Goal: Task Accomplishment & Management: Manage account settings

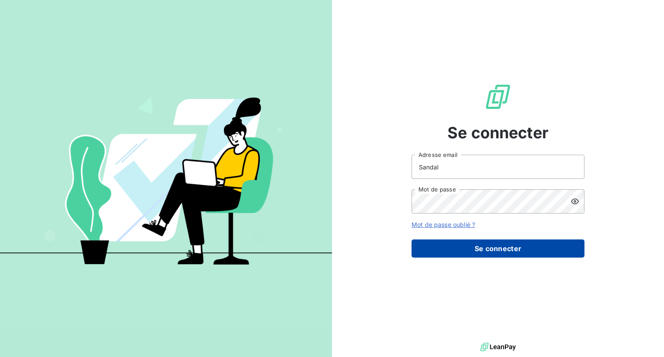
click at [450, 244] on button "Se connecter" at bounding box center [498, 248] width 173 height 18
click at [487, 251] on button "Se connecter" at bounding box center [498, 248] width 173 height 18
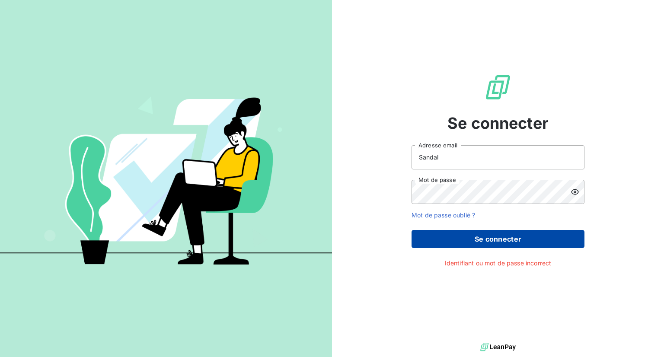
click at [510, 237] on button "Se connecter" at bounding box center [498, 239] width 173 height 18
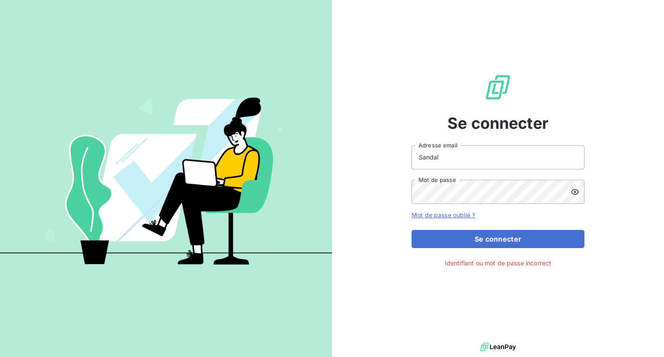
click at [571, 190] on icon at bounding box center [575, 192] width 9 height 9
click at [491, 151] on input "Sandal" at bounding box center [498, 157] width 173 height 24
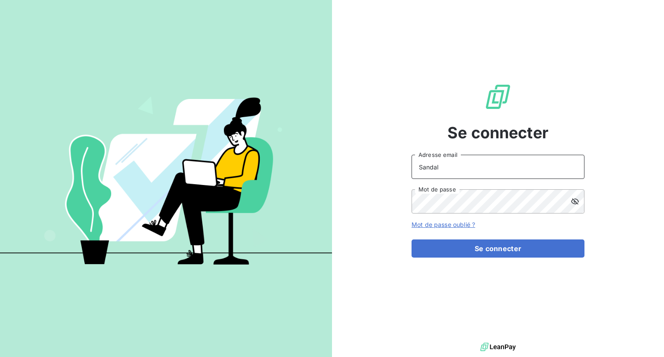
drag, startPoint x: 454, startPoint y: 166, endPoint x: 314, endPoint y: 173, distance: 140.6
click at [314, 173] on div "Se connecter Sandal Adresse email Mot de passe Mot de passe oublié ? Se connect…" at bounding box center [332, 178] width 664 height 357
type input "[EMAIL_ADDRESS][DOMAIN_NAME]"
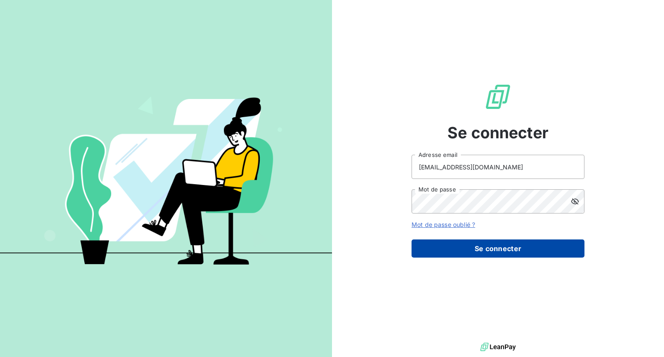
click at [491, 242] on button "Se connecter" at bounding box center [498, 248] width 173 height 18
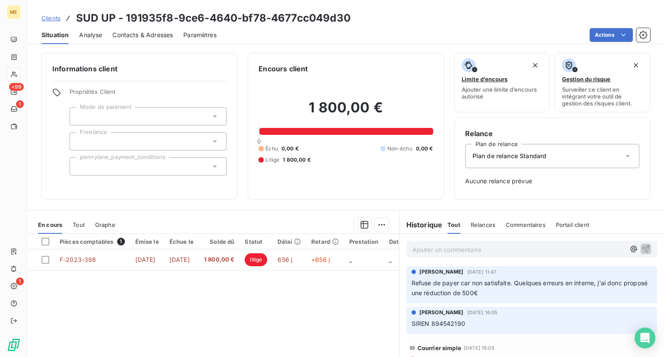
click at [52, 18] on span "Clients" at bounding box center [51, 18] width 19 height 7
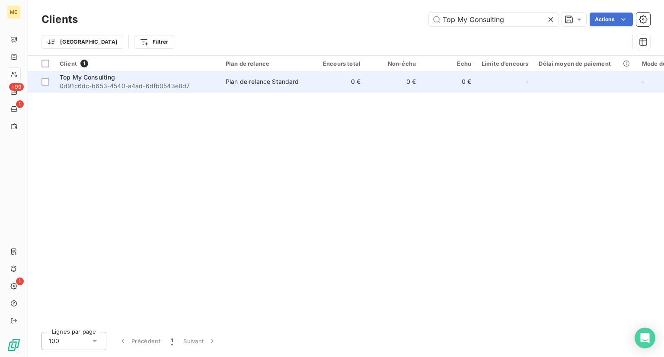
type input "Top My Consulting"
click at [130, 82] on span "0d91c6dc-b653-4540-a4ad-6dfb0543e8d7" at bounding box center [138, 86] width 156 height 9
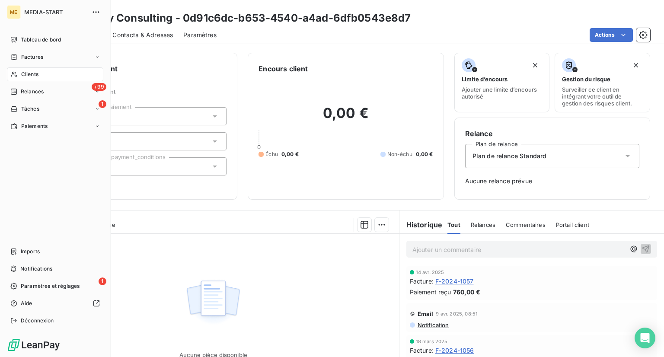
click at [54, 17] on div "MEDIA-START" at bounding box center [63, 12] width 79 height 14
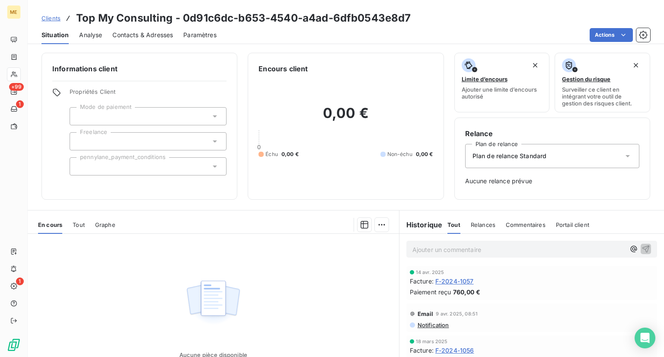
click at [52, 19] on span "Clients" at bounding box center [51, 18] width 19 height 7
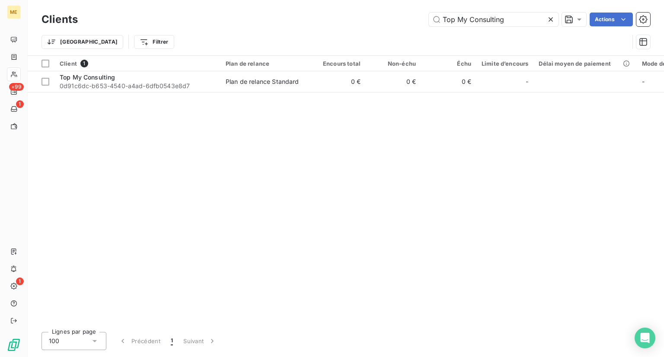
click at [555, 16] on div at bounding box center [552, 20] width 12 height 14
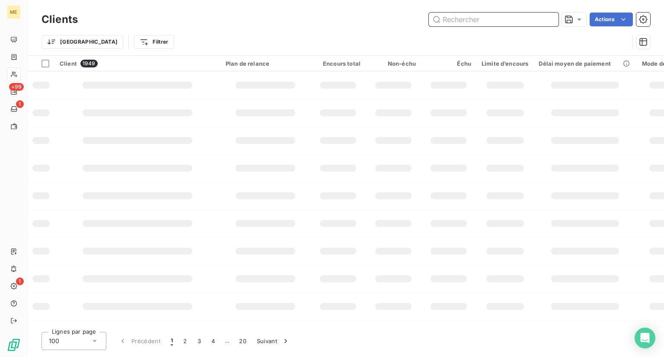
click at [510, 19] on input "text" at bounding box center [494, 20] width 130 height 14
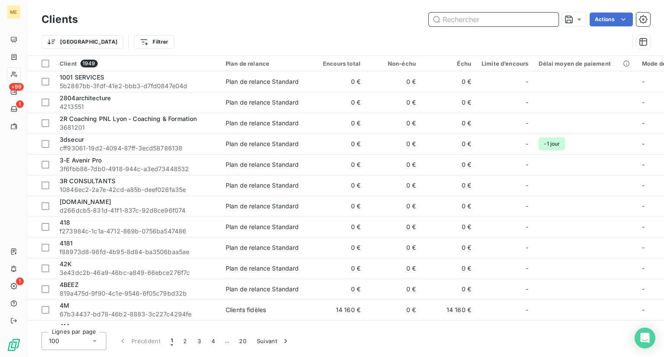
paste input "U-Can"
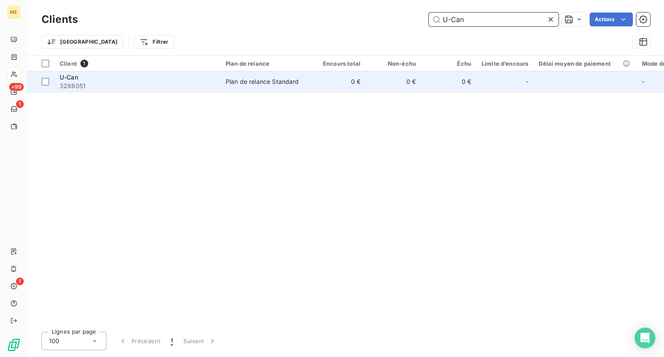
type input "U-Can"
click at [214, 86] on span "3288051" at bounding box center [138, 86] width 156 height 9
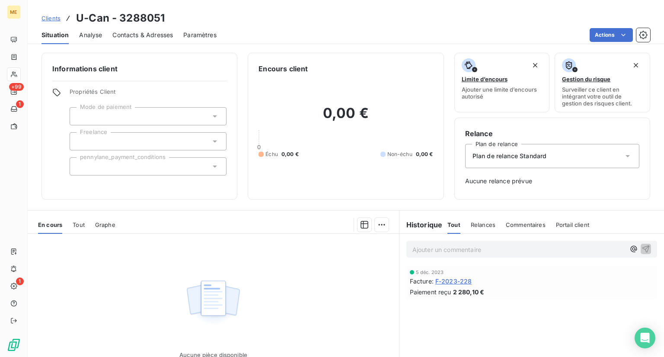
click at [47, 22] on div "Clients U-Can - 3288051" at bounding box center [103, 18] width 123 height 16
click at [48, 23] on div "Clients U-Can - 3288051" at bounding box center [103, 18] width 123 height 16
click at [48, 18] on span "Clients" at bounding box center [51, 18] width 19 height 7
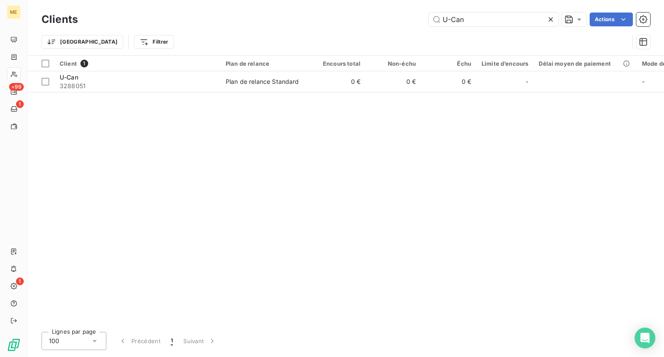
click at [551, 21] on icon at bounding box center [550, 19] width 9 height 9
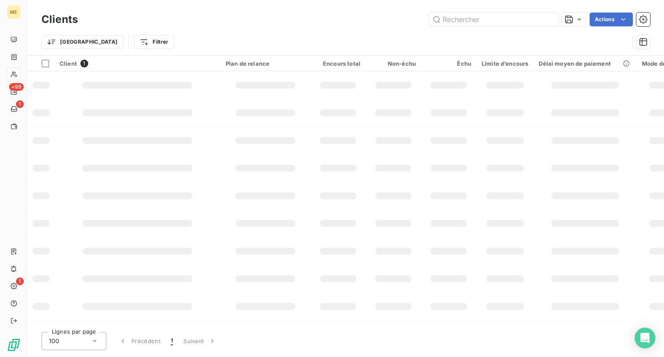
click at [498, 10] on div "Clients Actions" at bounding box center [346, 19] width 609 height 18
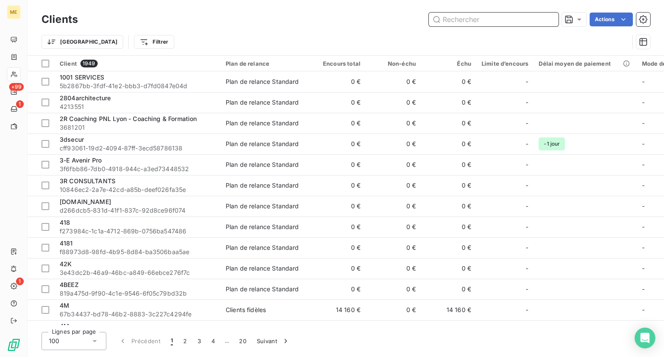
click at [476, 19] on input "text" at bounding box center [494, 20] width 130 height 14
paste input "Vacouva coworking"
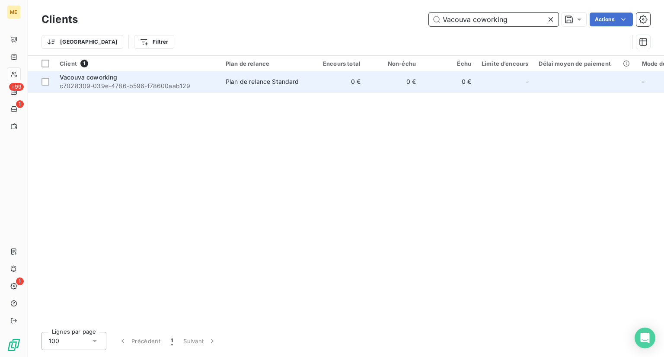
type input "Vacouva coworking"
click at [110, 80] on span "Vacouva coworking" at bounding box center [89, 76] width 58 height 7
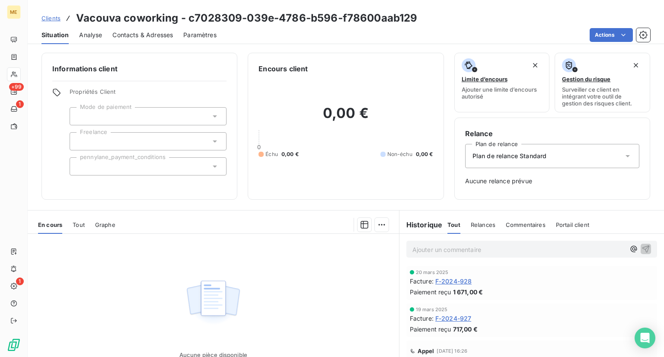
click at [56, 19] on span "Clients" at bounding box center [51, 18] width 19 height 7
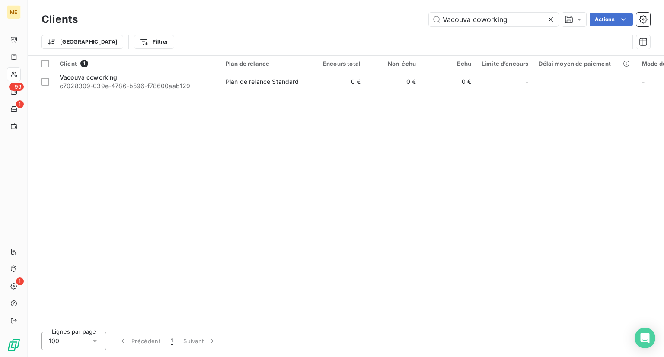
click at [551, 19] on icon at bounding box center [551, 19] width 4 height 4
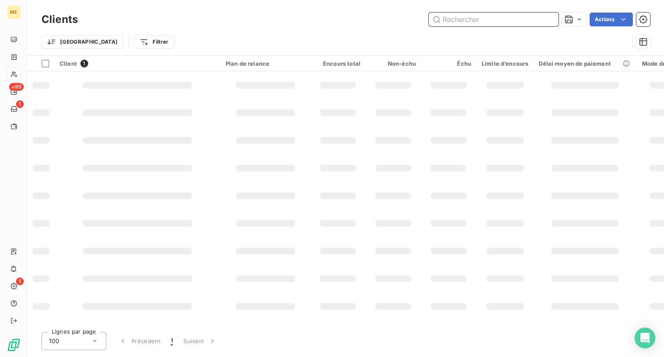
click at [493, 25] on input "text" at bounding box center [494, 20] width 130 height 14
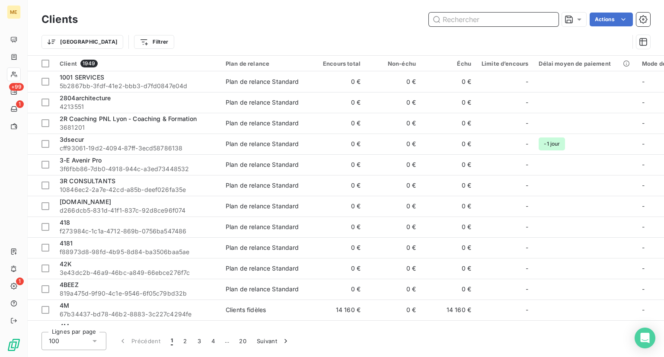
paste input "VERDΞL SERRURERIE"
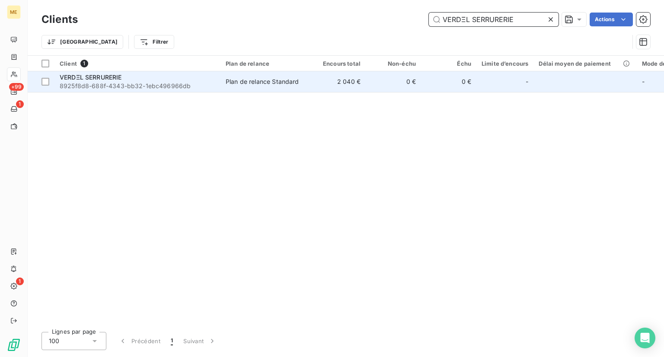
type input "VERDΞL SERRURERIE"
click at [147, 72] on td "VERDΞL SERRURERIE 8925f8d8-688f-4343-bb32-1ebc496966db" at bounding box center [137, 81] width 166 height 21
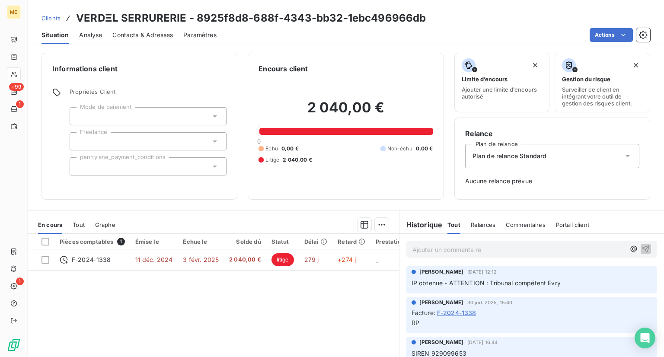
click at [53, 19] on span "Clients" at bounding box center [51, 18] width 19 height 7
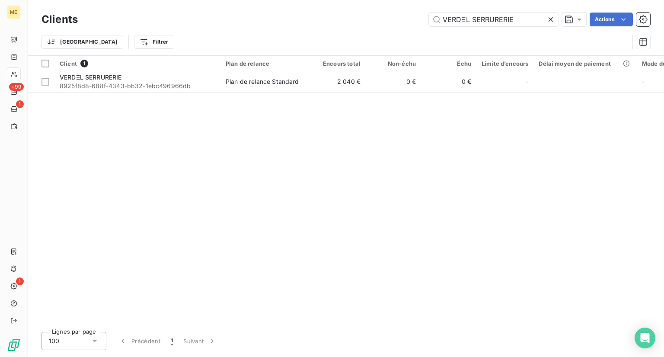
click at [555, 21] on div at bounding box center [552, 20] width 12 height 14
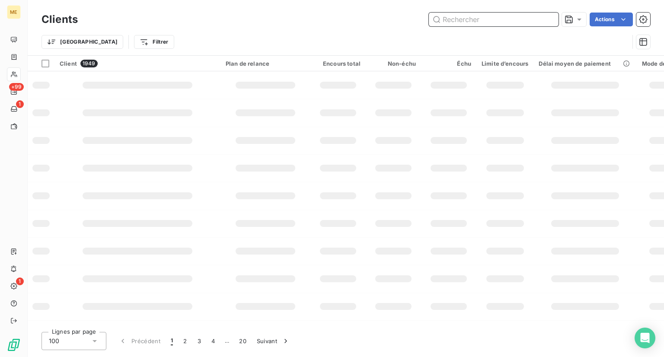
click at [498, 13] on input "text" at bounding box center [494, 20] width 130 height 14
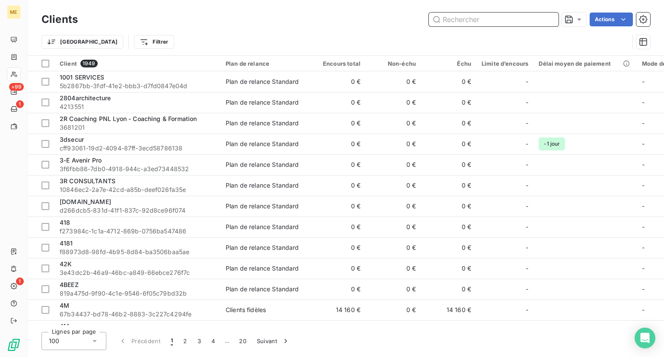
paste input "[GEOGRAPHIC_DATA]"
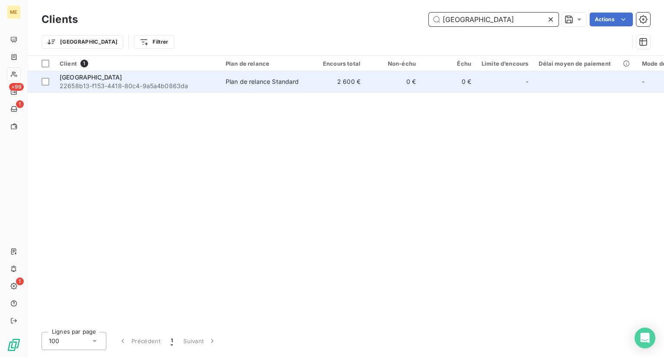
type input "[GEOGRAPHIC_DATA]"
click at [153, 80] on div "[GEOGRAPHIC_DATA]" at bounding box center [138, 77] width 156 height 9
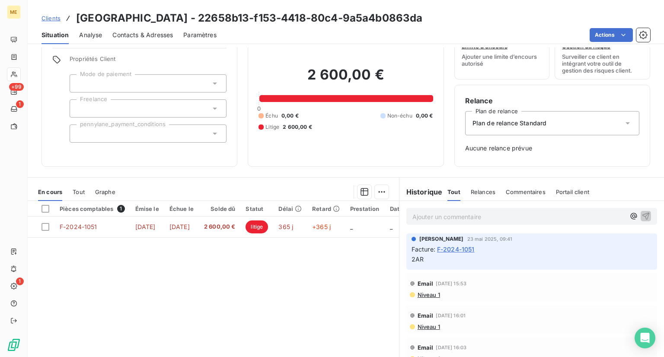
scroll to position [34, 0]
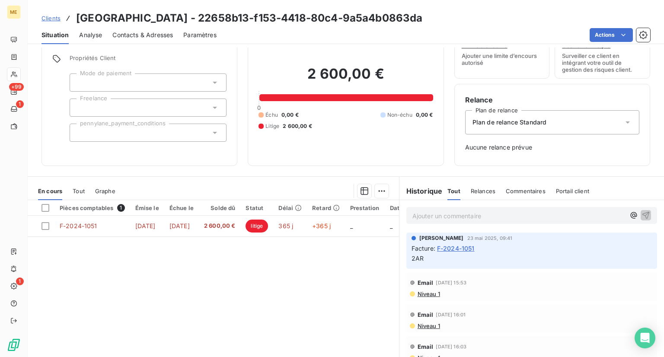
click at [51, 22] on link "Clients" at bounding box center [51, 18] width 19 height 9
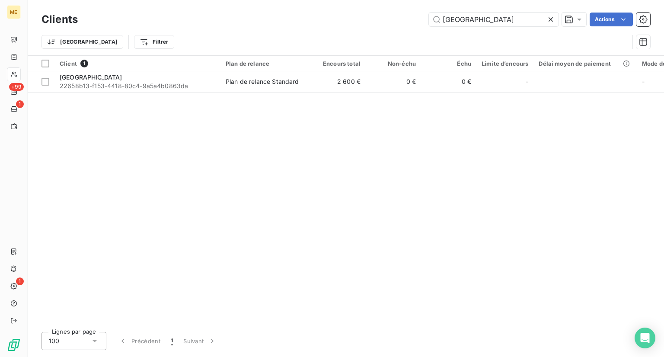
click at [552, 19] on icon at bounding box center [550, 19] width 9 height 9
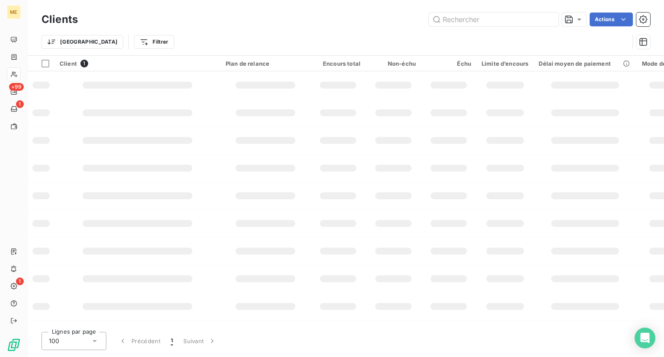
click at [500, 10] on div "Clients Actions" at bounding box center [346, 19] width 609 height 18
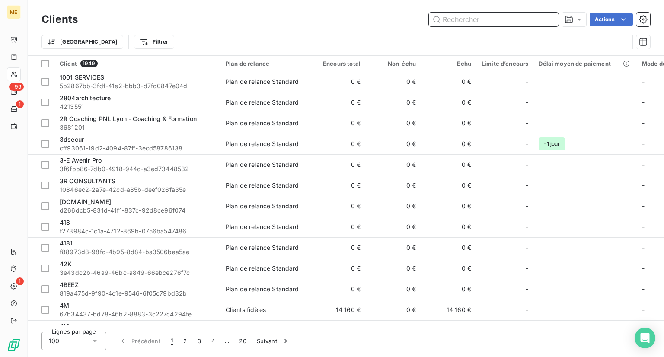
click at [481, 19] on input "text" at bounding box center [494, 20] width 130 height 14
paste input "WEB VISION"
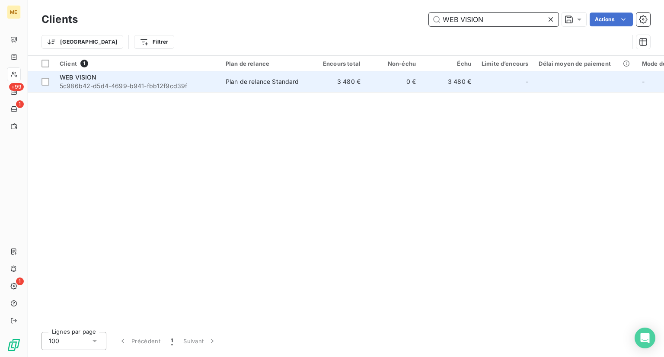
type input "WEB VISION"
click at [142, 72] on td "WEB VISION 5c986b42-d5d4-4699-b941-fbb12f9cd39f" at bounding box center [137, 81] width 166 height 21
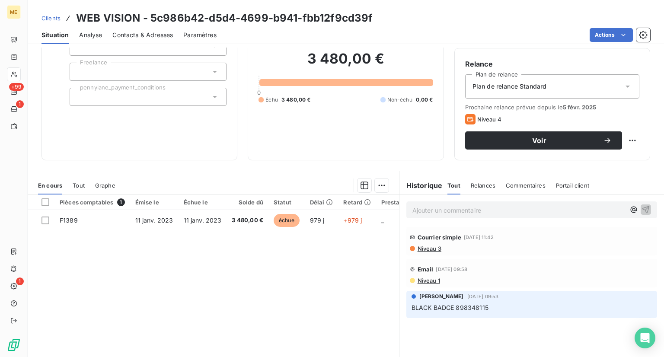
scroll to position [47, 0]
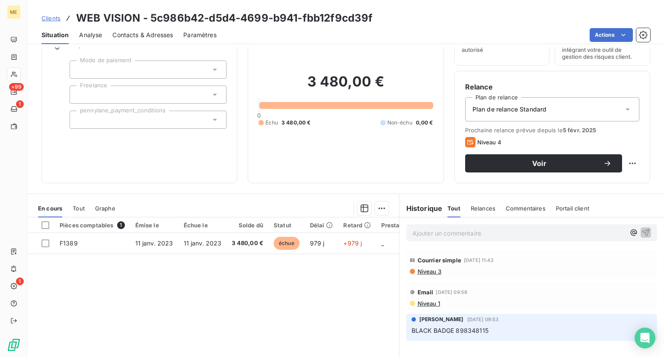
click at [54, 22] on link "Clients" at bounding box center [51, 18] width 19 height 9
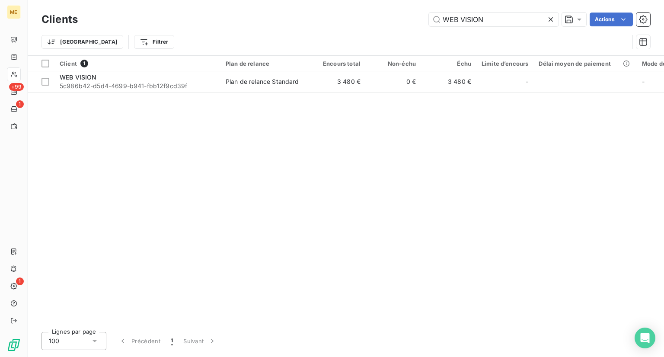
click at [549, 19] on icon at bounding box center [550, 19] width 9 height 9
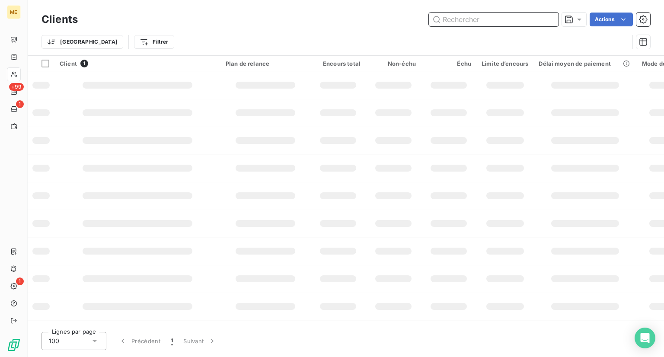
click at [467, 16] on input "text" at bounding box center [494, 20] width 130 height 14
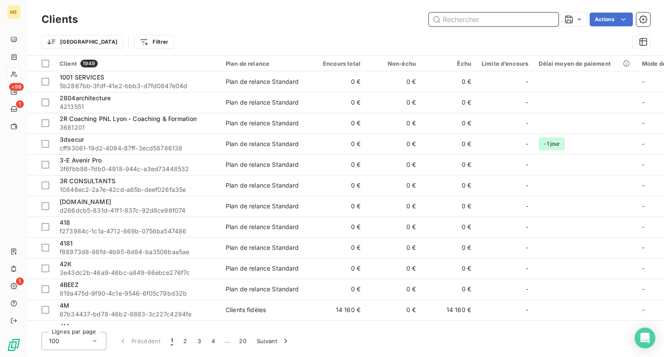
paste input "WEDDING BY [PERSON_NAME]"
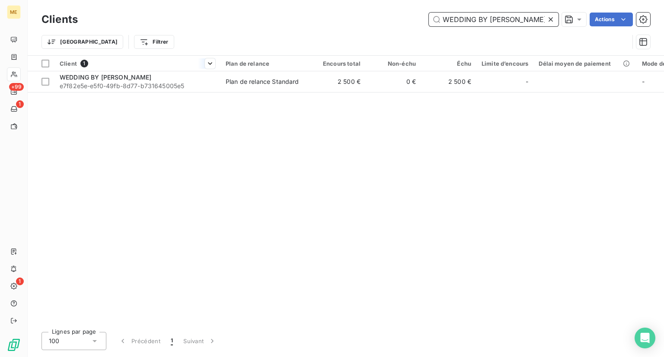
type input "WEDDING BY [PERSON_NAME]"
click at [133, 70] on th "Client 1" at bounding box center [137, 64] width 166 height 16
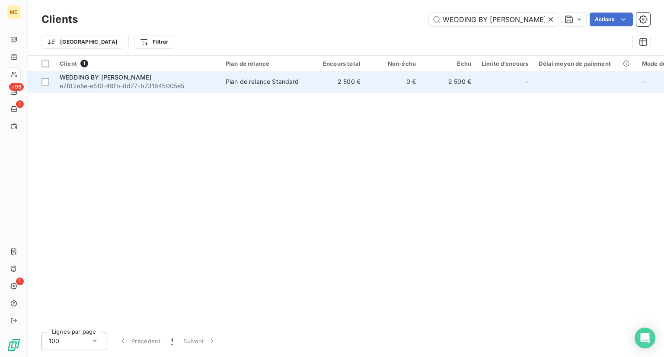
click at [128, 80] on span "WEDDING BY [PERSON_NAME]" at bounding box center [106, 76] width 92 height 7
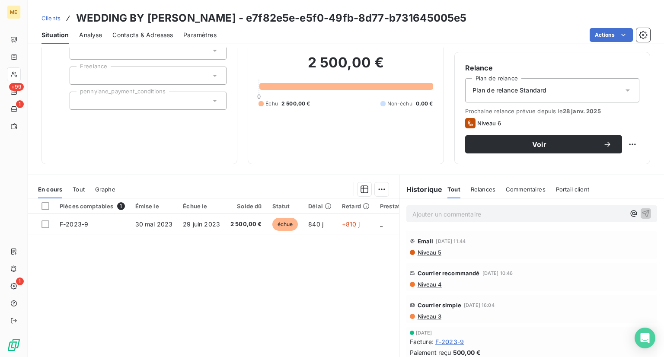
scroll to position [65, 0]
click at [50, 15] on span "Clients" at bounding box center [51, 18] width 19 height 7
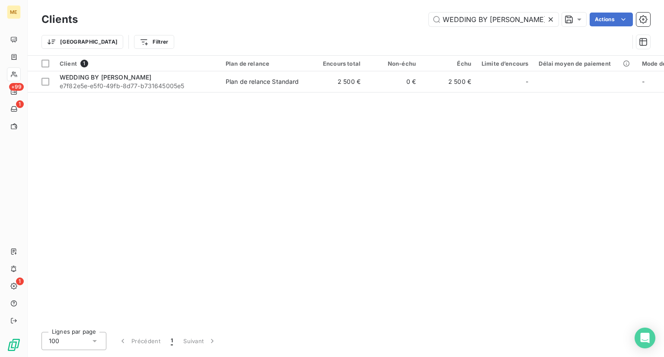
click at [549, 21] on icon at bounding box center [551, 19] width 4 height 4
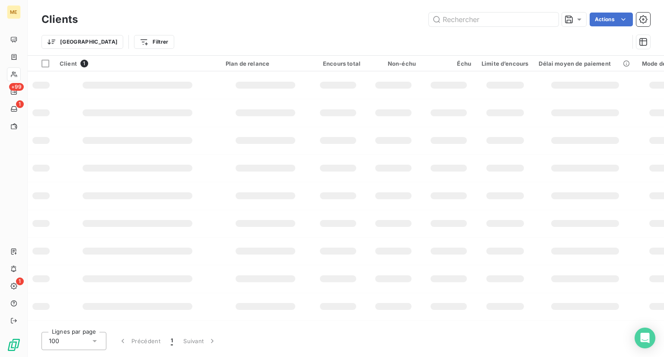
click at [516, 10] on div "Clients Actions Trier Filtrer" at bounding box center [346, 27] width 636 height 55
click at [490, 22] on input "text" at bounding box center [494, 20] width 130 height 14
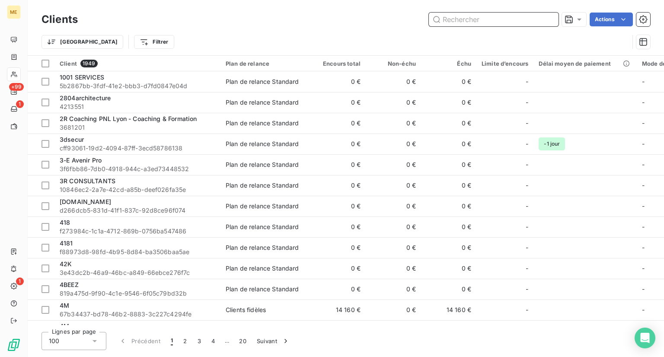
paste input "CLINIQUE PHENICIA [GEOGRAPHIC_DATA]"
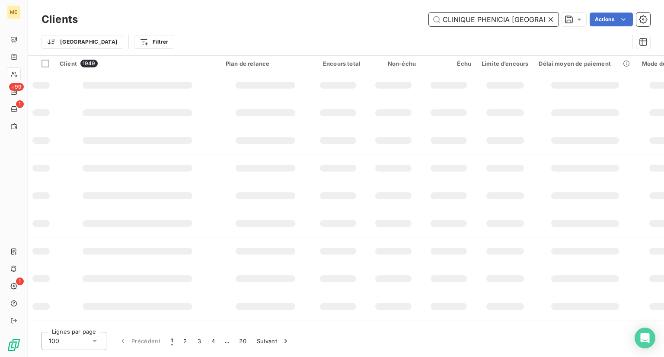
scroll to position [0, 4]
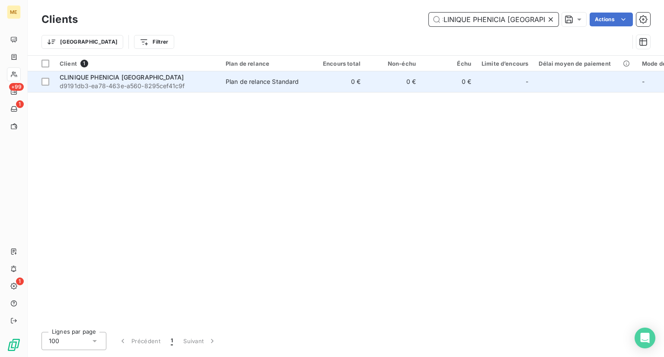
type input "CLINIQUE PHENICIA [GEOGRAPHIC_DATA]"
click at [241, 92] on td "Plan de relance Standard" at bounding box center [265, 81] width 90 height 21
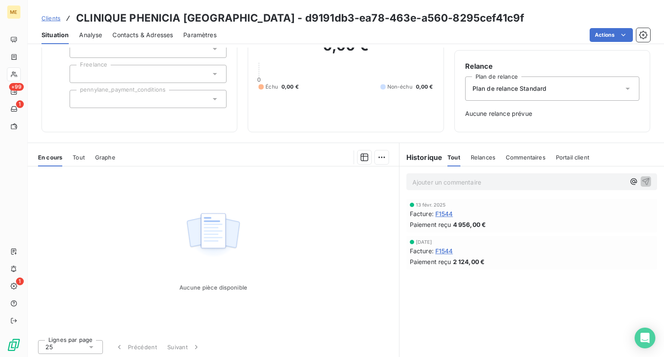
scroll to position [67, 0]
click at [62, 12] on div "Clients CLINIQUE PHENICIA [GEOGRAPHIC_DATA] - d9191db3-ea78-463e-a560-8295cef41…" at bounding box center [283, 18] width 483 height 16
click at [50, 23] on div "Clients CLINIQUE PHENICIA [GEOGRAPHIC_DATA] - d9191db3-ea78-463e-a560-8295cef41…" at bounding box center [283, 18] width 483 height 16
click at [51, 19] on span "Clients" at bounding box center [51, 18] width 19 height 7
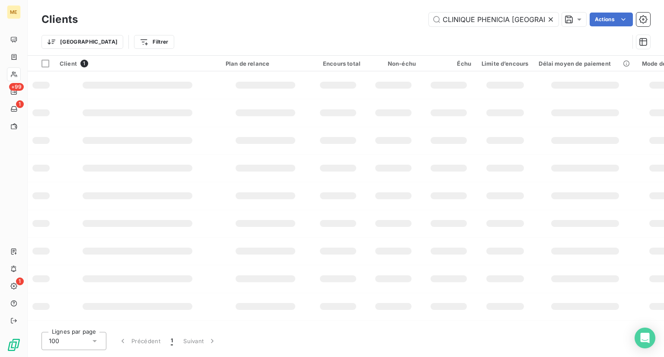
scroll to position [0, 5]
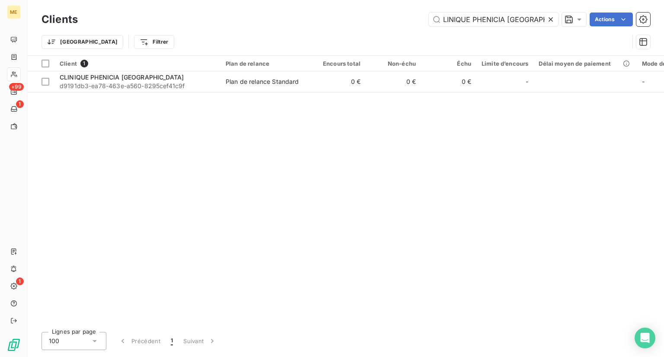
click at [546, 22] on icon at bounding box center [550, 19] width 9 height 9
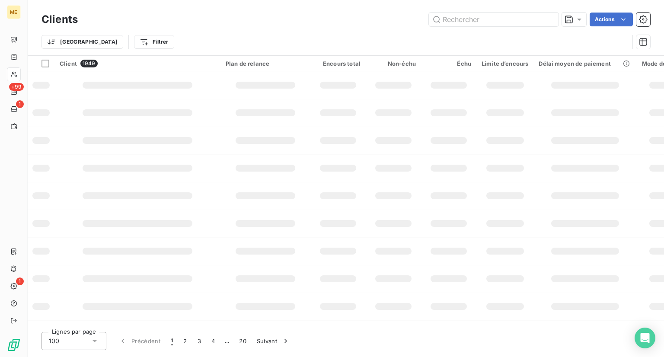
click at [494, 34] on div "Trier Filtrer" at bounding box center [335, 42] width 587 height 16
click at [484, 16] on input "text" at bounding box center [494, 20] width 130 height 14
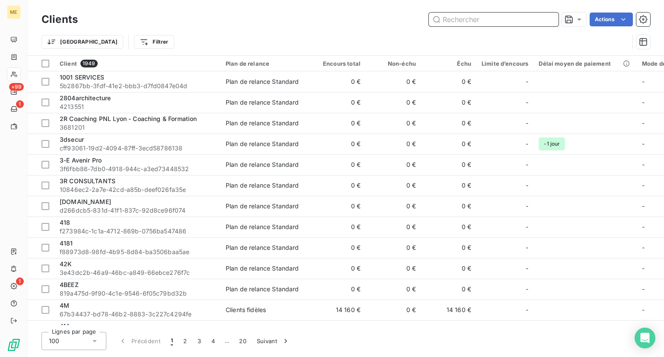
paste input "[PERSON_NAME]"
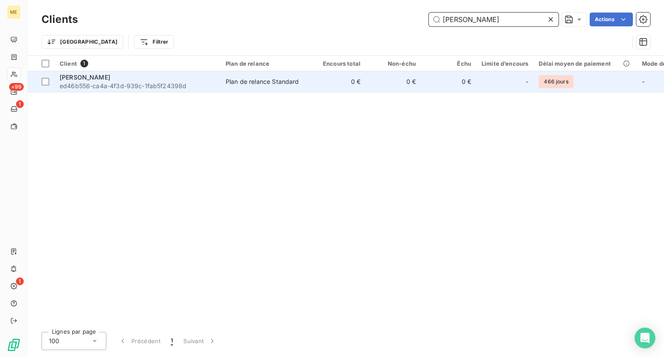
type input "[PERSON_NAME]"
click at [135, 78] on div "[PERSON_NAME]" at bounding box center [138, 77] width 156 height 9
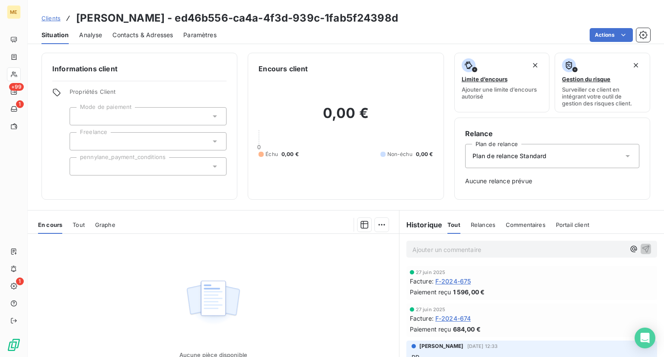
click at [49, 16] on span "Clients" at bounding box center [51, 18] width 19 height 7
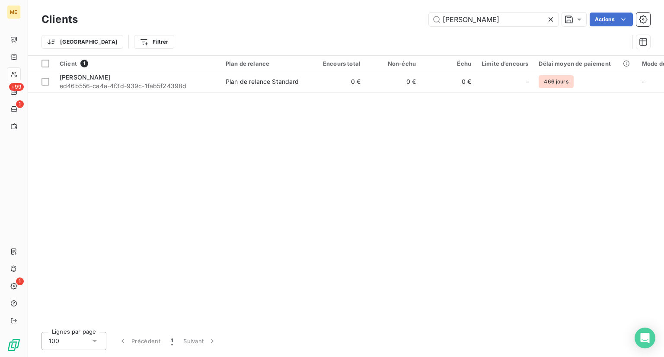
click at [550, 22] on icon at bounding box center [550, 19] width 9 height 9
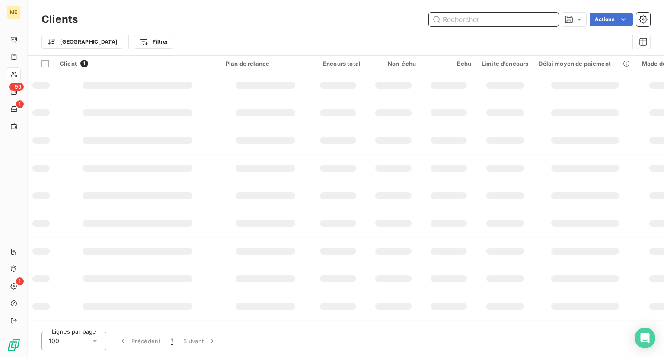
click at [499, 18] on input "text" at bounding box center [494, 20] width 130 height 14
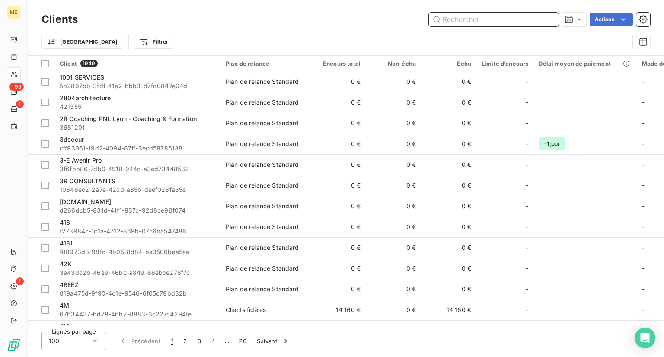
paste input "ISA GUARD"
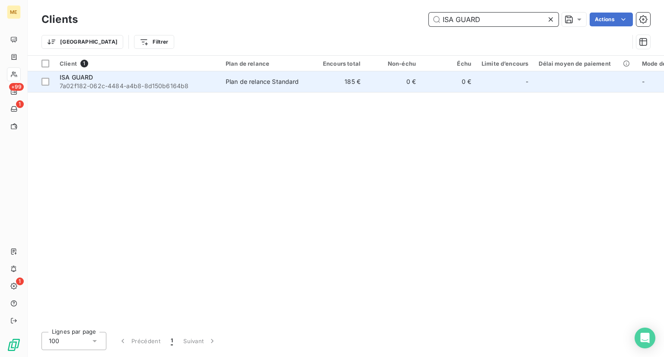
type input "ISA GUARD"
click at [166, 75] on div "ISA GUARD" at bounding box center [138, 77] width 156 height 9
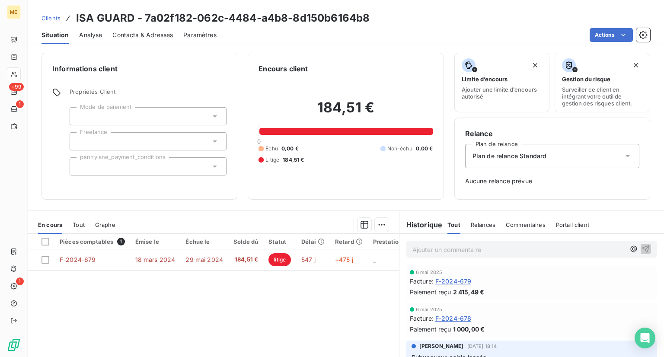
click at [49, 18] on span "Clients" at bounding box center [51, 18] width 19 height 7
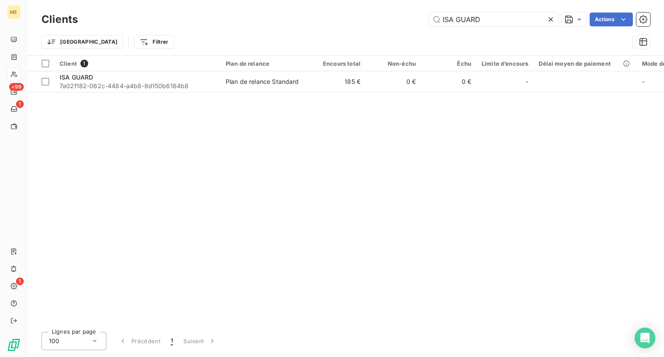
click at [552, 19] on icon at bounding box center [550, 19] width 9 height 9
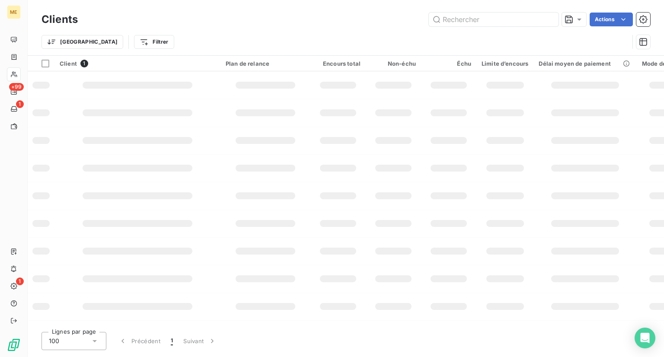
click at [480, 3] on div "Clients Actions Trier Filtrer" at bounding box center [346, 27] width 636 height 55
click at [458, 23] on input "text" at bounding box center [494, 20] width 130 height 14
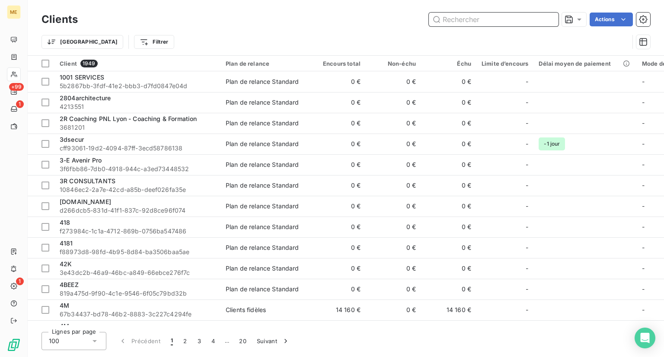
paste input "Luxury Racing Driver"
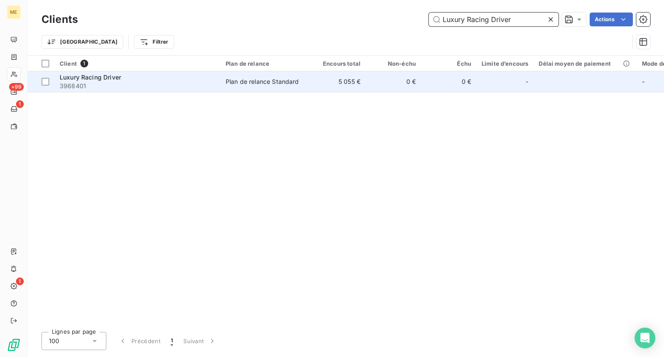
type input "Luxury Racing Driver"
click at [252, 75] on td "Plan de relance Standard" at bounding box center [265, 81] width 90 height 21
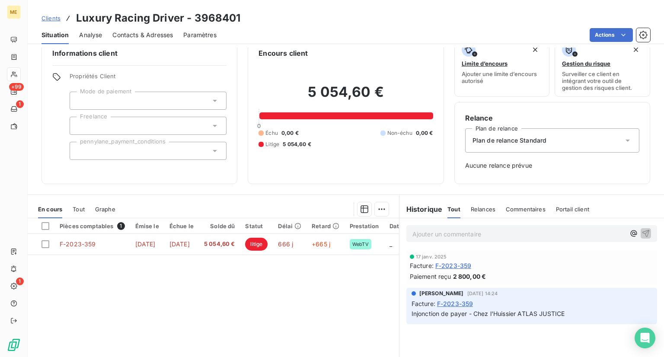
scroll to position [16, 0]
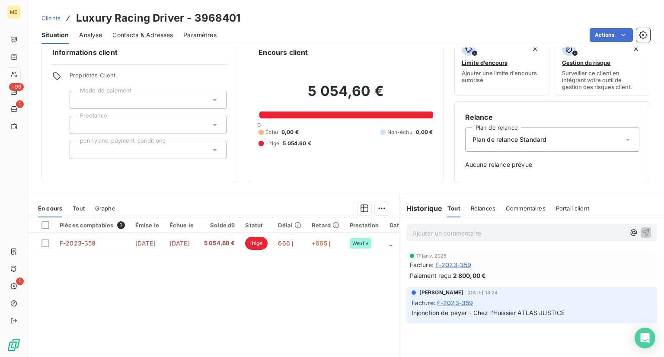
click at [50, 19] on span "Clients" at bounding box center [51, 18] width 19 height 7
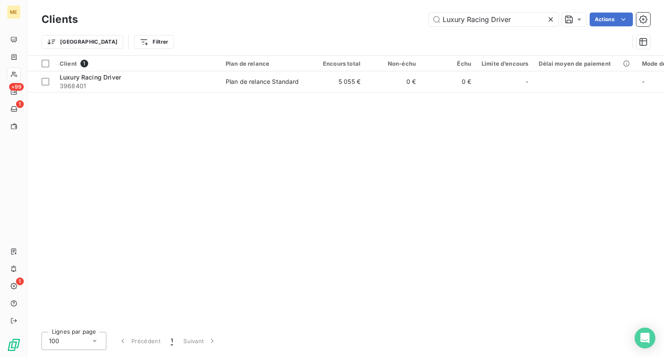
click at [553, 17] on icon at bounding box center [550, 19] width 9 height 9
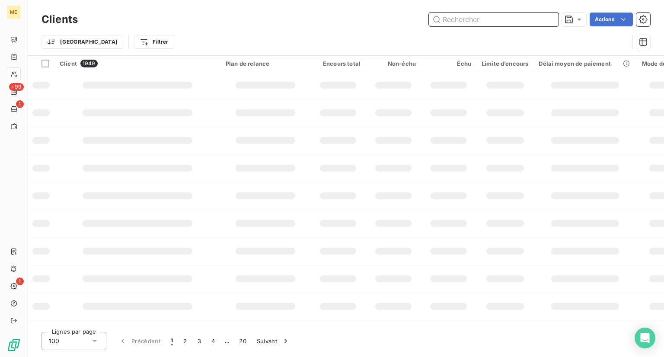
click at [524, 17] on input "text" at bounding box center [494, 20] width 130 height 14
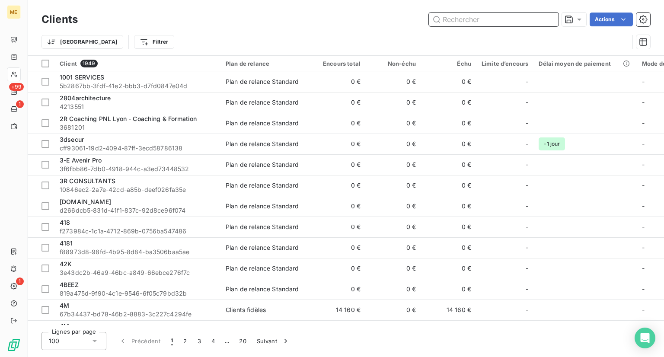
paste input "UTOPIYA"
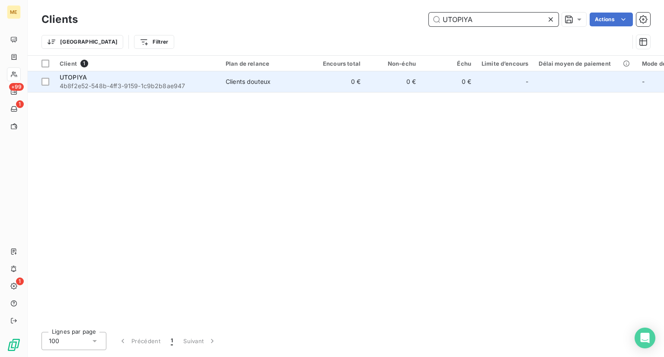
type input "UTOPIYA"
click at [115, 88] on span "4b8f2e52-548b-4ff3-9159-1c9b2b8ae947" at bounding box center [138, 86] width 156 height 9
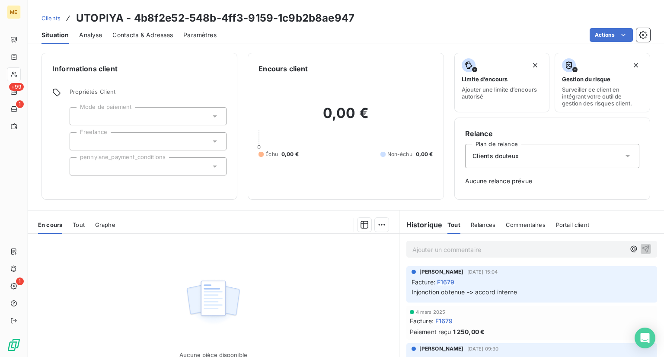
click at [48, 16] on span "Clients" at bounding box center [51, 18] width 19 height 7
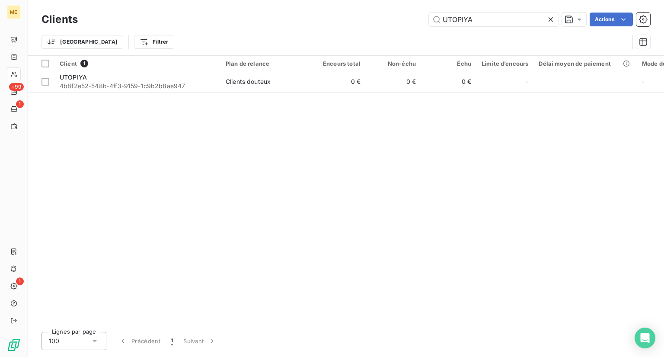
click at [554, 18] on icon at bounding box center [550, 19] width 9 height 9
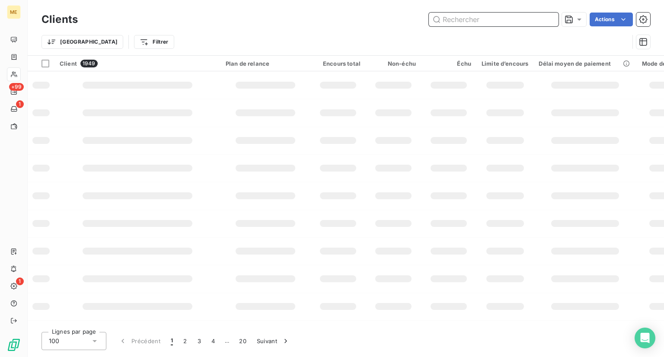
click at [485, 18] on input "text" at bounding box center [494, 20] width 130 height 14
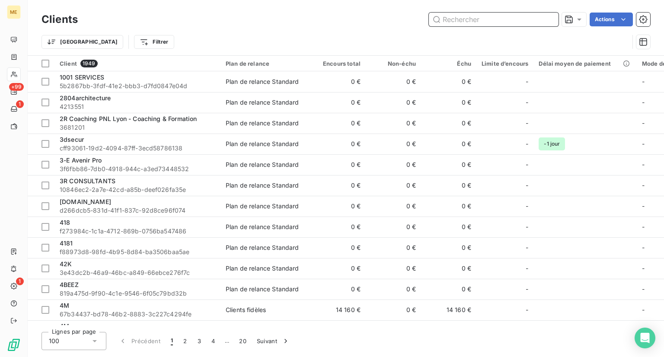
paste input "PCM AGENCY ATOMBOT"
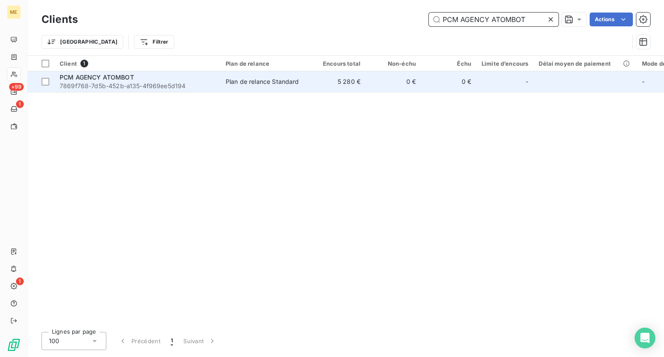
type input "PCM AGENCY ATOMBOT"
click at [114, 79] on span "PCM AGENCY ATOMBOT" at bounding box center [97, 76] width 74 height 7
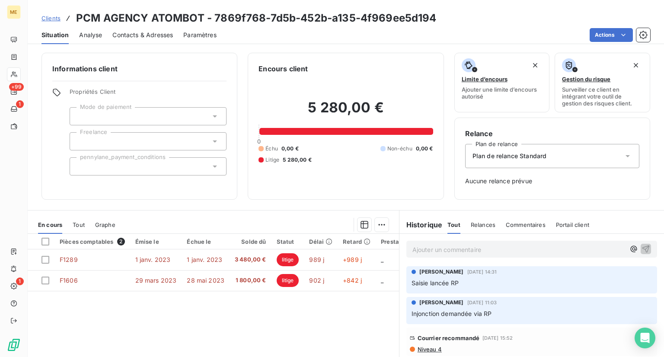
scroll to position [69, 0]
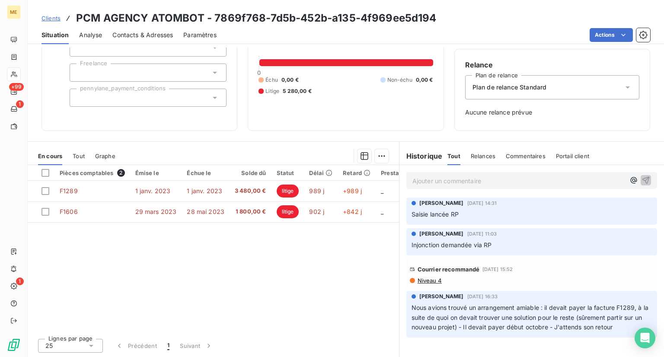
click at [57, 15] on span "Clients" at bounding box center [51, 18] width 19 height 7
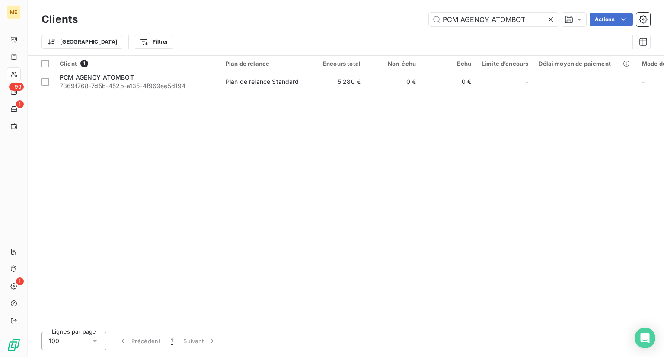
click at [549, 20] on icon at bounding box center [551, 19] width 4 height 4
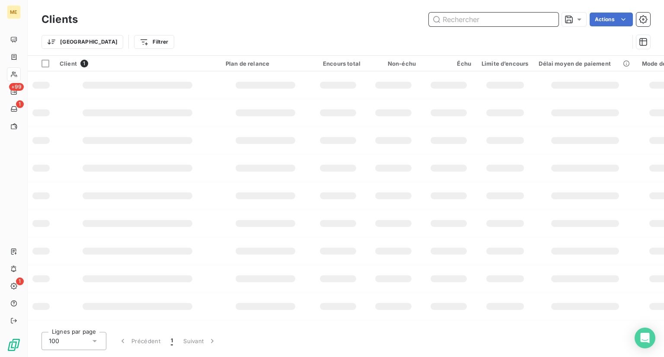
click at [498, 16] on input "text" at bounding box center [494, 20] width 130 height 14
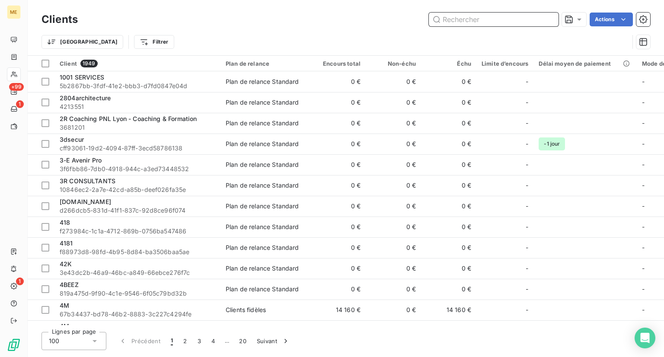
paste input "BEAR PROTECT 3D"
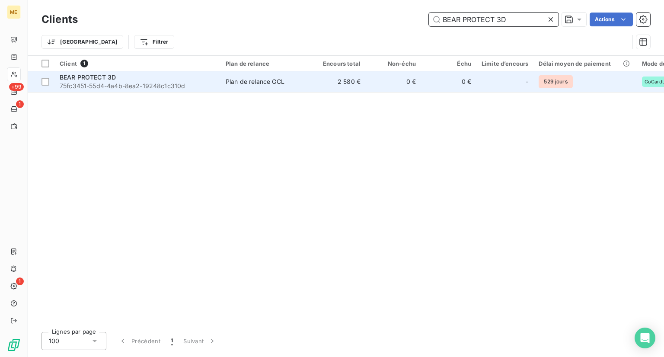
type input "BEAR PROTECT 3D"
click at [294, 83] on span "Plan de relance GCL" at bounding box center [266, 81] width 80 height 9
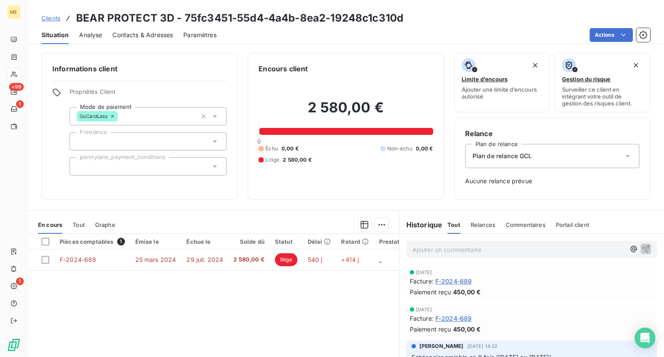
scroll to position [20, 0]
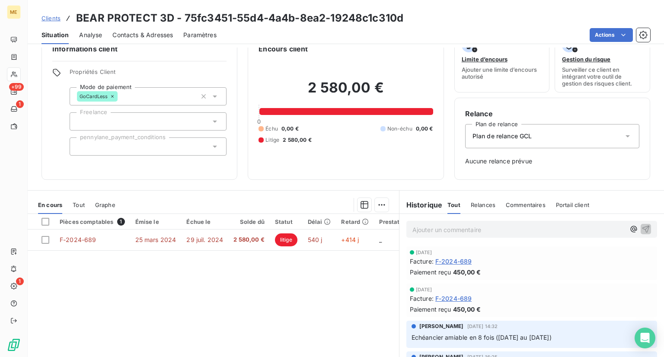
click at [45, 19] on span "Clients" at bounding box center [51, 18] width 19 height 7
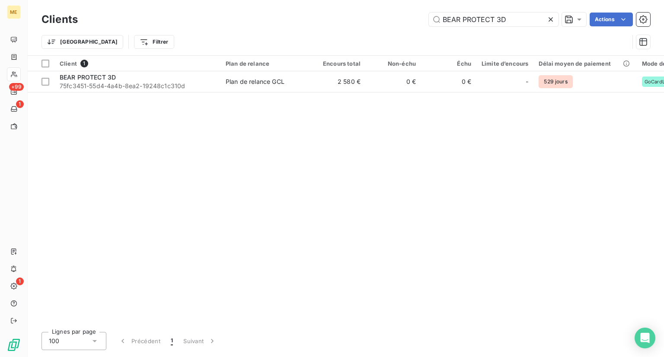
click at [550, 20] on icon at bounding box center [550, 19] width 9 height 9
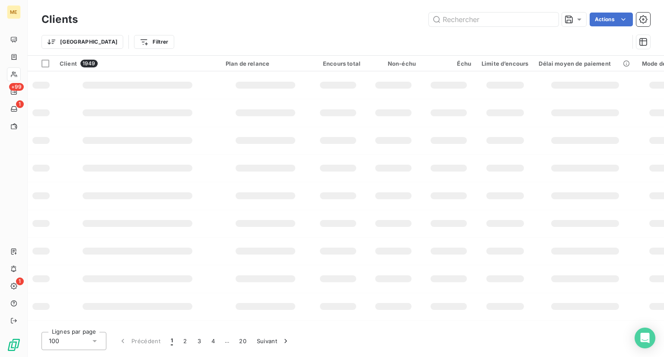
click at [481, 7] on div "Clients Actions Trier Filtrer" at bounding box center [346, 27] width 636 height 55
click at [472, 17] on input "text" at bounding box center [494, 20] width 130 height 14
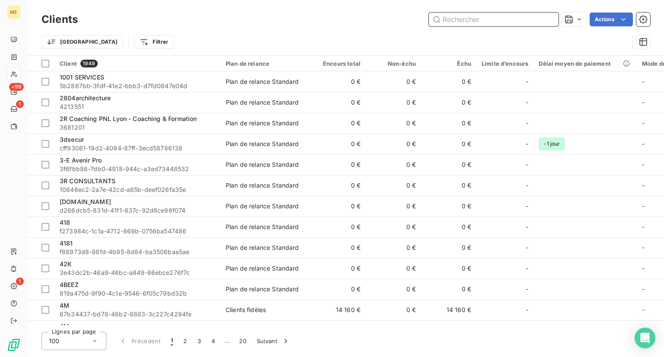
paste input "GEOFY AGENCY"
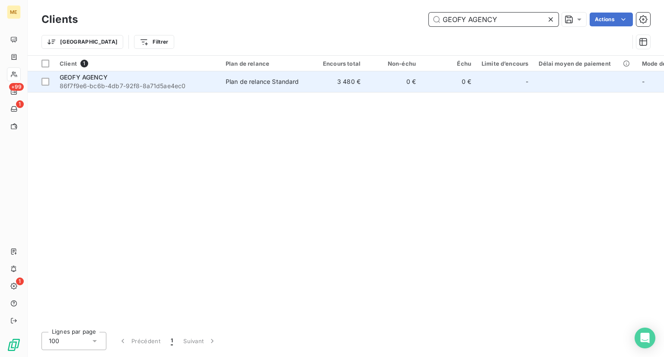
type input "GEOFY AGENCY"
click at [137, 83] on span "86f7f9e6-bc6b-4db7-92f8-8a71d5ae4ec0" at bounding box center [138, 86] width 156 height 9
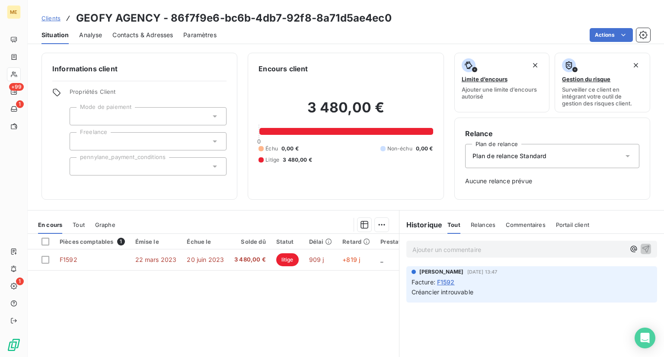
click at [45, 20] on span "Clients" at bounding box center [51, 18] width 19 height 7
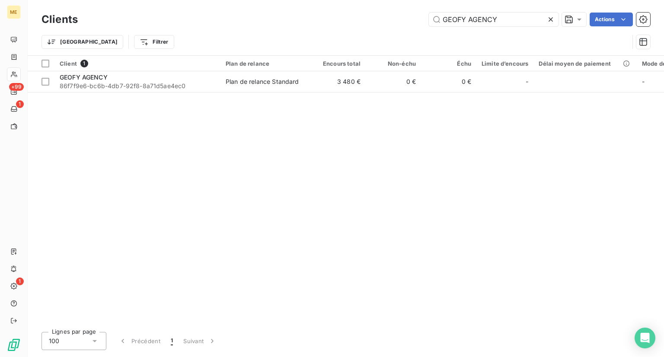
click at [547, 23] on icon at bounding box center [550, 19] width 9 height 9
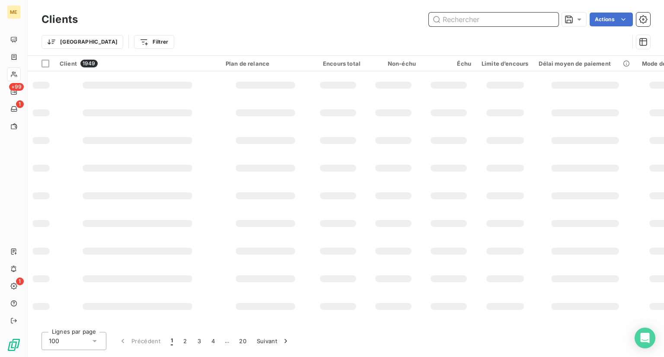
click at [491, 17] on input "text" at bounding box center [494, 20] width 130 height 14
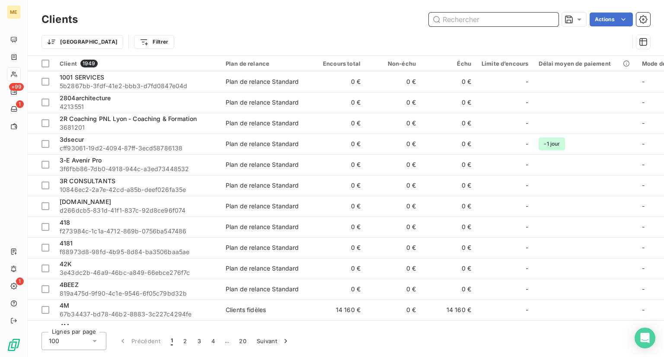
paste input "LES ORFEVRES DU BATIMENT"
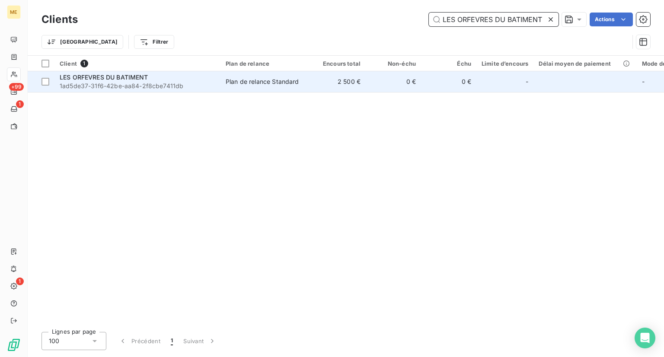
type input "LES ORFEVRES DU BATIMENT"
click at [147, 82] on span "1ad5de37-31f6-42be-aa84-2f8cbe7411db" at bounding box center [138, 86] width 156 height 9
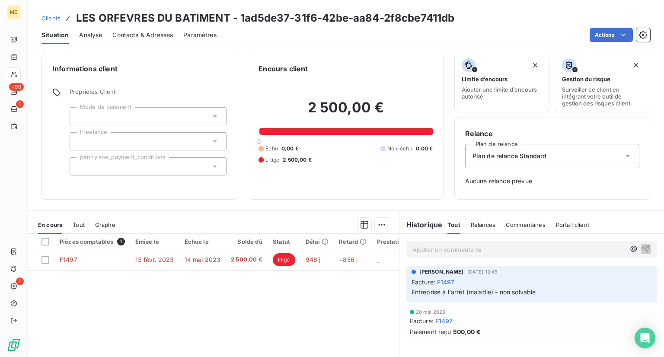
click at [51, 16] on span "Clients" at bounding box center [51, 18] width 19 height 7
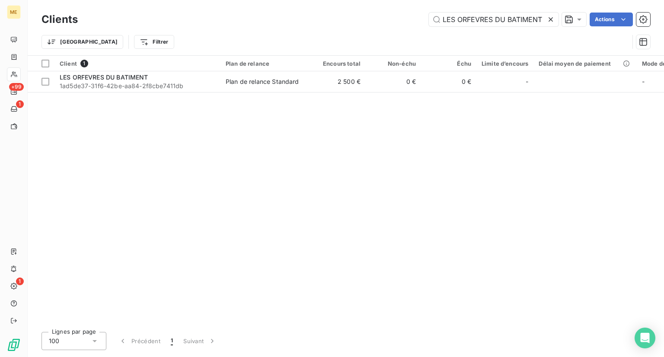
click at [551, 18] on icon at bounding box center [551, 19] width 4 height 4
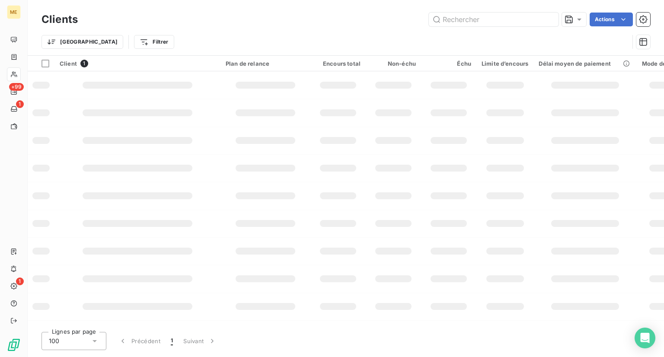
click at [513, 11] on div "Clients Actions" at bounding box center [346, 19] width 609 height 18
click at [493, 18] on input "text" at bounding box center [494, 20] width 130 height 14
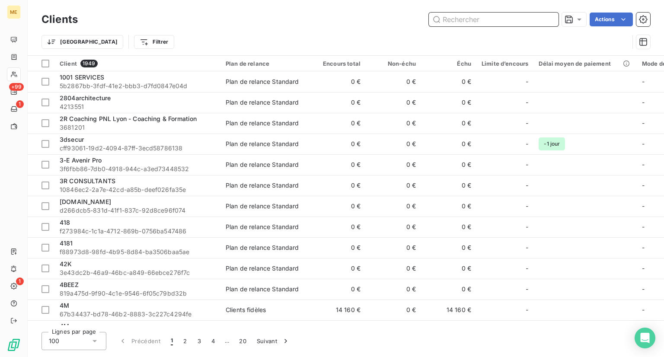
paste input "MAELYS [GEOGRAPHIC_DATA]"
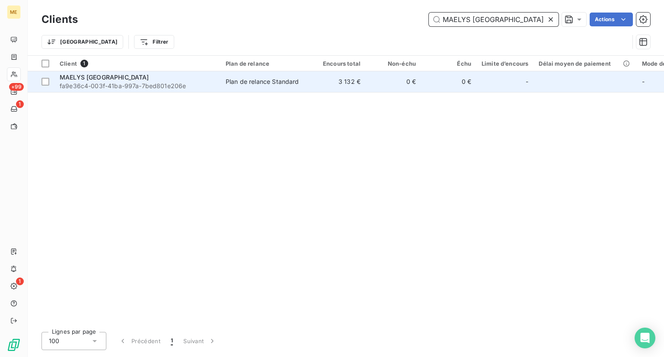
type input "MAELYS [GEOGRAPHIC_DATA]"
click at [154, 82] on span "fa9e36c4-003f-41ba-997a-7bed801e206e" at bounding box center [138, 86] width 156 height 9
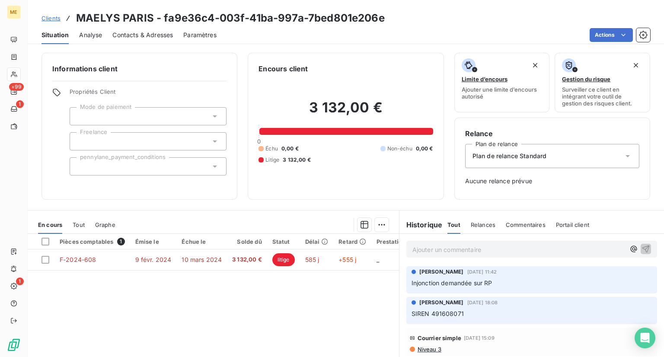
click at [49, 16] on span "Clients" at bounding box center [51, 18] width 19 height 7
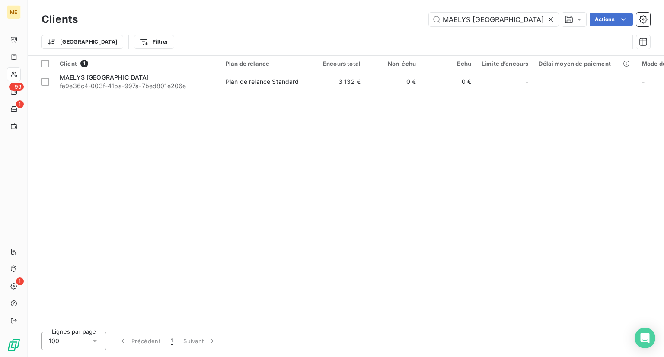
click at [550, 18] on icon at bounding box center [550, 19] width 9 height 9
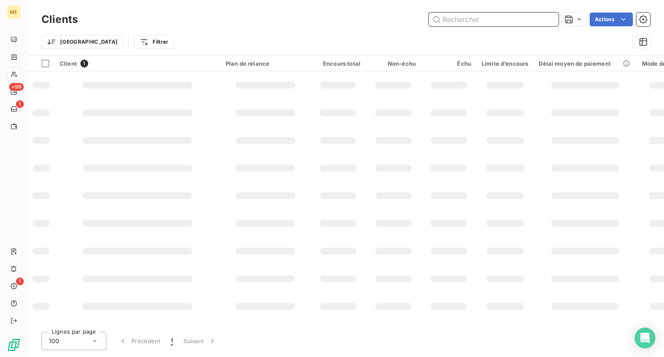
click at [499, 14] on input "text" at bounding box center [494, 20] width 130 height 14
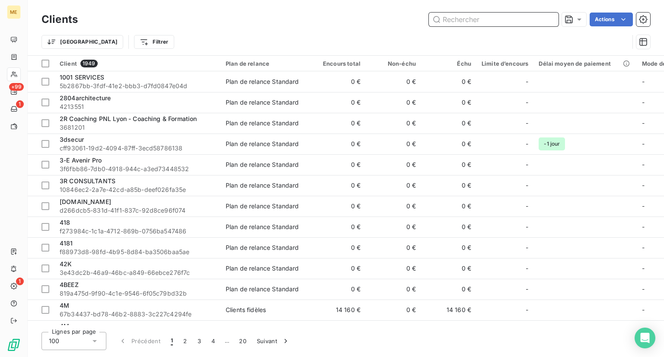
paste input "Nanthiat Exclusive Investment Advisory SASU"
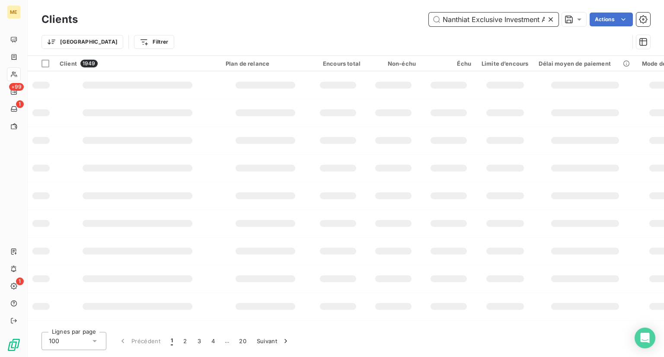
scroll to position [0, 47]
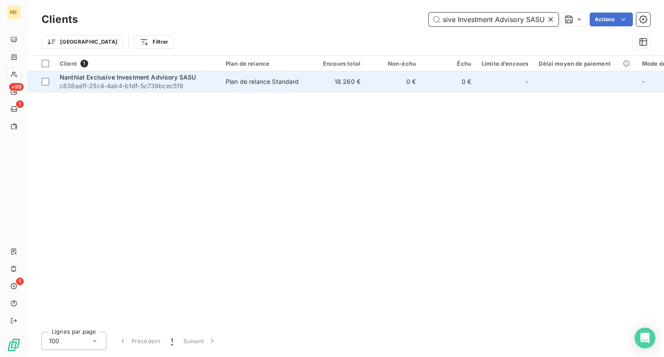
type input "Nanthiat Exclusive Investment Advisory SASU"
click at [118, 89] on span "c838ea1f-25c4-4ab4-b1df-5c739bcec519" at bounding box center [138, 86] width 156 height 9
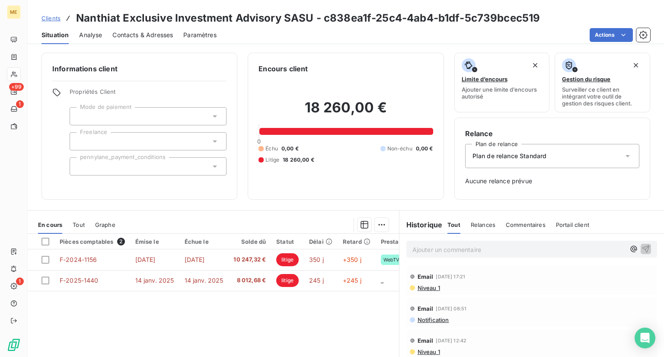
click at [51, 19] on span "Clients" at bounding box center [51, 18] width 19 height 7
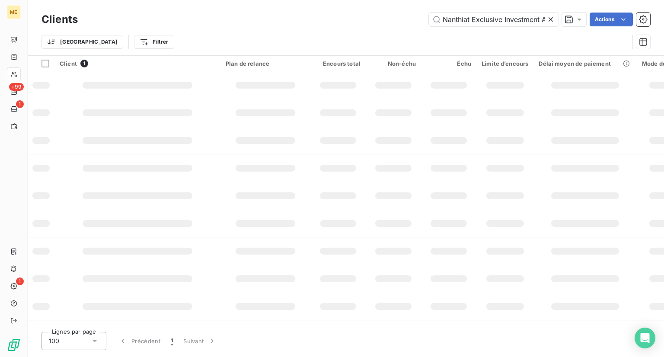
scroll to position [0, 47]
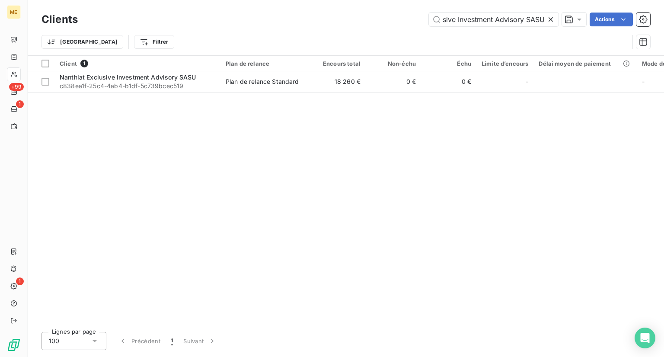
click at [551, 22] on icon at bounding box center [550, 19] width 9 height 9
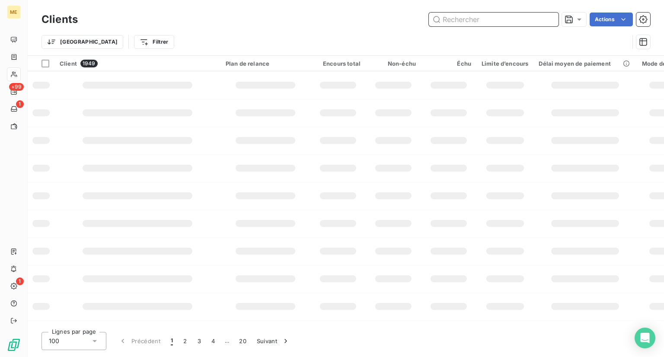
click at [511, 21] on input "text" at bounding box center [494, 20] width 130 height 14
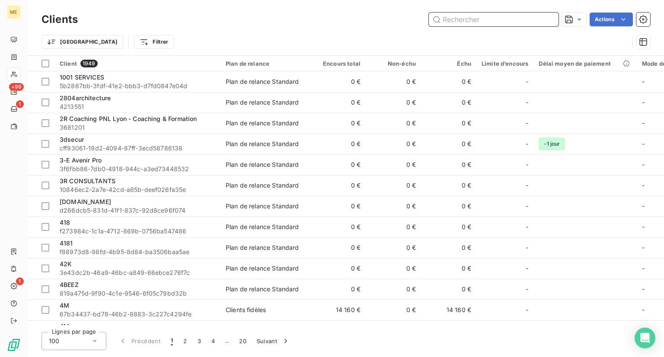
paste input "NovEnergy"
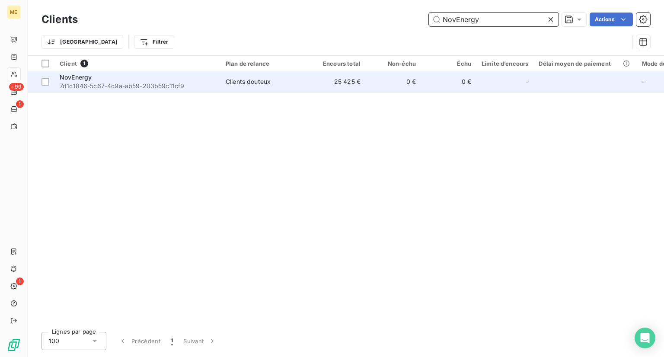
type input "NovEnergy"
drag, startPoint x: 156, startPoint y: 87, endPoint x: 90, endPoint y: 85, distance: 65.7
click at [90, 85] on span "7d1c1846-5c67-4c9a-ab59-203b59c11cf9" at bounding box center [138, 86] width 156 height 9
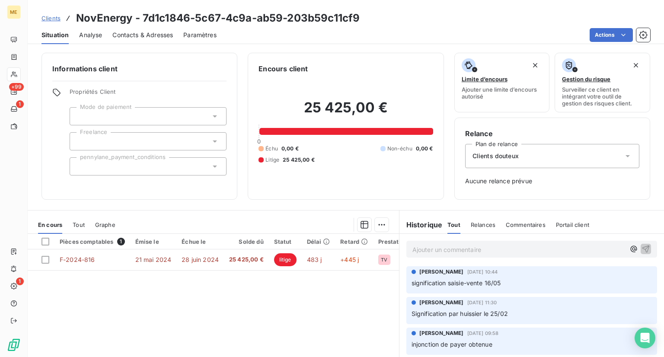
click at [62, 19] on div "Clients NovEnergy - 7d1c1846-5c67-4c9a-ab59-203b59c11cf9" at bounding box center [201, 18] width 318 height 16
click at [55, 19] on span "Clients" at bounding box center [51, 18] width 19 height 7
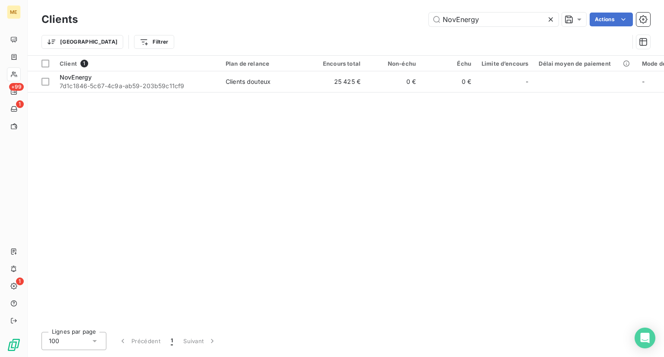
click at [552, 19] on icon at bounding box center [550, 19] width 9 height 9
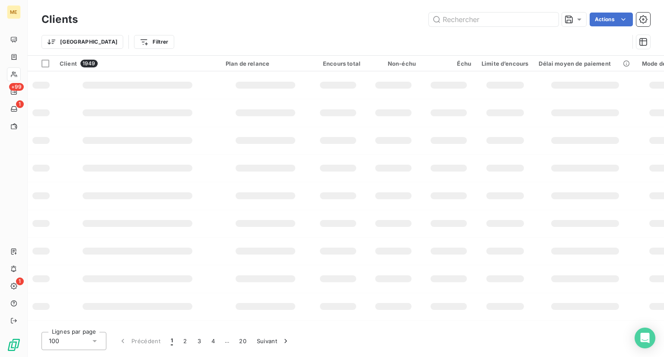
click at [486, 9] on div "Clients Actions Trier Filtrer" at bounding box center [346, 27] width 636 height 55
click at [479, 19] on input "text" at bounding box center [494, 20] width 130 height 14
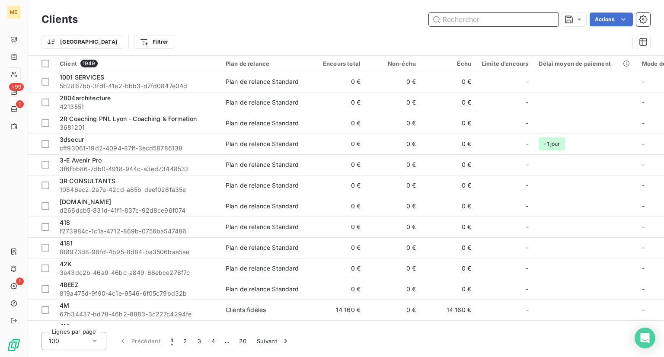
paste input "[PERSON_NAME] ET ARCHITECT"
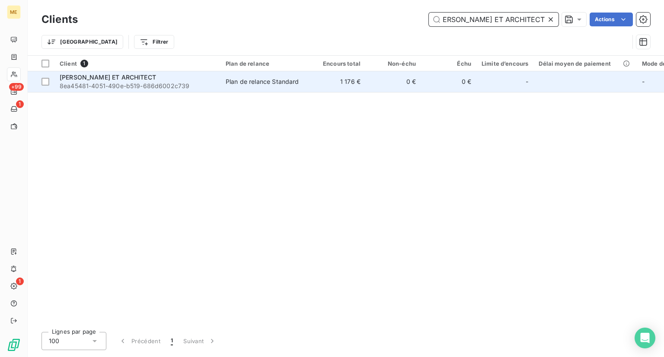
type input "[PERSON_NAME] ET ARCHITECT"
click at [166, 83] on span "8ea45481-4051-490e-b519-686d6002c739" at bounding box center [138, 86] width 156 height 9
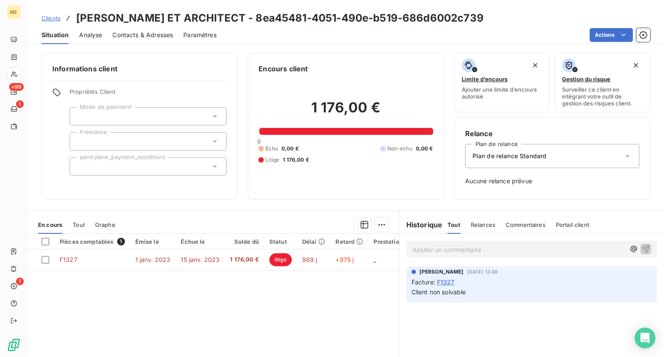
click at [53, 16] on span "Clients" at bounding box center [51, 18] width 19 height 7
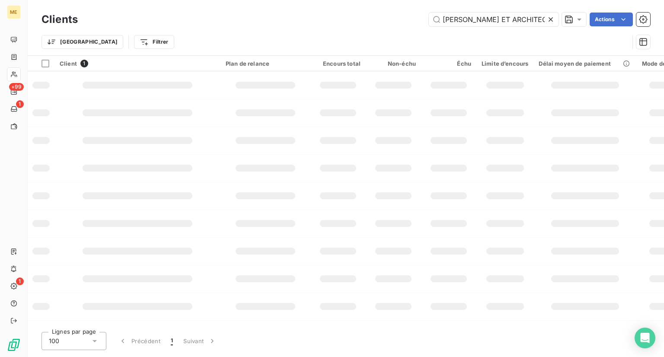
scroll to position [0, 27]
click at [552, 23] on icon at bounding box center [550, 19] width 9 height 9
click at [495, 16] on input "text" at bounding box center [494, 20] width 130 height 14
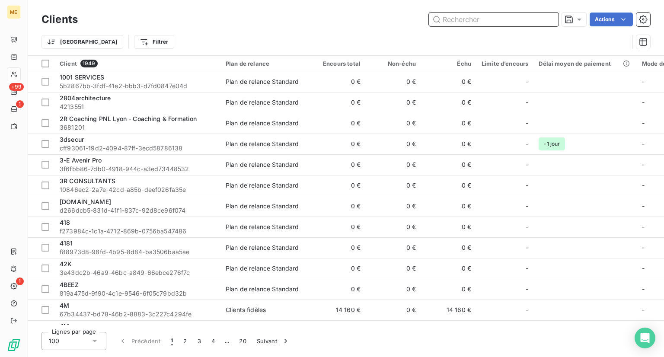
paste input "PCM AGENCY ATOMBOT"
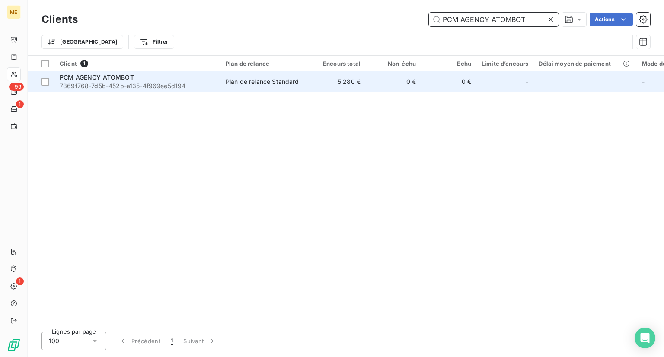
type input "PCM AGENCY ATOMBOT"
click at [122, 82] on span "7869f768-7d5b-452b-a135-4f969ee5d194" at bounding box center [138, 86] width 156 height 9
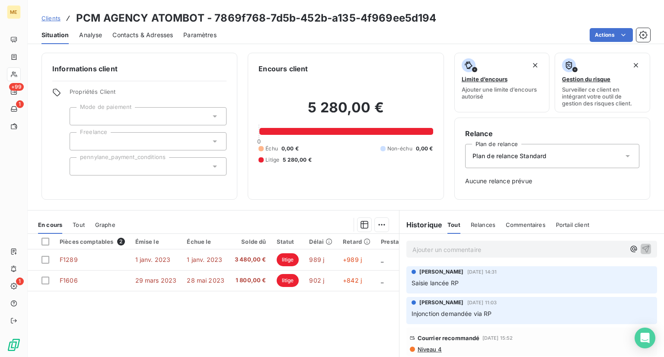
click at [46, 17] on span "Clients" at bounding box center [51, 18] width 19 height 7
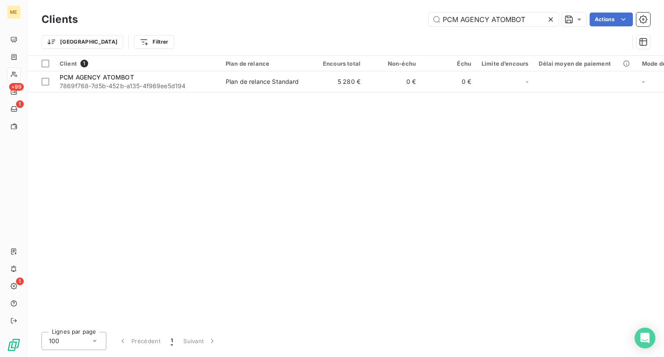
click at [547, 20] on icon at bounding box center [550, 19] width 9 height 9
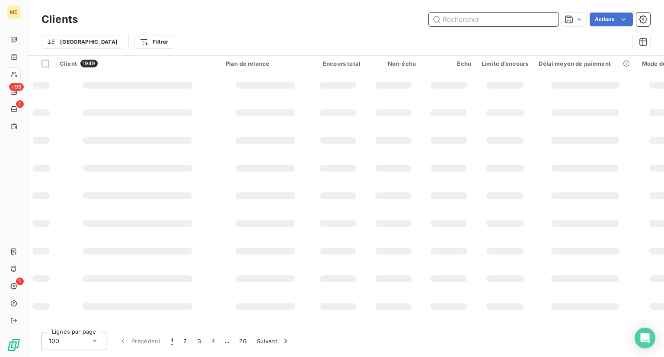
click at [493, 26] on input "text" at bounding box center [494, 20] width 130 height 14
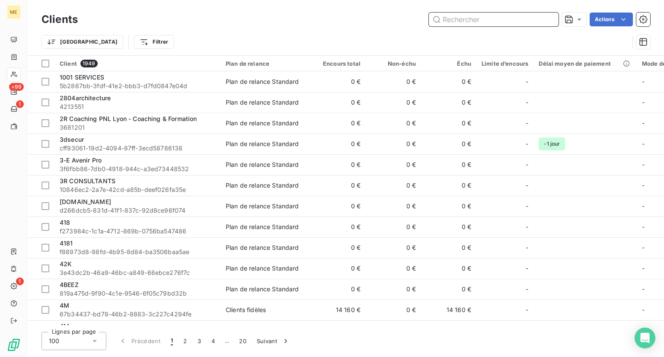
paste input "Ircom"
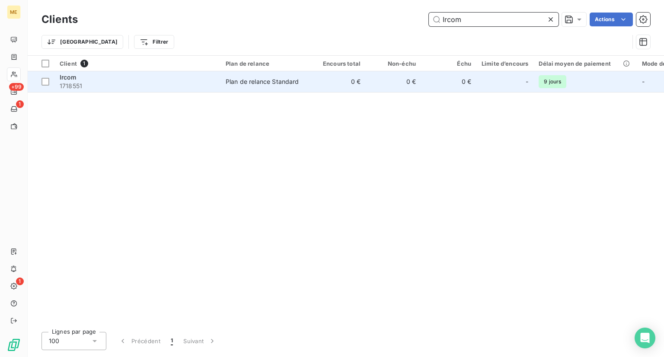
type input "Ircom"
click at [99, 90] on td "Ircom 1718551" at bounding box center [137, 81] width 166 height 21
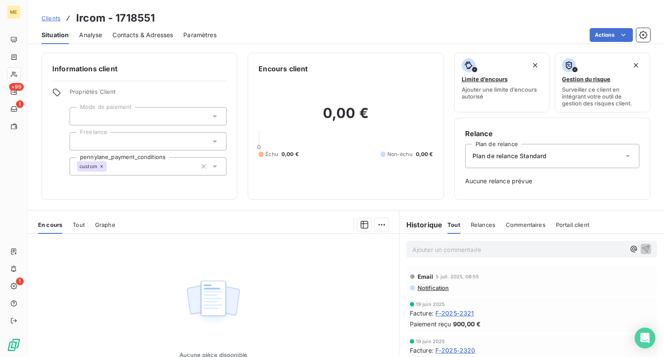
click at [57, 19] on span "Clients" at bounding box center [51, 18] width 19 height 7
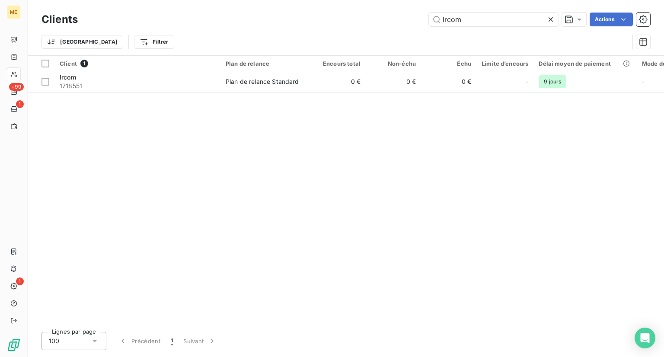
click at [556, 20] on div at bounding box center [552, 20] width 12 height 14
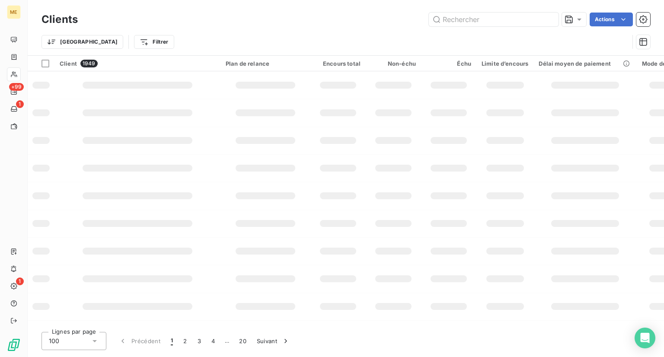
click at [516, 27] on div "Clients Actions" at bounding box center [346, 19] width 609 height 18
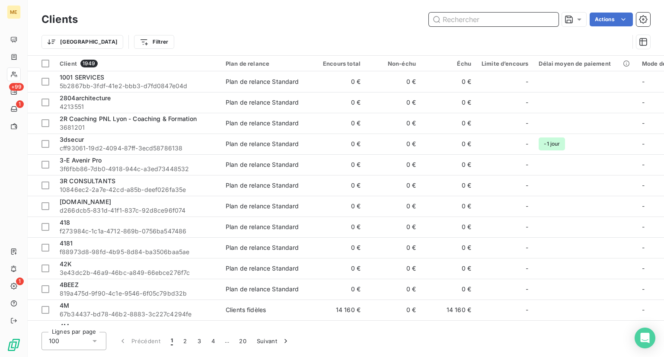
click at [511, 18] on input "text" at bounding box center [494, 20] width 130 height 14
paste input "VSM CFA"
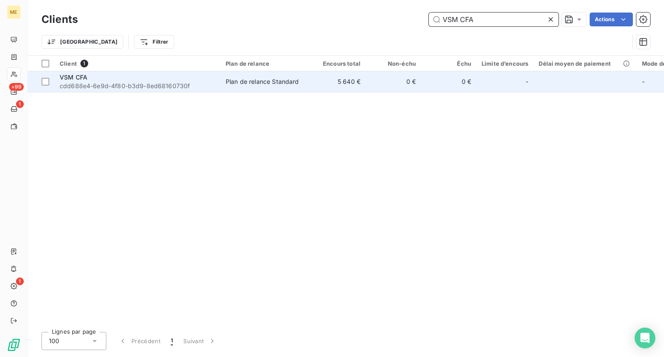
type input "VSM CFA"
click at [249, 84] on div "Plan de relance Standard" at bounding box center [262, 81] width 73 height 9
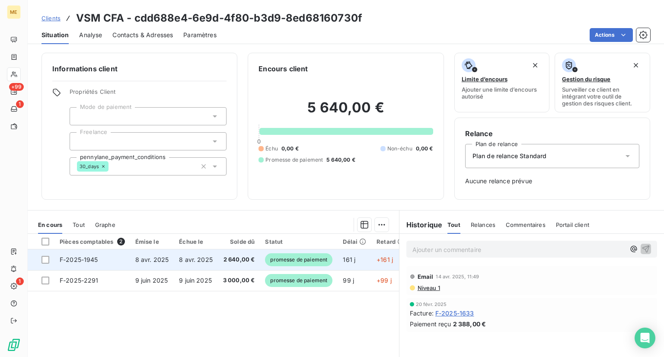
click at [286, 261] on span "promesse de paiement" at bounding box center [298, 259] width 67 height 13
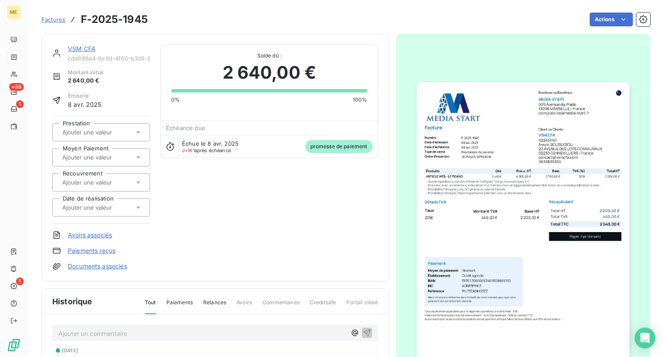
click at [54, 22] on span "Factures" at bounding box center [54, 19] width 24 height 7
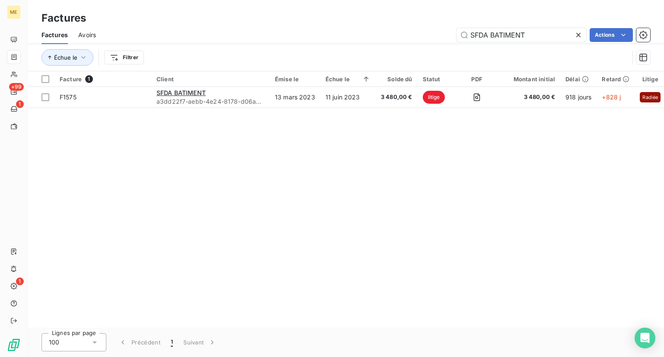
click at [578, 34] on icon at bounding box center [578, 35] width 9 height 9
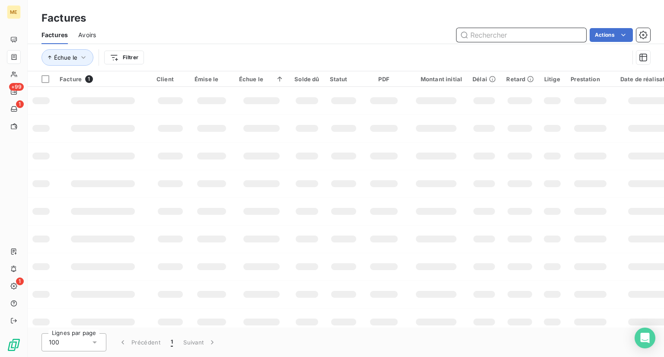
click at [536, 29] on input "text" at bounding box center [522, 35] width 130 height 14
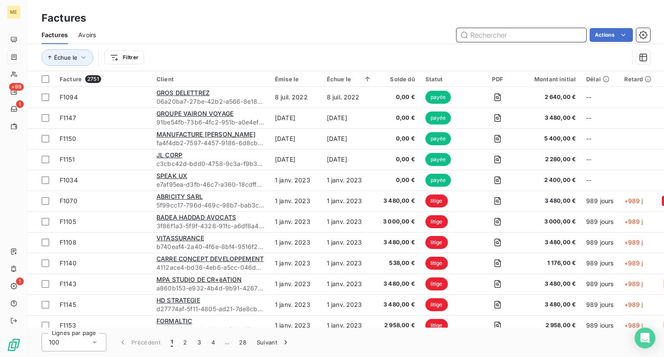
paste input "[GEOGRAPHIC_DATA]"
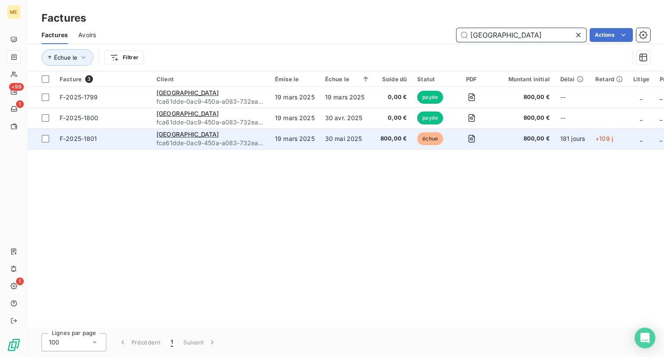
type input "[GEOGRAPHIC_DATA]"
click at [173, 128] on td "Uval Park fca61dde-0ac9-450a-a083-732ea59280a1" at bounding box center [210, 138] width 118 height 21
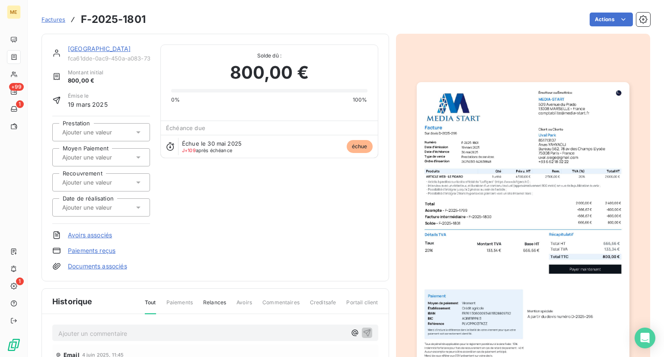
click at [48, 19] on span "Factures" at bounding box center [54, 19] width 24 height 7
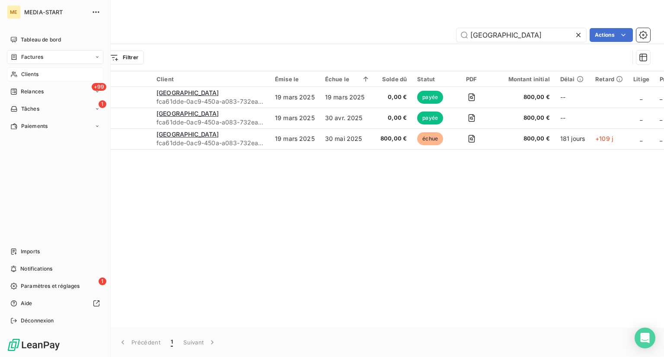
click at [41, 77] on div "Clients" at bounding box center [55, 74] width 96 height 14
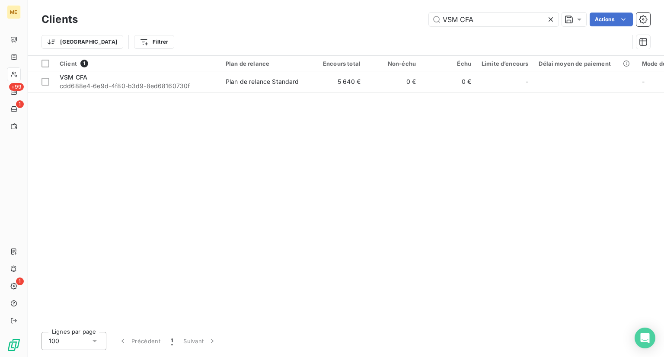
click at [548, 20] on icon at bounding box center [550, 19] width 9 height 9
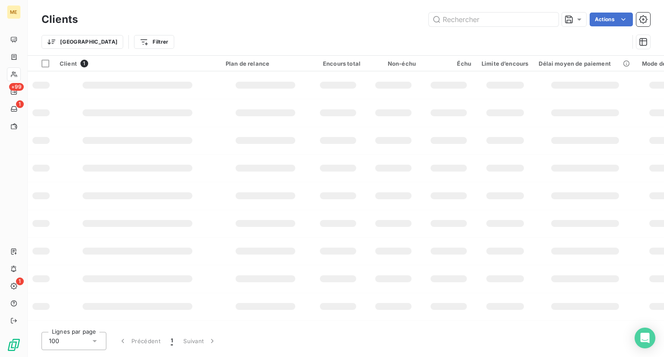
click at [510, 11] on div "Clients Actions" at bounding box center [346, 19] width 609 height 18
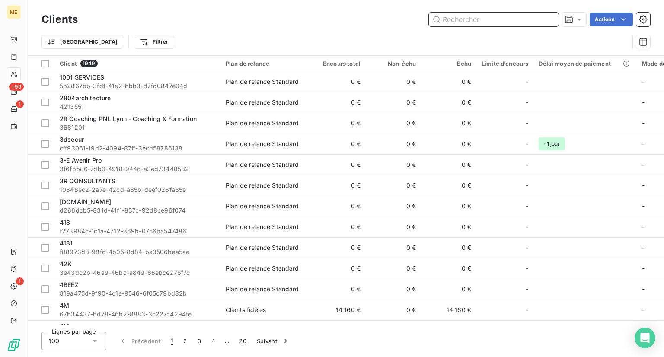
click at [489, 23] on input "text" at bounding box center [494, 20] width 130 height 14
paste input "[GEOGRAPHIC_DATA]"
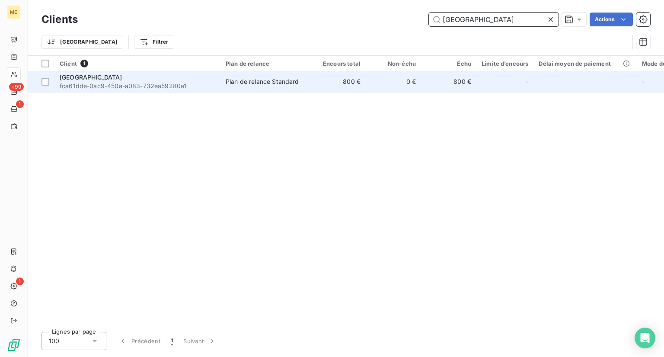
type input "[GEOGRAPHIC_DATA]"
click at [78, 85] on span "fca61dde-0ac9-450a-a083-732ea59280a1" at bounding box center [138, 86] width 156 height 9
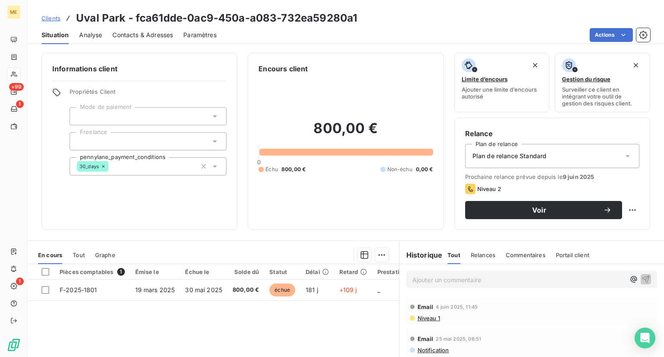
click at [143, 171] on div "30_days" at bounding box center [148, 166] width 157 height 18
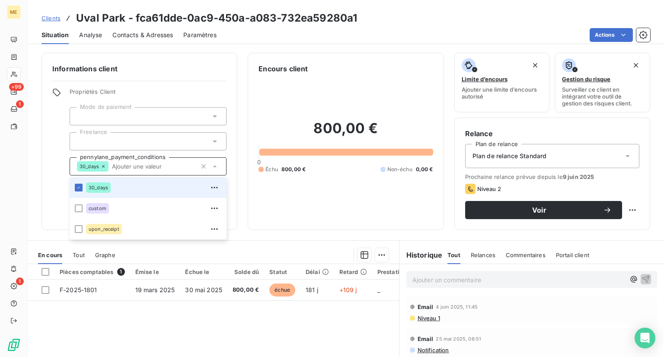
click at [143, 171] on div "30_days" at bounding box center [148, 166] width 157 height 18
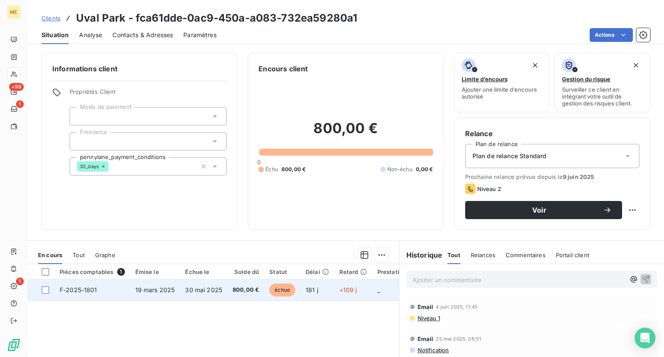
click at [163, 291] on span "19 mars 2025" at bounding box center [155, 289] width 40 height 7
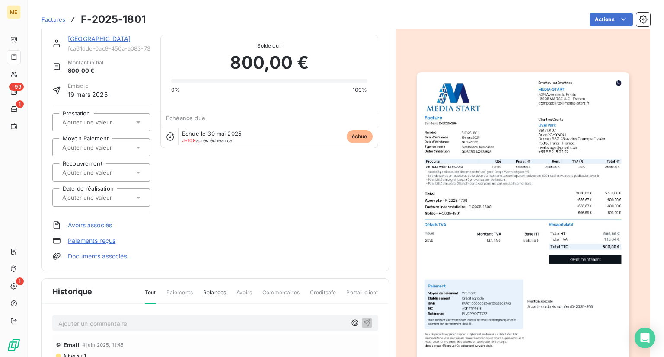
scroll to position [10, 0]
click at [115, 176] on div at bounding box center [97, 172] width 74 height 11
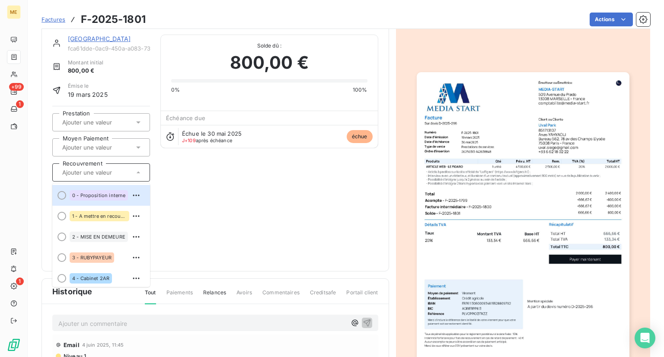
click at [115, 171] on input "text" at bounding box center [104, 173] width 87 height 8
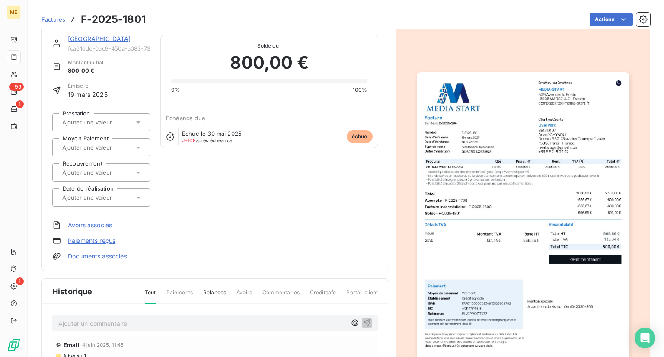
click at [114, 195] on input "text" at bounding box center [104, 198] width 87 height 8
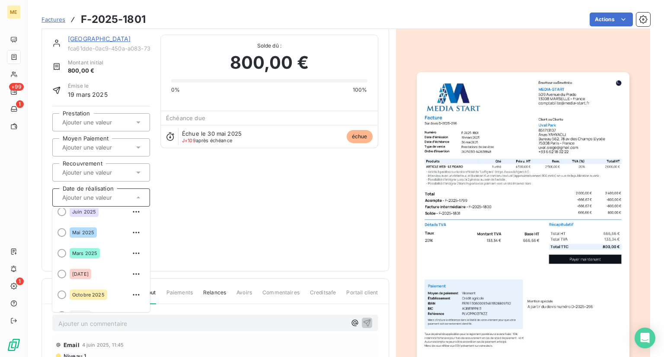
scroll to position [133, 0]
click at [251, 201] on div "Uval Park fca61dde-0ac9-450a-a083-732ea59280a1 Montant initial 800,00 € Émise l…" at bounding box center [215, 148] width 326 height 226
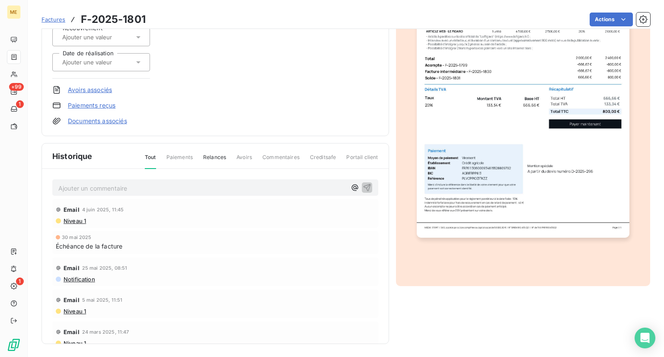
scroll to position [145, 0]
click at [216, 159] on span "Relances" at bounding box center [214, 161] width 23 height 15
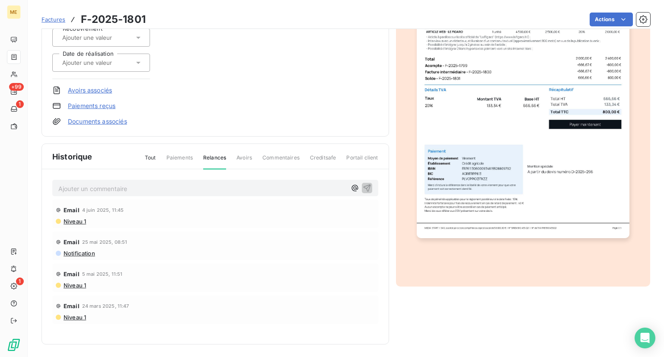
click at [182, 158] on span "Paiements" at bounding box center [179, 161] width 26 height 15
click at [148, 159] on span "Tout" at bounding box center [150, 161] width 11 height 15
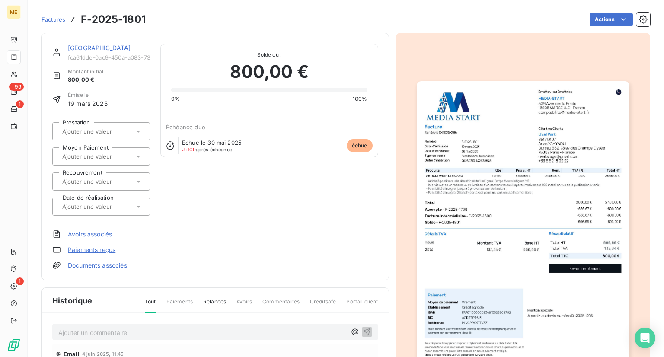
scroll to position [0, 0]
click at [56, 19] on span "Factures" at bounding box center [54, 19] width 24 height 7
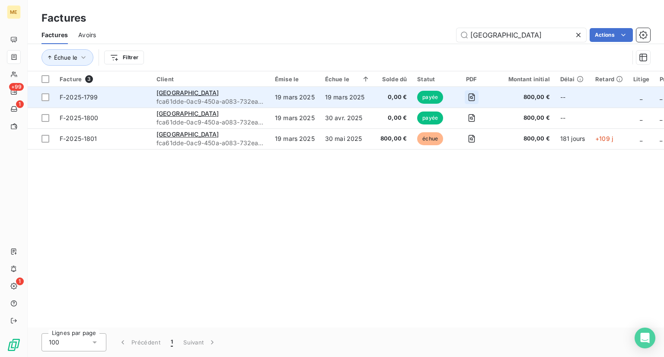
click at [473, 99] on icon "button" at bounding box center [472, 97] width 6 height 8
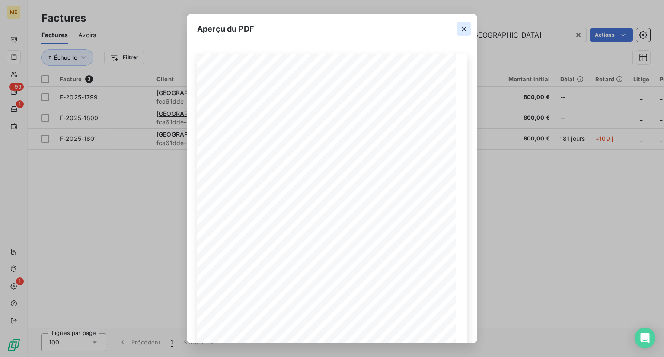
click at [464, 25] on icon "button" at bounding box center [464, 29] width 9 height 9
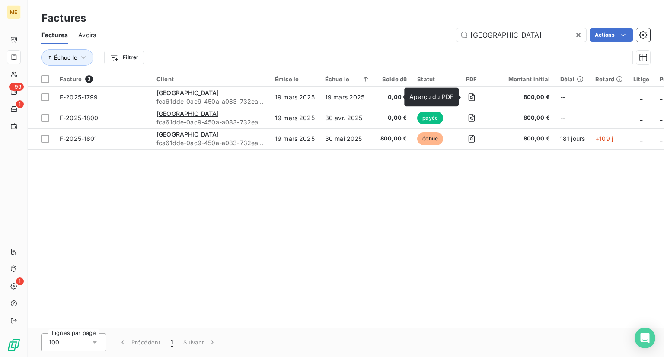
click at [84, 35] on span "Avoirs" at bounding box center [87, 35] width 18 height 9
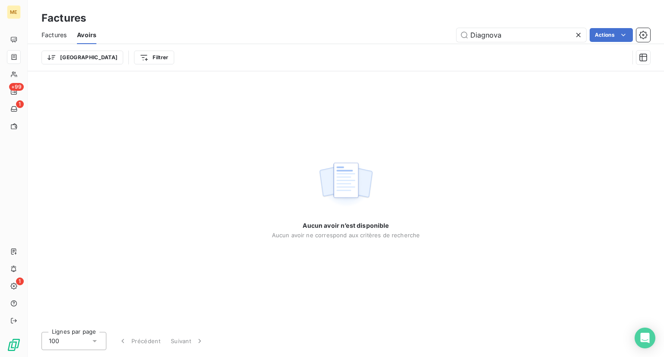
click at [54, 33] on span "Factures" at bounding box center [54, 35] width 25 height 9
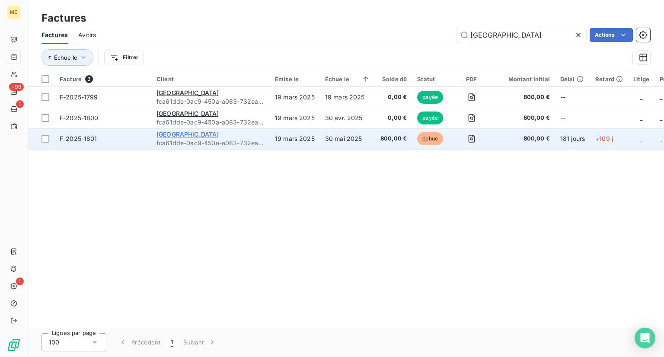
click at [161, 137] on span "[GEOGRAPHIC_DATA]" at bounding box center [187, 134] width 63 height 7
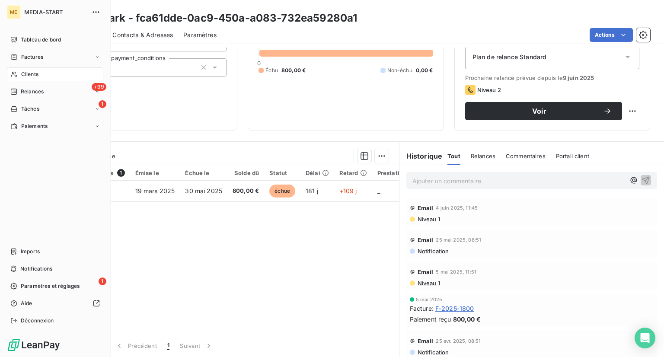
click at [50, 18] on div "MEDIA-START" at bounding box center [63, 12] width 79 height 14
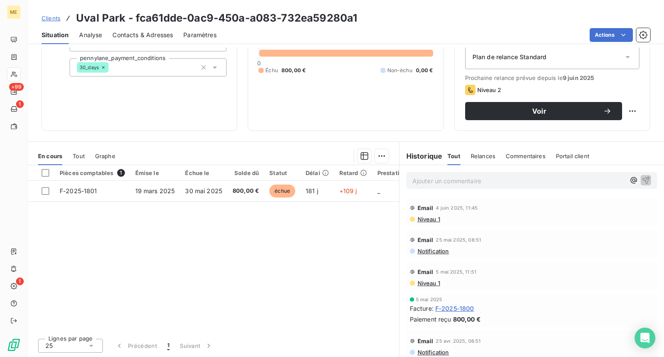
click at [54, 17] on span "Clients" at bounding box center [51, 18] width 19 height 7
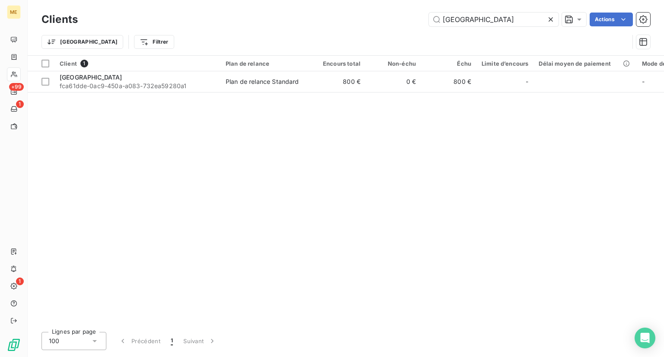
drag, startPoint x: 483, startPoint y: 24, endPoint x: 421, endPoint y: 24, distance: 61.4
click at [421, 24] on div "Uval Park Actions" at bounding box center [369, 20] width 562 height 14
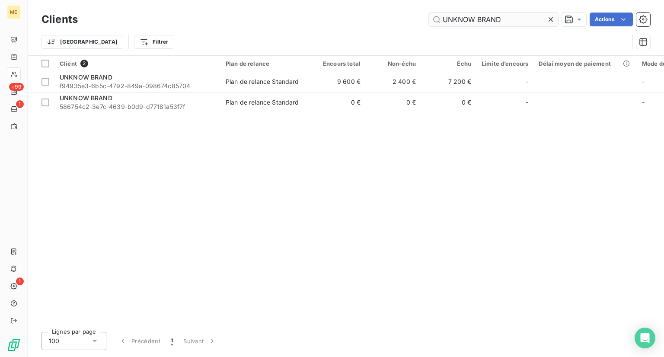
type input "UNKNOW BRAND"
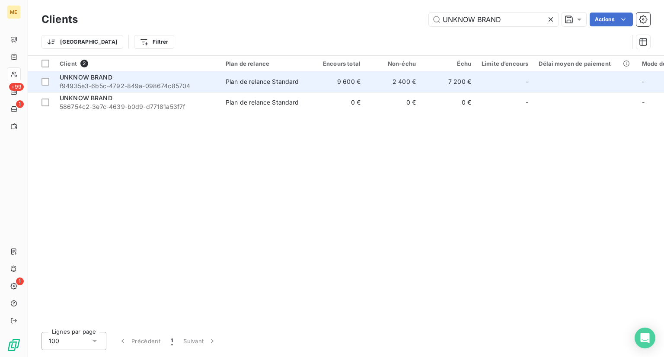
click at [160, 86] on span "f94935e3-6b5c-4792-849a-098674c85704" at bounding box center [138, 86] width 156 height 9
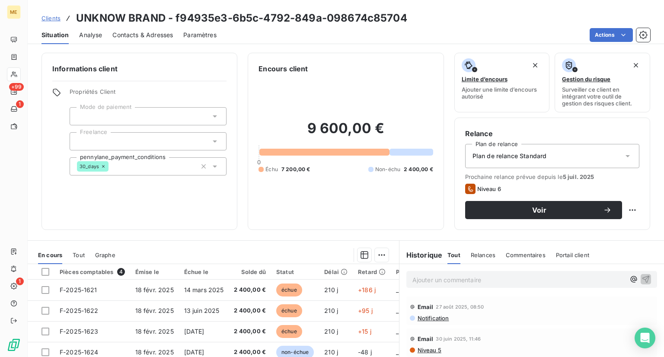
click at [42, 22] on div "Clients UNKNOW BRAND - f94935e3-6b5c-4792-849a-098674c85704" at bounding box center [225, 18] width 366 height 16
click at [45, 21] on span "Clients" at bounding box center [51, 18] width 19 height 7
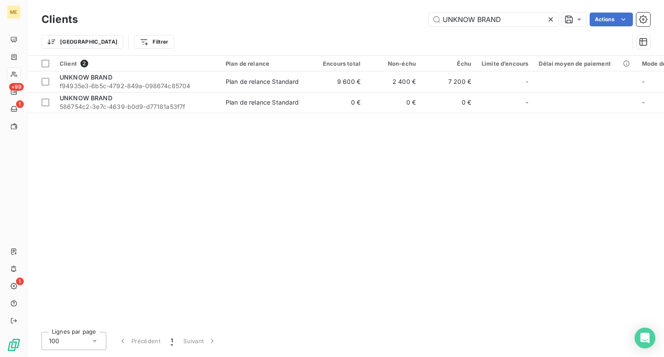
click at [552, 20] on icon at bounding box center [550, 19] width 9 height 9
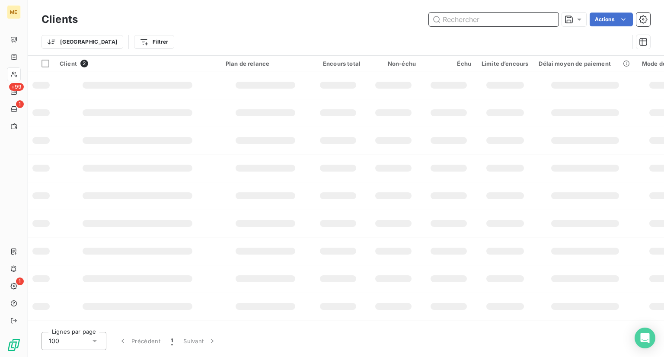
click at [516, 23] on input "text" at bounding box center [494, 20] width 130 height 14
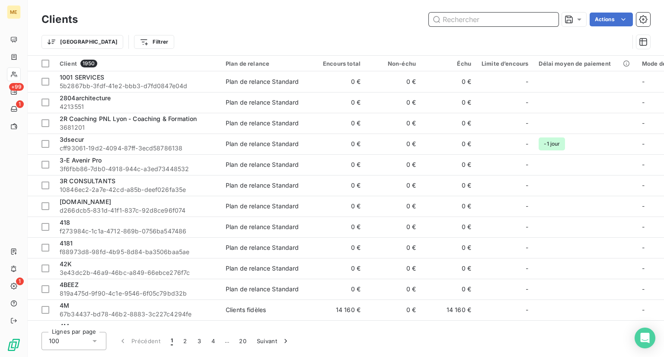
paste input "Le 428 - Nouvel élément : Deal - [GEOGRAPHIC_DATA]"
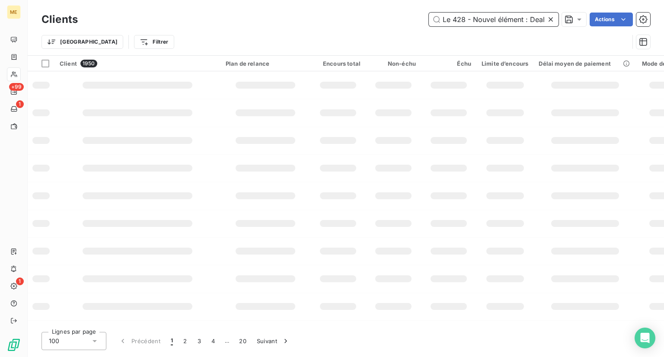
scroll to position [0, 33]
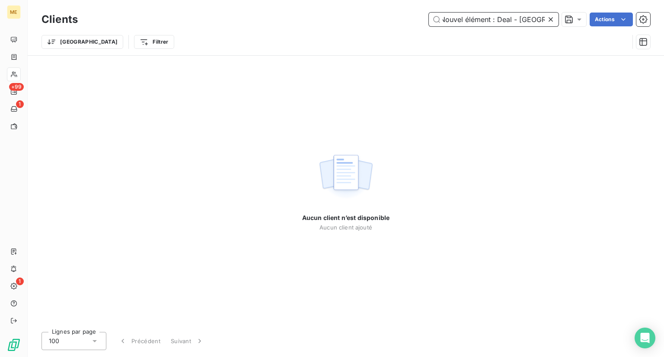
drag, startPoint x: 490, startPoint y: 19, endPoint x: 577, endPoint y: 45, distance: 90.6
click at [577, 45] on div "Clients Le 428 - Nouvel élément : Deal - Le Point Actions Trier Filtrer" at bounding box center [346, 32] width 609 height 45
drag, startPoint x: 466, startPoint y: 19, endPoint x: 539, endPoint y: 16, distance: 73.1
click at [539, 16] on input "Le 428 - Nouvel élément" at bounding box center [494, 20] width 130 height 14
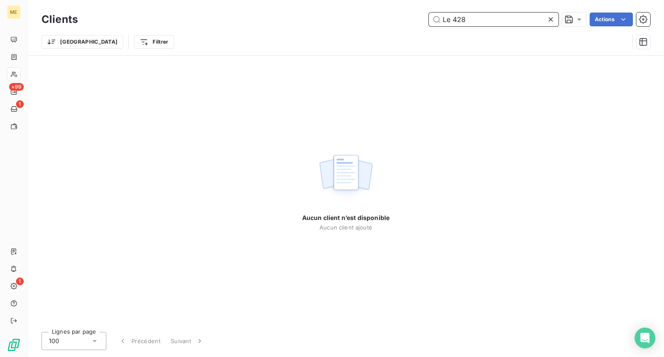
drag, startPoint x: 493, startPoint y: 19, endPoint x: 301, endPoint y: 10, distance: 192.1
click at [301, 10] on div "Clients Le 428 Actions" at bounding box center [346, 19] width 609 height 18
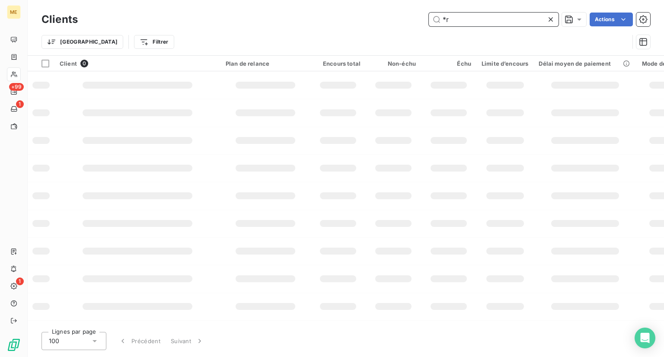
type input "*"
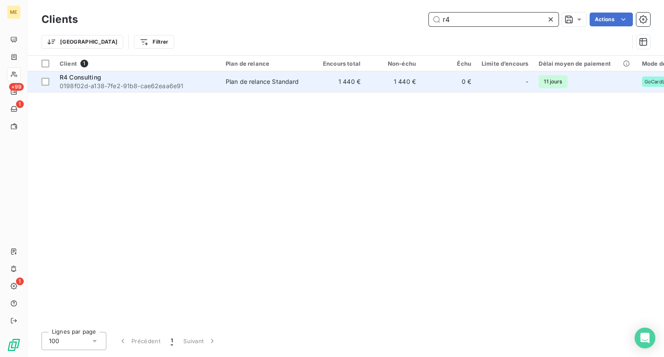
type input "r4"
click at [211, 86] on span "0198f02d-a138-7fe2-91b8-cae62eaa6e91" at bounding box center [138, 86] width 156 height 9
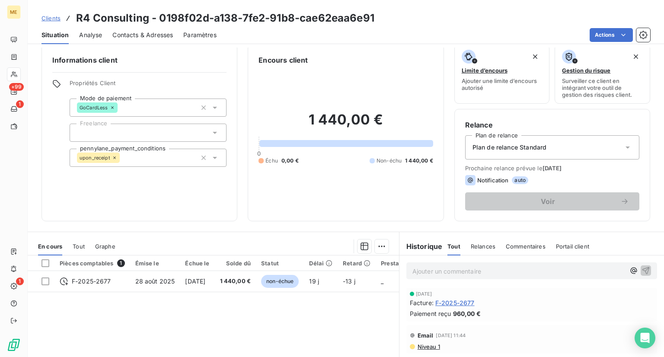
scroll to position [8, 0]
click at [42, 16] on span "Clients" at bounding box center [51, 18] width 19 height 7
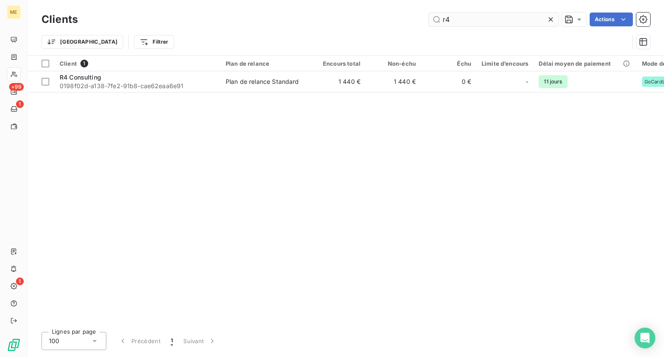
type input "r"
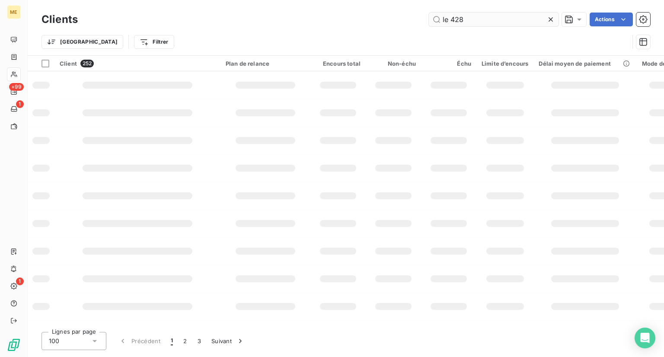
type input "le 428"
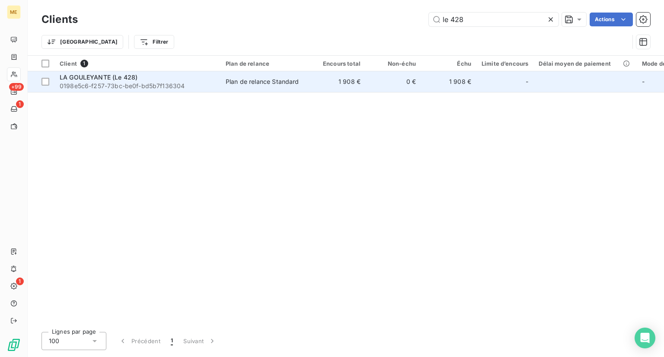
click at [140, 86] on span "0198e5c6-f257-73bc-be0f-bd5b7f136304" at bounding box center [138, 86] width 156 height 9
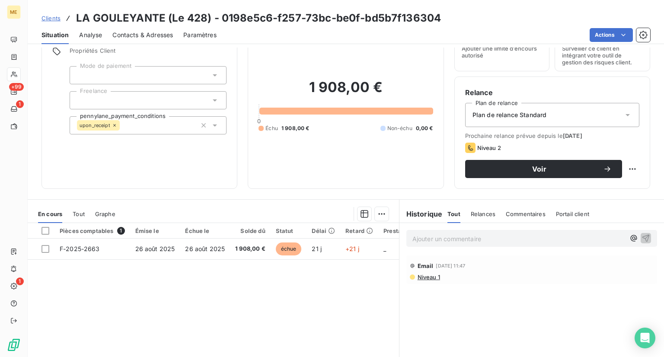
scroll to position [41, 0]
click at [431, 277] on span "Niveau 1" at bounding box center [428, 277] width 23 height 7
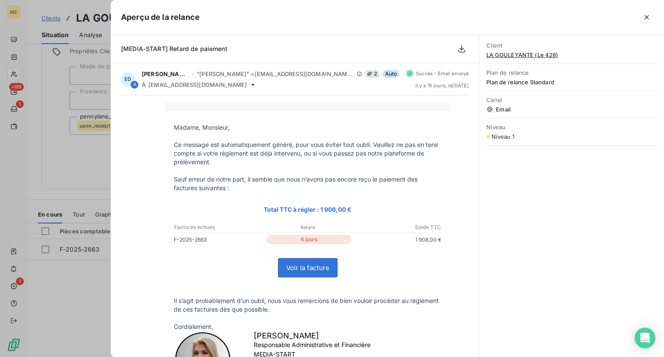
click at [82, 279] on div at bounding box center [332, 178] width 664 height 357
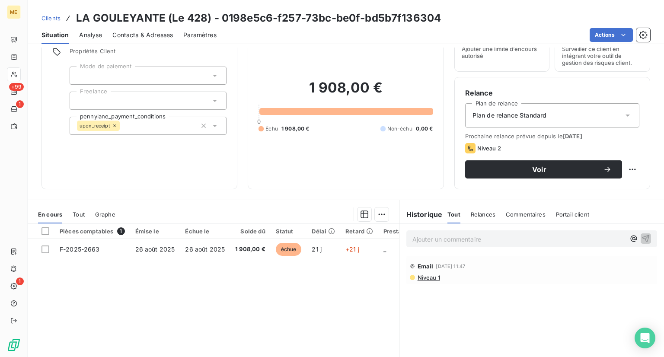
click at [49, 20] on span "Clients" at bounding box center [51, 18] width 19 height 7
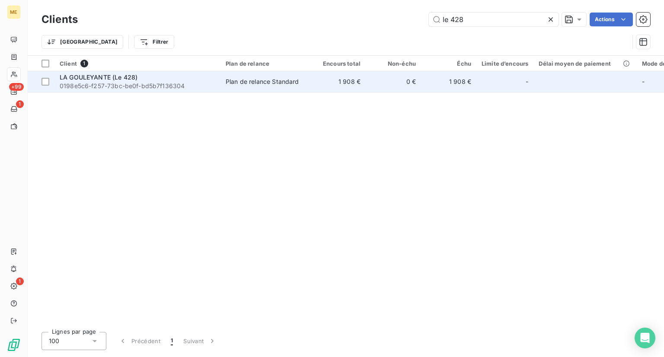
click at [202, 87] on span "0198e5c6-f257-73bc-be0f-bd5b7f136304" at bounding box center [138, 86] width 156 height 9
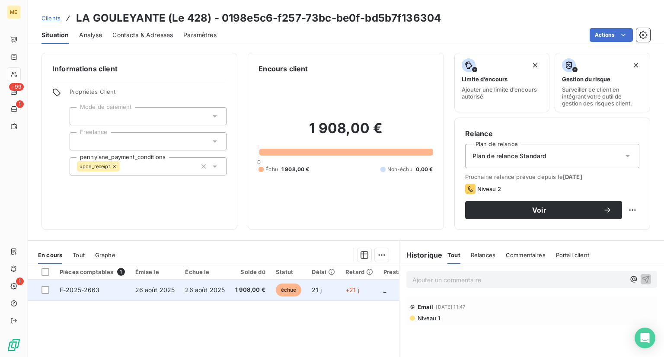
click at [287, 294] on span "échue" at bounding box center [289, 290] width 26 height 13
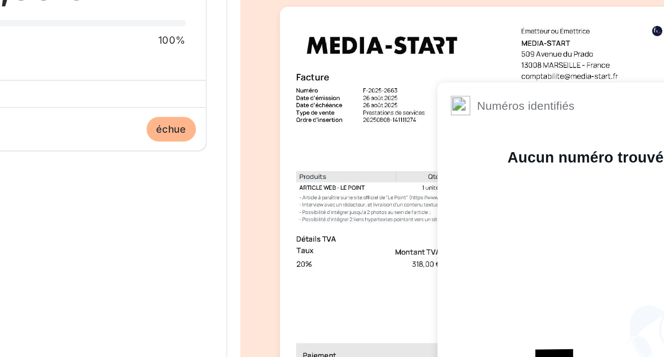
scroll to position [7, 0]
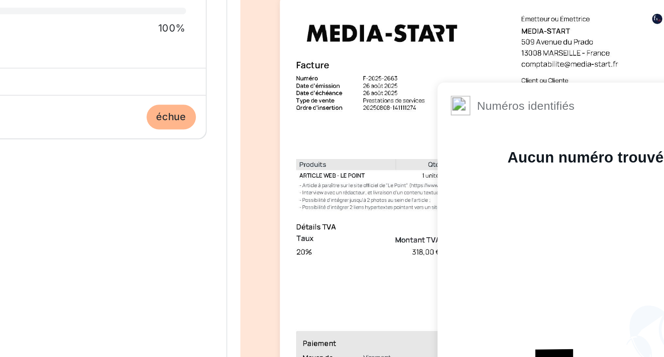
click at [478, 184] on img "button" at bounding box center [523, 226] width 213 height 300
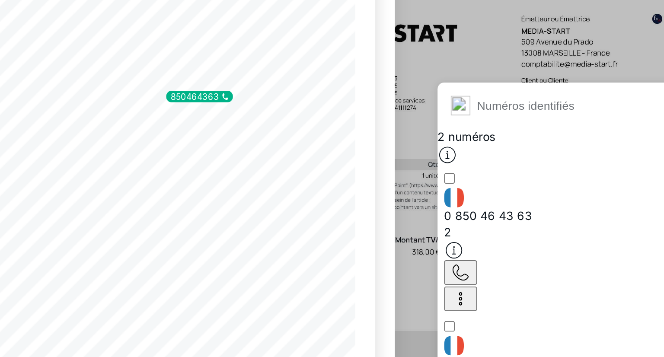
click at [501, 188] on div "0 850 46 43 63 2 09 10 45 50 21 2" at bounding box center [578, 245] width 156 height 152
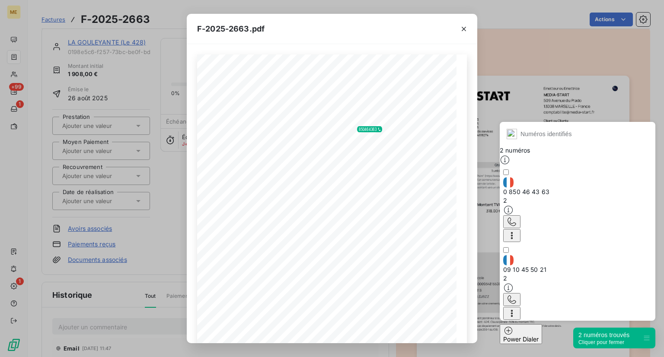
click at [156, 131] on div "F-2025-2663.pdf 1 590,00 € 318,00 € 1 908,00 € 0198e5ca- 9f79- 7b57- 9bf5- 887e…" at bounding box center [332, 178] width 664 height 357
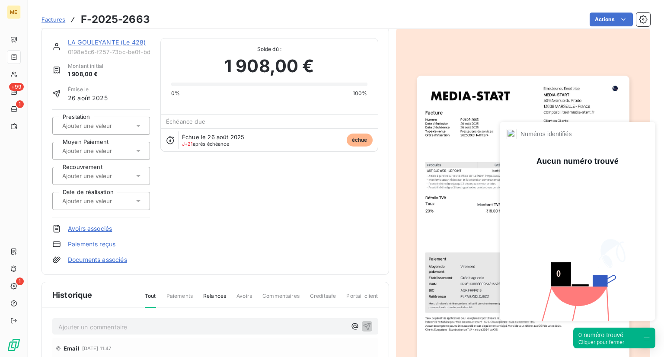
click at [52, 21] on span "Factures" at bounding box center [54, 19] width 24 height 7
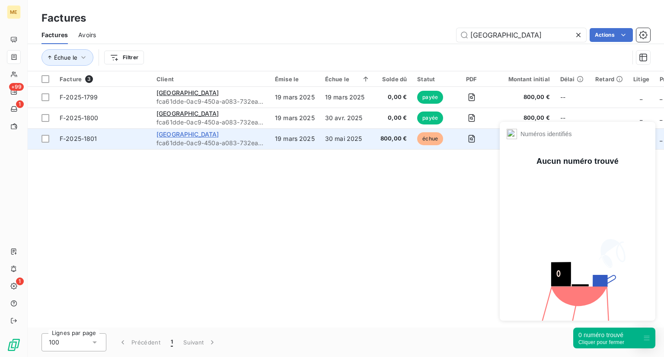
click at [180, 132] on span "[GEOGRAPHIC_DATA]" at bounding box center [187, 134] width 63 height 7
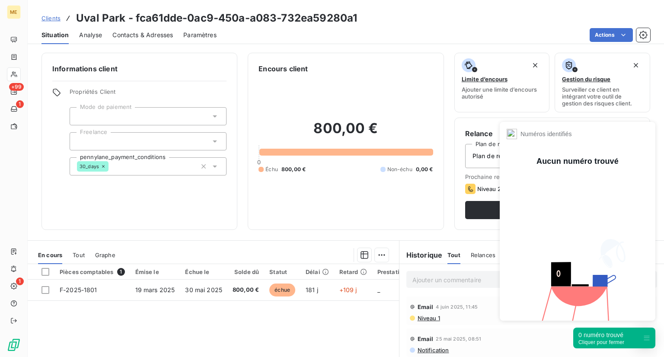
click at [184, 331] on div "Pièces comptables 1 Émise le Échue le Solde dû Statut Délai Retard Prestation D…" at bounding box center [213, 347] width 371 height 166
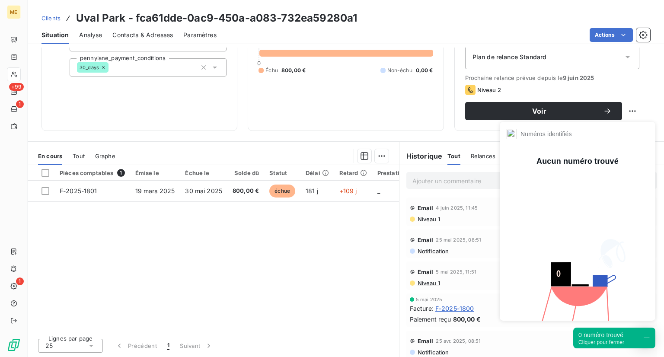
click at [332, 294] on div "Pièces comptables 1 Émise le Échue le Solde dû Statut Délai Retard Prestation D…" at bounding box center [213, 248] width 371 height 166
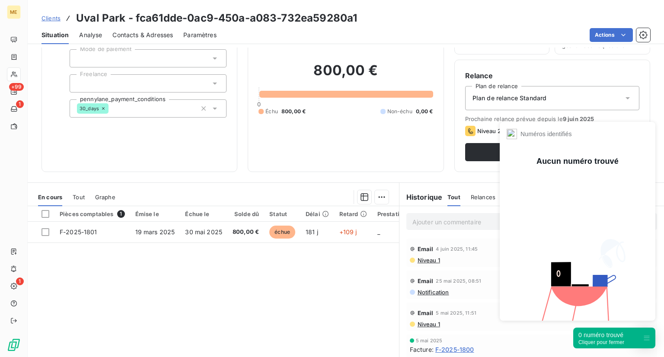
scroll to position [61, 0]
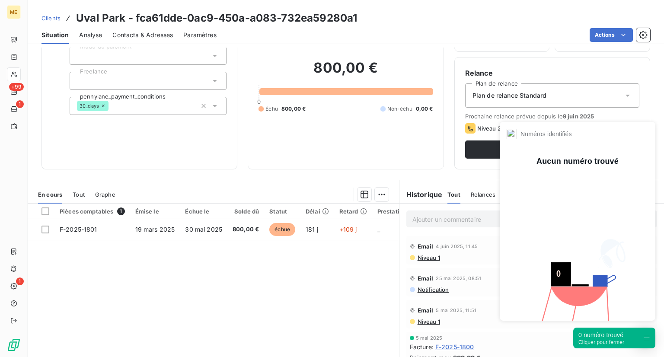
click at [371, 297] on div "Pièces comptables 1 Émise le Échue le Solde dû Statut Délai Retard Prestation D…" at bounding box center [213, 287] width 371 height 166
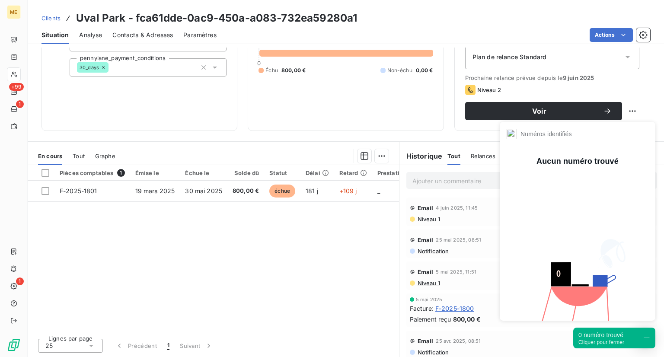
scroll to position [99, 0]
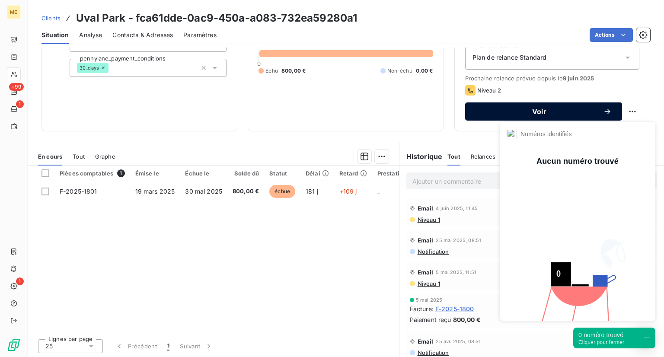
click at [529, 109] on span "Voir" at bounding box center [540, 111] width 128 height 7
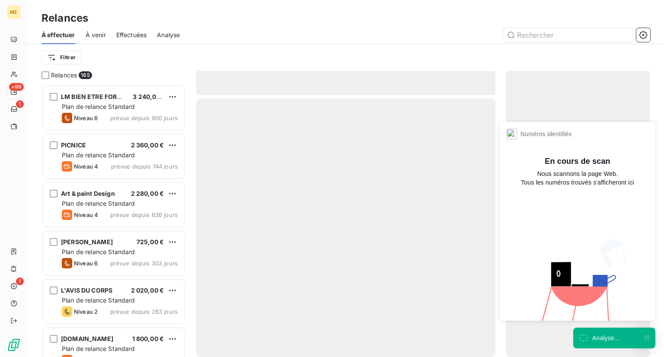
scroll to position [265, 137]
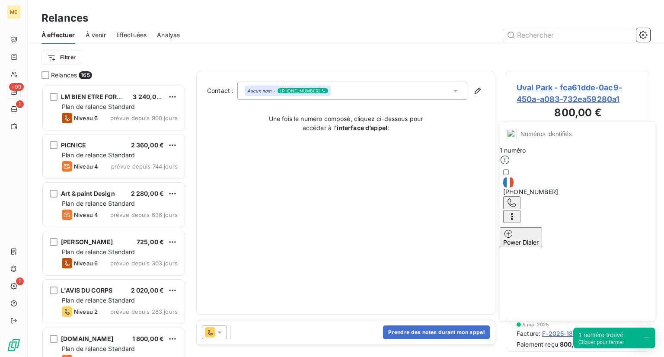
click at [294, 339] on div "Prendre des notes durant mon appel" at bounding box center [346, 332] width 298 height 24
click at [293, 332] on div "Prendre des notes durant mon appel" at bounding box center [346, 332] width 298 height 24
click at [216, 326] on div at bounding box center [214, 333] width 25 height 14
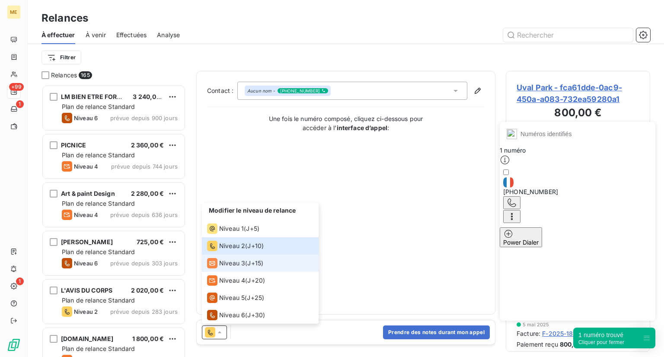
click at [247, 268] on li "Niveau 3 ( J+15 )" at bounding box center [260, 263] width 117 height 17
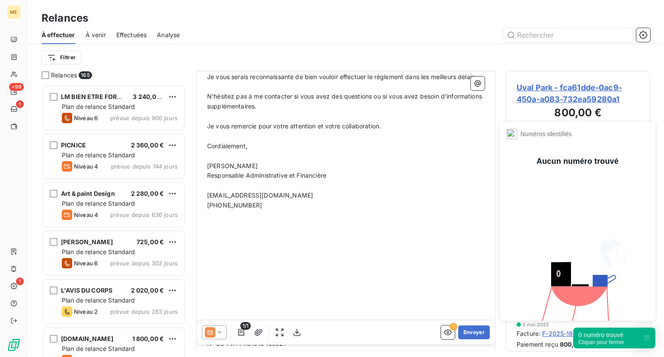
scroll to position [204, 0]
click at [213, 329] on icon at bounding box center [210, 332] width 10 height 10
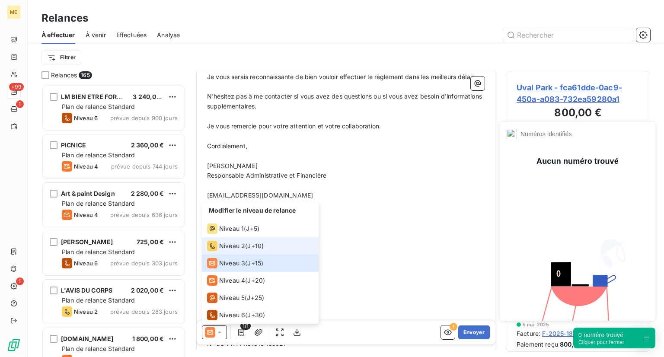
click at [254, 242] on span "J+10 )" at bounding box center [255, 246] width 16 height 9
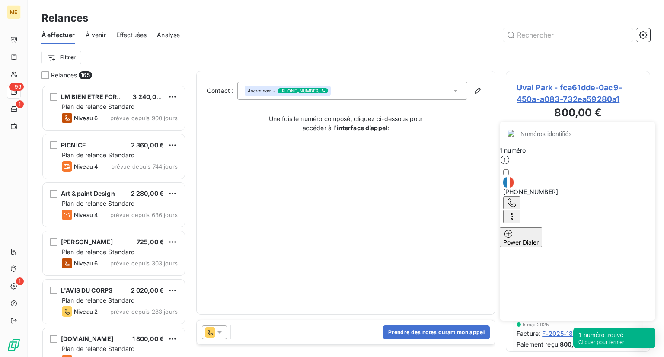
click at [453, 92] on icon at bounding box center [455, 90] width 9 height 9
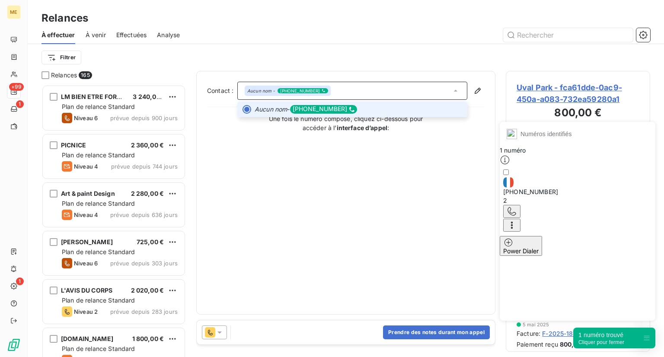
drag, startPoint x: 453, startPoint y: 92, endPoint x: 334, endPoint y: 284, distance: 225.8
click at [334, 284] on div "Contact : Aucun nom - [PHONE_NUMBER] Aucun nom - [PHONE_NUMBER] Une fois le num…" at bounding box center [346, 193] width 278 height 222
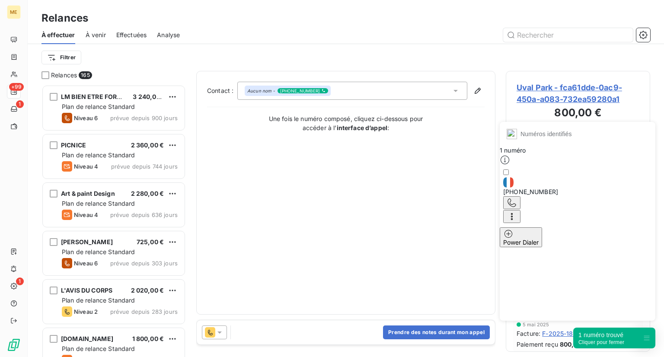
drag, startPoint x: 233, startPoint y: 61, endPoint x: 180, endPoint y: 64, distance: 52.4
click at [180, 64] on div "Filtrer" at bounding box center [346, 57] width 609 height 16
click at [94, 34] on span "À venir" at bounding box center [96, 35] width 20 height 9
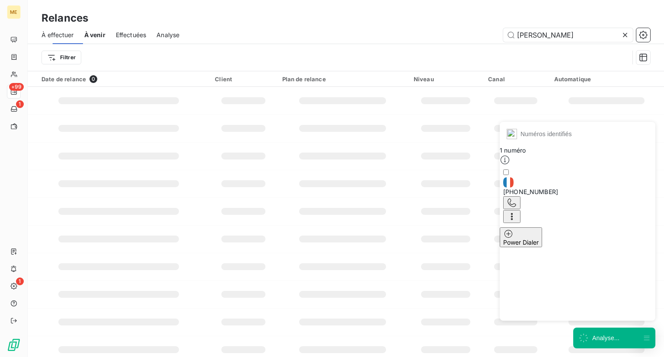
scroll to position [0, 9]
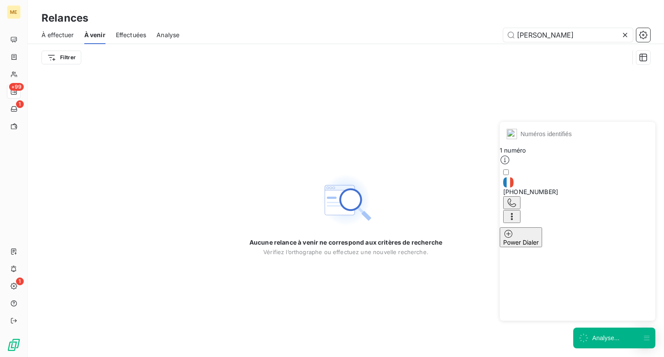
click at [58, 33] on span "À effectuer" at bounding box center [58, 35] width 32 height 9
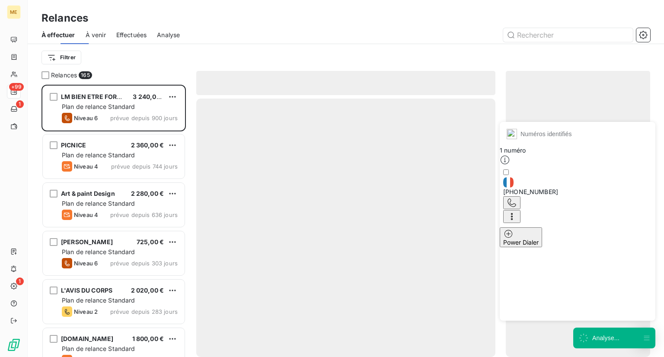
scroll to position [265, 137]
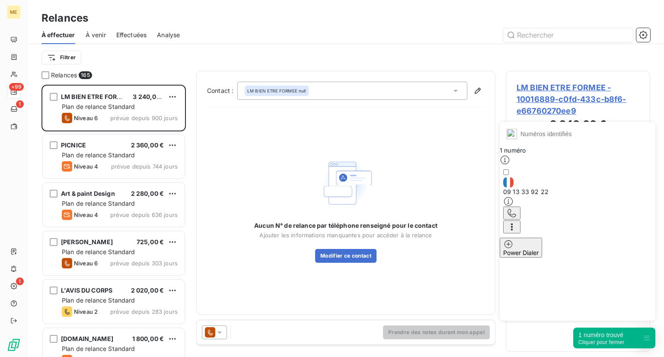
click at [116, 35] on div "À effectuer À venir Effectuées Analyse" at bounding box center [346, 35] width 636 height 18
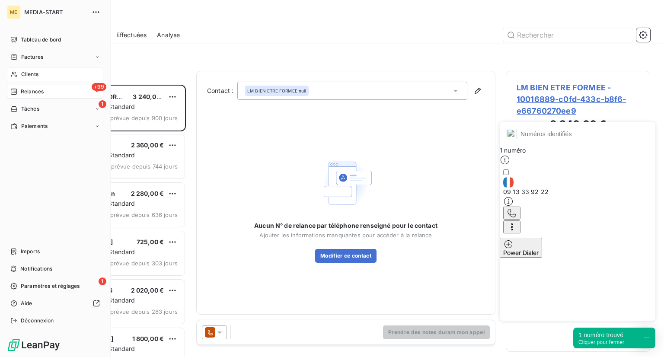
click at [40, 78] on div "Clients" at bounding box center [55, 74] width 96 height 14
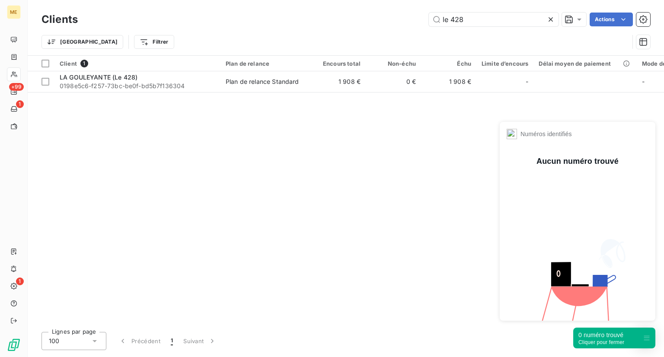
drag, startPoint x: 483, startPoint y: 21, endPoint x: 379, endPoint y: 9, distance: 104.8
click at [379, 9] on div "Clients le 428 Actions Trier Filtrer" at bounding box center [346, 27] width 636 height 55
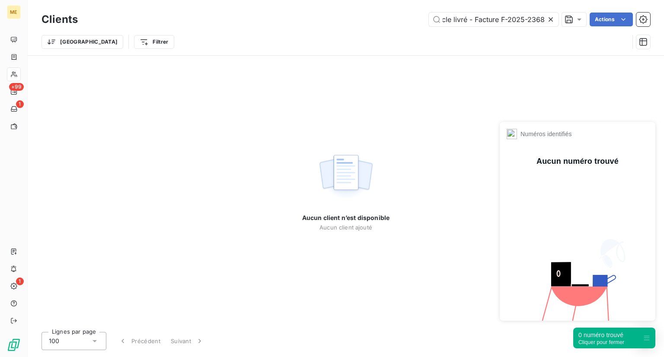
type input "Article livré - Facture F-2025-2368"
click at [553, 19] on icon at bounding box center [550, 19] width 9 height 9
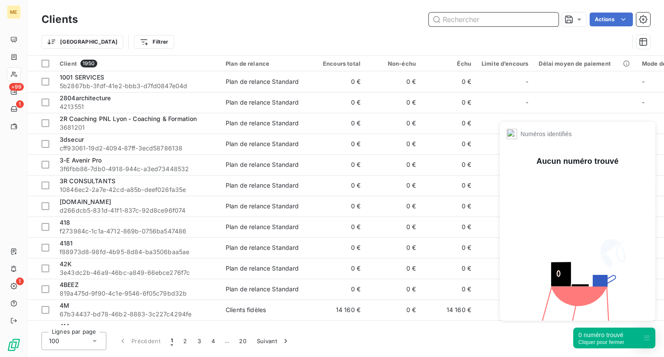
click at [462, 20] on input "text" at bounding box center [494, 20] width 130 height 14
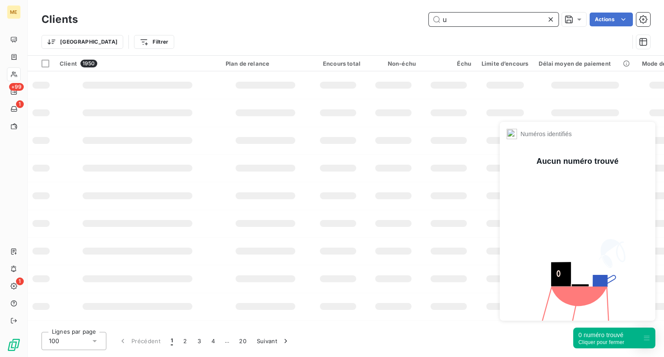
click at [462, 20] on input "u" at bounding box center [494, 20] width 130 height 14
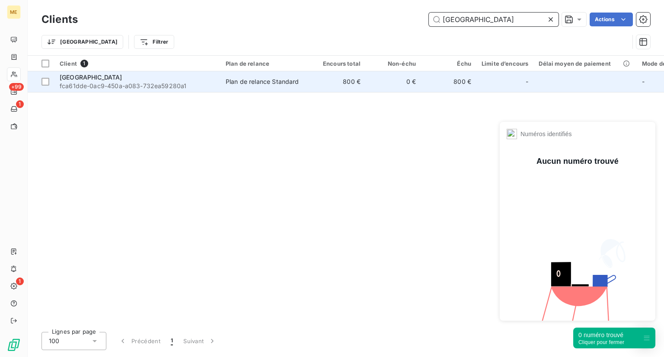
type input "[GEOGRAPHIC_DATA]"
click at [137, 82] on span "fca61dde-0ac9-450a-a083-732ea59280a1" at bounding box center [138, 86] width 156 height 9
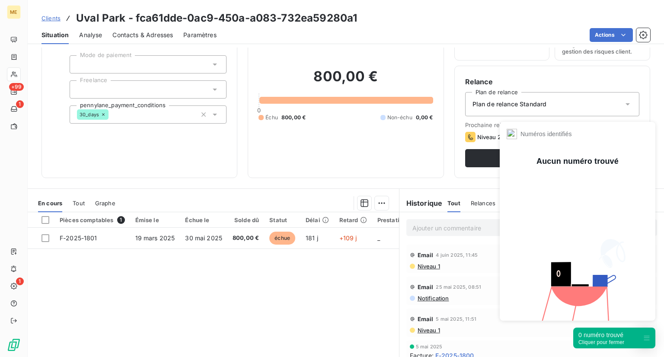
scroll to position [52, 0]
drag, startPoint x: 534, startPoint y: 174, endPoint x: 424, endPoint y: 282, distance: 154.7
click at [424, 282] on body "ME +99 1 1 Clients Uval Park - fca61dde-0ac9-450a-a083-732ea59280a1 Situation A…" at bounding box center [332, 178] width 664 height 357
click at [640, 341] on div "0 numéro trouvé Cliquer pour fermer" at bounding box center [614, 338] width 82 height 21
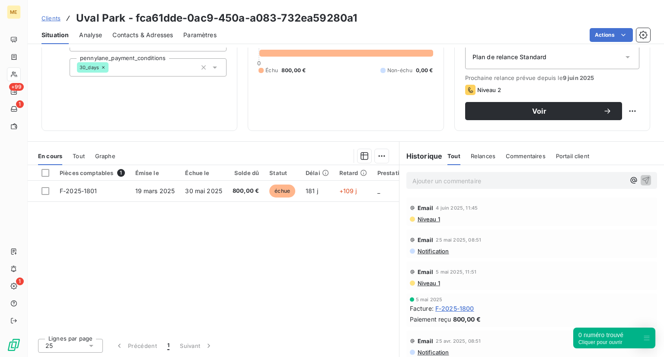
scroll to position [99, 0]
click at [412, 185] on p "Ajouter un commentaire ﻿" at bounding box center [518, 181] width 213 height 11
click at [474, 157] on span "Relances" at bounding box center [483, 156] width 25 height 7
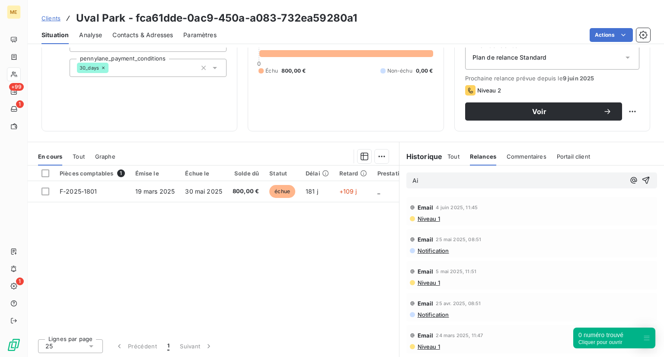
click at [457, 154] on div "Tout Relances Commentaires Portail client" at bounding box center [518, 156] width 143 height 18
click at [457, 155] on div "Tout Relances Commentaires Portail client" at bounding box center [518, 156] width 143 height 18
click at [447, 156] on span "Tout" at bounding box center [453, 156] width 12 height 7
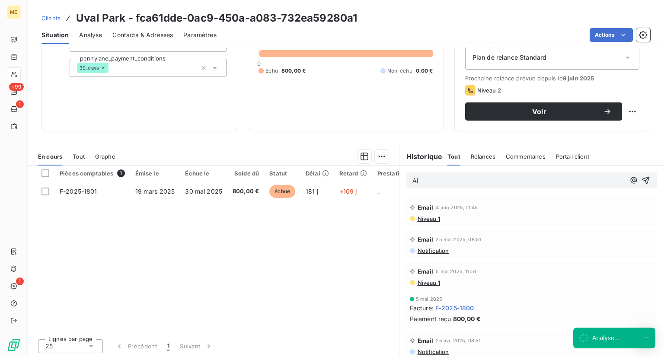
click at [437, 183] on p "Ai" at bounding box center [518, 181] width 213 height 10
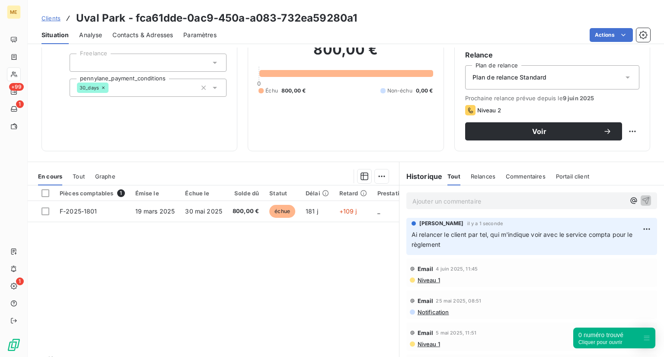
scroll to position [55, 0]
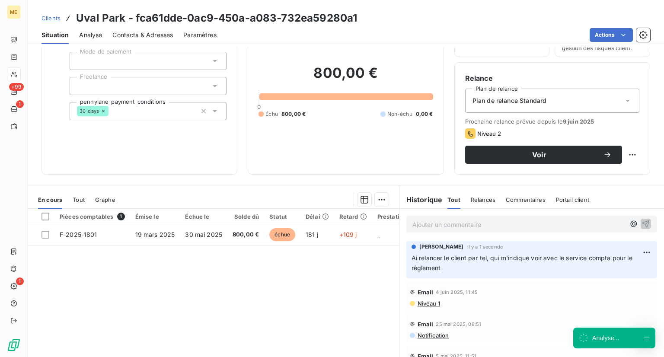
click at [485, 102] on span "Plan de relance Standard" at bounding box center [510, 100] width 74 height 9
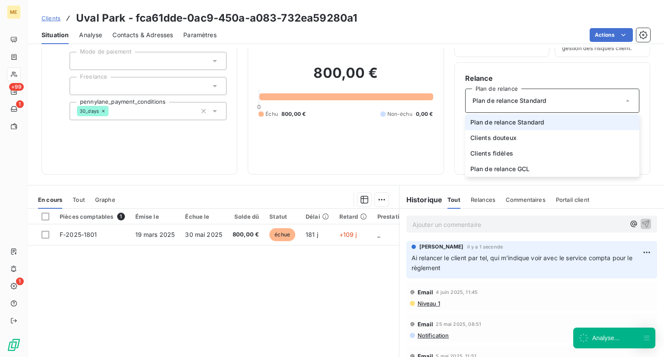
click at [485, 102] on span "Plan de relance Standard" at bounding box center [510, 100] width 74 height 9
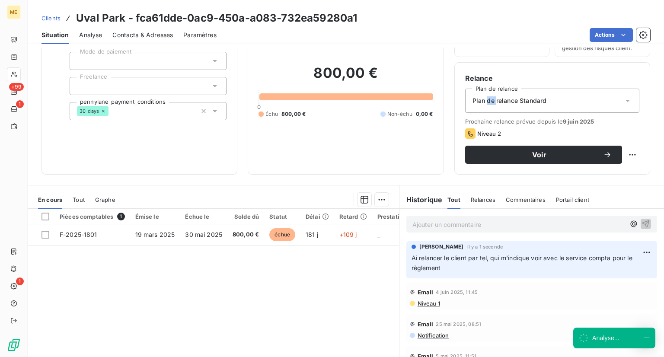
click at [485, 102] on span "Plan de relance Standard" at bounding box center [510, 100] width 74 height 9
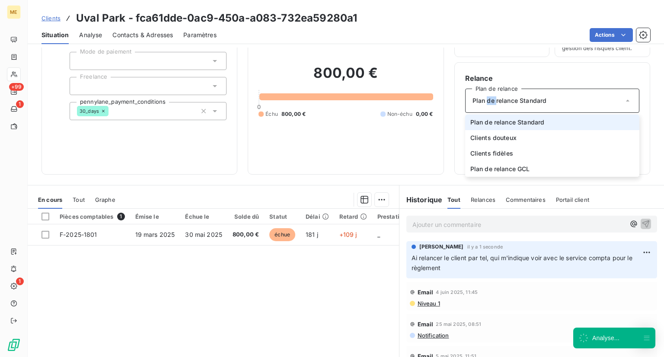
click at [485, 102] on span "Plan de relance Standard" at bounding box center [510, 100] width 74 height 9
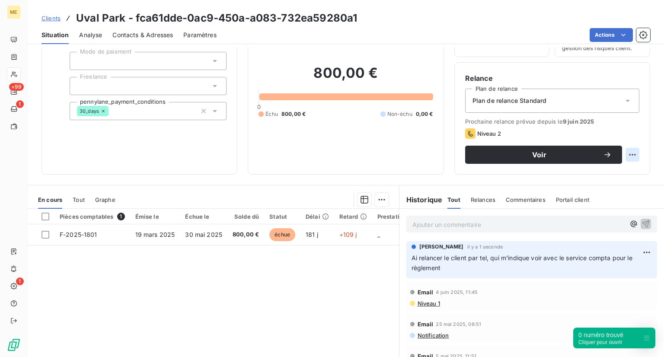
click at [624, 156] on html "ME +99 1 1 Clients Uval Park - fca61dde-0ac9-450a-a083-732ea59280a1 Situation A…" at bounding box center [332, 178] width 664 height 357
click at [600, 171] on div "Replanifier cette action" at bounding box center [590, 174] width 77 height 14
select select "8"
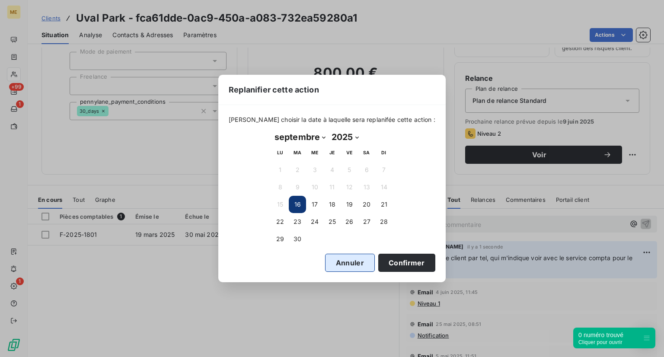
click at [348, 263] on button "Annuler" at bounding box center [350, 263] width 50 height 18
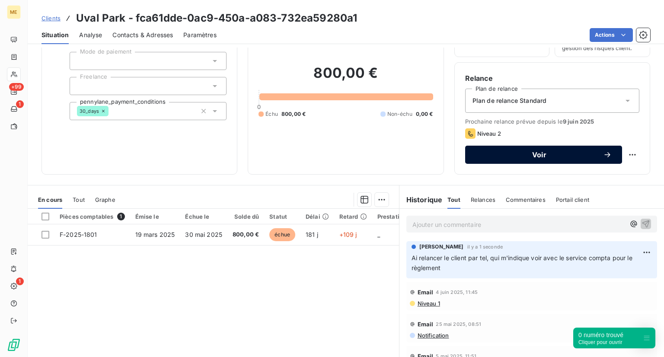
click at [592, 157] on span "Voir" at bounding box center [540, 154] width 128 height 7
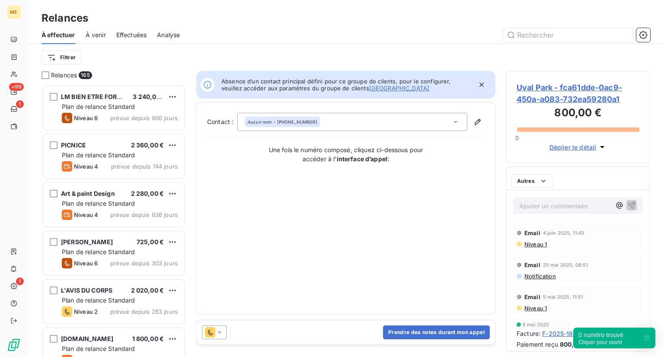
scroll to position [265, 137]
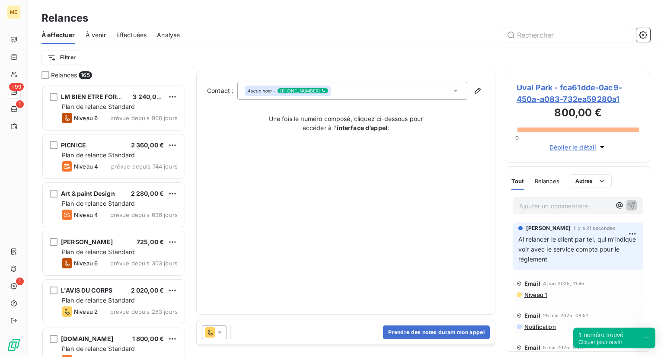
click at [549, 179] on span "Relances" at bounding box center [547, 181] width 25 height 7
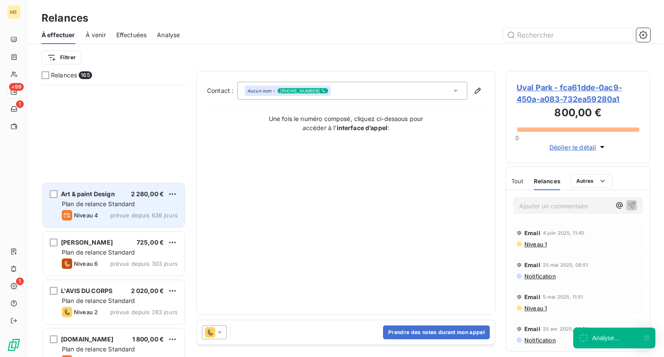
scroll to position [168, 0]
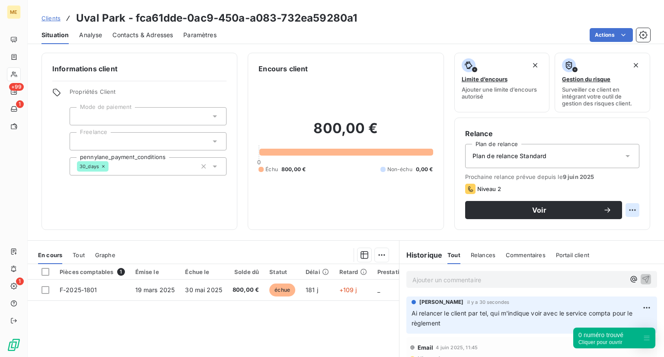
click at [629, 215] on html "ME +99 1 1 Clients Uval Park - fca61dde-0ac9-450a-a083-732ea59280a1 Situation A…" at bounding box center [332, 178] width 664 height 357
click at [629, 211] on html "ME +99 1 1 Clients Uval Park - fca61dde-0ac9-450a-a083-732ea59280a1 Situation A…" at bounding box center [332, 178] width 664 height 357
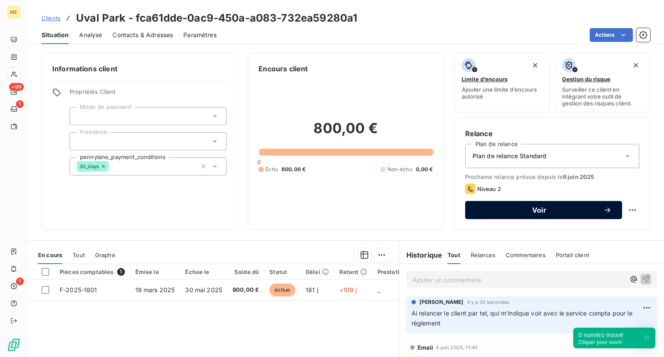
click at [568, 205] on button "Voir" at bounding box center [543, 210] width 157 height 18
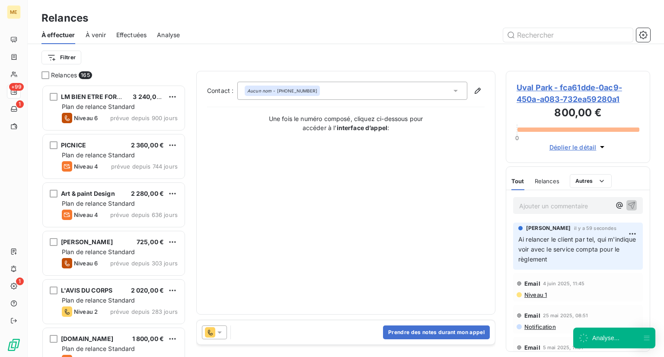
scroll to position [265, 137]
click at [329, 325] on div "Prendre des notes durant mon appel" at bounding box center [346, 332] width 298 height 24
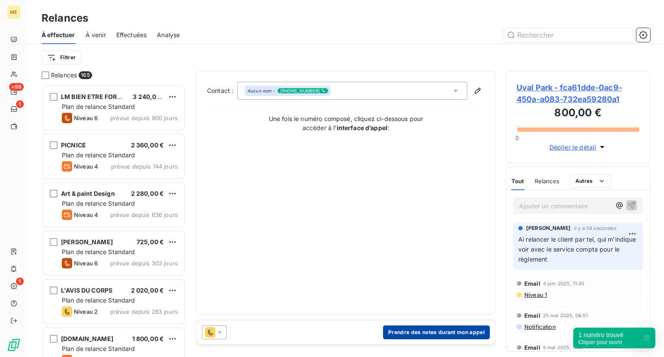
click at [411, 331] on button "Prendre des notes durant mon appel" at bounding box center [436, 333] width 107 height 14
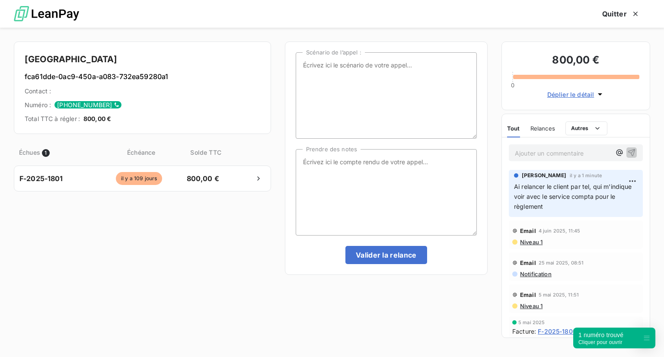
click at [411, 331] on div "Scénario de l’appel : Prendre des notes Valider la relance" at bounding box center [386, 193] width 203 height 302
click at [386, 255] on button "Valider la relance" at bounding box center [386, 255] width 82 height 18
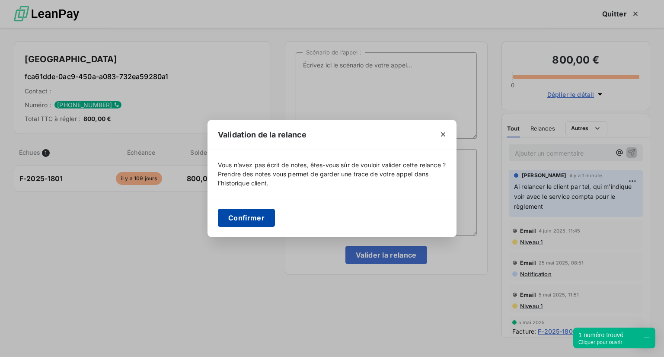
click at [261, 217] on button "Confirmer" at bounding box center [246, 218] width 57 height 18
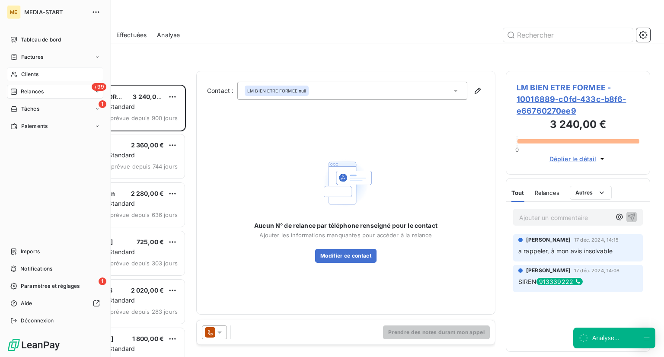
click at [28, 75] on span "Clients" at bounding box center [29, 74] width 17 height 8
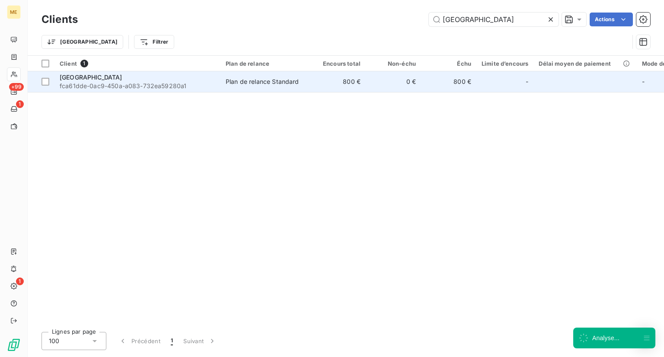
click at [112, 77] on div "[GEOGRAPHIC_DATA]" at bounding box center [138, 77] width 156 height 9
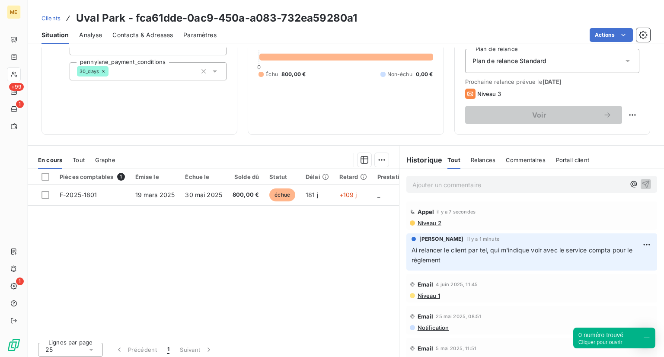
scroll to position [95, 0]
click at [629, 115] on html "ME +99 1 1 Clients Uval Park - fca61dde-0ac9-450a-a083-732ea59280a1 Situation A…" at bounding box center [332, 178] width 664 height 357
click at [517, 204] on html "ME +99 1 1 Clients Uval Park - fca61dde-0ac9-450a-a083-732ea59280a1 Situation A…" at bounding box center [332, 178] width 664 height 357
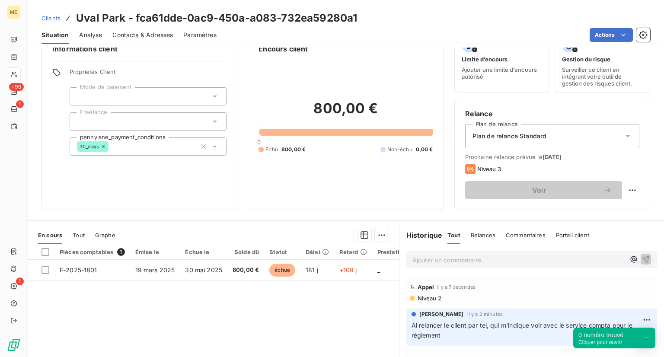
scroll to position [12, 0]
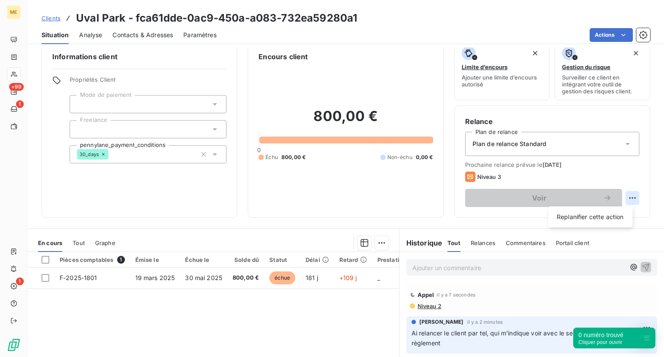
click at [627, 199] on html "ME +99 1 1 Clients Uval Park - fca61dde-0ac9-450a-a083-732ea59280a1 Situation A…" at bounding box center [332, 178] width 664 height 357
click at [612, 218] on div "Replanifier cette action" at bounding box center [590, 217] width 77 height 14
select select "8"
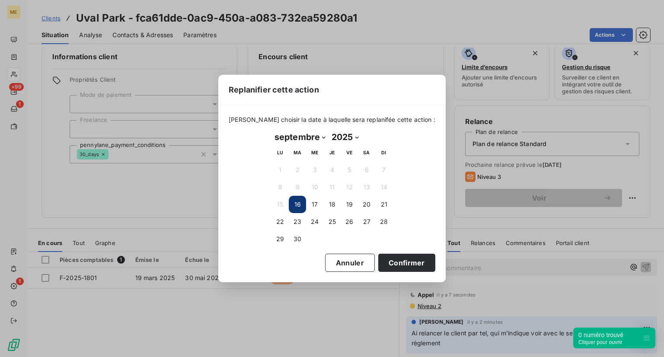
click at [208, 189] on div "Replanifier cette action [PERSON_NAME] choisir la date à laquelle sera replanif…" at bounding box center [332, 178] width 664 height 357
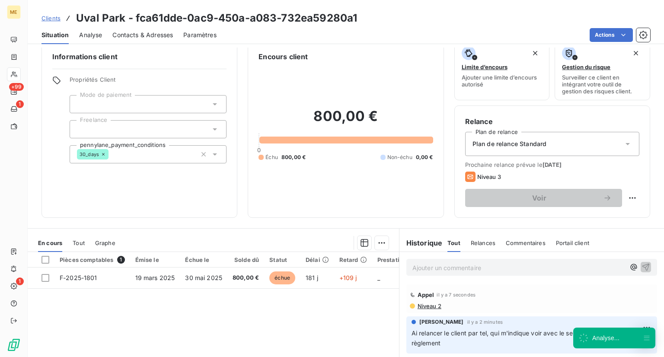
click at [560, 142] on div "Plan de relance Standard" at bounding box center [552, 144] width 174 height 24
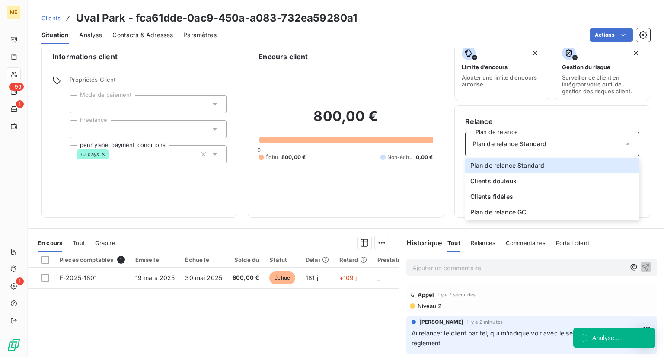
click at [49, 16] on span "Clients" at bounding box center [51, 18] width 19 height 7
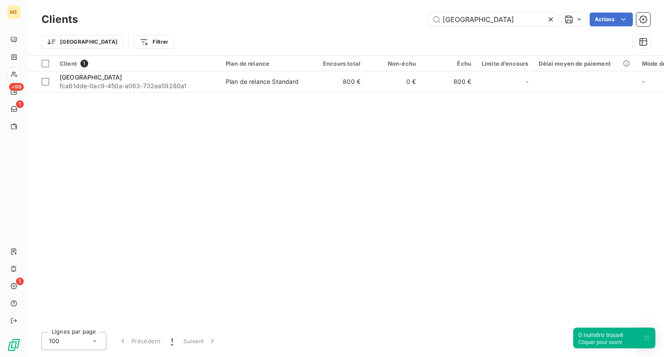
click at [547, 19] on icon at bounding box center [550, 19] width 9 height 9
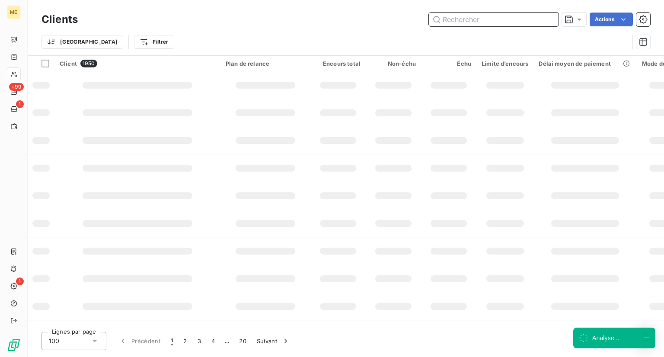
click at [491, 23] on input "text" at bounding box center [494, 20] width 130 height 14
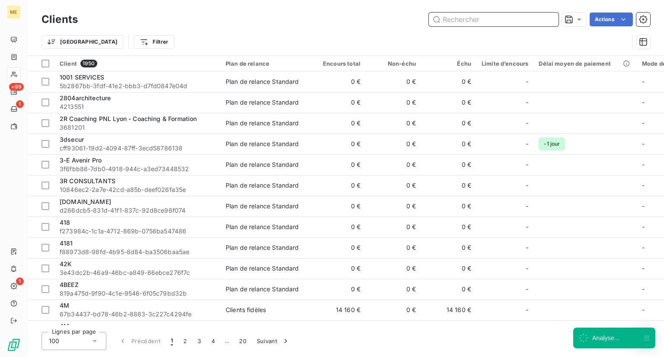
paste input "Tomveyi Bidamon"
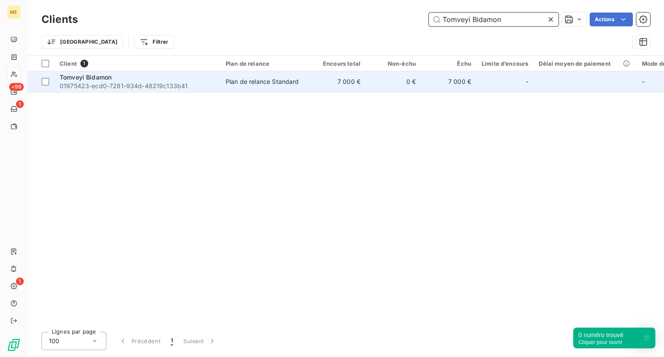
type input "Tomveyi Bidamon"
click at [99, 79] on span "Tomveyi Bidamon" at bounding box center [86, 76] width 52 height 7
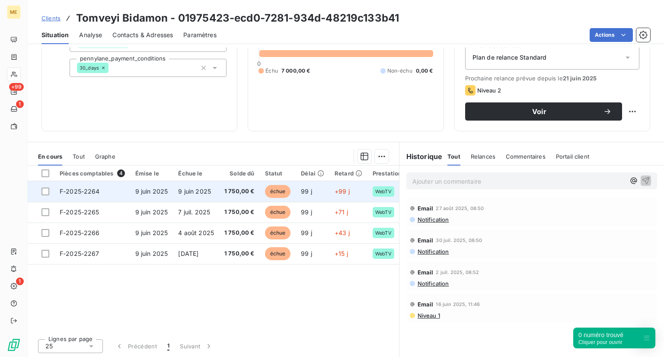
scroll to position [99, 0]
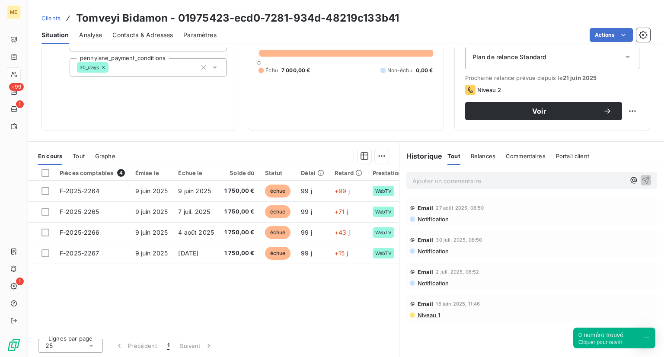
click at [51, 15] on span "Clients" at bounding box center [51, 18] width 19 height 7
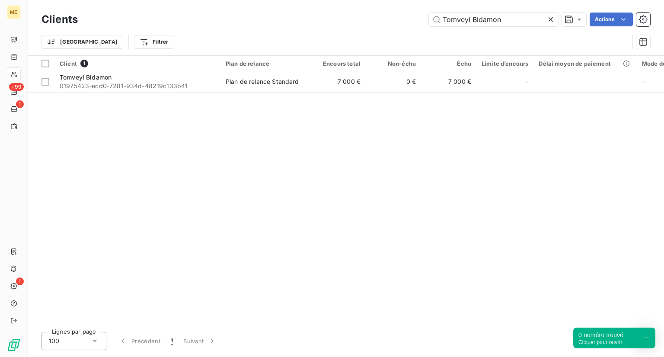
drag, startPoint x: 511, startPoint y: 19, endPoint x: 342, endPoint y: 32, distance: 169.1
click at [342, 32] on div "Clients Tomveyi Bidamon Actions Trier Filtrer" at bounding box center [346, 32] width 609 height 45
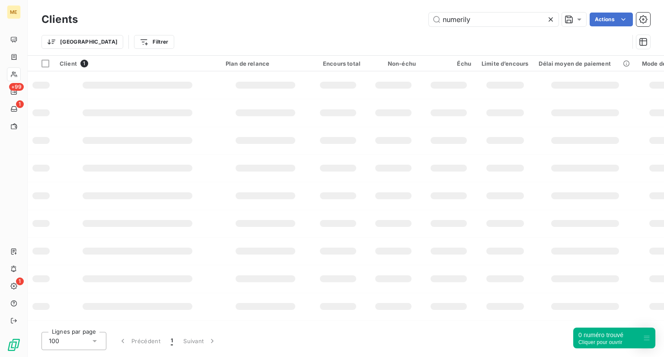
type input "numerily"
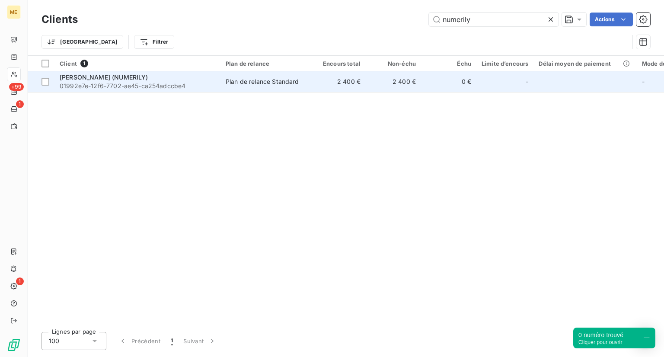
click at [118, 80] on span "[PERSON_NAME] (NUMERILY)" at bounding box center [104, 76] width 89 height 7
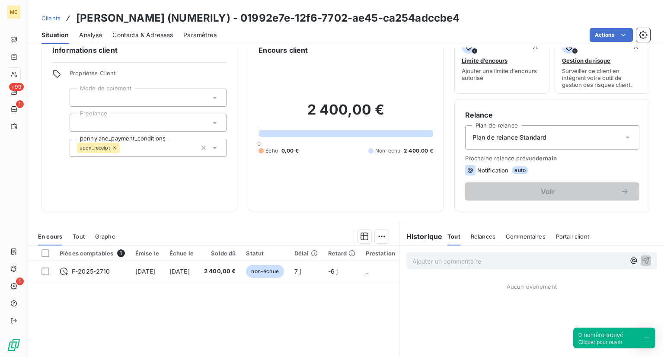
scroll to position [18, 0]
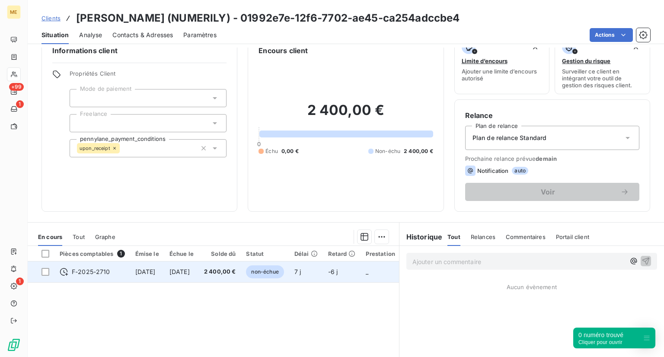
click at [284, 266] on span "non-échue" at bounding box center [265, 271] width 38 height 13
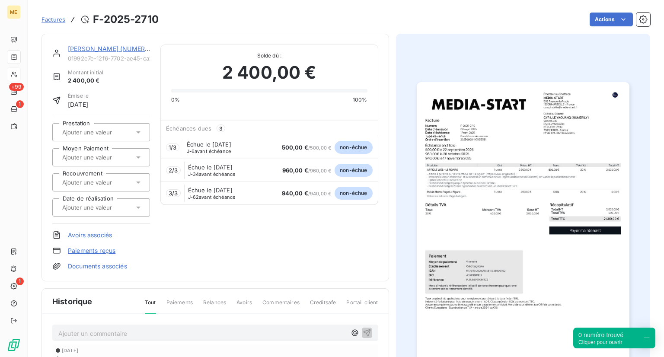
click at [52, 20] on span "Factures" at bounding box center [54, 19] width 24 height 7
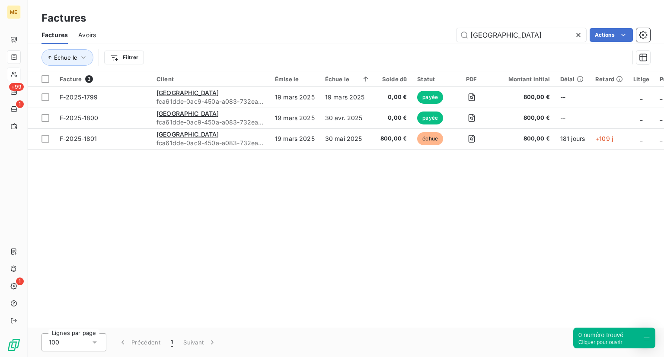
click at [579, 33] on icon at bounding box center [578, 35] width 9 height 9
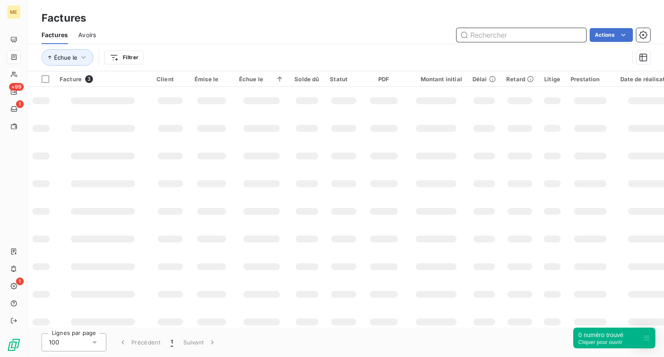
click at [538, 31] on input "text" at bounding box center [522, 35] width 130 height 14
paste input "TOGETHER ENTREPRENEURSHIP"
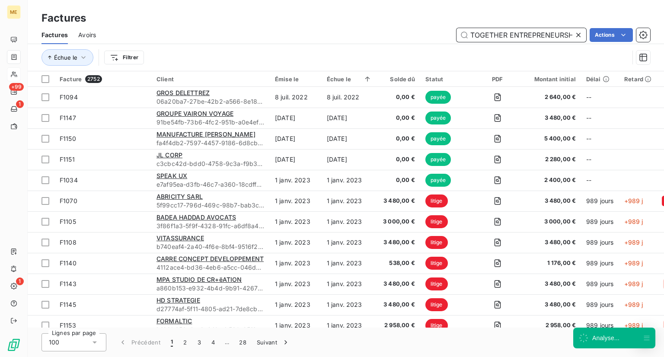
scroll to position [0, 7]
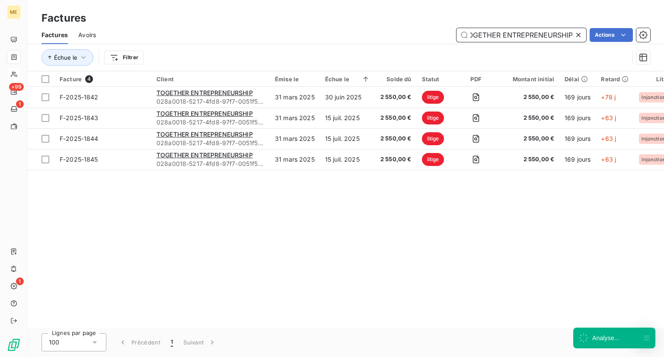
type input "TOGETHER ENTREPRENEURSHIP"
click at [150, 32] on div "TOGETHER ENTREPRENEURSHIP Actions" at bounding box center [378, 35] width 544 height 14
click at [578, 31] on icon at bounding box center [578, 35] width 9 height 9
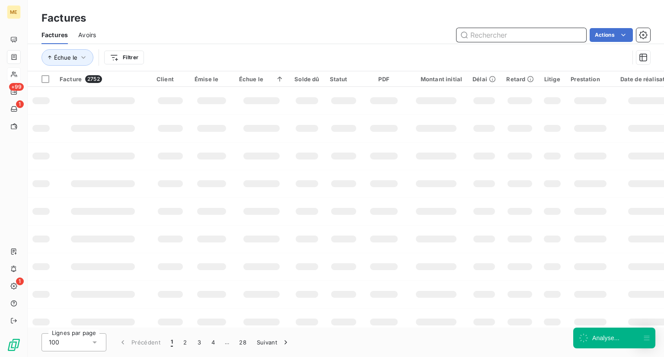
click at [513, 34] on input "text" at bounding box center [522, 35] width 130 height 14
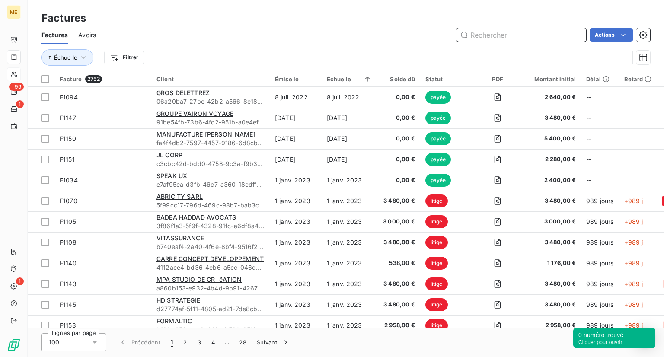
paste input "[PERSON_NAME] Consulting"
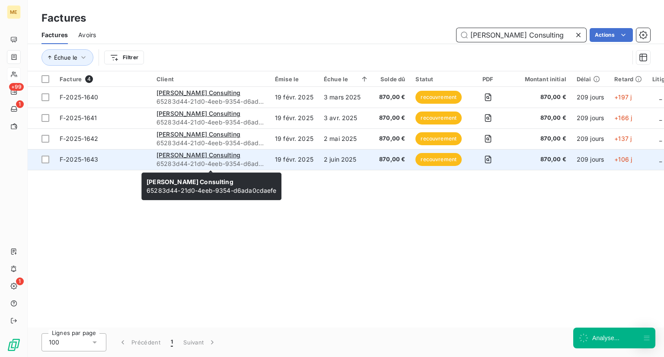
type input "[PERSON_NAME] Consulting"
click at [221, 160] on span "65283d44-21d0-4eeb-9354-d6ada0cdaefe" at bounding box center [210, 164] width 108 height 9
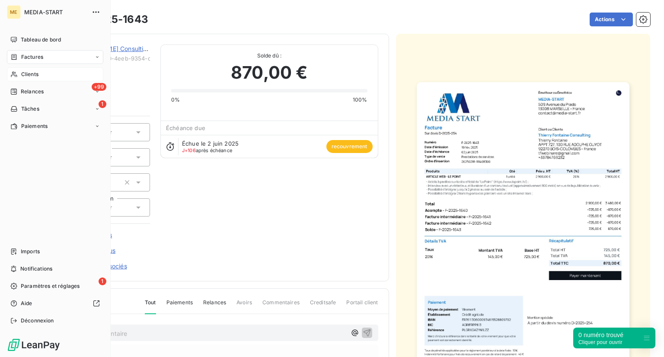
click at [38, 72] on span "Clients" at bounding box center [29, 74] width 17 height 8
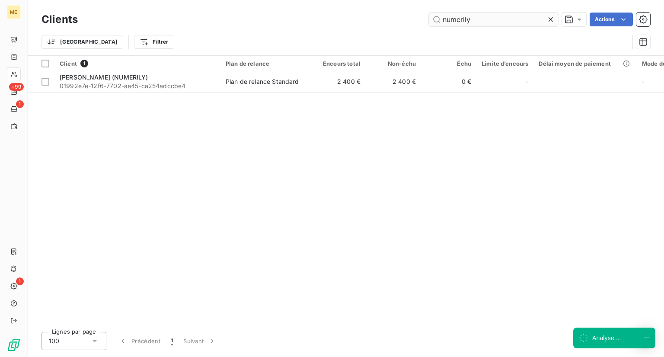
click at [475, 23] on input "numerily" at bounding box center [494, 20] width 130 height 14
drag, startPoint x: 475, startPoint y: 23, endPoint x: 420, endPoint y: 17, distance: 55.3
click at [420, 17] on div "numerily Actions" at bounding box center [369, 20] width 562 height 14
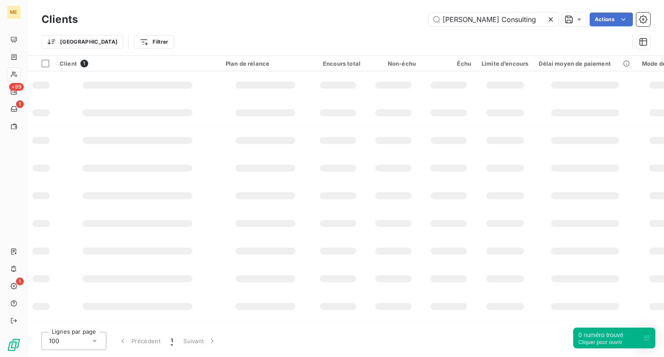
type input "[PERSON_NAME] Consulting"
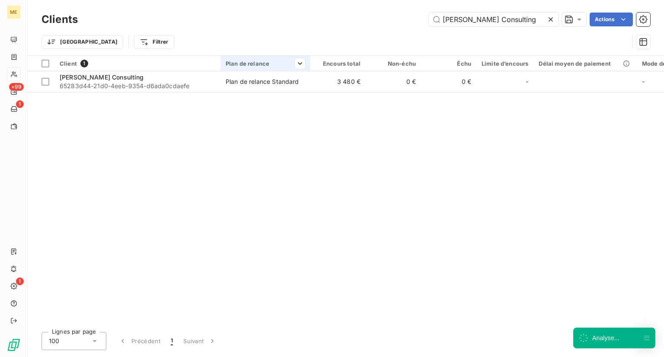
click at [238, 63] on div "Plan de relance" at bounding box center [266, 63] width 80 height 7
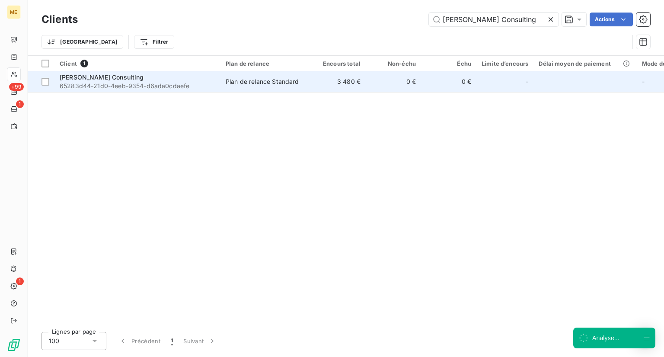
click at [147, 80] on div "[PERSON_NAME] Consulting" at bounding box center [138, 77] width 156 height 9
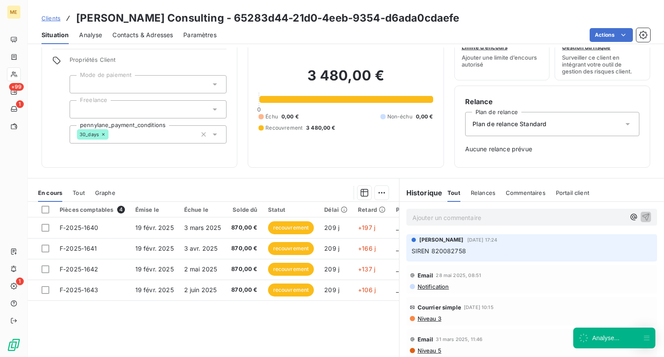
scroll to position [31, 0]
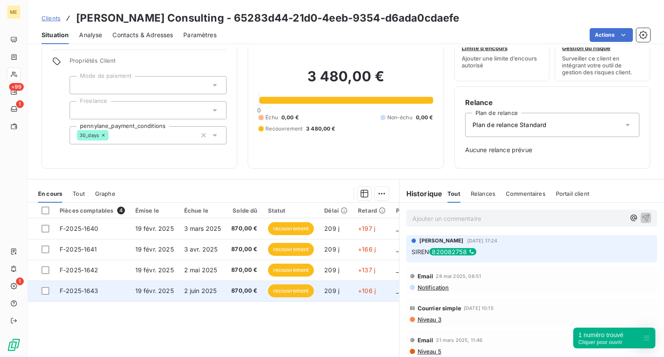
click at [199, 288] on span "2 juin 2025" at bounding box center [200, 290] width 33 height 7
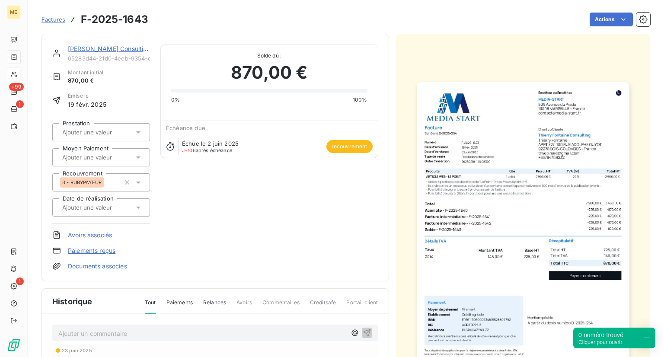
click at [47, 20] on span "Factures" at bounding box center [54, 19] width 24 height 7
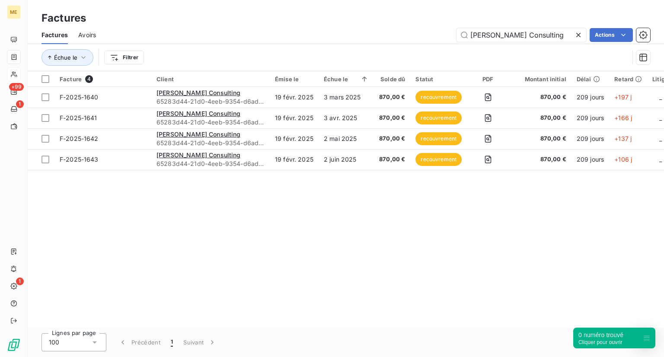
click at [576, 37] on icon at bounding box center [578, 35] width 9 height 9
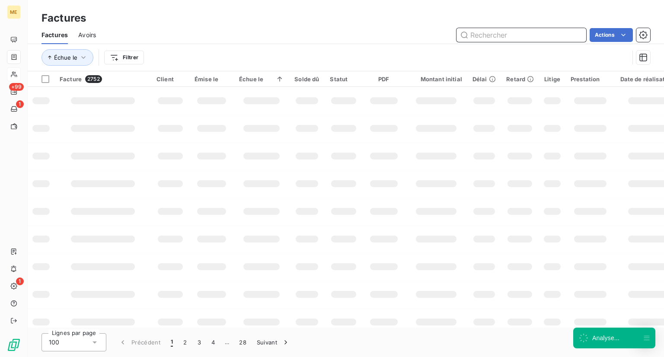
click at [525, 31] on input "text" at bounding box center [522, 35] width 130 height 14
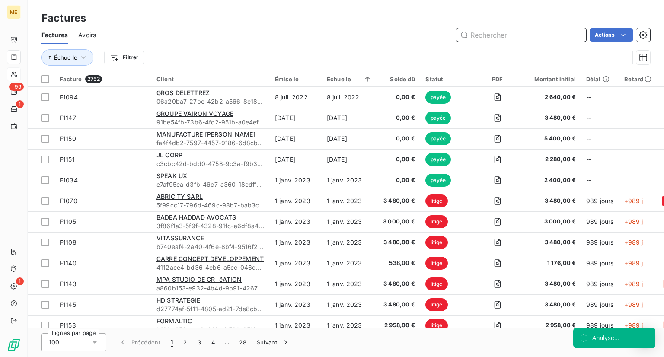
paste input "tektvshop"
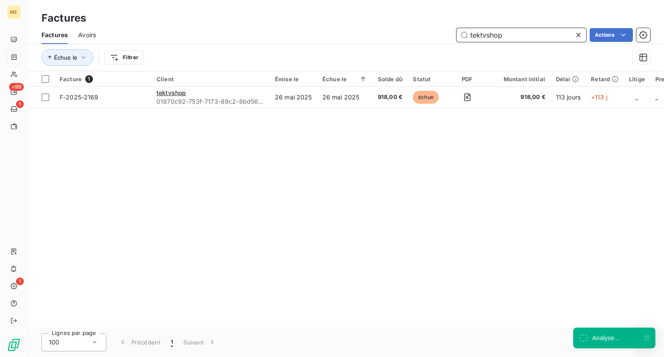
type input "tektvshop"
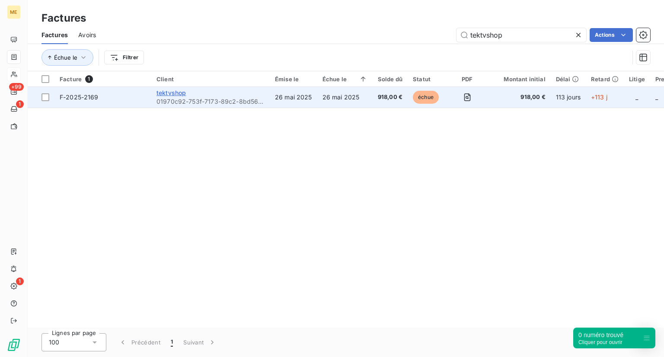
click at [171, 92] on span "tektvshop" at bounding box center [170, 92] width 29 height 7
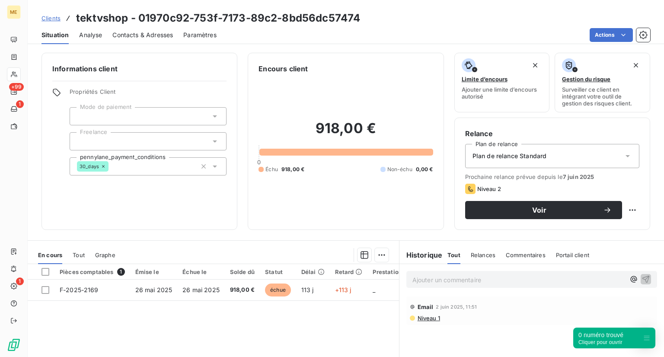
click at [52, 18] on span "Clients" at bounding box center [51, 18] width 19 height 7
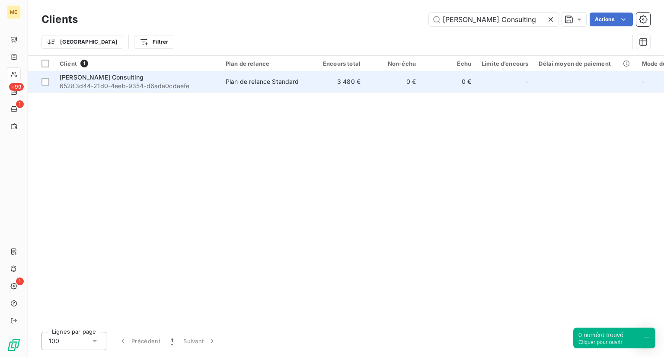
click at [104, 83] on span "65283d44-21d0-4eeb-9354-d6ada0cdaefe" at bounding box center [138, 86] width 156 height 9
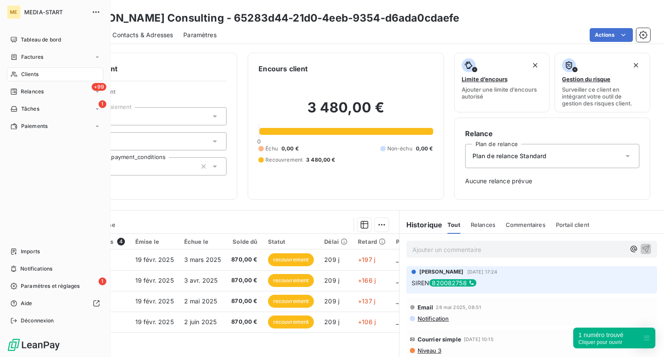
click at [40, 73] on div "Clients" at bounding box center [55, 74] width 96 height 14
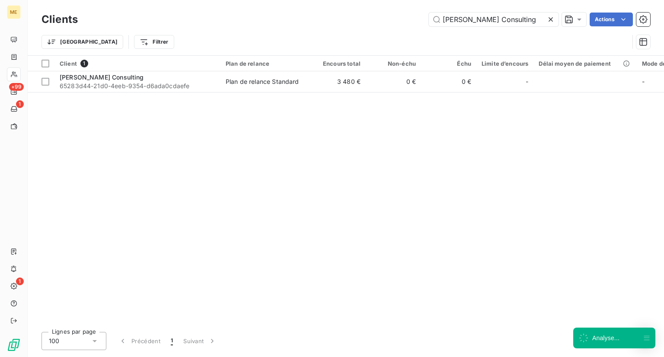
click at [551, 19] on icon at bounding box center [551, 19] width 4 height 4
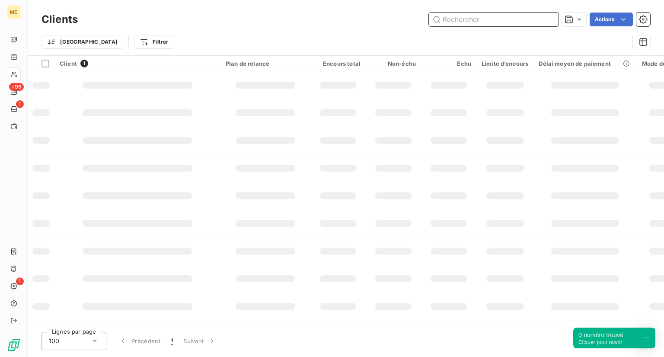
click at [507, 19] on input "text" at bounding box center [494, 20] width 130 height 14
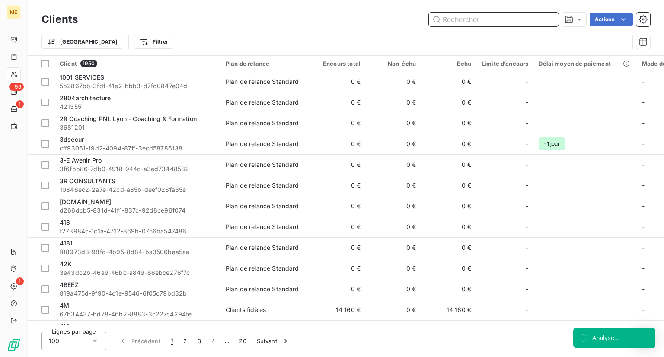
paste input "tektvshop"
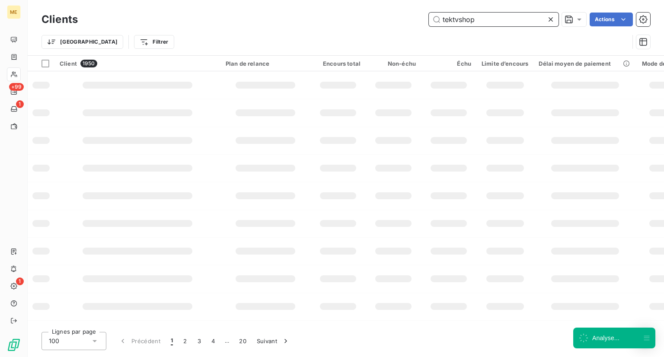
type input "tektvshop"
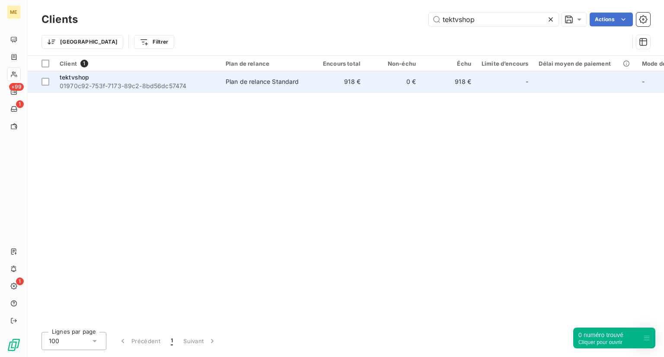
click at [112, 82] on span "01970c92-753f-7173-89c2-8bd56dc57474" at bounding box center [138, 86] width 156 height 9
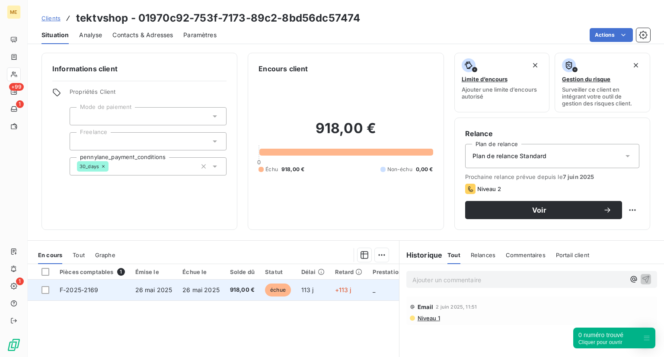
click at [72, 294] on td "F-2025-2169" at bounding box center [92, 290] width 76 height 21
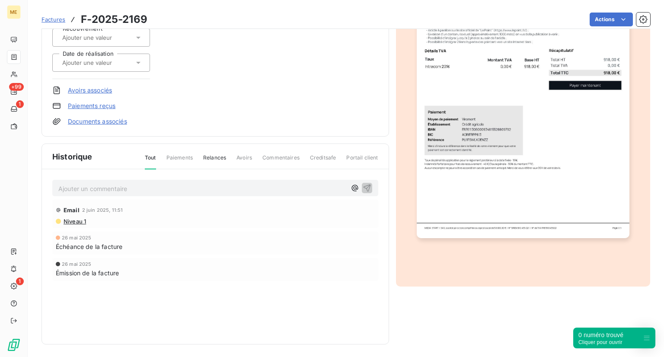
scroll to position [145, 0]
click at [98, 194] on div "Ajouter un commentaire ﻿" at bounding box center [215, 188] width 326 height 17
click at [118, 182] on div "Ajouter un commentaire ﻿" at bounding box center [202, 188] width 288 height 12
click at [100, 194] on div "Ajouter un commentaire ﻿" at bounding box center [215, 188] width 326 height 17
click at [112, 187] on p "Ajouter un commentaire ﻿" at bounding box center [202, 188] width 288 height 11
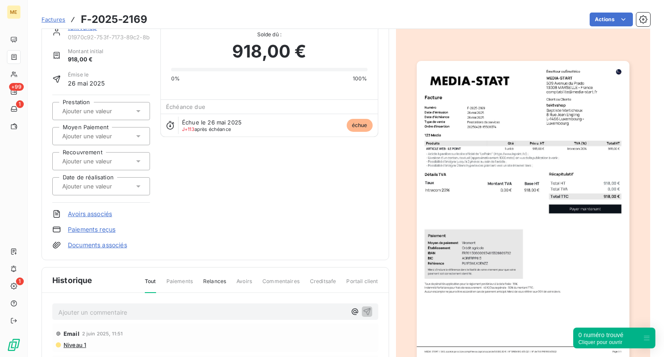
scroll to position [22, 0]
drag, startPoint x: 607, startPoint y: 338, endPoint x: 640, endPoint y: 335, distance: 32.6
click at [640, 335] on div "0 numéro trouvé Cliquer pour ouvrir" at bounding box center [614, 338] width 82 height 21
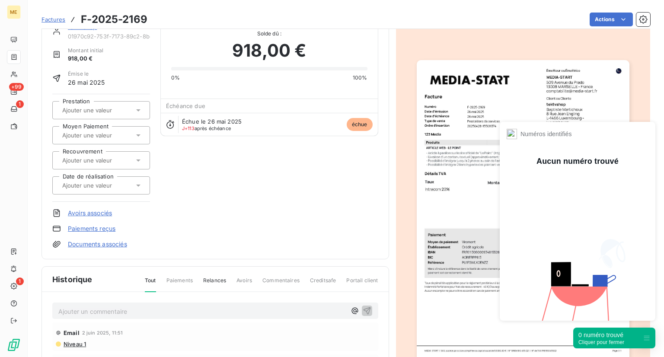
drag, startPoint x: 641, startPoint y: 336, endPoint x: 285, endPoint y: 250, distance: 366.4
click at [285, 250] on div "tektvshop 01970c92-753f-7173-89c2-8bd56dc57474 Montant initial 918,00 € Émise l…" at bounding box center [216, 136] width 348 height 248
click at [55, 19] on span "Factures" at bounding box center [54, 19] width 24 height 7
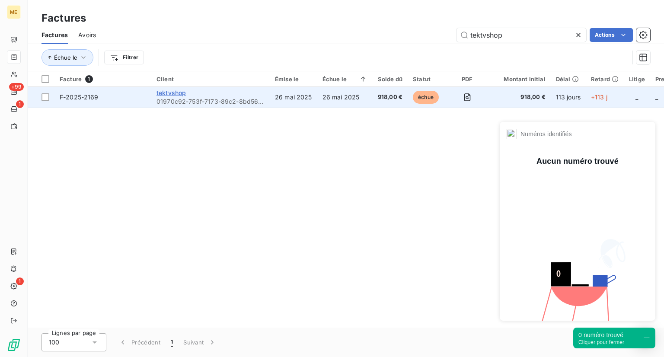
click at [168, 94] on span "tektvshop" at bounding box center [170, 92] width 29 height 7
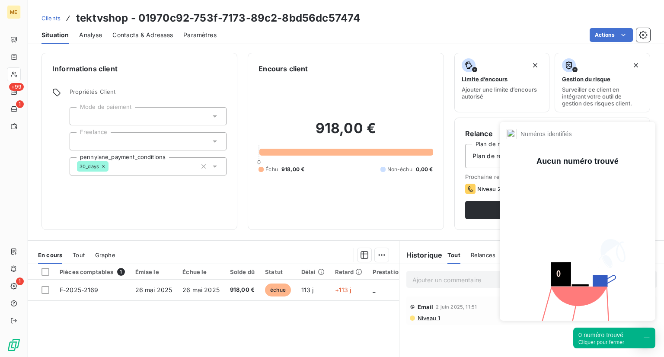
click at [47, 20] on span "Clients" at bounding box center [51, 18] width 19 height 7
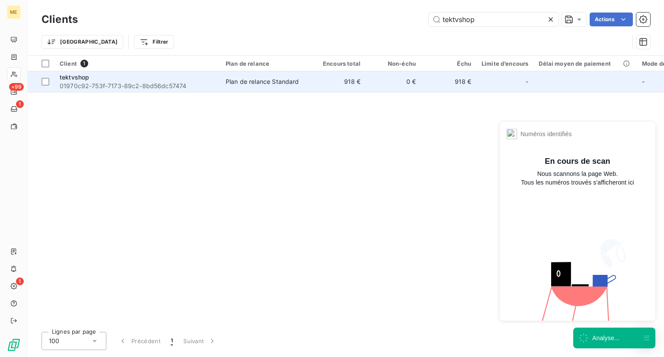
click at [116, 85] on span "01970c92-753f-7173-89c2-8bd56dc57474" at bounding box center [138, 86] width 156 height 9
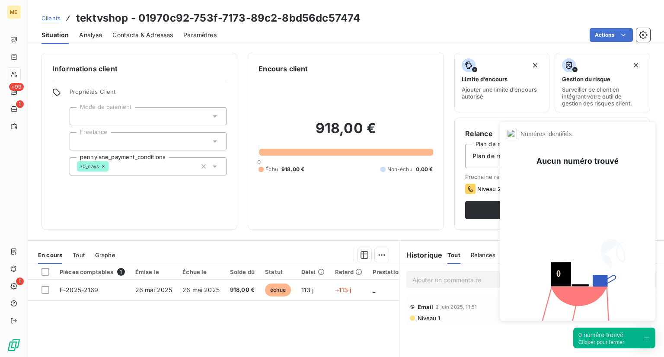
click at [597, 338] on div "0 numéro trouvé" at bounding box center [601, 335] width 46 height 9
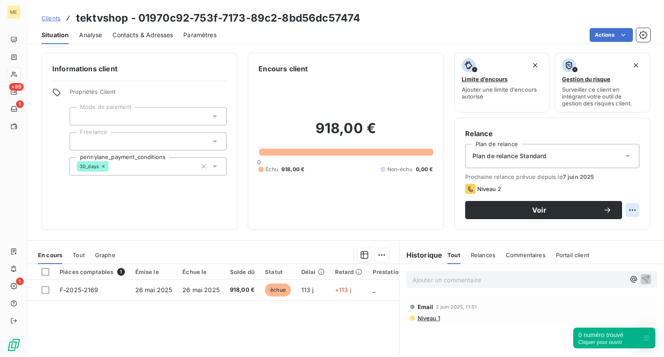
click at [623, 214] on html "ME +99 1 1 Clients tektvshop - 01970c92-753f-7173-89c2-8bd56dc57474 Situation A…" at bounding box center [332, 178] width 664 height 357
click at [581, 211] on html "ME +99 1 1 Clients tektvshop - 01970c92-753f-7173-89c2-8bd56dc57474 Situation A…" at bounding box center [332, 178] width 664 height 357
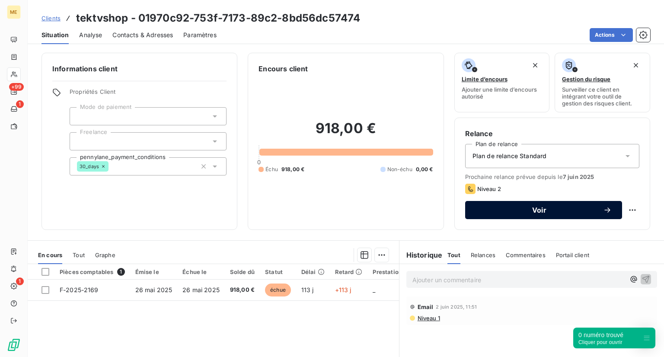
click at [565, 209] on span "Voir" at bounding box center [540, 210] width 128 height 7
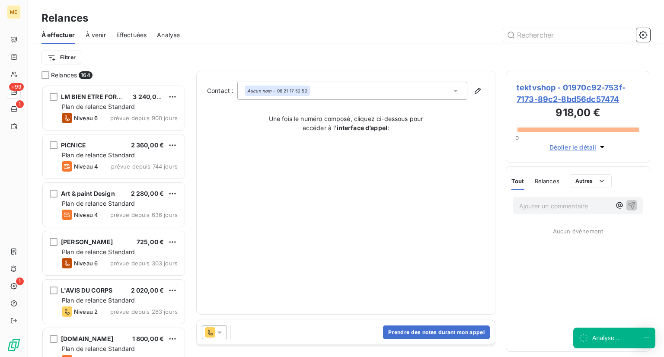
scroll to position [265, 137]
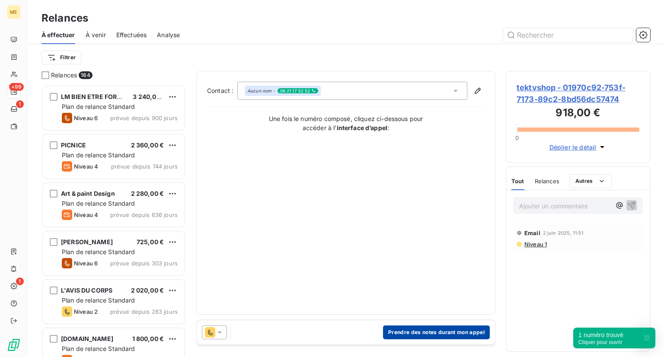
click at [426, 328] on button "Prendre des notes durant mon appel" at bounding box center [436, 333] width 107 height 14
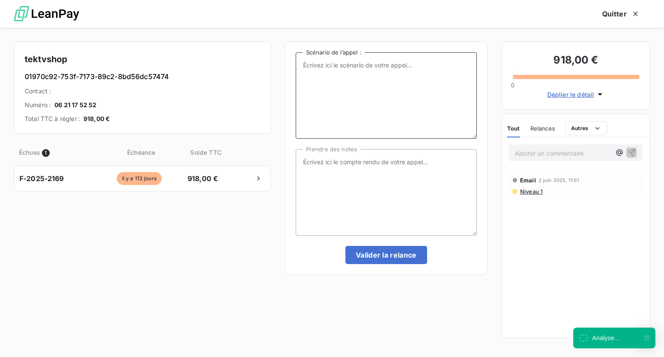
click at [361, 104] on textarea "Scénario de l’appel :" at bounding box center [386, 95] width 181 height 86
click at [356, 210] on textarea "Prendre des notes" at bounding box center [386, 192] width 181 height 86
type textarea "p"
type textarea "n"
type textarea "p"
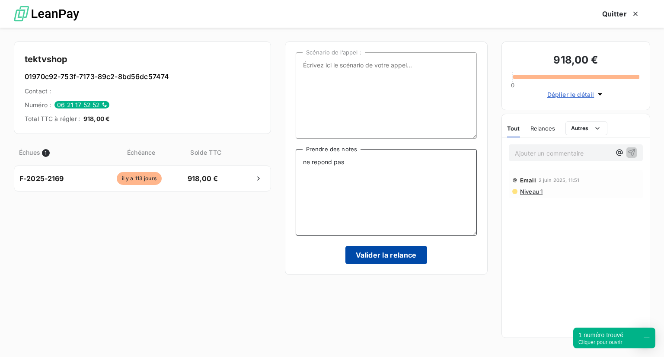
type textarea "ne repond pas"
click at [381, 253] on button "Valider la relance" at bounding box center [386, 255] width 82 height 18
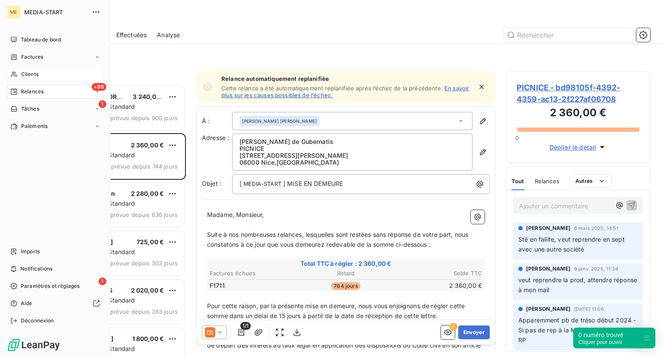
click at [29, 71] on span "Clients" at bounding box center [29, 74] width 17 height 8
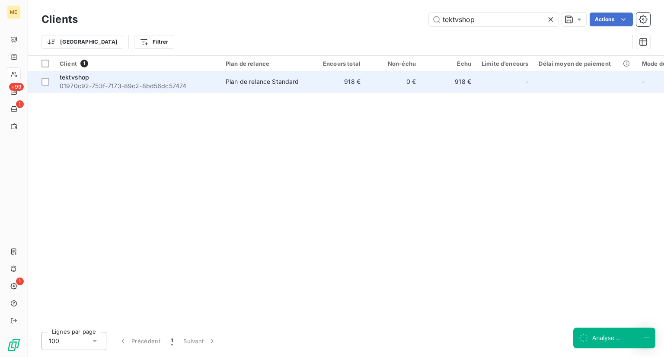
click at [182, 81] on div "tektvshop" at bounding box center [138, 77] width 156 height 9
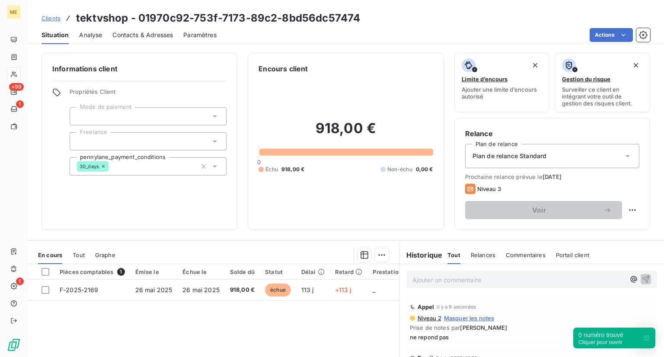
click at [59, 18] on span "Clients" at bounding box center [51, 18] width 19 height 7
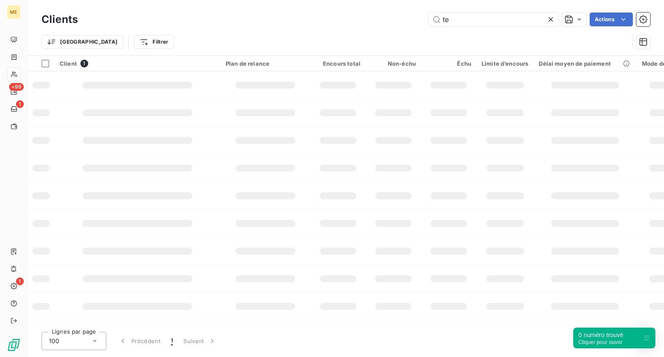
type input "t"
type input "SOLAL LTD"
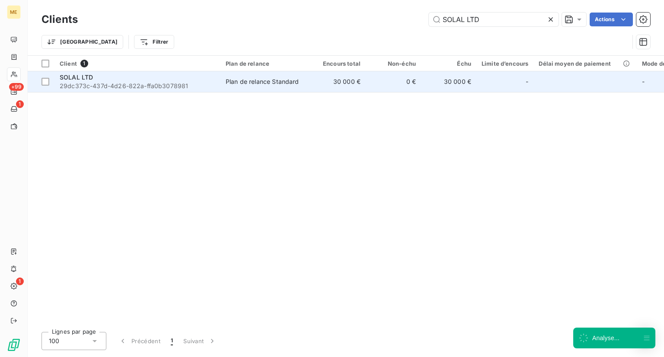
click at [102, 75] on div "SOLAL LTD" at bounding box center [138, 77] width 156 height 9
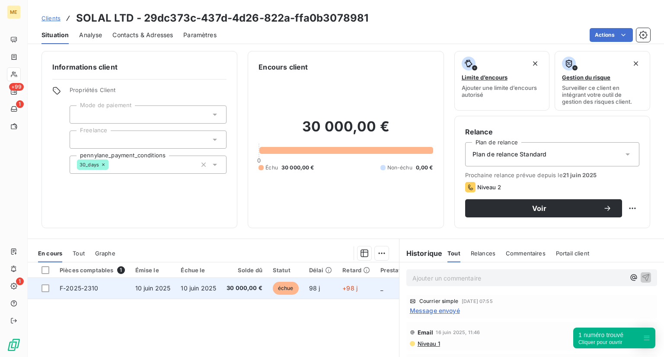
scroll to position [99, 0]
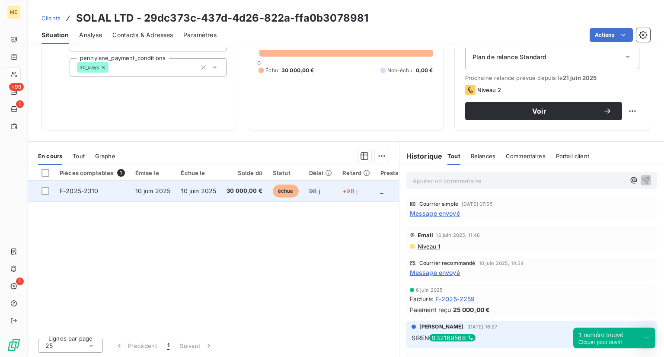
drag, startPoint x: 111, startPoint y: 191, endPoint x: 71, endPoint y: 189, distance: 39.8
click at [71, 189] on span "F-2025-2310" at bounding box center [79, 190] width 39 height 7
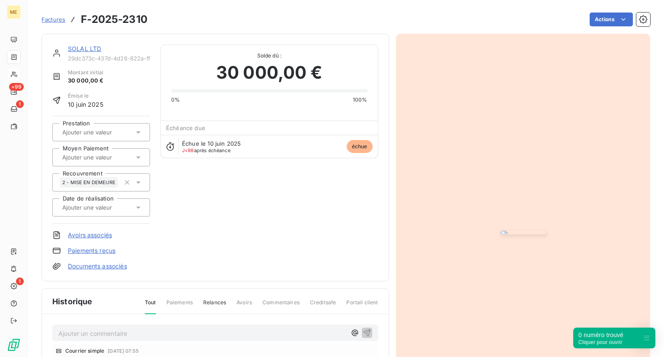
click at [57, 17] on span "Factures" at bounding box center [54, 19] width 24 height 7
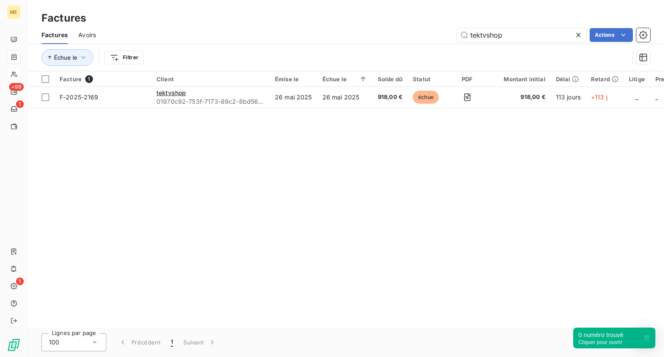
drag, startPoint x: 508, startPoint y: 32, endPoint x: 451, endPoint y: 31, distance: 56.2
click at [451, 31] on div "tektvshop Actions" at bounding box center [378, 35] width 544 height 14
type input "Sauvons nos animaux/RDC"
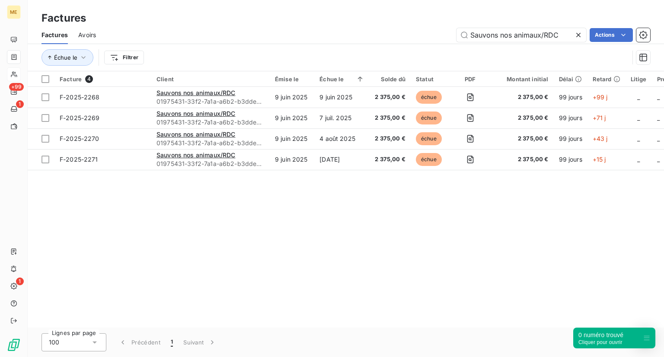
click at [161, 222] on div "Facture 4 Client Émise le Échue le Solde dû Statut PDF Montant initial Délai Re…" at bounding box center [346, 199] width 636 height 256
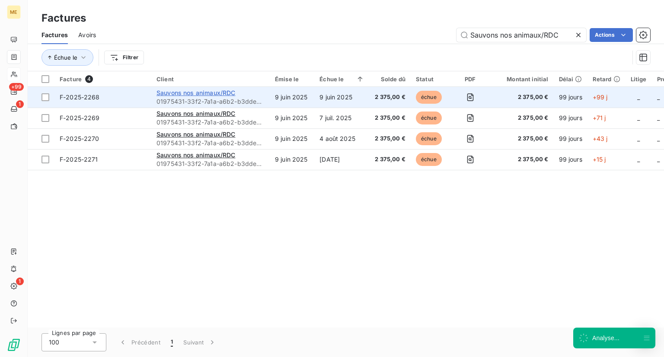
click at [187, 94] on span "Sauvons nos animaux/RDC" at bounding box center [195, 92] width 79 height 7
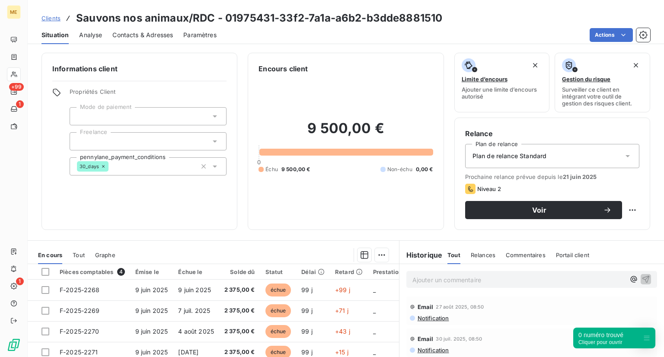
click at [47, 16] on span "Clients" at bounding box center [51, 18] width 19 height 7
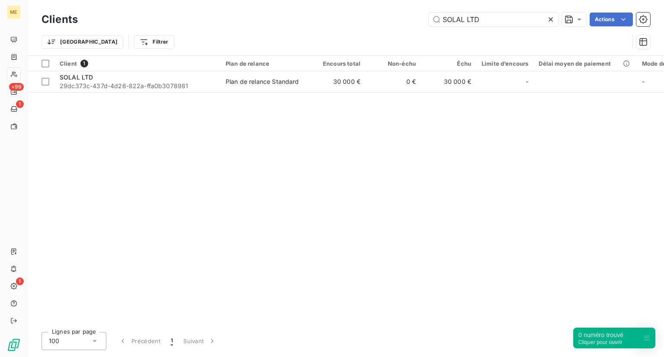
click at [552, 19] on icon at bounding box center [550, 19] width 9 height 9
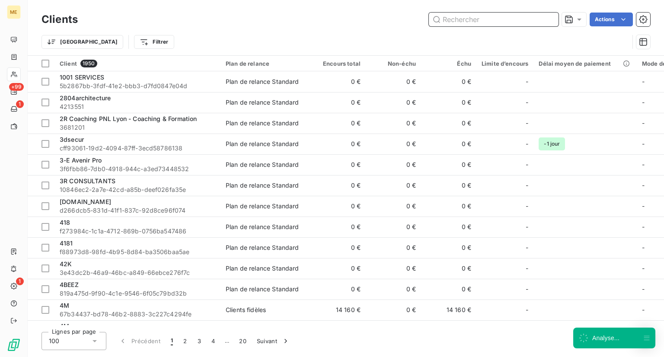
click at [538, 25] on input "text" at bounding box center [494, 20] width 130 height 14
paste input "S Barou Group"
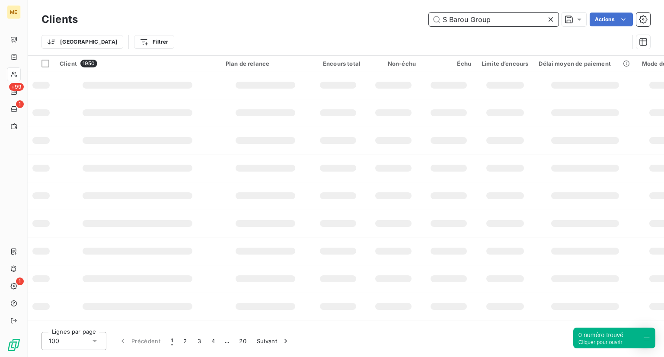
type input "S Barou Group"
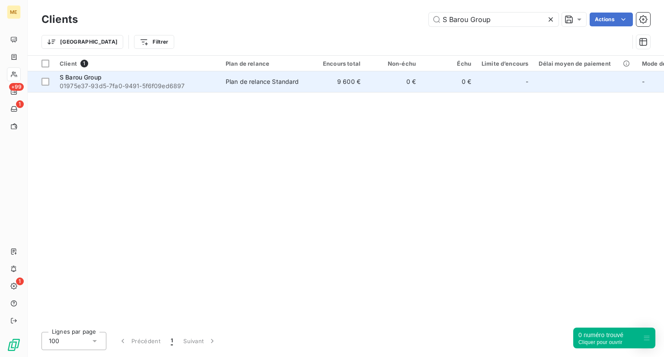
click at [77, 81] on div "S Barou Group" at bounding box center [138, 77] width 156 height 9
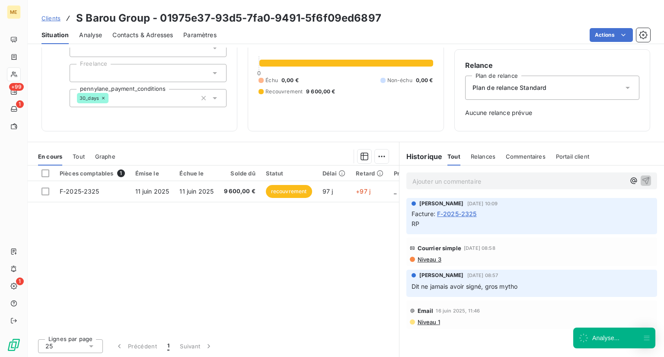
scroll to position [69, 0]
click at [52, 20] on span "Clients" at bounding box center [51, 18] width 19 height 7
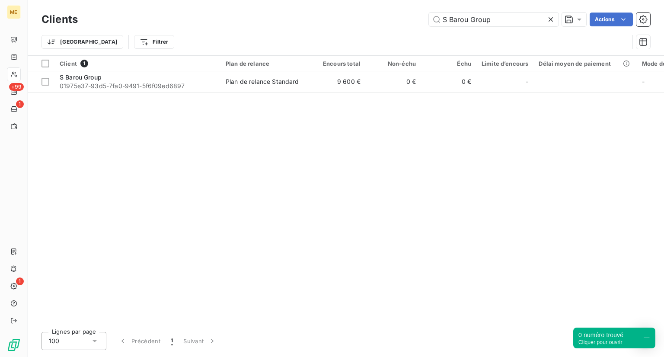
click at [549, 21] on icon at bounding box center [551, 19] width 4 height 4
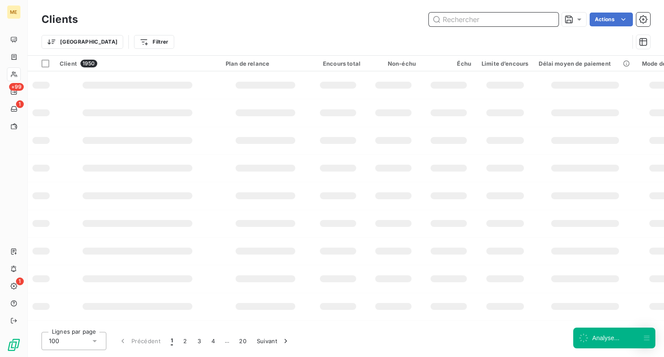
click at [501, 19] on input "text" at bounding box center [494, 20] width 130 height 14
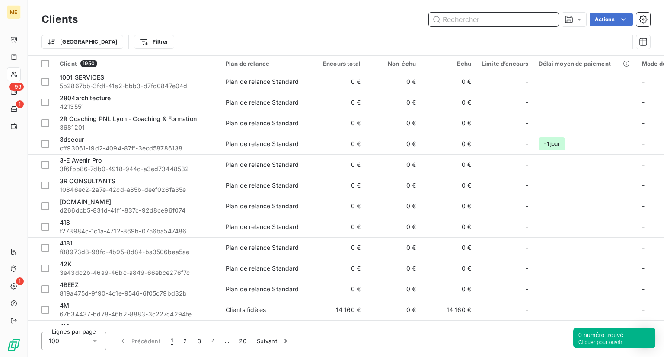
paste input "RLN FORMATION"
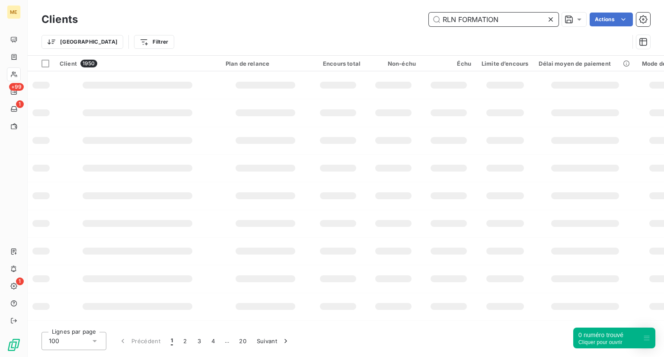
type input "RLN FORMATION"
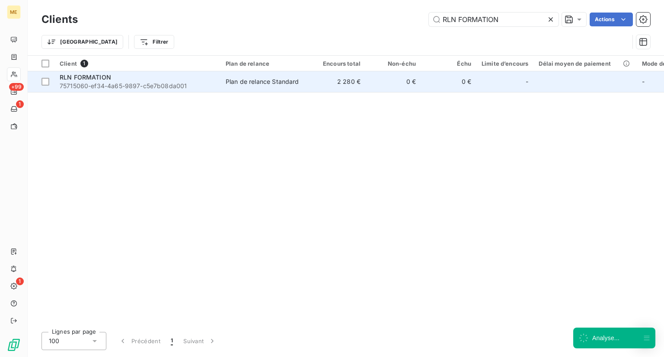
click at [104, 78] on span "RLN FORMATION" at bounding box center [85, 76] width 51 height 7
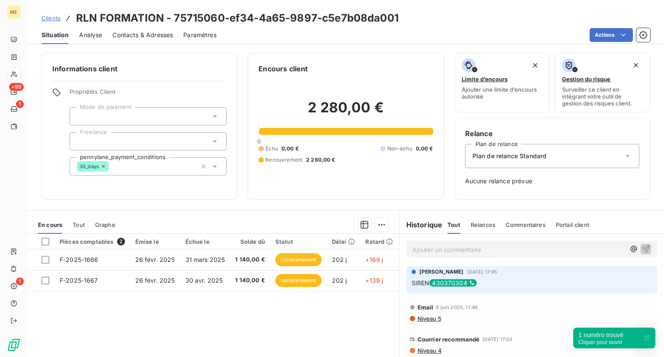
scroll to position [40, 0]
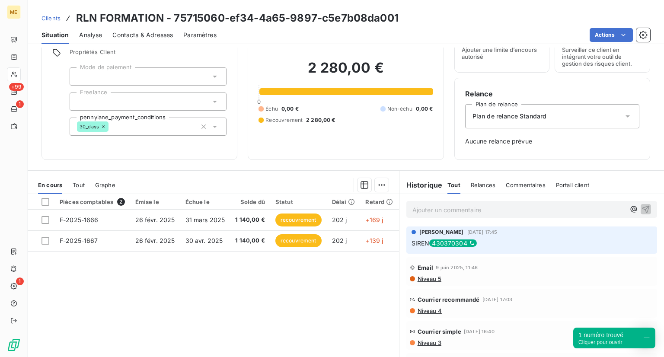
click at [54, 19] on span "Clients" at bounding box center [51, 18] width 19 height 7
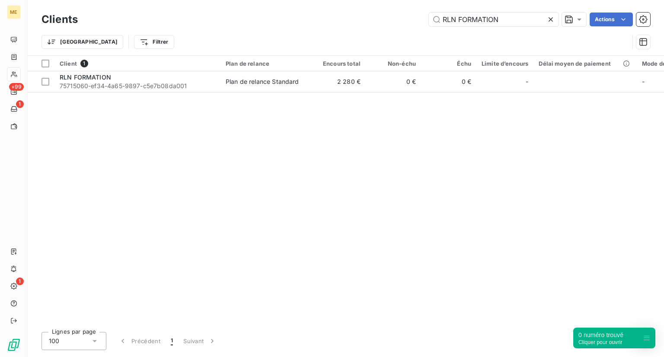
click at [551, 16] on icon at bounding box center [550, 19] width 9 height 9
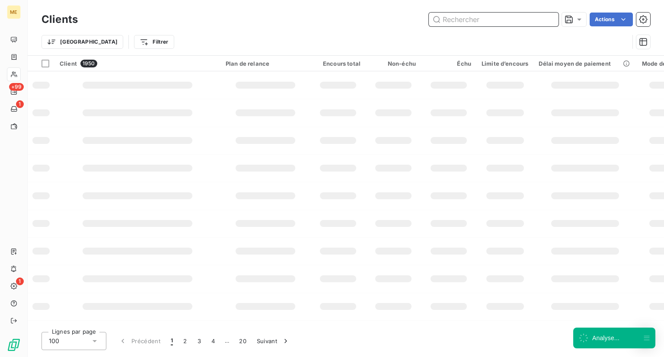
click at [505, 13] on input "text" at bounding box center [494, 20] width 130 height 14
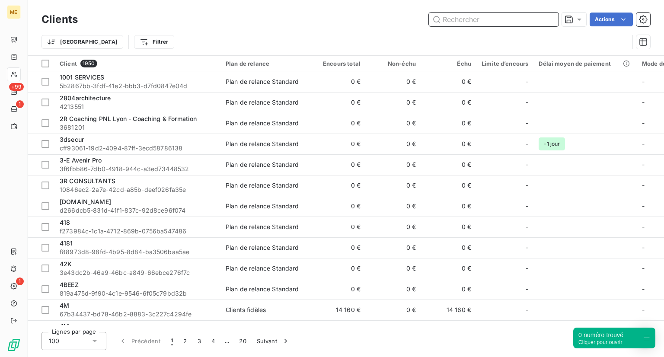
paste input "PALM'S"
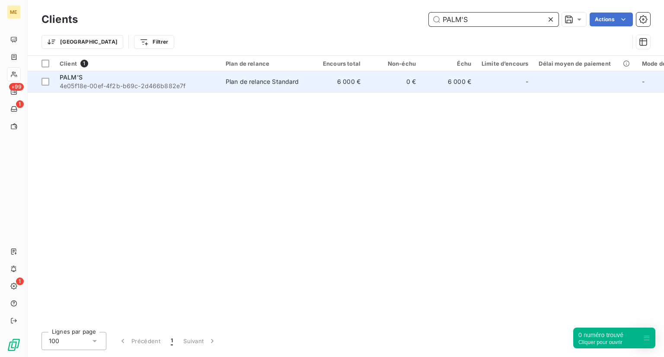
type input "PALM'S"
click at [155, 84] on span "4e05f18e-00ef-4f2b-b69c-2d466b882e7f" at bounding box center [138, 86] width 156 height 9
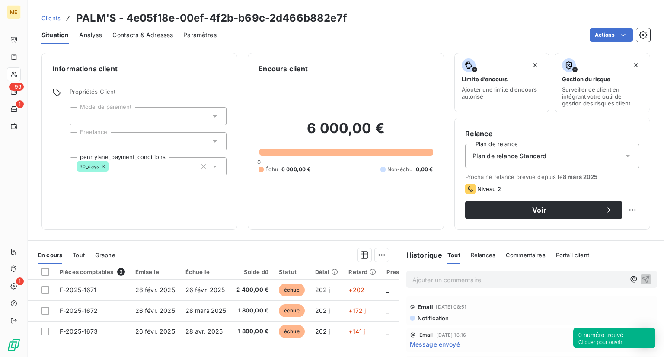
click at [48, 19] on span "Clients" at bounding box center [51, 18] width 19 height 7
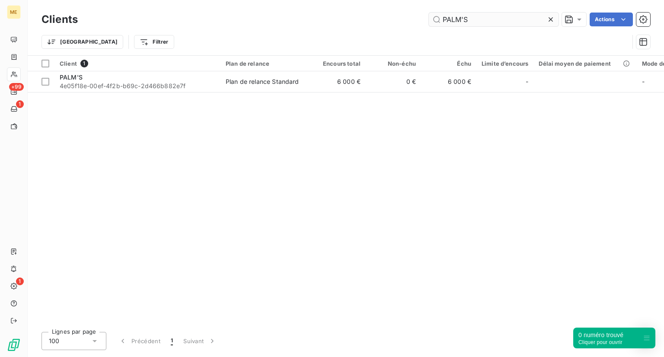
drag, startPoint x: 473, startPoint y: 19, endPoint x: 440, endPoint y: 17, distance: 32.9
click at [440, 17] on input "PALM'S" at bounding box center [494, 20] width 130 height 14
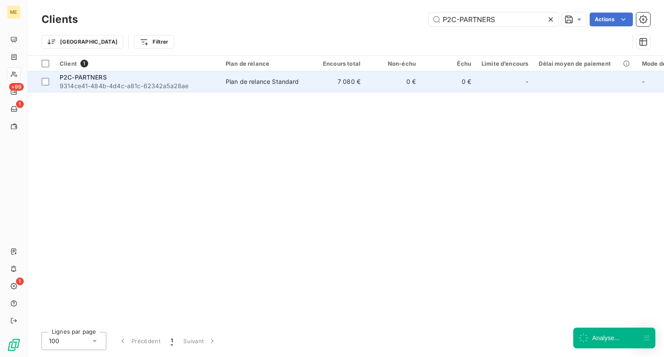
type input "P2C-PARTNERS"
click at [72, 85] on span "9314ce41-484b-4d4c-a81c-62342a5a28ae" at bounding box center [138, 86] width 156 height 9
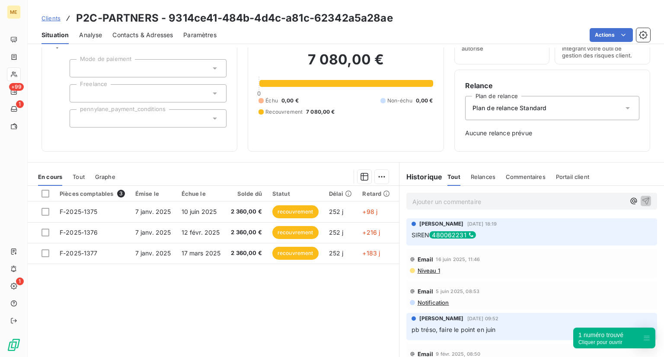
scroll to position [69, 0]
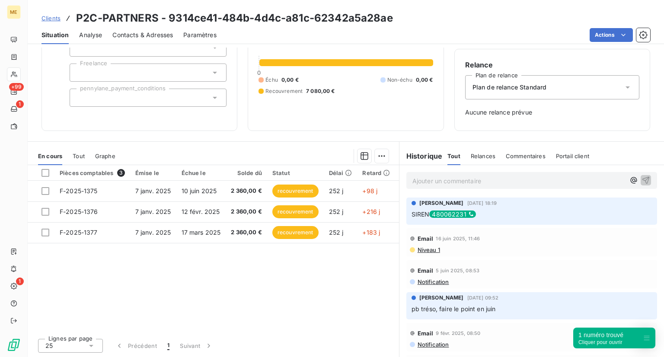
click at [49, 26] on div "Situation" at bounding box center [55, 35] width 27 height 18
click at [51, 16] on span "Clients" at bounding box center [51, 18] width 19 height 7
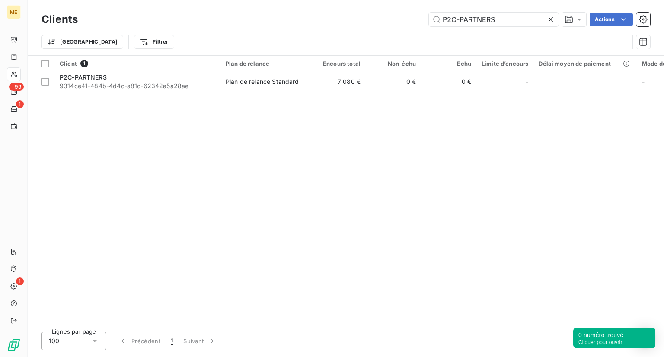
click at [555, 22] on div at bounding box center [552, 20] width 12 height 14
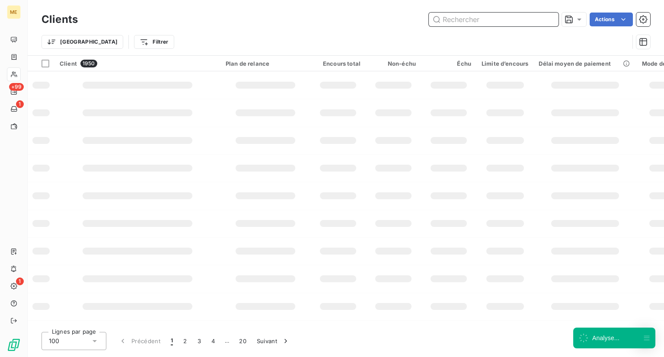
click at [512, 21] on input "text" at bounding box center [494, 20] width 130 height 14
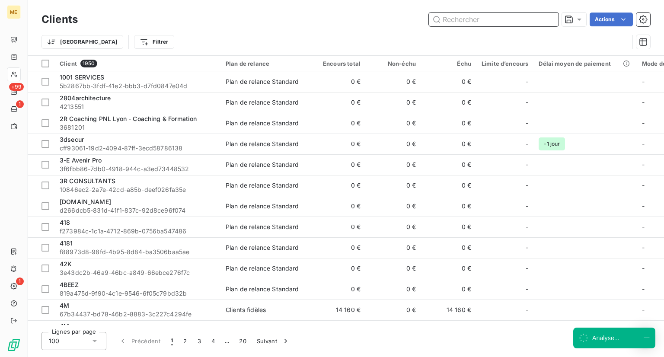
paste input "Oxygem"
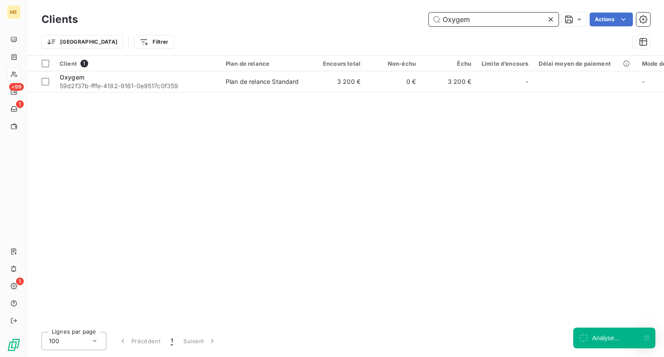
type input "Oxygem"
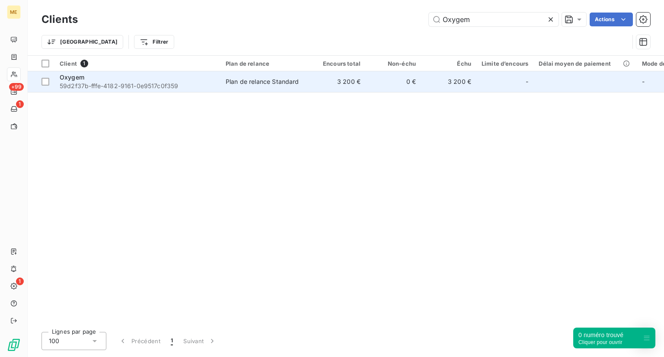
click at [73, 78] on span "Oxygem" at bounding box center [72, 76] width 25 height 7
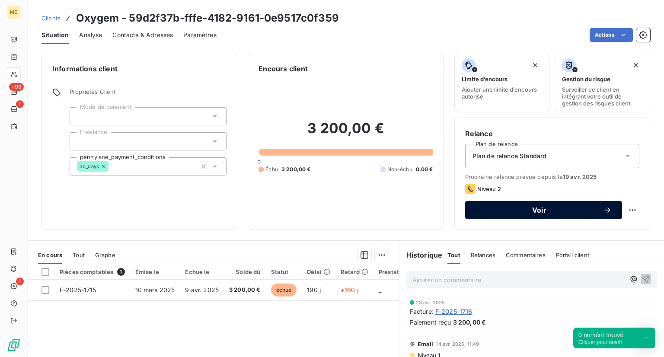
click at [529, 207] on span "Voir" at bounding box center [540, 210] width 128 height 7
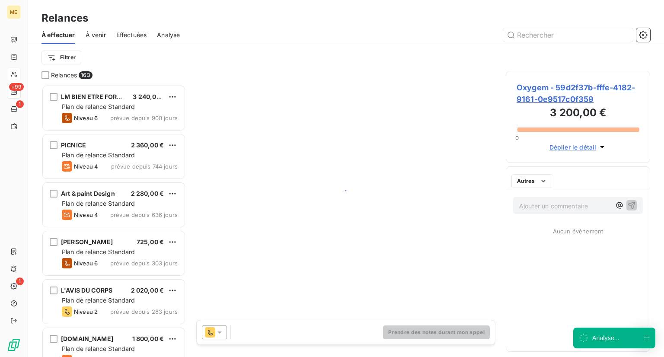
scroll to position [265, 137]
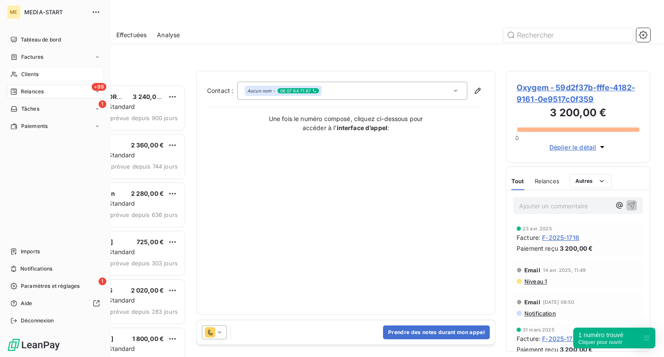
click at [29, 71] on span "Clients" at bounding box center [29, 74] width 17 height 8
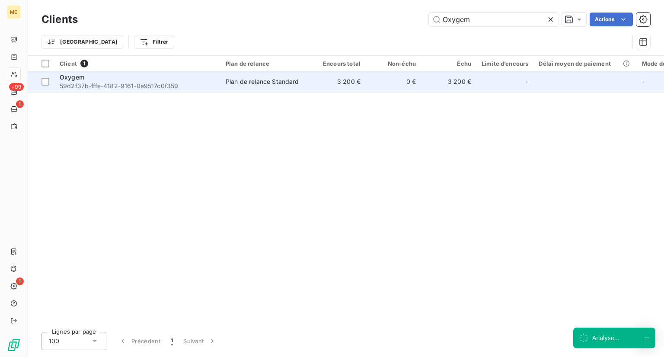
click at [178, 89] on span "59d2f37b-fffe-4182-9161-0e9517c0f359" at bounding box center [138, 86] width 156 height 9
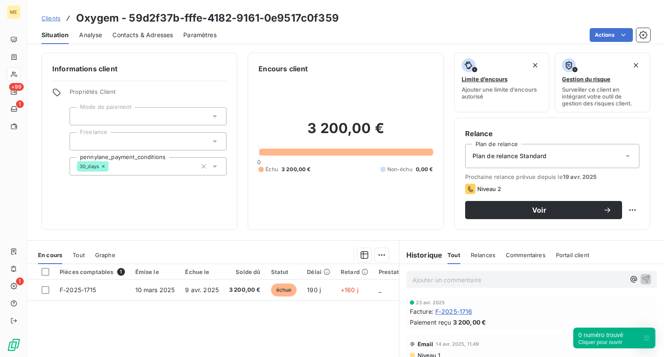
click at [41, 17] on div "Clients Oxygem - 59d2f37b-fffe-4182-9161-0e9517c0f359" at bounding box center [346, 18] width 636 height 16
click at [47, 17] on span "Clients" at bounding box center [51, 18] width 19 height 7
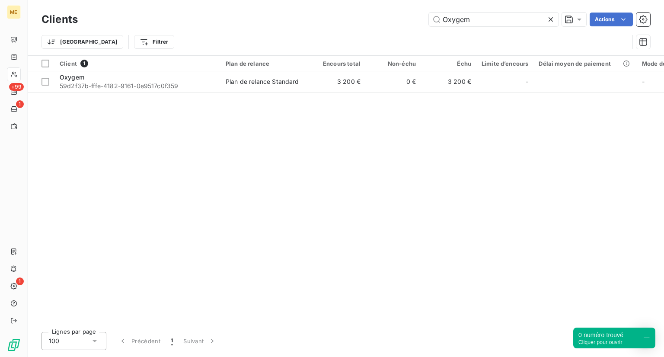
click at [553, 18] on icon at bounding box center [550, 19] width 9 height 9
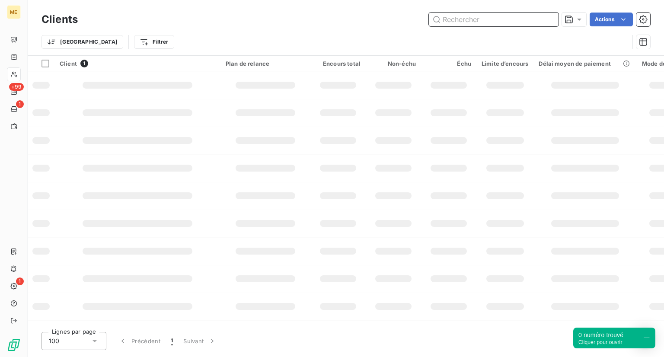
click at [489, 21] on input "text" at bounding box center [494, 20] width 130 height 14
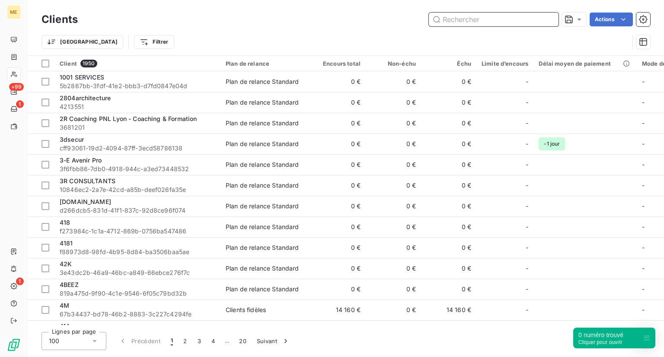
paste input "ordinary [GEOGRAPHIC_DATA]"
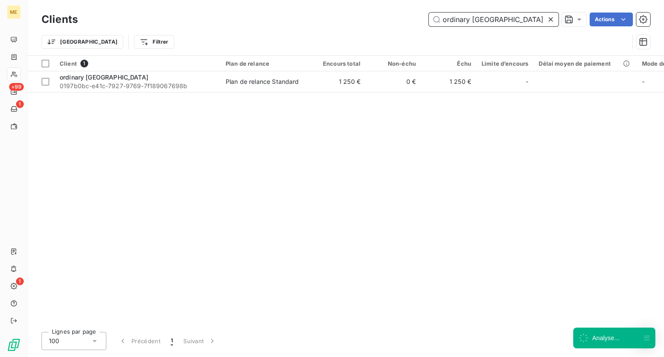
type input "ordinary [GEOGRAPHIC_DATA]"
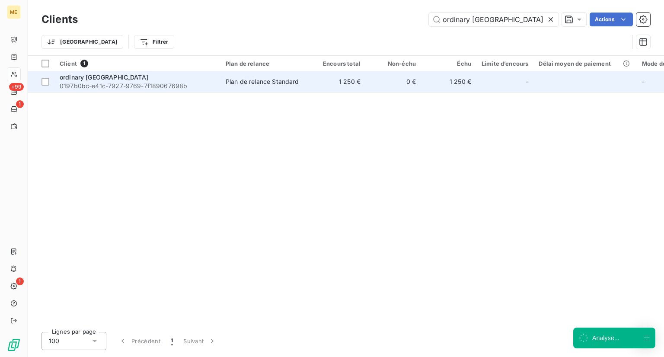
click at [154, 83] on span "0197b0bc-e41c-7927-9769-7f189067698b" at bounding box center [138, 86] width 156 height 9
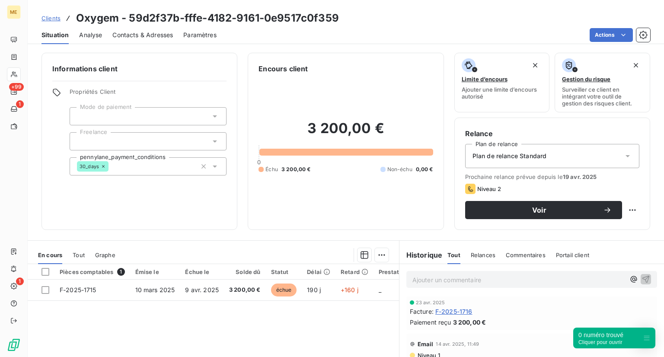
click at [51, 15] on span "Clients" at bounding box center [51, 18] width 19 height 7
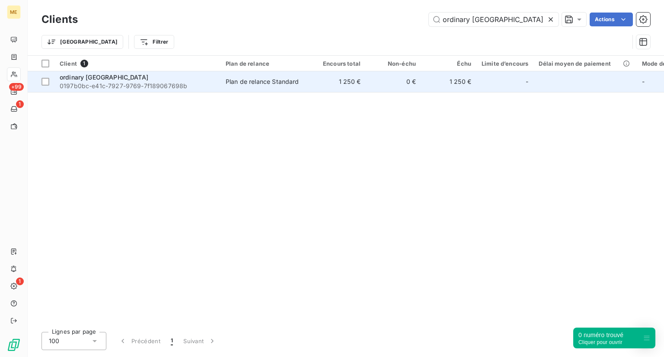
click at [131, 78] on div "ordinary [GEOGRAPHIC_DATA]" at bounding box center [138, 77] width 156 height 9
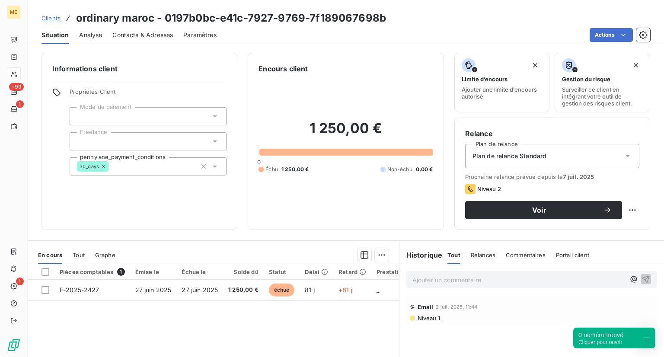
click at [45, 16] on span "Clients" at bounding box center [51, 18] width 19 height 7
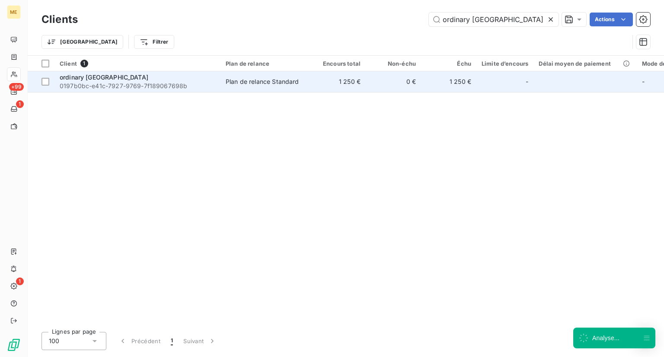
click at [83, 74] on span "ordinary [GEOGRAPHIC_DATA]" at bounding box center [104, 76] width 89 height 7
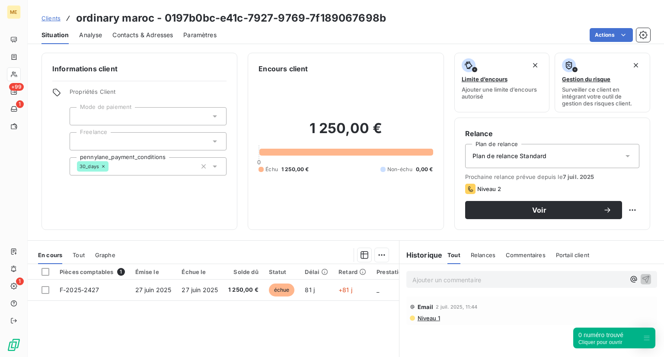
click at [82, 34] on span "Analyse" at bounding box center [90, 35] width 23 height 9
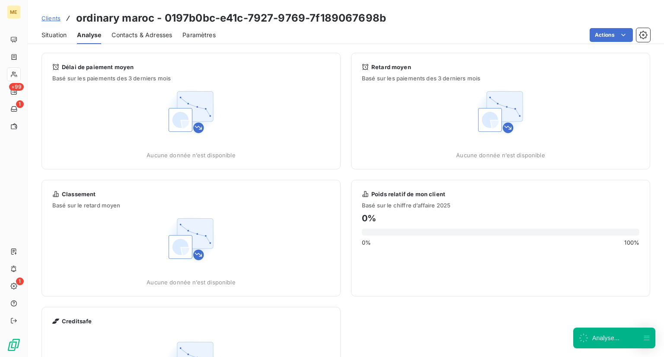
click at [60, 33] on span "Situation" at bounding box center [54, 35] width 25 height 9
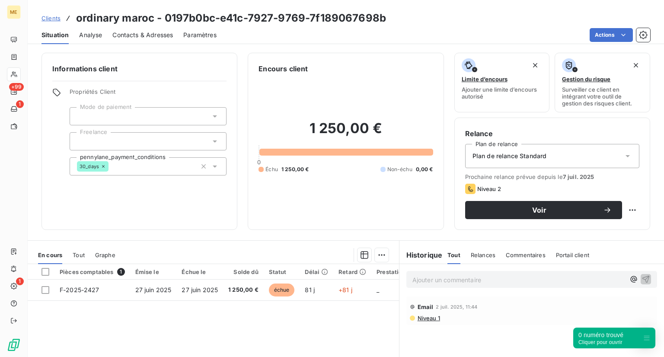
click at [80, 35] on span "Analyse" at bounding box center [90, 35] width 23 height 9
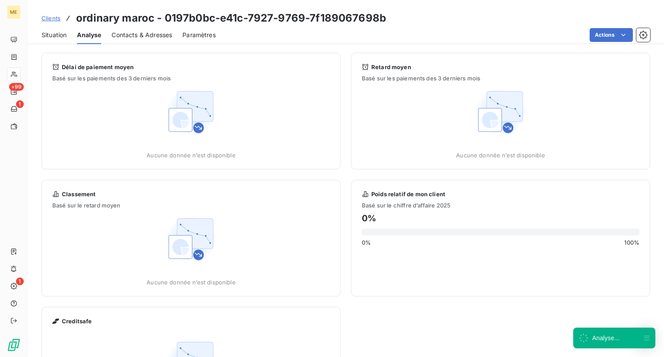
click at [56, 35] on span "Situation" at bounding box center [54, 35] width 25 height 9
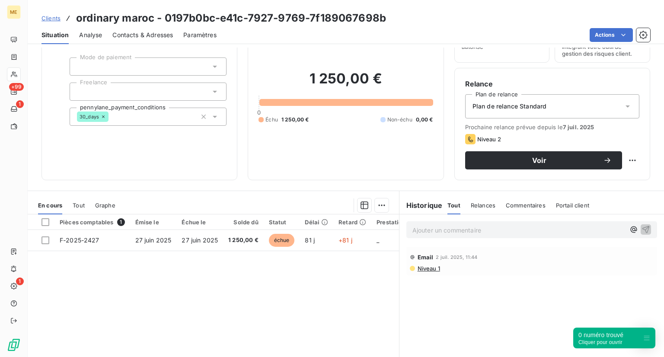
scroll to position [49, 0]
click at [515, 168] on button "Voir" at bounding box center [543, 161] width 157 height 18
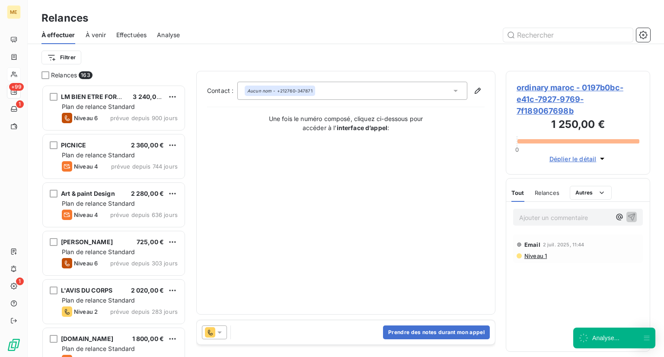
scroll to position [265, 137]
click at [515, 168] on div "ordinary maroc - 0197b0bc-e41c-7927-9769-7f189067698b 1 250,00 € 0 Déplier le d…" at bounding box center [578, 123] width 144 height 104
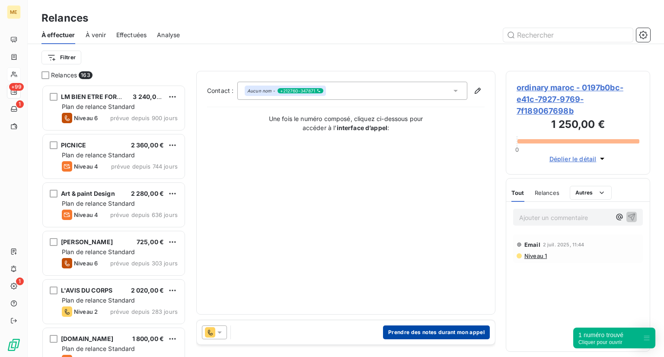
drag, startPoint x: 406, startPoint y: 325, endPoint x: 403, endPoint y: 339, distance: 14.3
click at [403, 339] on button "Prendre des notes durant mon appel" at bounding box center [436, 333] width 107 height 14
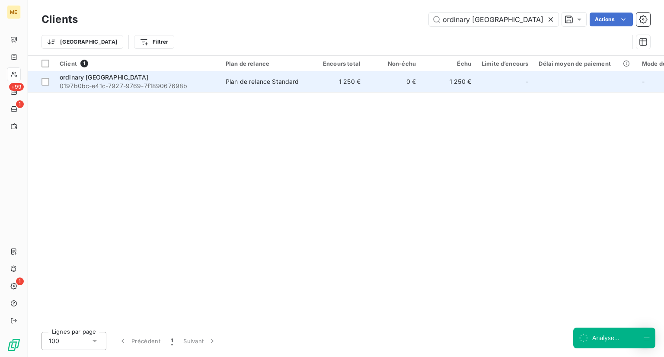
click at [140, 85] on span "0197b0bc-e41c-7927-9769-7f189067698b" at bounding box center [138, 86] width 156 height 9
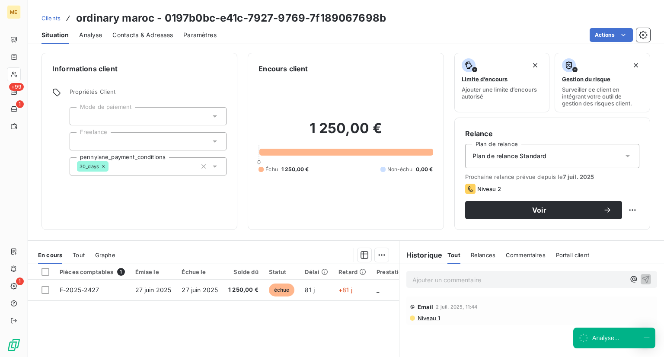
click at [530, 158] on span "Plan de relance Standard" at bounding box center [510, 156] width 74 height 9
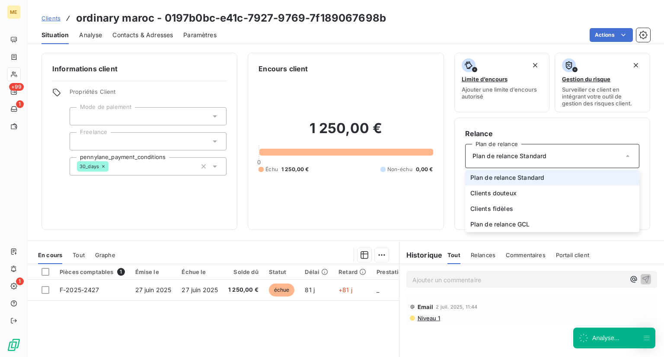
click at [530, 158] on span "Plan de relance Standard" at bounding box center [510, 156] width 74 height 9
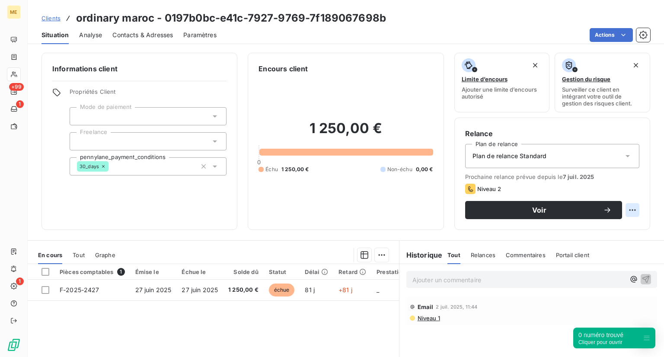
click at [624, 212] on html "ME +99 1 1 Clients ordinary maroc - 0197b0bc-e41c-7927-9769-7f189067698b Situat…" at bounding box center [332, 178] width 664 height 357
click at [597, 230] on div "Replanifier cette action" at bounding box center [590, 229] width 77 height 14
select select "8"
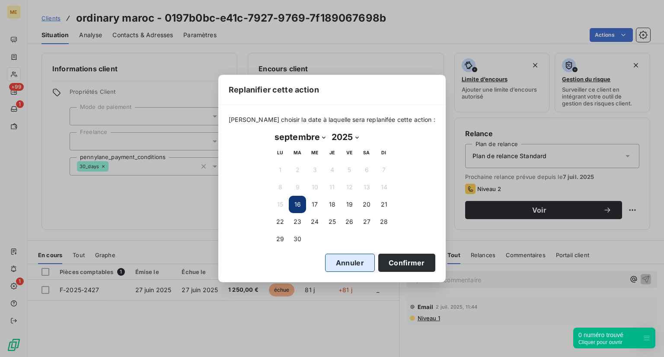
click at [342, 267] on button "Annuler" at bounding box center [350, 263] width 50 height 18
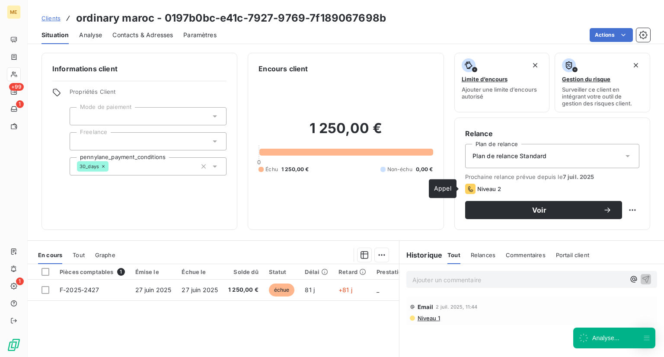
click at [469, 187] on icon at bounding box center [470, 189] width 10 height 10
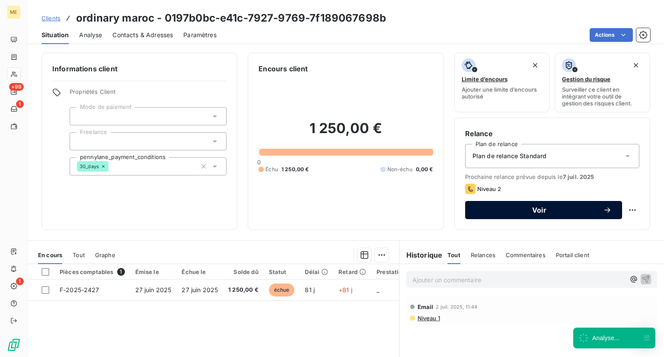
click at [503, 215] on button "Voir" at bounding box center [543, 210] width 157 height 18
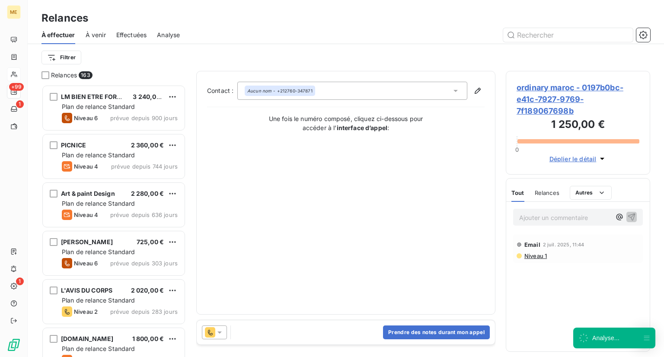
scroll to position [265, 137]
click at [212, 322] on div "Prendre des notes durant mon appel" at bounding box center [346, 332] width 298 height 24
click at [207, 327] on icon at bounding box center [210, 332] width 10 height 10
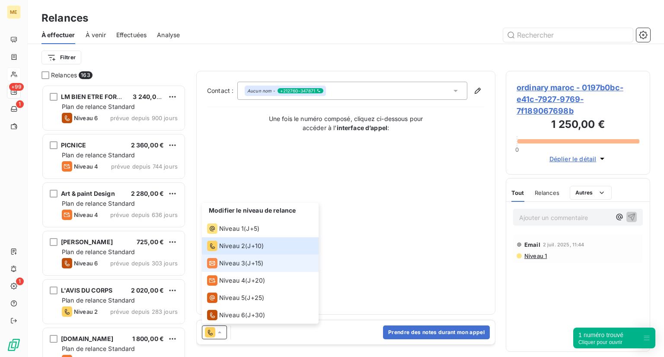
click at [249, 265] on span "J+15 )" at bounding box center [255, 263] width 16 height 9
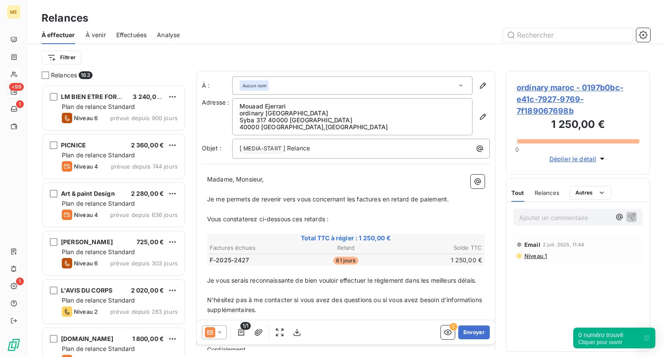
click at [272, 87] on div "Aucun nom" at bounding box center [352, 86] width 240 height 18
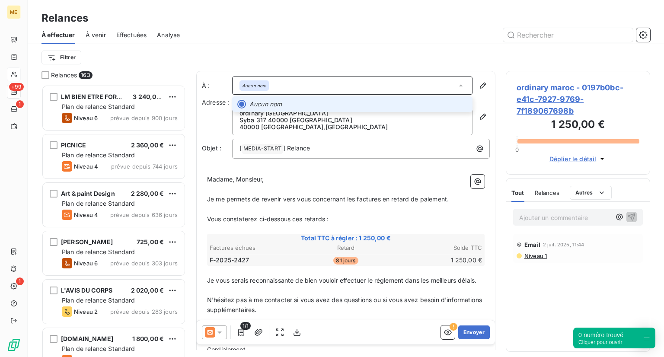
click at [272, 87] on div "Aucun nom" at bounding box center [352, 86] width 240 height 18
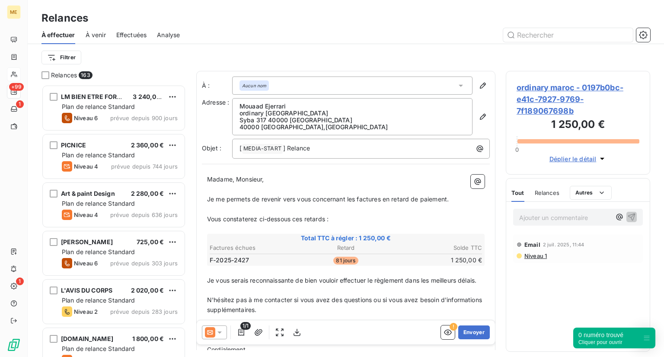
click at [247, 86] on em "Aucun nom" at bounding box center [254, 86] width 24 height 6
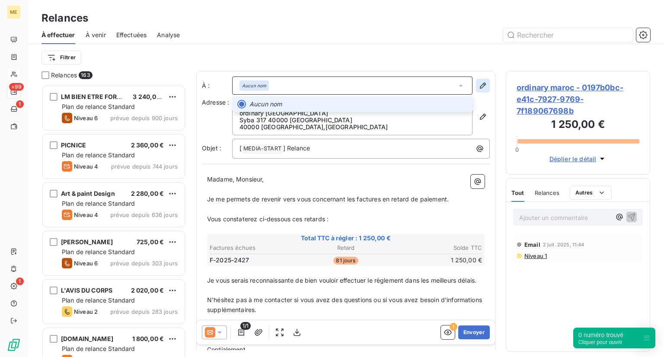
click at [479, 87] on icon "button" at bounding box center [483, 85] width 9 height 9
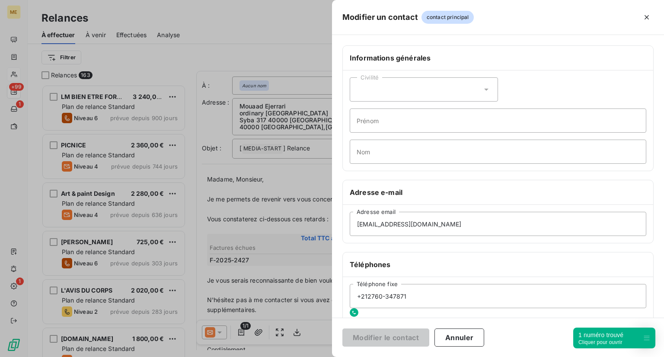
click at [248, 228] on div at bounding box center [332, 178] width 664 height 357
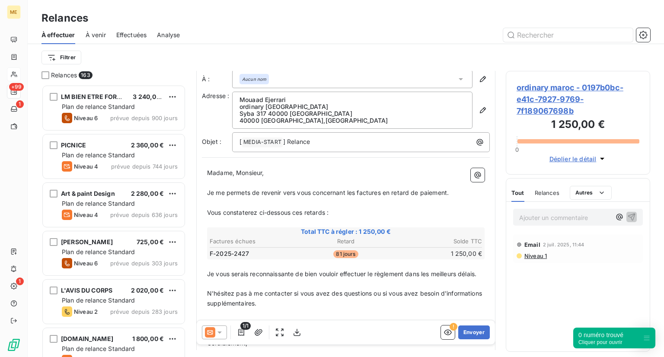
scroll to position [0, 0]
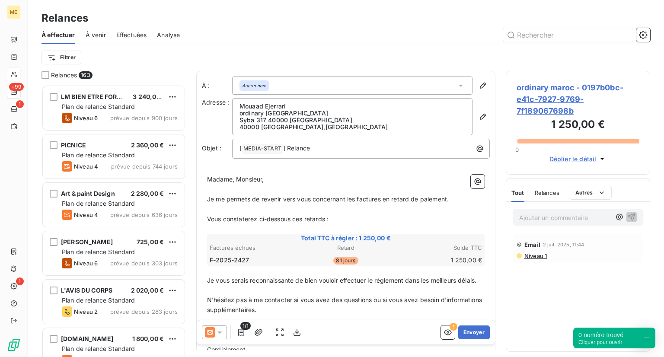
click at [216, 338] on div at bounding box center [214, 333] width 25 height 14
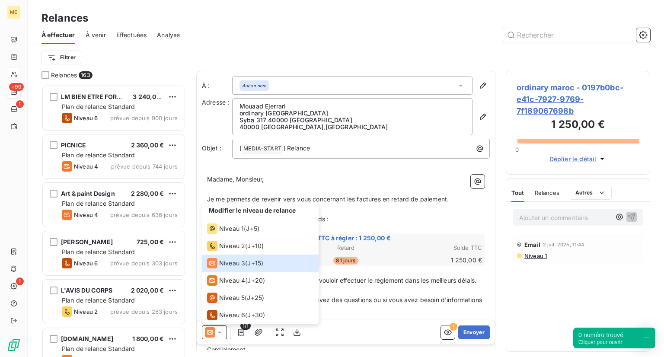
click at [295, 114] on p "ordinary [GEOGRAPHIC_DATA]" at bounding box center [352, 113] width 226 height 7
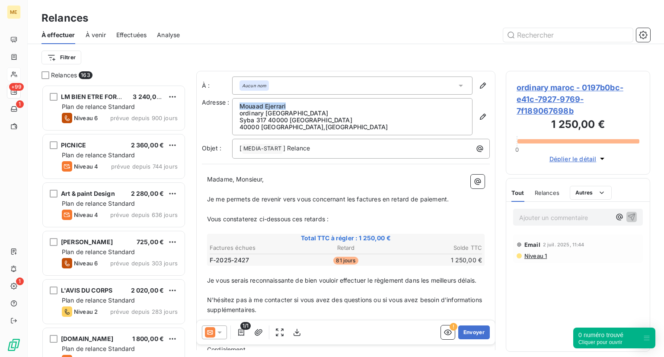
drag, startPoint x: 285, startPoint y: 106, endPoint x: 239, endPoint y: 108, distance: 46.3
click at [239, 108] on p "Mouaad Ejerrari" at bounding box center [352, 106] width 226 height 7
click at [249, 118] on p "Syba 317 40000 [GEOGRAPHIC_DATA]" at bounding box center [352, 120] width 226 height 7
click at [474, 330] on button "Envoyer" at bounding box center [474, 333] width 32 height 14
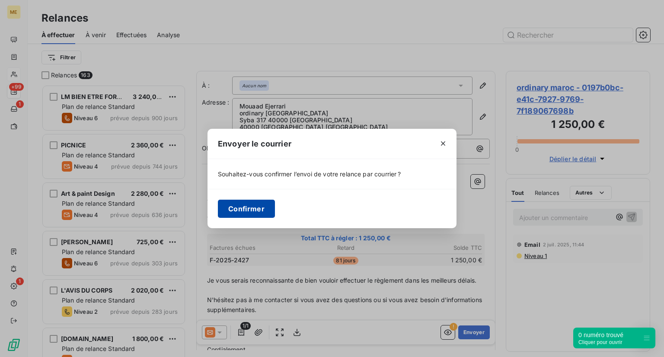
click at [251, 208] on button "Confirmer" at bounding box center [246, 209] width 57 height 18
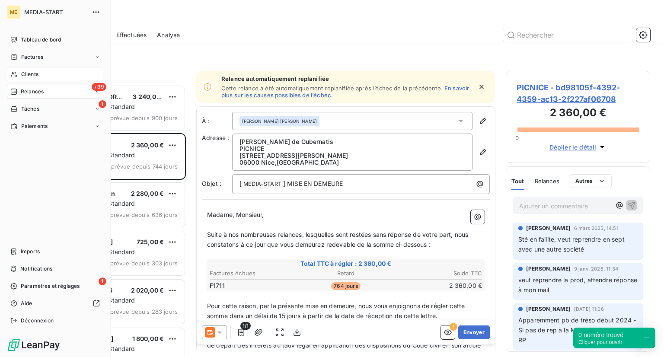
click at [36, 75] on span "Clients" at bounding box center [29, 74] width 17 height 8
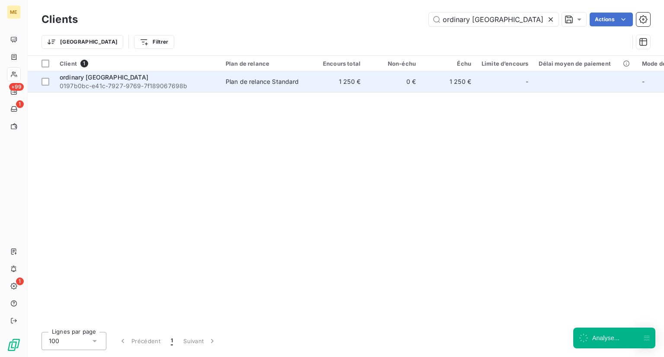
click at [152, 88] on span "0197b0bc-e41c-7927-9769-7f189067698b" at bounding box center [138, 86] width 156 height 9
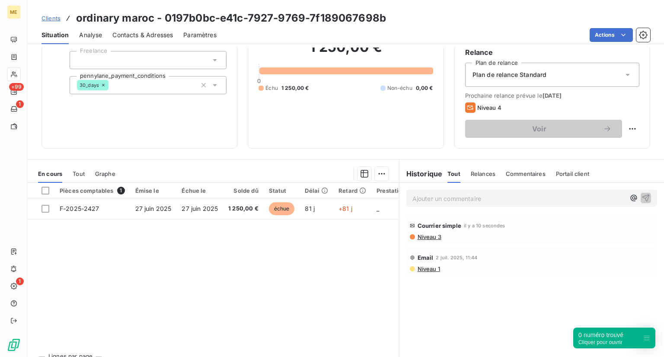
scroll to position [81, 0]
click at [45, 24] on div "Clients ordinary maroc - 0197b0bc-e41c-7927-9769-7f189067698b" at bounding box center [214, 18] width 345 height 16
click at [46, 22] on link "Clients" at bounding box center [51, 18] width 19 height 9
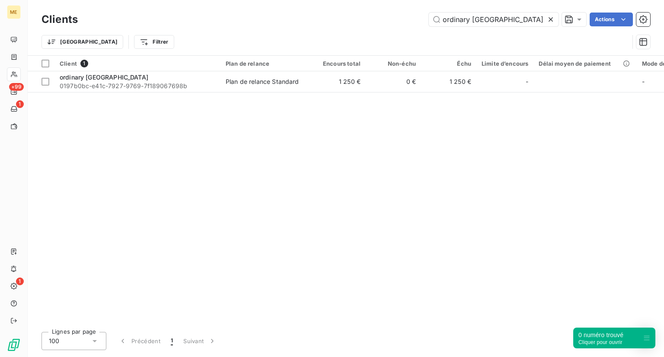
click at [552, 19] on icon at bounding box center [550, 19] width 9 height 9
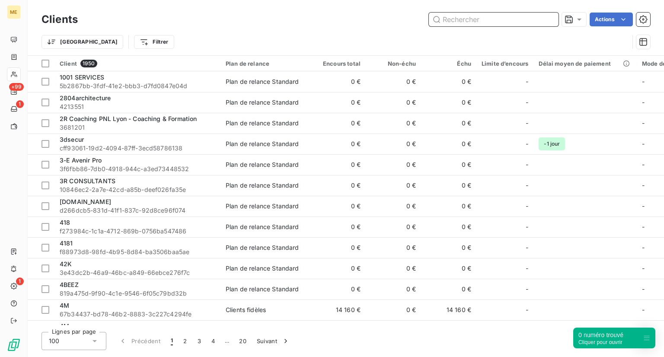
click at [516, 16] on input "text" at bounding box center [494, 20] width 130 height 14
paste input "Orchestral Insight EOOD"
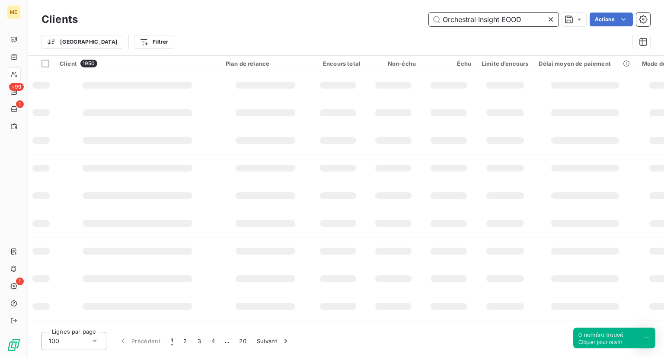
type input "Orchestral Insight EOOD"
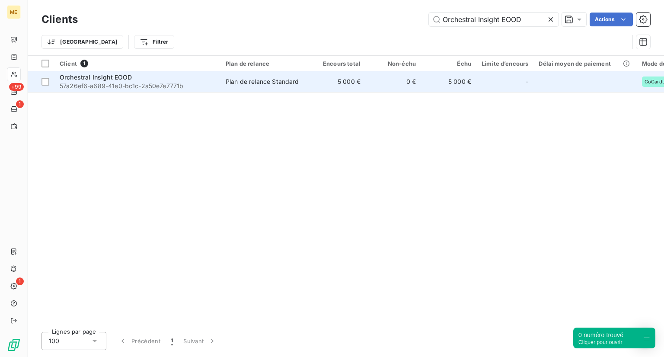
click at [90, 84] on span "57a26ef6-a689-41e0-bc1c-2a50e7e7771b" at bounding box center [138, 86] width 156 height 9
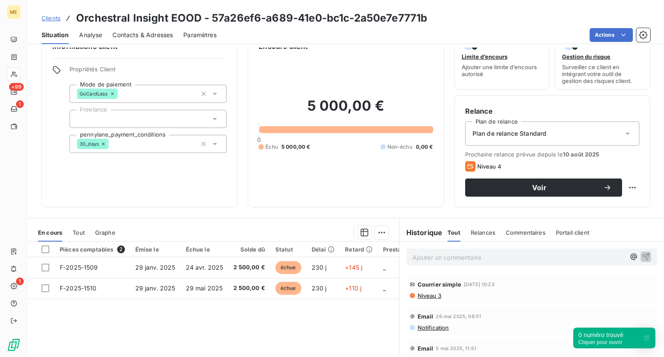
scroll to position [23, 0]
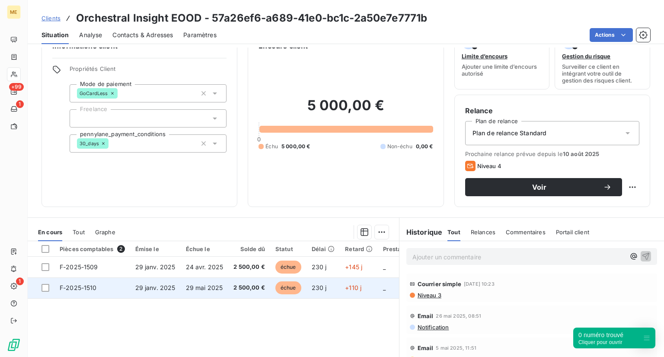
click at [287, 294] on td "échue" at bounding box center [288, 288] width 36 height 21
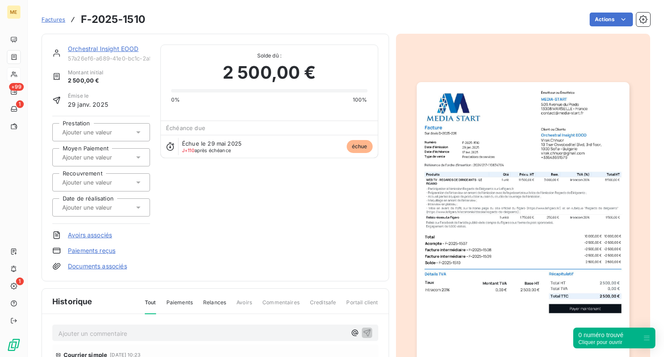
click at [531, 277] on img "button" at bounding box center [523, 232] width 213 height 300
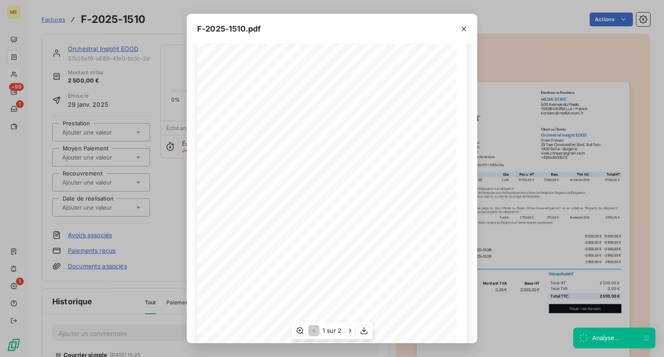
scroll to position [33, 0]
click at [463, 28] on icon "button" at bounding box center [464, 29] width 9 height 9
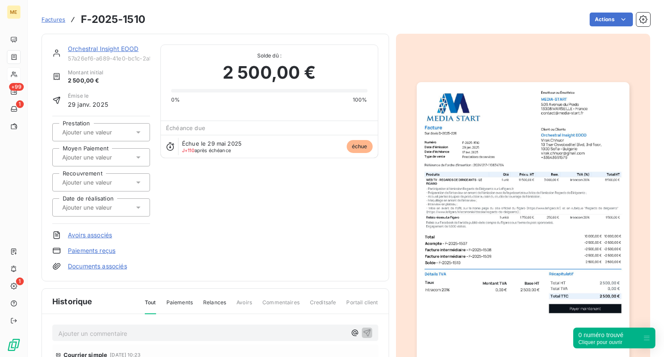
click at [101, 49] on link "Orchestral Insight EOOD" at bounding box center [103, 48] width 70 height 7
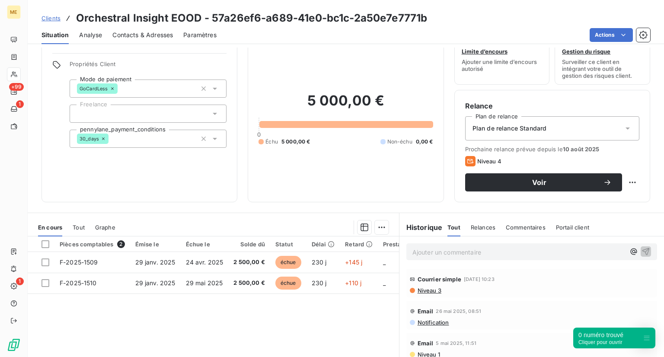
scroll to position [32, 0]
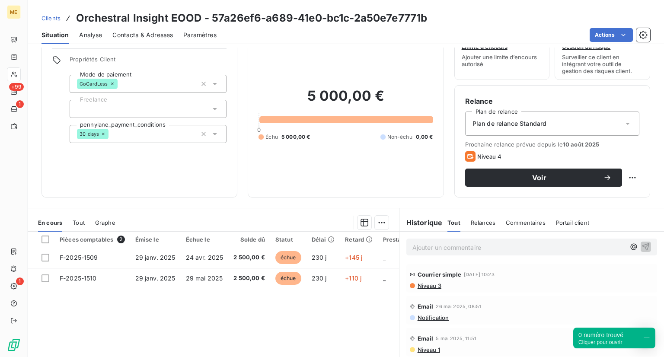
click at [83, 40] on div "Analyse" at bounding box center [90, 35] width 23 height 18
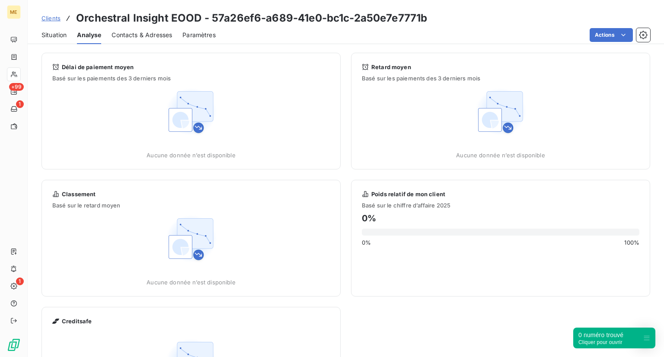
click at [61, 37] on span "Situation" at bounding box center [54, 35] width 25 height 9
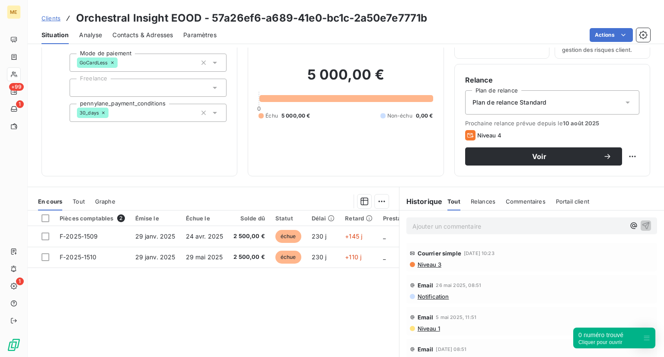
scroll to position [0, 0]
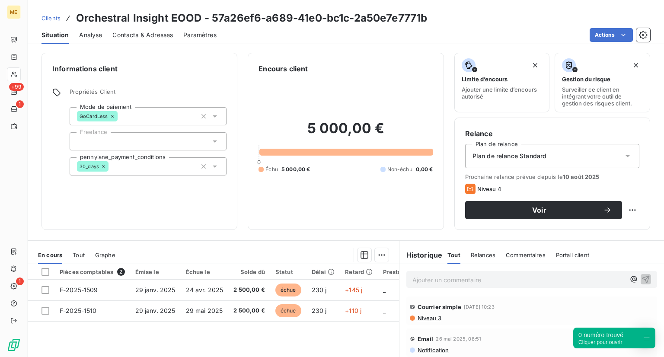
click at [51, 13] on div "Clients Orchestral Insight EOOD - 57a26ef6-a689-41e0-bc1c-2a50e7e7771b" at bounding box center [235, 18] width 386 height 16
click at [49, 18] on span "Clients" at bounding box center [51, 18] width 19 height 7
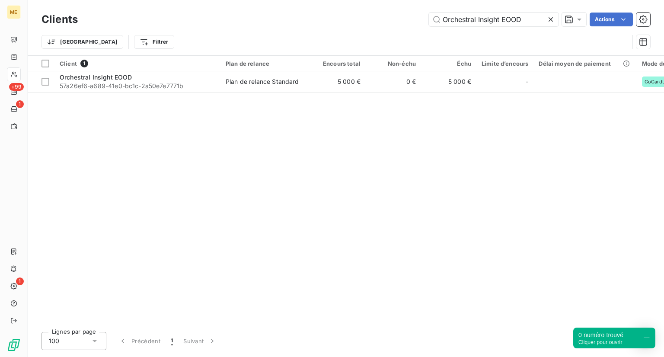
click at [553, 17] on icon at bounding box center [550, 19] width 9 height 9
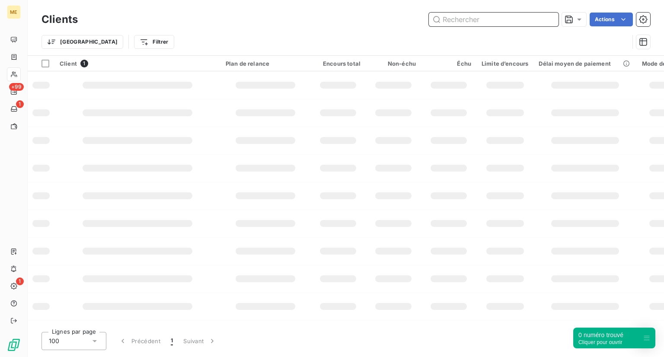
click at [485, 21] on input "text" at bounding box center [494, 20] width 130 height 14
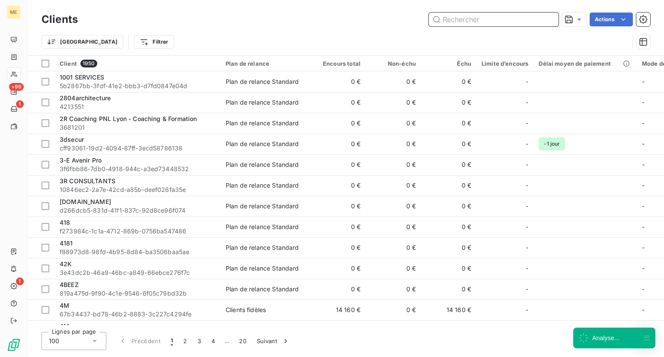
paste input "NSAM"
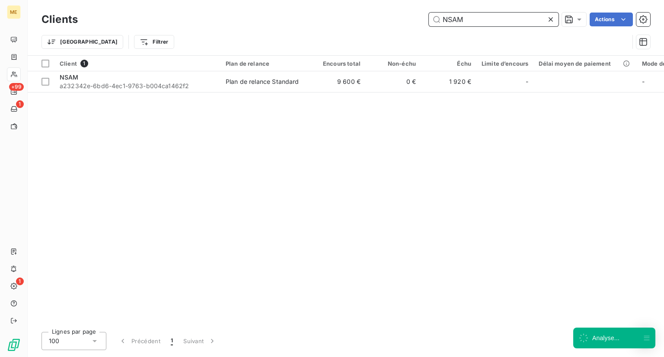
type input "NSAM"
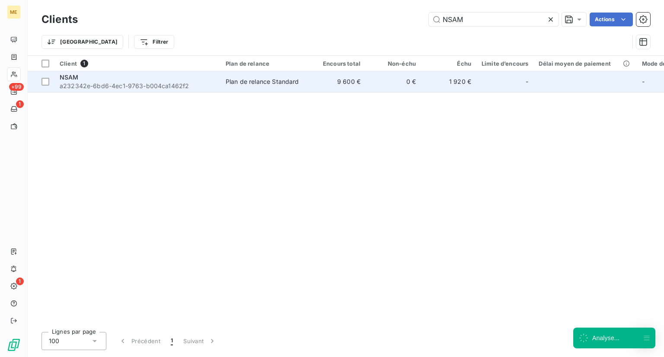
click at [185, 85] on span "a232342e-6bd6-4ec1-9763-b004ca1462f2" at bounding box center [138, 86] width 156 height 9
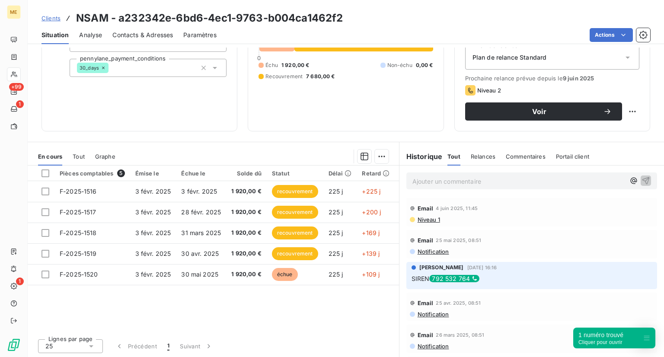
scroll to position [99, 0]
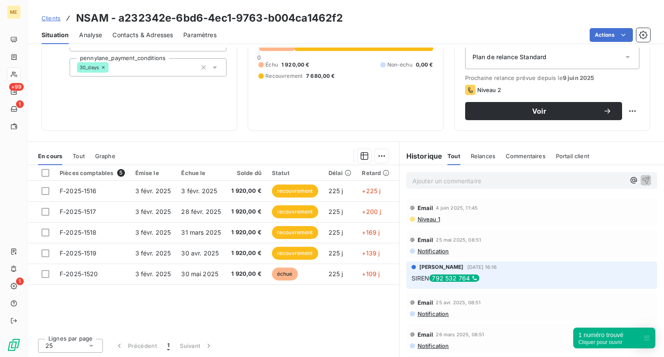
click at [37, 25] on div "Clients NSAM - a232342e-6bd6-4ec1-9763-b004ca1462f2" at bounding box center [346, 18] width 636 height 16
click at [52, 16] on span "Clients" at bounding box center [51, 18] width 19 height 7
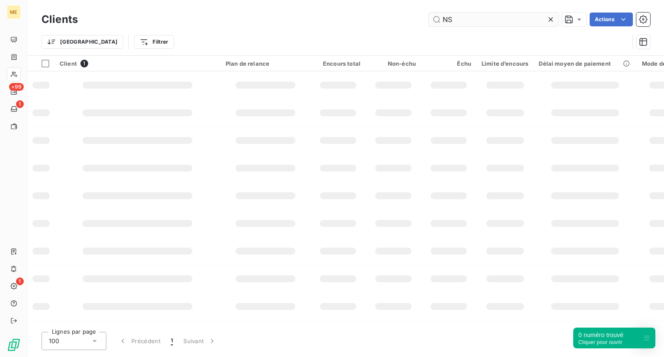
type input "N"
type input "Notabene Consulting"
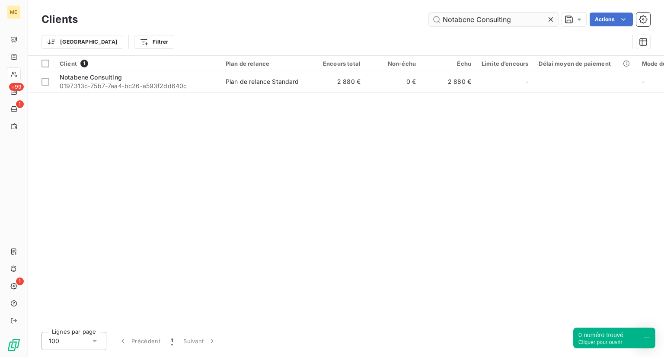
click at [529, 18] on input "Notabene Consulting" at bounding box center [494, 20] width 130 height 14
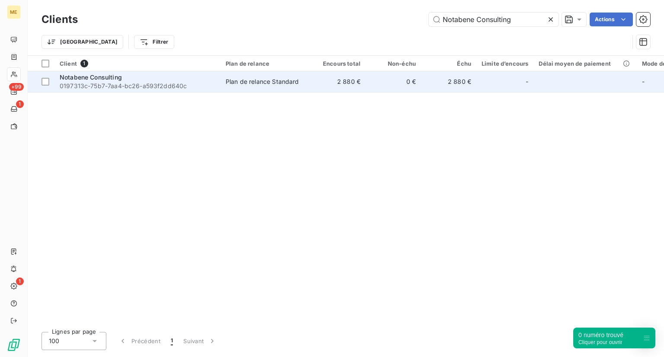
click at [142, 80] on div "Notabene Consulting" at bounding box center [138, 77] width 156 height 9
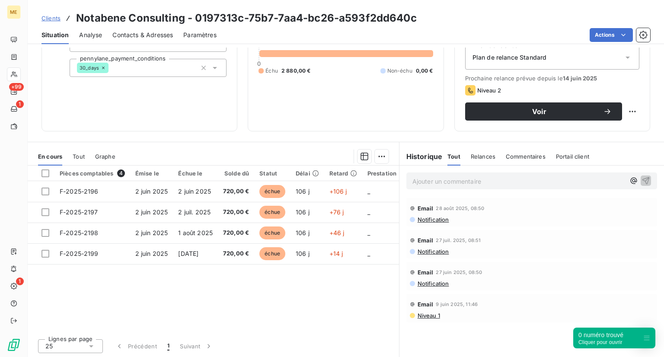
scroll to position [98, 0]
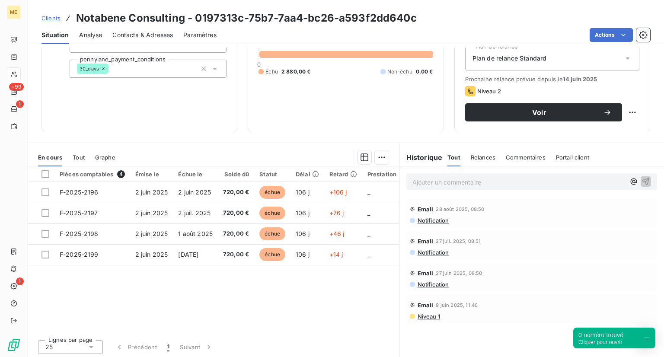
click at [59, 21] on span "Clients" at bounding box center [51, 18] width 19 height 7
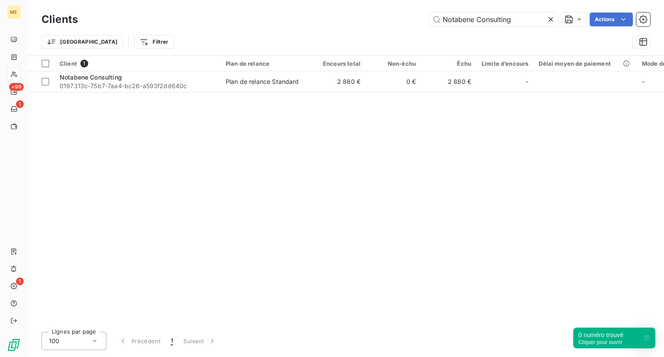
click at [547, 21] on icon at bounding box center [550, 19] width 9 height 9
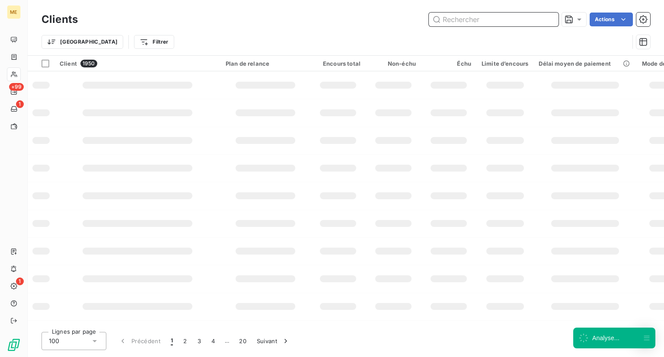
click at [472, 20] on input "text" at bounding box center [494, 20] width 130 height 14
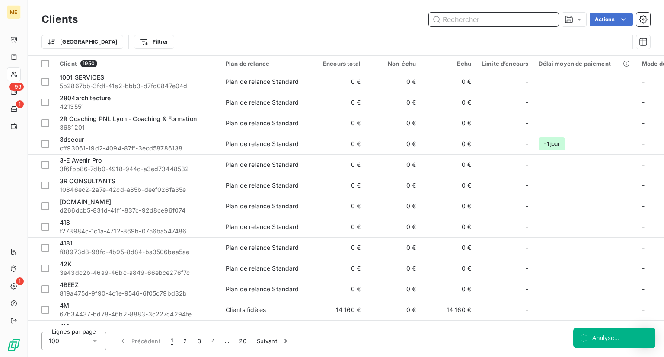
paste input "[DOMAIN_NAME] (B CONSULTANT)"
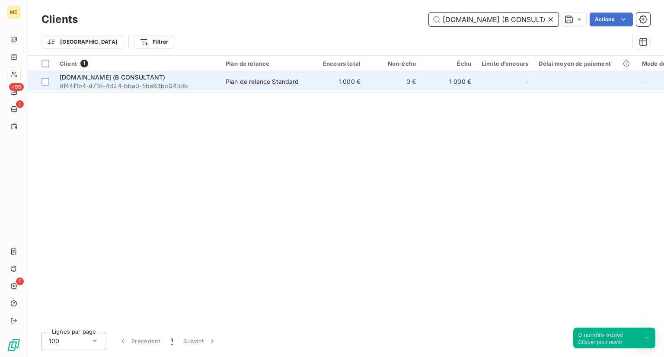
type input "[DOMAIN_NAME] (B CONSULTANT)"
click at [119, 83] on span "8f44f1b4-d718-4d24-bba0-5ba93bc043db" at bounding box center [138, 86] width 156 height 9
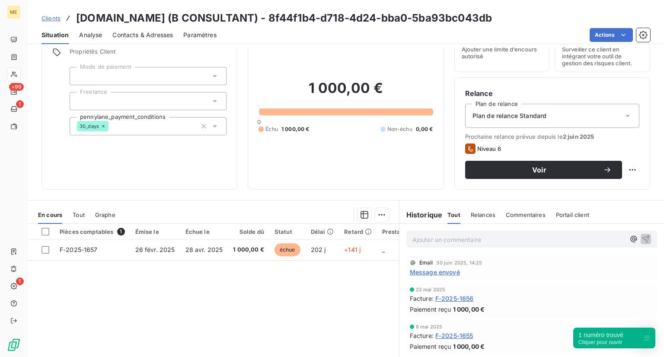
scroll to position [38, 0]
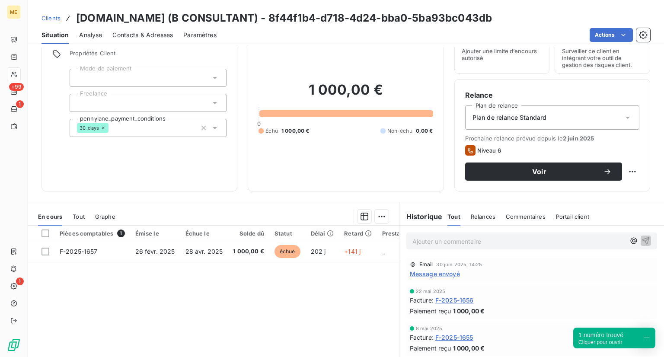
click at [475, 243] on p "Ajouter un commentaire ﻿" at bounding box center [518, 241] width 213 height 11
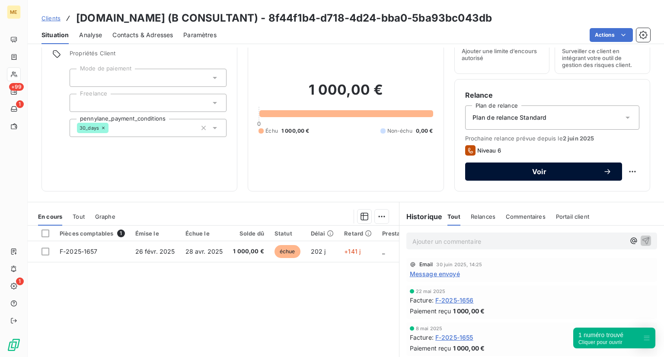
click at [544, 170] on span "Voir" at bounding box center [540, 171] width 128 height 7
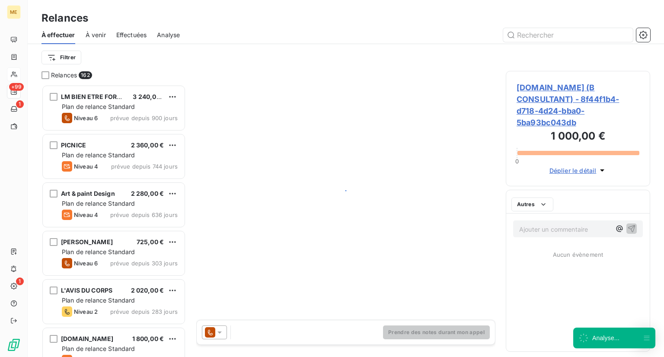
scroll to position [265, 137]
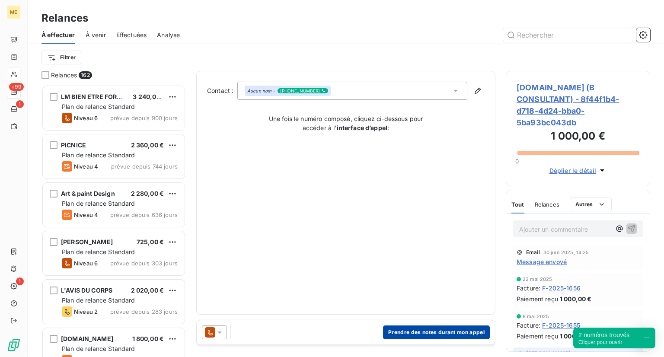
click at [435, 331] on button "Prendre des notes durant mon appel" at bounding box center [436, 333] width 107 height 14
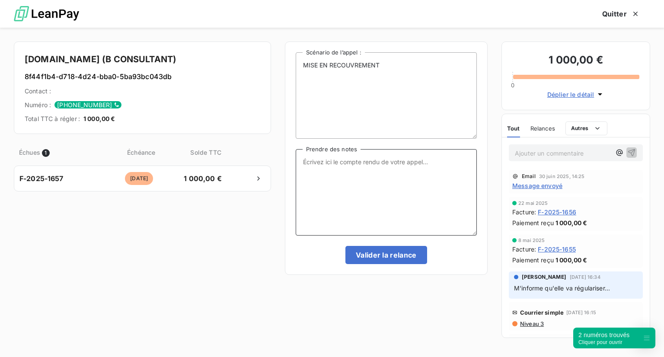
click at [328, 165] on textarea "Prendre des notes" at bounding box center [386, 192] width 181 height 86
type textarea "NRP"
click at [382, 255] on button "Valider la relance" at bounding box center [386, 255] width 82 height 18
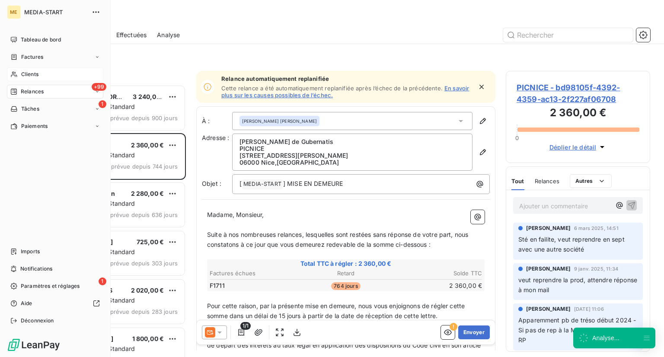
click at [43, 75] on div "Clients" at bounding box center [55, 74] width 96 height 14
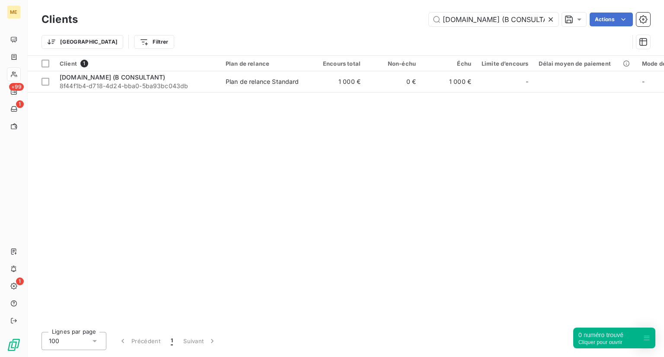
click at [94, 93] on div "Client 1 Plan de relance Encours total Non-échu Échu Limite d’encours Délai moy…" at bounding box center [346, 190] width 636 height 269
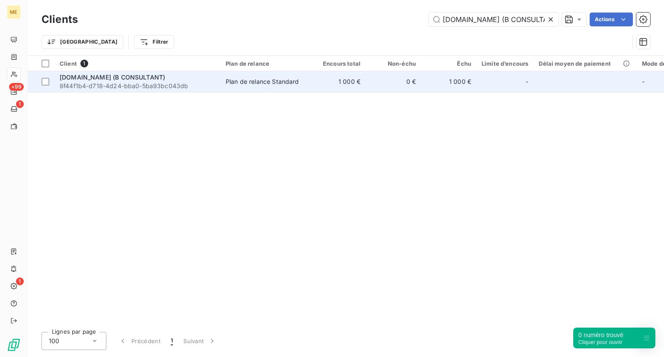
click at [97, 85] on span "8f44f1b4-d718-4d24-bba0-5ba93bc043db" at bounding box center [138, 86] width 156 height 9
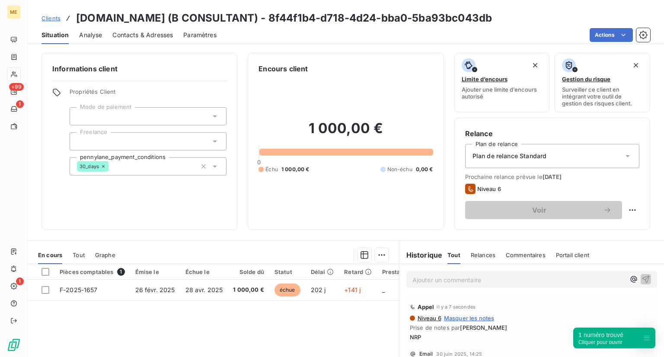
click at [43, 15] on span "Clients" at bounding box center [51, 18] width 19 height 7
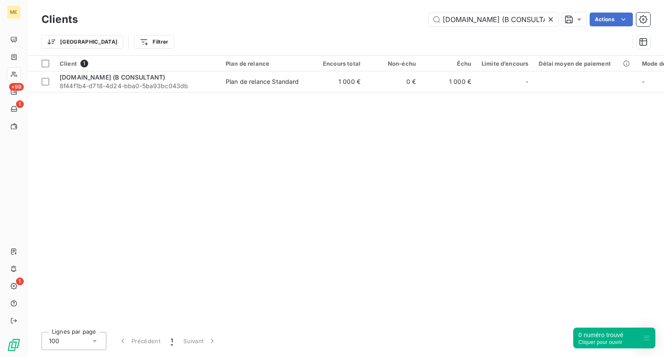
click at [547, 22] on icon at bounding box center [550, 19] width 9 height 9
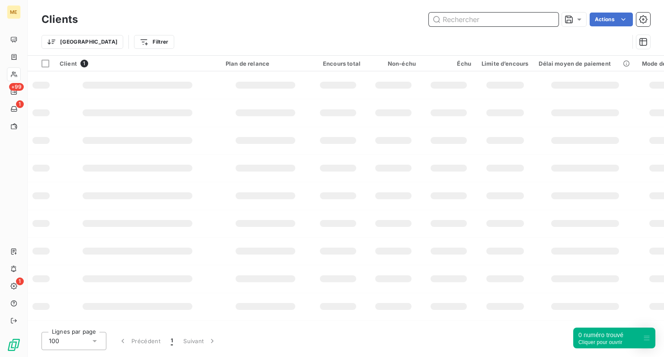
click at [489, 22] on input "text" at bounding box center [494, 20] width 130 height 14
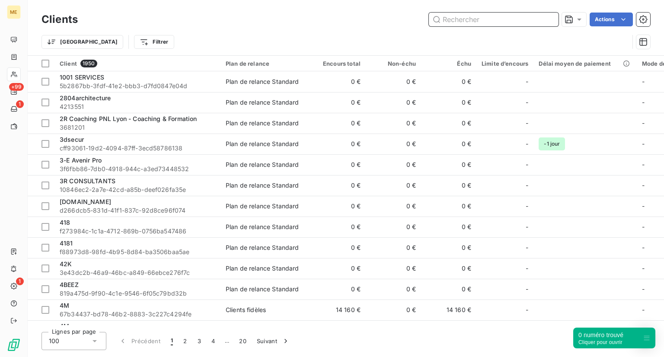
paste input "Niambimarina"
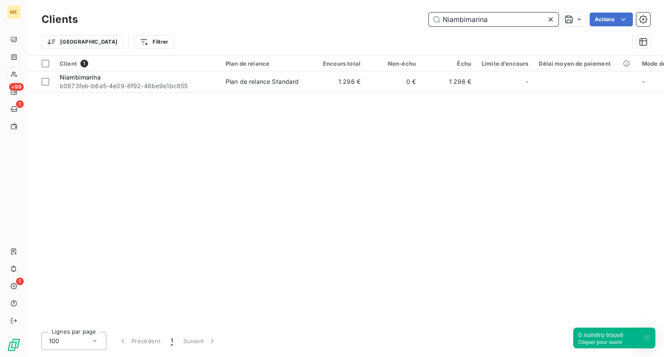
type input "Niambimarina"
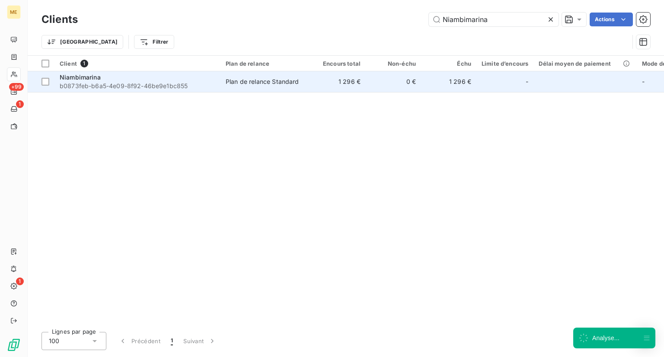
click at [134, 86] on span "b0873feb-b6a5-4e09-8f92-46be9e1bc855" at bounding box center [138, 86] width 156 height 9
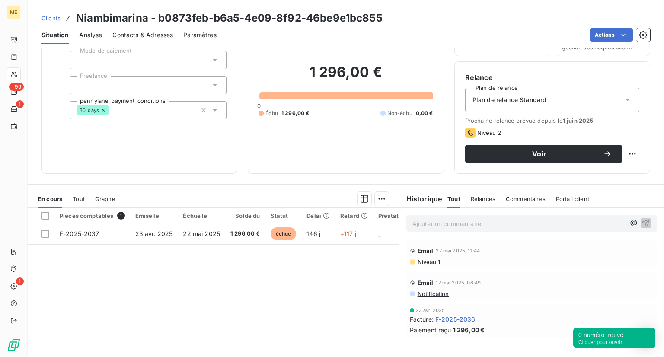
scroll to position [48, 0]
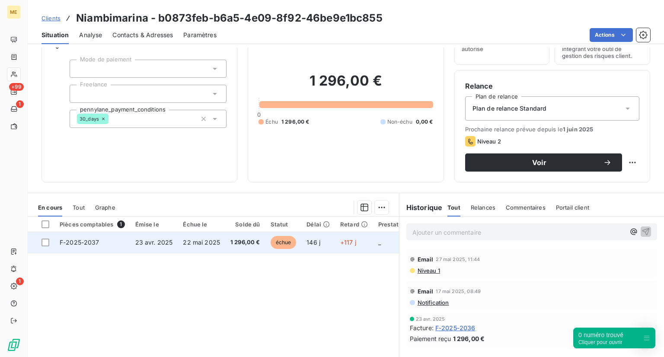
click at [278, 244] on span "échue" at bounding box center [284, 242] width 26 height 13
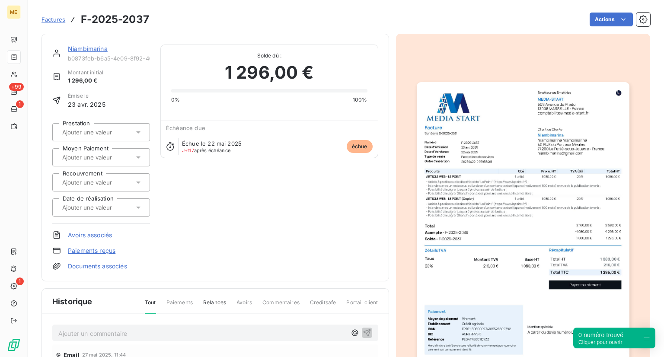
click at [50, 13] on div "Factures F-2025-2037" at bounding box center [96, 20] width 108 height 16
click at [51, 20] on span "Factures" at bounding box center [54, 19] width 24 height 7
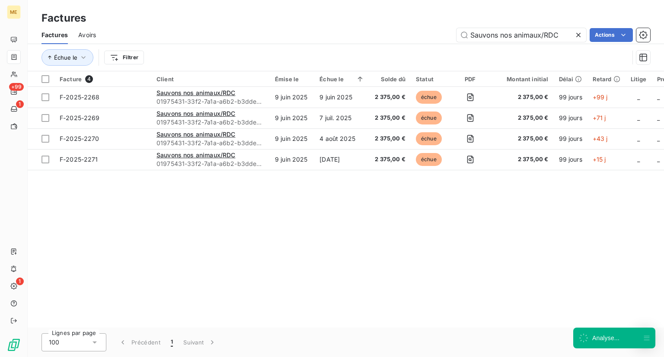
click at [574, 35] on icon at bounding box center [578, 35] width 9 height 9
click at [524, 38] on input "text" at bounding box center [522, 35] width 130 height 14
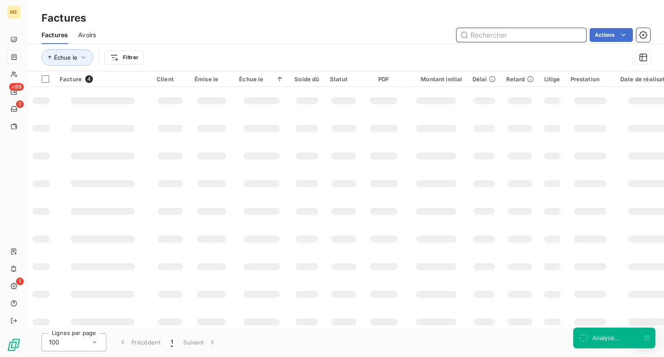
paste input "[DOMAIN_NAME] (B CONSULTANT)"
type input "[DOMAIN_NAME] (B CONSULTANT)"
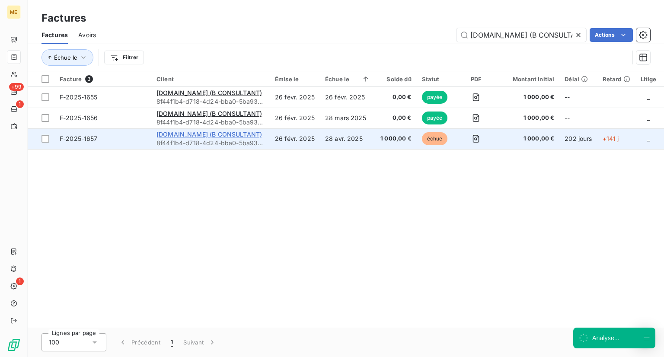
click at [198, 137] on span "[DOMAIN_NAME] (B CONSULTANT)" at bounding box center [208, 134] width 105 height 7
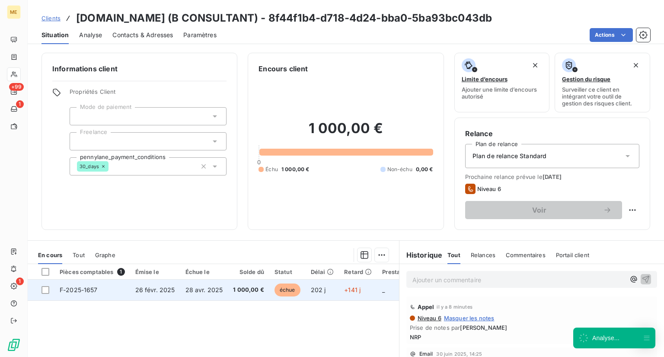
click at [291, 299] on td "échue" at bounding box center [287, 290] width 36 height 21
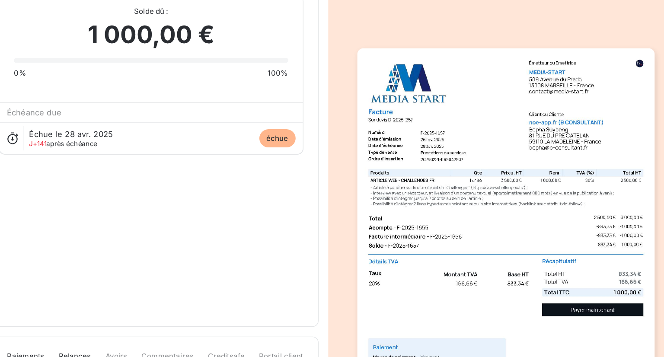
click at [293, 62] on span "1 000,00 €" at bounding box center [269, 73] width 91 height 26
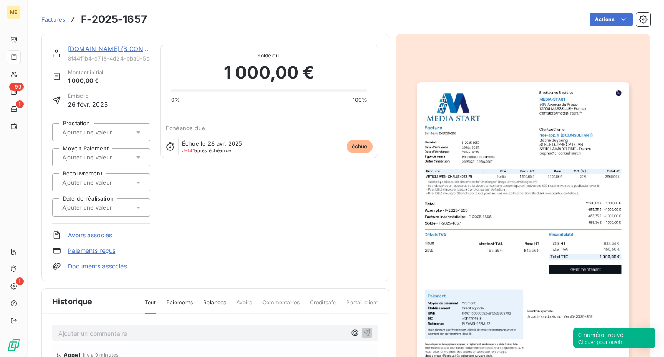
click at [54, 23] on link "Factures" at bounding box center [54, 19] width 24 height 9
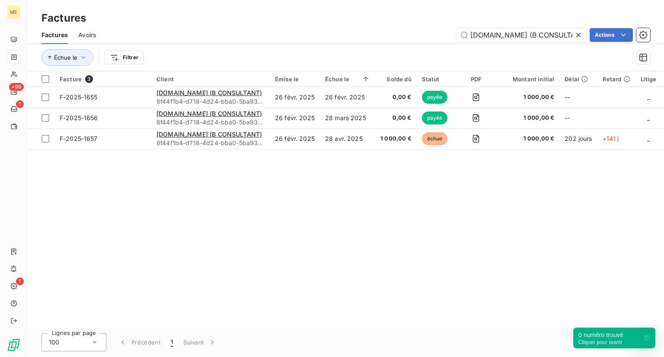
click at [578, 33] on icon at bounding box center [578, 35] width 9 height 9
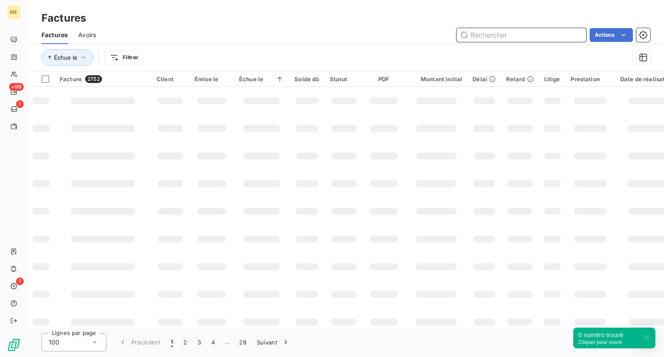
click at [524, 32] on input "text" at bounding box center [522, 35] width 130 height 14
paste input "Niambimarina"
type input "Niambimarina"
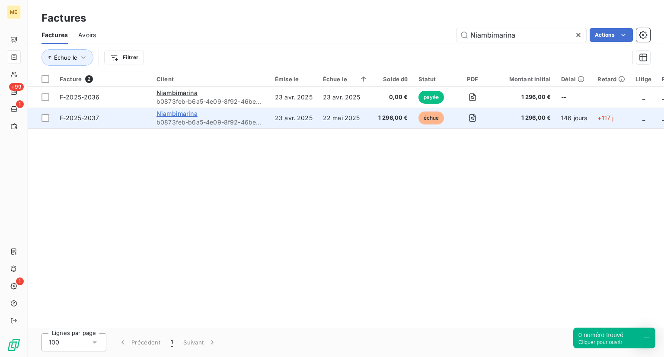
click at [163, 114] on span "Niambimarina" at bounding box center [176, 113] width 41 height 7
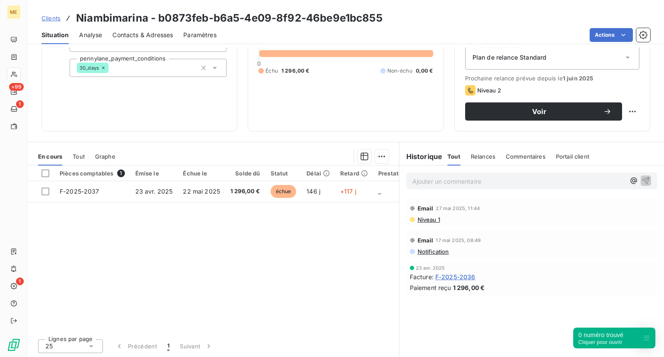
scroll to position [99, 0]
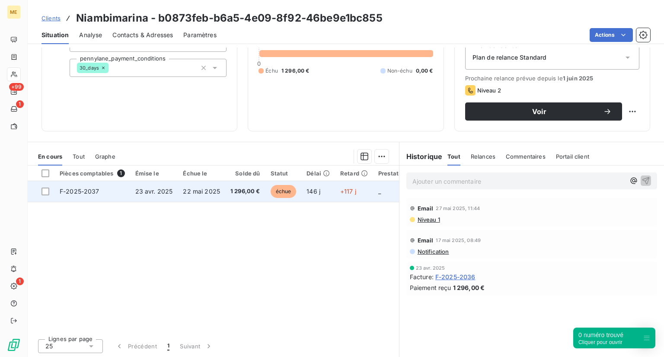
click at [99, 187] on td "F-2025-2037" at bounding box center [92, 191] width 76 height 21
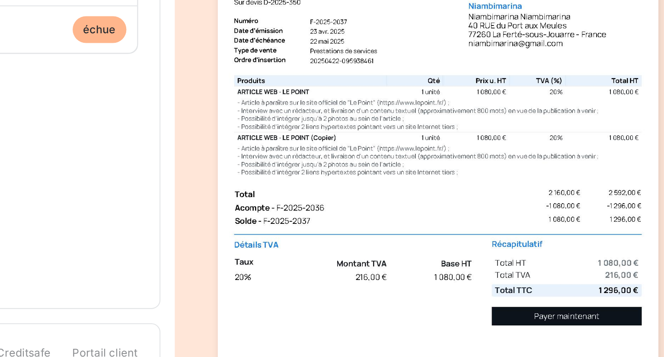
scroll to position [36, 0]
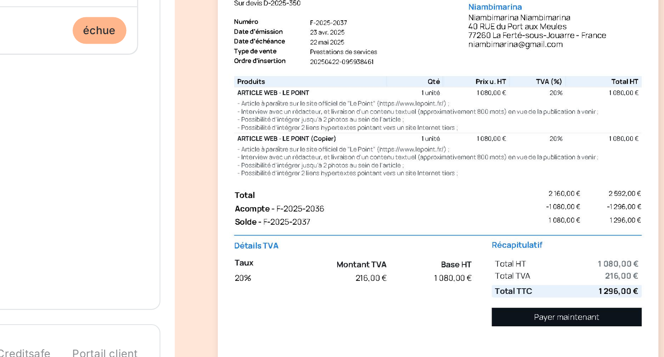
click at [526, 185] on img "button" at bounding box center [523, 197] width 213 height 300
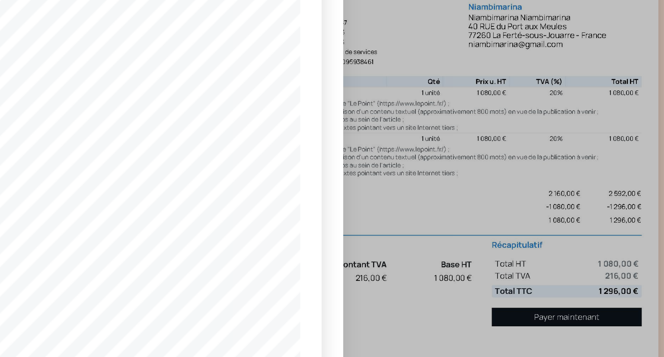
click at [551, 198] on div "F-2025-2037.pdf 1 080,00 € 216,00 € 1 296,00 € Émetteur ou Émettrice MEDIA-STAR…" at bounding box center [332, 178] width 664 height 357
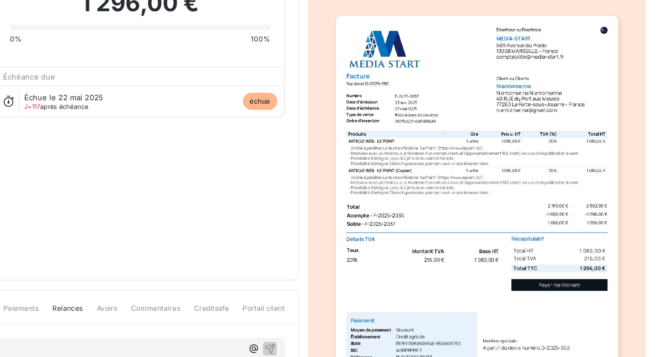
scroll to position [0, 0]
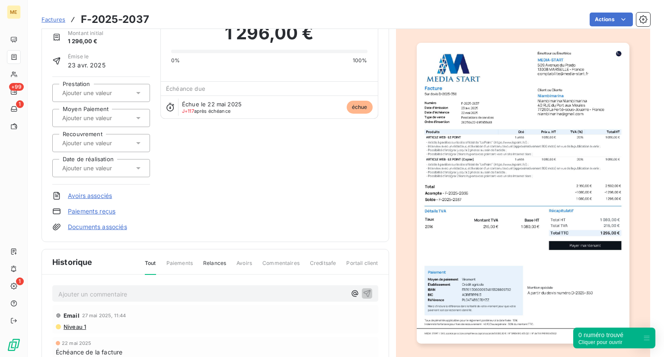
click at [42, 16] on span "Factures" at bounding box center [54, 19] width 24 height 7
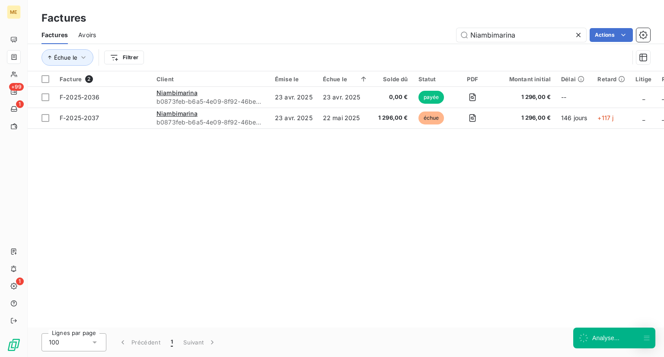
click at [576, 39] on div at bounding box center [580, 35] width 12 height 14
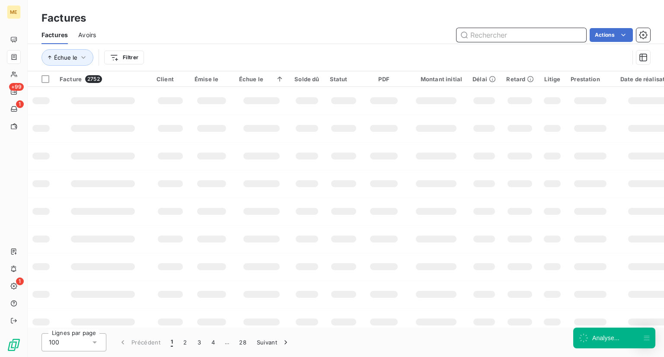
click at [509, 28] on input "text" at bounding box center [522, 35] width 130 height 14
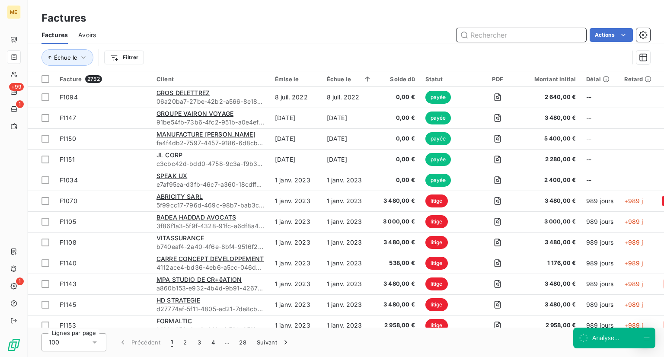
paste input "Neyd Consulting"
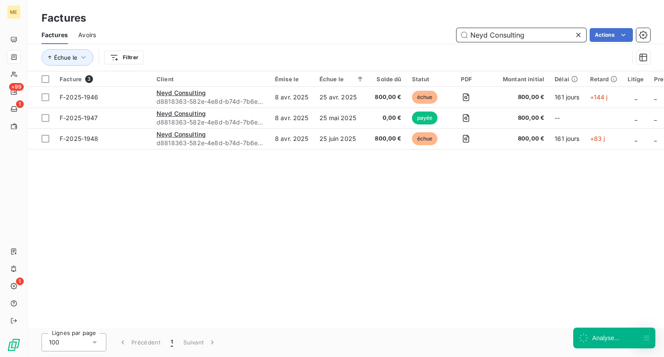
type input "Neyd Consulting"
click at [526, 54] on div "Échue le Filtrer" at bounding box center [335, 57] width 587 height 16
click at [526, 40] on input "Neyd Consulting" at bounding box center [522, 35] width 130 height 14
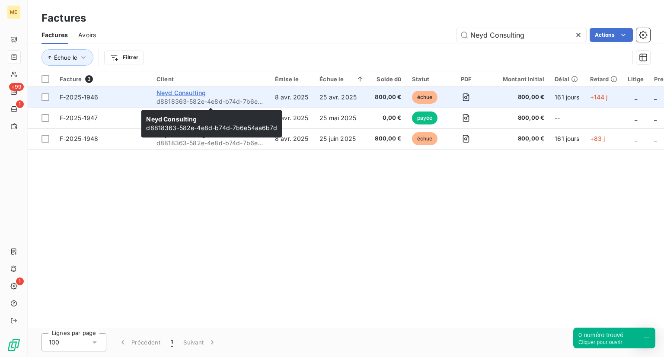
click at [174, 96] on span "Neyd Consulting" at bounding box center [180, 92] width 49 height 7
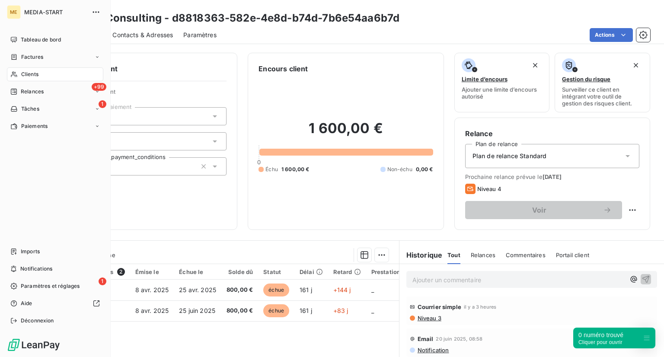
click at [26, 160] on div "Tableau de bord Factures Clients +99 Relances 1 Tâches Paiements Imports Notifi…" at bounding box center [55, 180] width 96 height 295
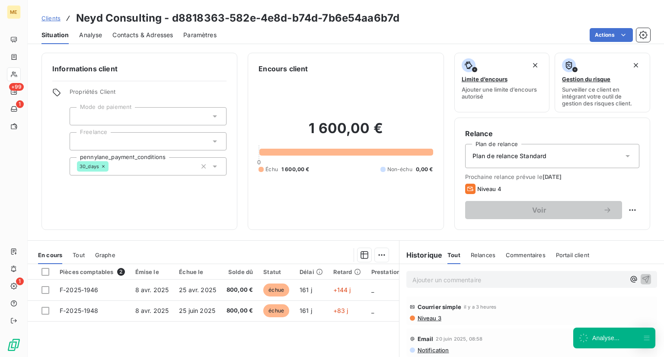
click at [242, 225] on div "Informations client Propriétés Client Mode de paiement Freelance pennylane_paym…" at bounding box center [346, 141] width 636 height 177
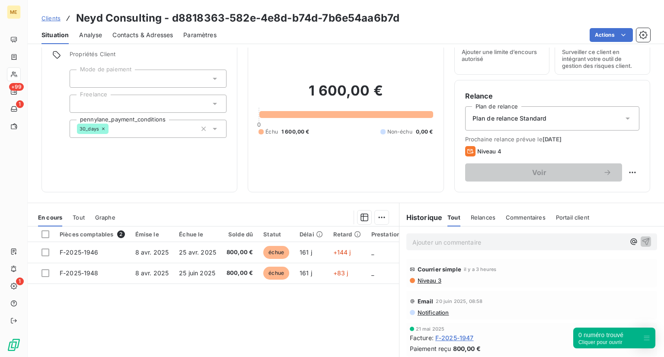
scroll to position [38, 0]
click at [421, 281] on span "Niveau 3" at bounding box center [429, 280] width 25 height 7
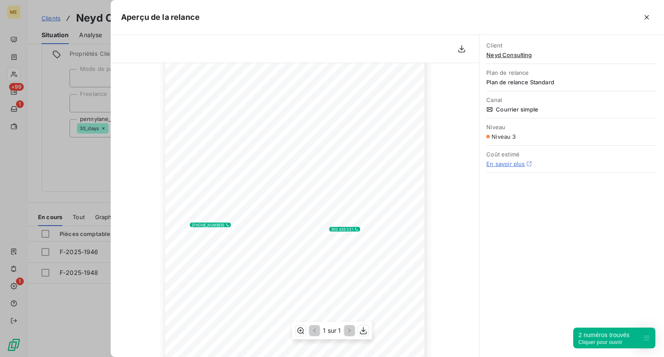
scroll to position [105, 0]
click at [89, 180] on div at bounding box center [332, 178] width 664 height 357
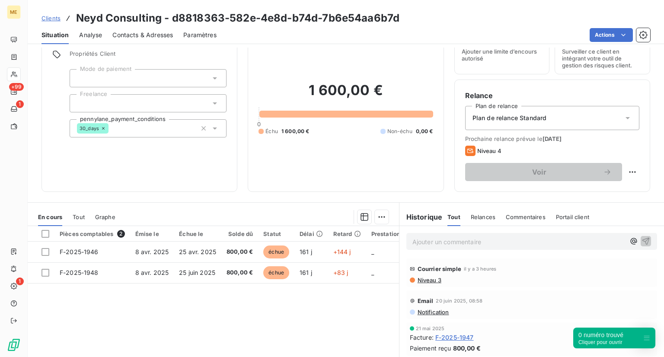
click at [47, 14] on link "Clients" at bounding box center [51, 18] width 19 height 9
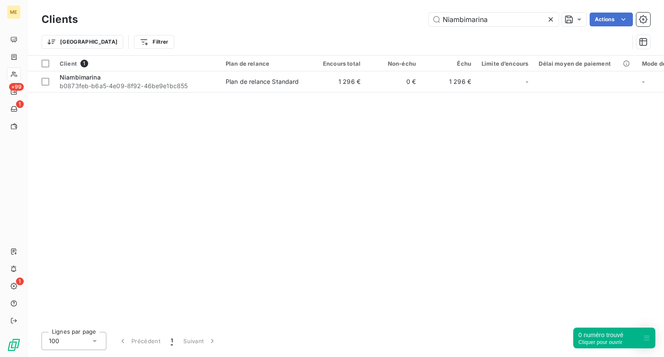
click at [549, 19] on icon at bounding box center [550, 19] width 9 height 9
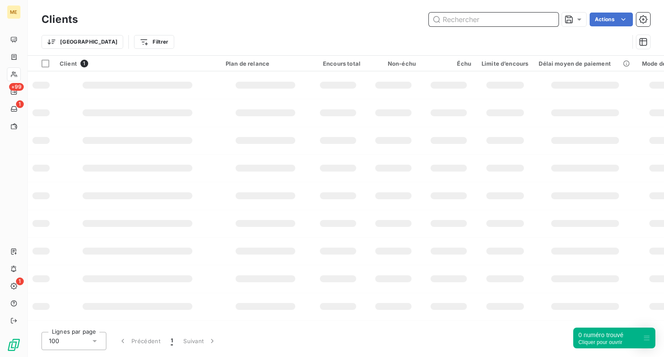
click at [482, 15] on input "text" at bounding box center [494, 20] width 130 height 14
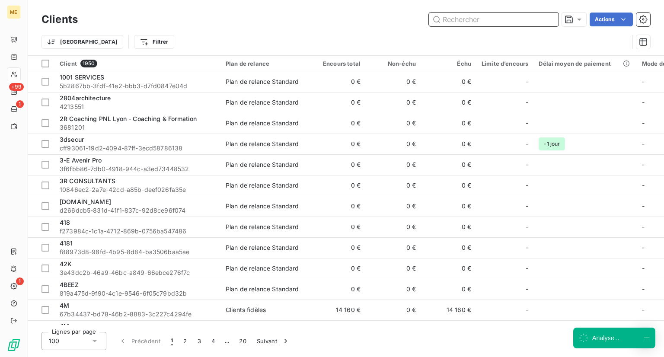
paste input "MY [GEOGRAPHIC_DATA]"
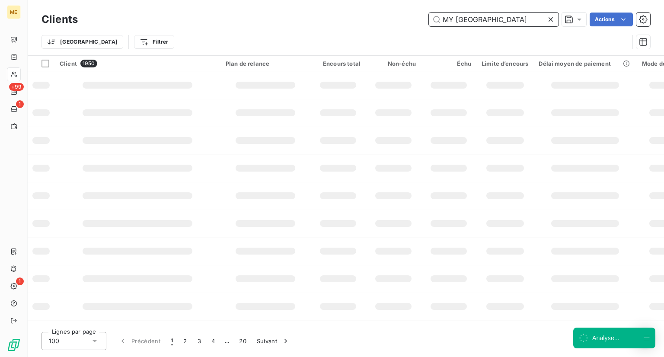
type input "MY [GEOGRAPHIC_DATA]"
click at [527, 20] on input "MY [GEOGRAPHIC_DATA]" at bounding box center [494, 20] width 130 height 14
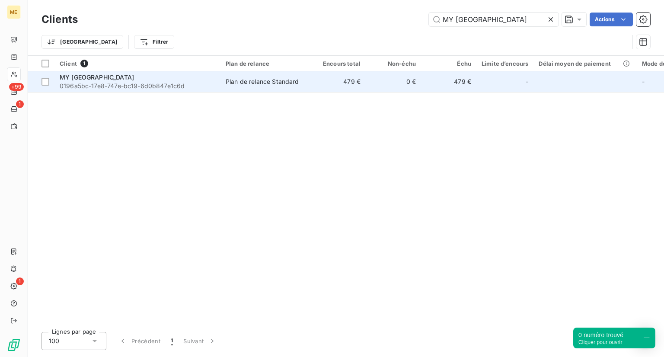
click at [85, 87] on span "0196a5bc-17e8-747e-bc19-6d0b847e1c6d" at bounding box center [138, 86] width 156 height 9
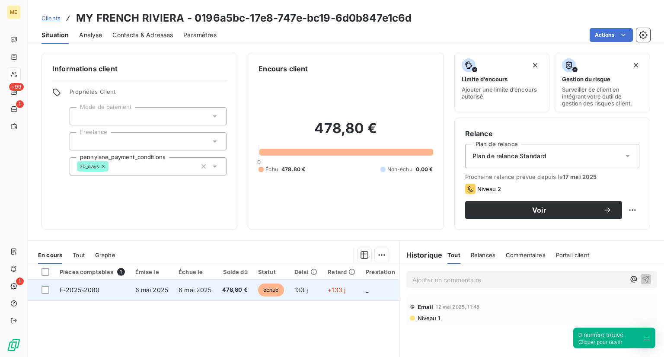
click at [271, 290] on span "échue" at bounding box center [271, 290] width 26 height 13
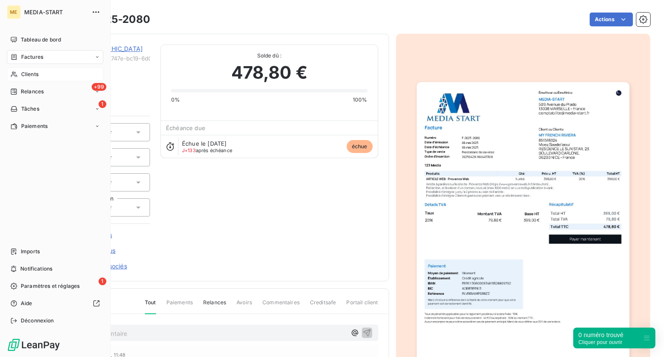
click at [48, 70] on div "Clients" at bounding box center [55, 74] width 96 height 14
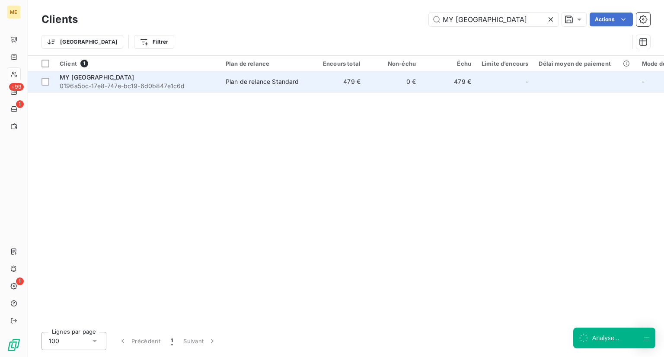
click at [139, 82] on span "0196a5bc-17e8-747e-bc19-6d0b847e1c6d" at bounding box center [138, 86] width 156 height 9
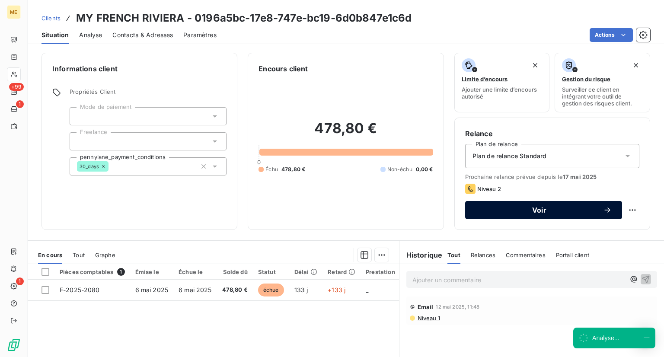
click at [526, 212] on span "Voir" at bounding box center [540, 210] width 128 height 7
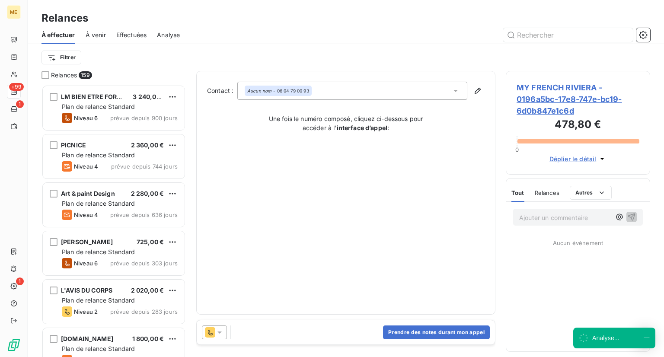
scroll to position [265, 137]
click at [345, 326] on div "Prendre des notes durant mon appel" at bounding box center [346, 332] width 298 height 24
click at [435, 325] on div "Prendre des notes durant mon appel" at bounding box center [346, 332] width 298 height 24
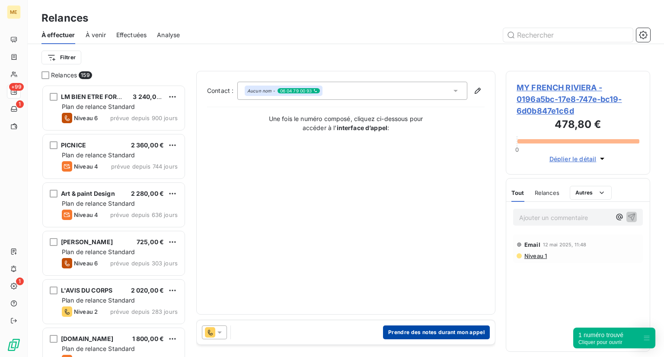
click at [431, 330] on button "Prendre des notes durant mon appel" at bounding box center [436, 333] width 107 height 14
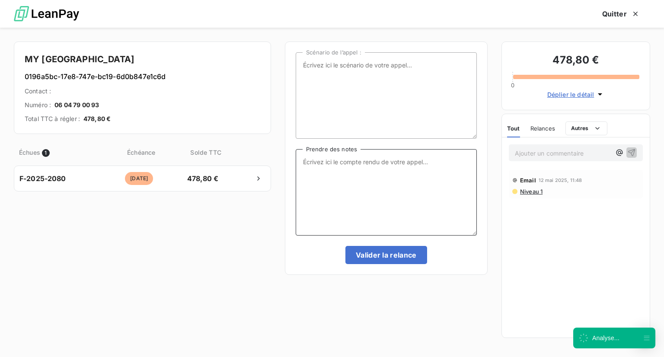
click at [361, 189] on textarea "Prendre des notes" at bounding box center [386, 192] width 181 height 86
type textarea "B"
type textarea "NRP"
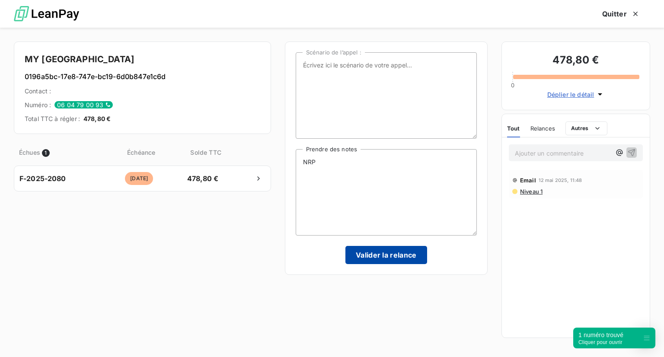
click at [372, 257] on button "Valider la relance" at bounding box center [386, 255] width 82 height 18
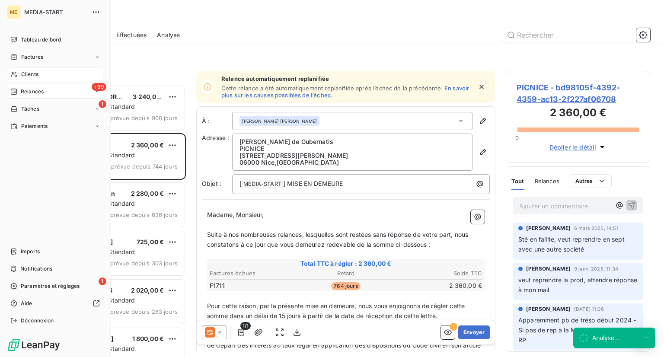
click at [38, 77] on span "Clients" at bounding box center [29, 74] width 17 height 8
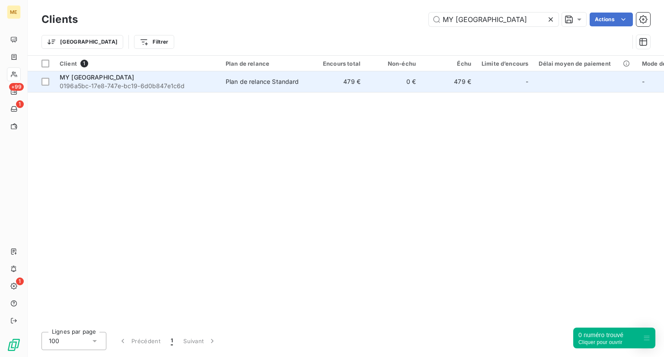
click at [94, 83] on span "0196a5bc-17e8-747e-bc19-6d0b847e1c6d" at bounding box center [138, 86] width 156 height 9
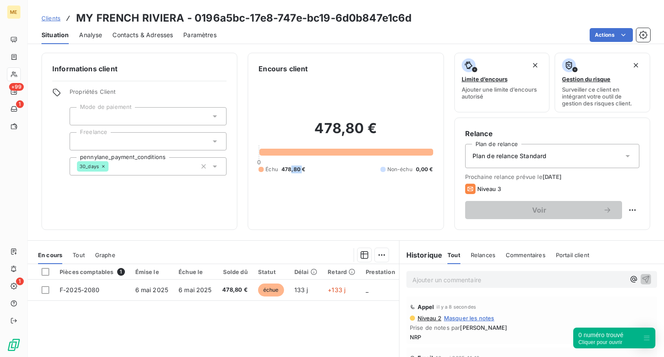
drag, startPoint x: 288, startPoint y: 165, endPoint x: 300, endPoint y: 176, distance: 16.8
click at [300, 176] on div "478,80 € 0 Échu 478,80 € Non-échu 0,00 €" at bounding box center [346, 146] width 174 height 145
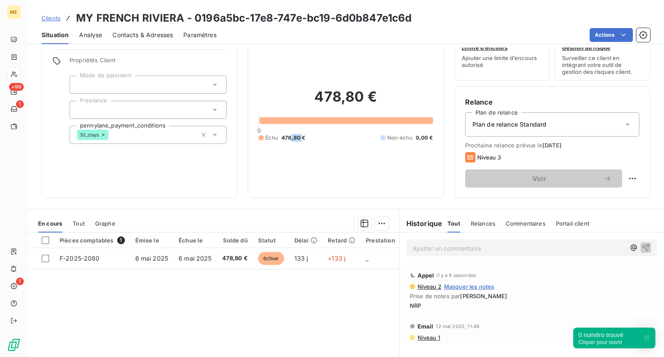
scroll to position [32, 0]
click at [629, 182] on html "ME +99 1 1 Clients MY FRENCH RIVIERA - 0196a5bc-17e8-747e-bc19-6d0b847e1c6d Sit…" at bounding box center [332, 178] width 664 height 357
click at [601, 195] on div "Replanifier cette action" at bounding box center [590, 197] width 77 height 14
select select "8"
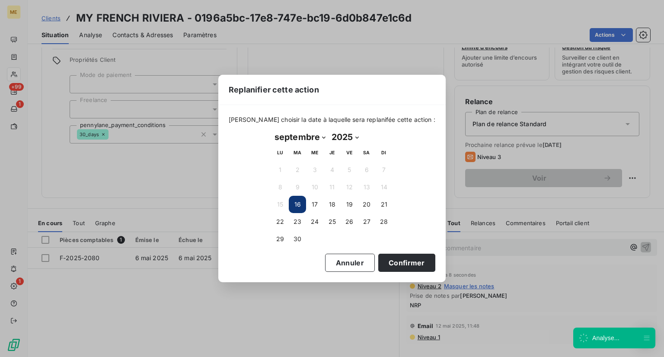
click at [291, 201] on button "16" at bounding box center [297, 204] width 17 height 17
click at [378, 262] on button "Confirmer" at bounding box center [406, 263] width 57 height 18
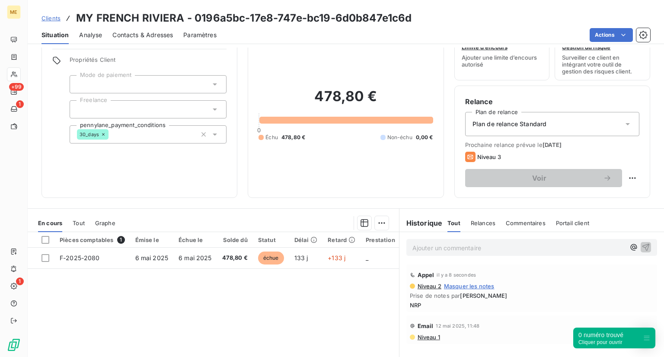
click at [481, 155] on span "Niveau 3" at bounding box center [489, 156] width 24 height 7
click at [480, 155] on span "Niveau 3" at bounding box center [489, 156] width 24 height 7
click at [495, 251] on p "Ajouter un commentaire ﻿" at bounding box center [518, 248] width 213 height 11
click at [626, 179] on html "ME +99 1 1 Clients MY FRENCH RIVIERA - 0196a5bc-17e8-747e-bc19-6d0b847e1c6d Sit…" at bounding box center [332, 178] width 664 height 357
click at [606, 194] on div "Replanifier cette action" at bounding box center [590, 197] width 77 height 14
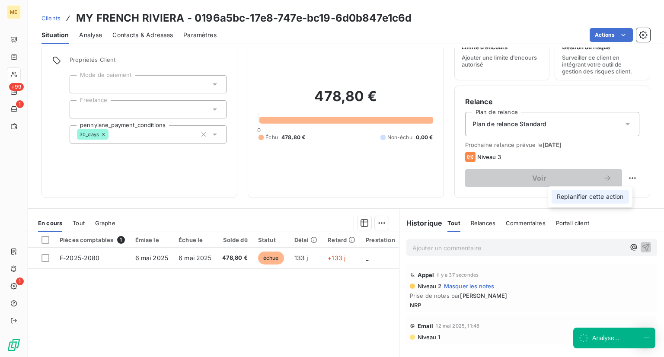
select select "8"
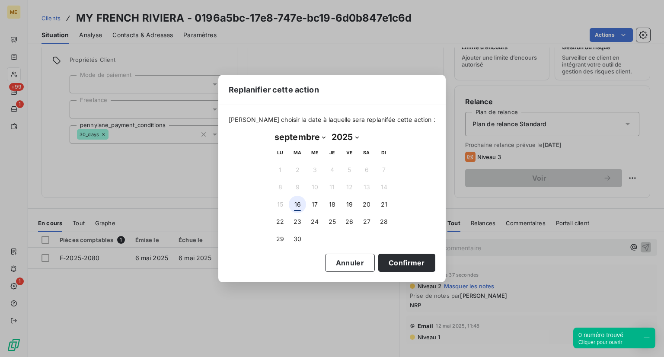
click at [299, 209] on button "16" at bounding box center [297, 204] width 17 height 17
click at [379, 258] on button "Confirmer" at bounding box center [406, 263] width 57 height 18
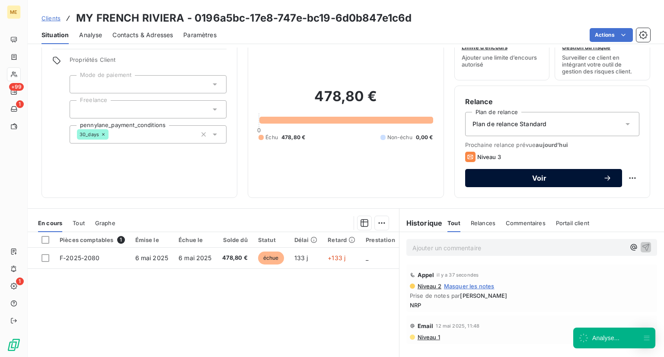
click at [541, 172] on button "Voir" at bounding box center [543, 178] width 157 height 18
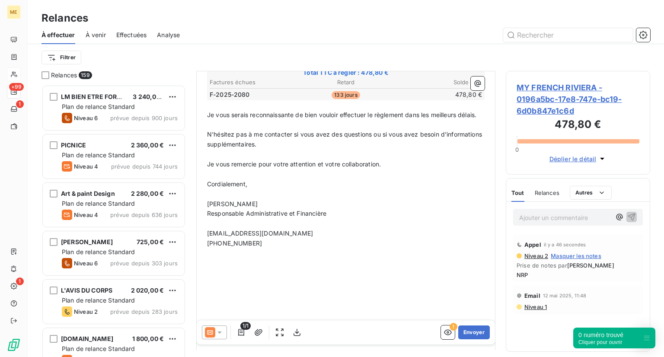
scroll to position [256, 0]
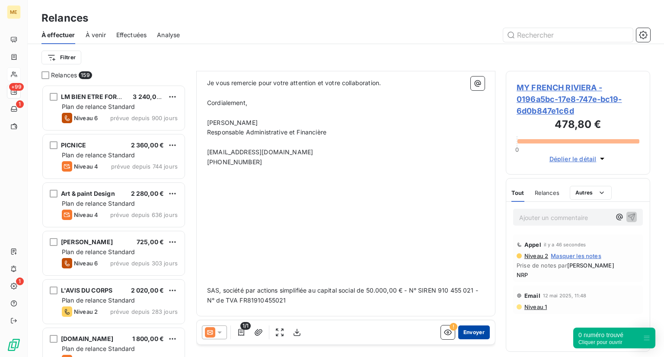
click at [462, 336] on button "Envoyer" at bounding box center [474, 333] width 32 height 14
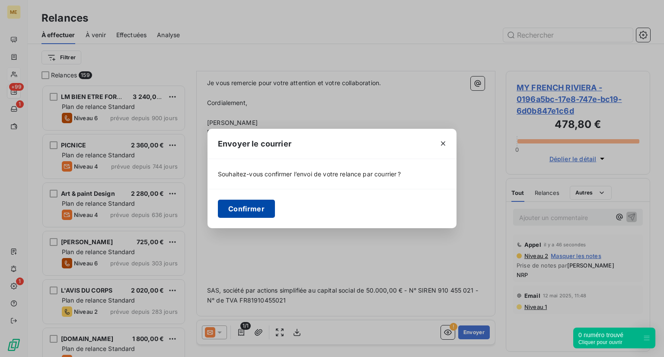
click at [225, 215] on button "Confirmer" at bounding box center [246, 209] width 57 height 18
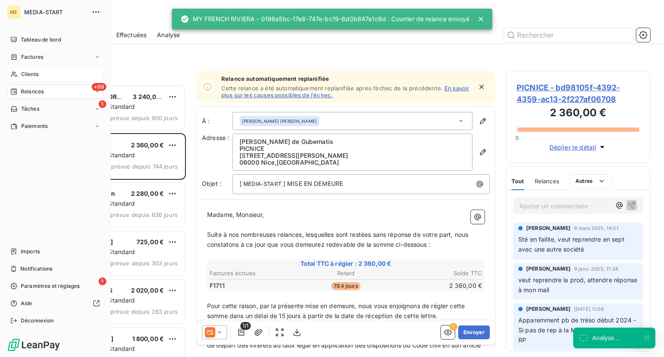
click at [26, 73] on span "Clients" at bounding box center [29, 74] width 17 height 8
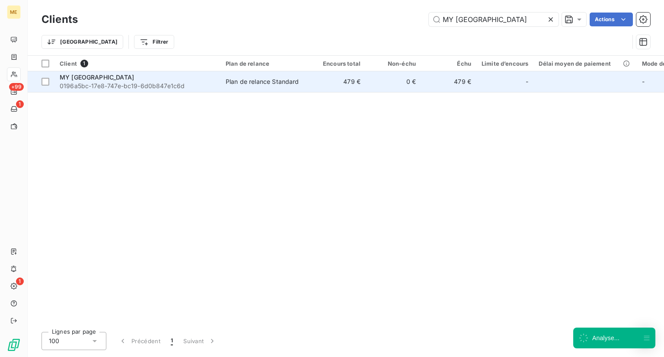
click at [270, 75] on td "Plan de relance Standard" at bounding box center [265, 81] width 90 height 21
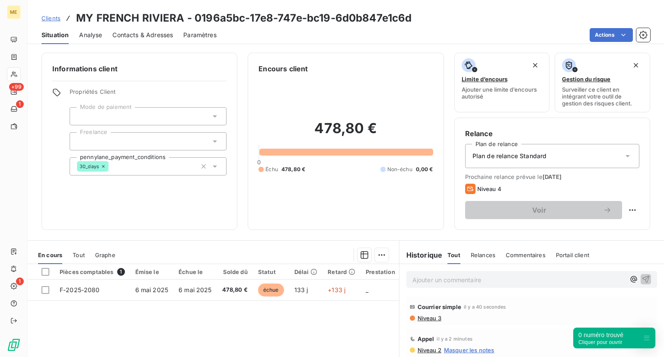
click at [43, 21] on span "Clients" at bounding box center [51, 18] width 19 height 7
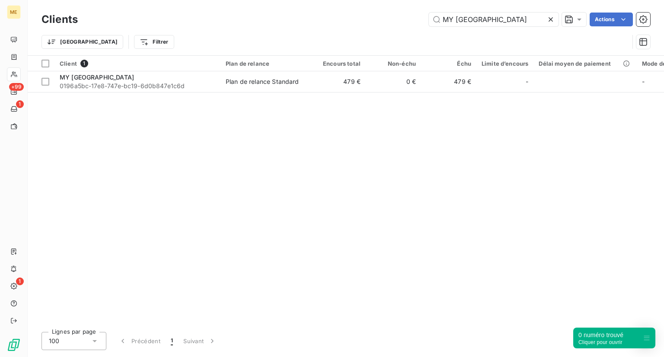
click at [556, 18] on div at bounding box center [552, 20] width 12 height 14
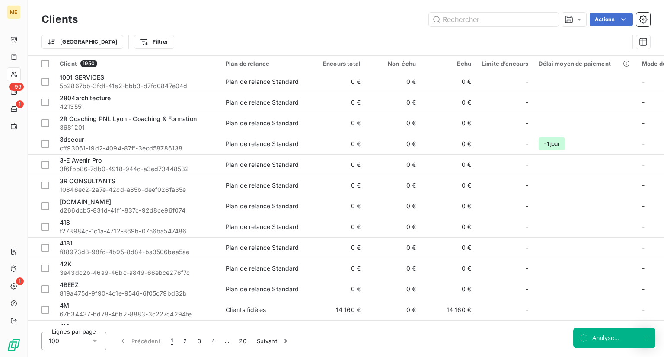
click at [479, 9] on div "Clients Actions Trier Filtrer" at bounding box center [346, 27] width 636 height 55
click at [466, 25] on input "text" at bounding box center [494, 20] width 130 height 14
paste input "MONICAULT CORALIE"
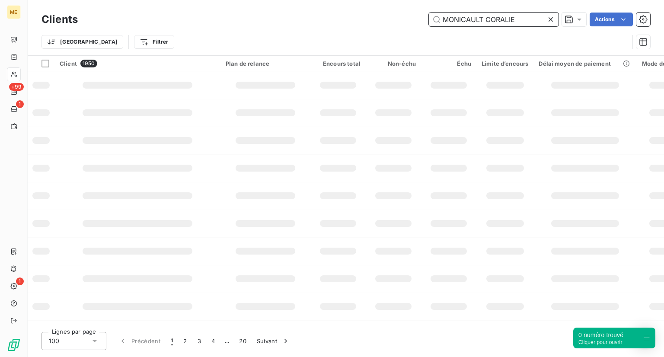
type input "MONICAULT CORALIE"
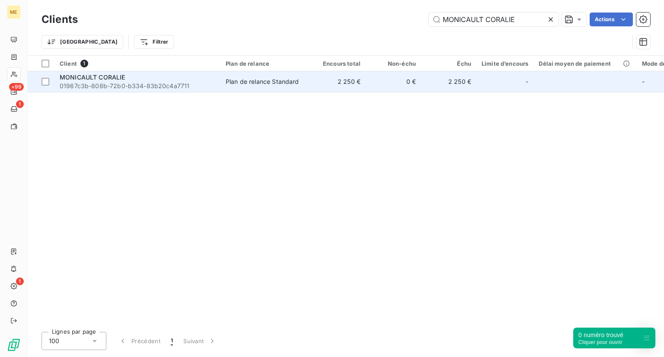
click at [107, 83] on span "01967c3b-808b-72b0-b334-83b20c4a7711" at bounding box center [138, 86] width 156 height 9
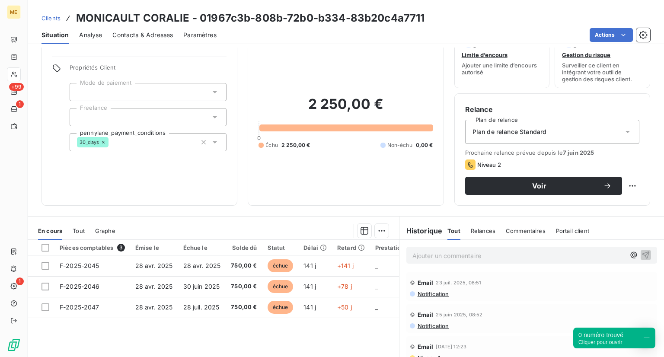
scroll to position [62, 0]
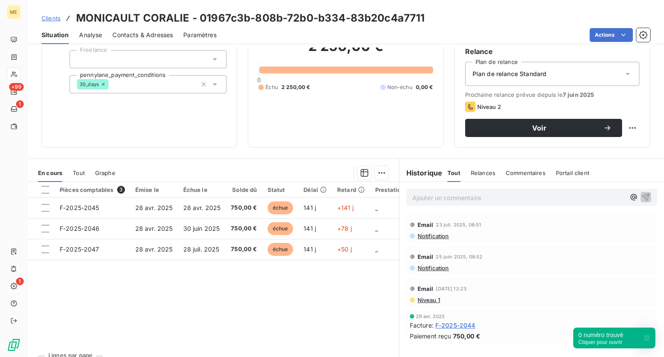
scroll to position [81, 0]
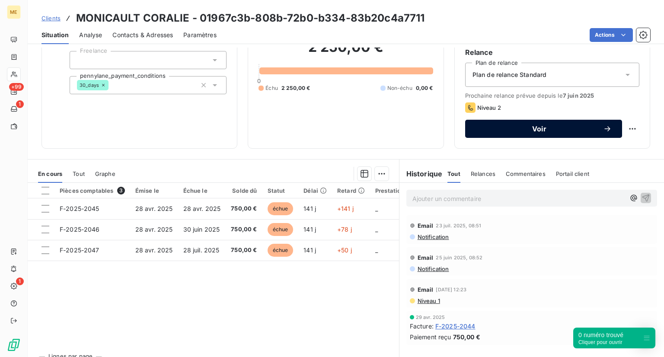
click at [543, 133] on button "Voir" at bounding box center [543, 129] width 157 height 18
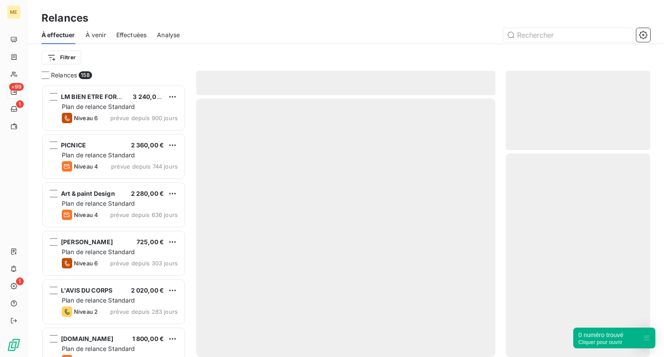
scroll to position [265, 137]
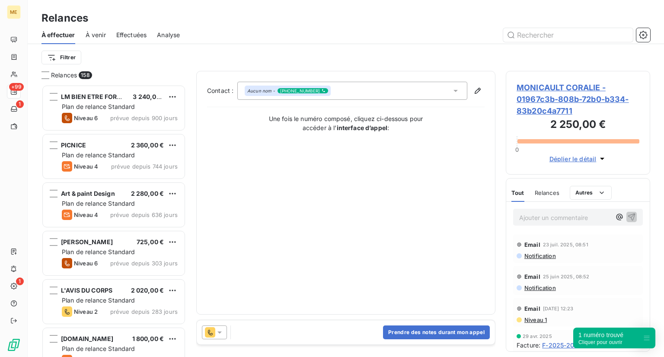
click at [252, 338] on div "Prendre des notes durant mon appel" at bounding box center [346, 332] width 298 height 24
click at [396, 335] on button "Prendre des notes durant mon appel" at bounding box center [436, 333] width 107 height 14
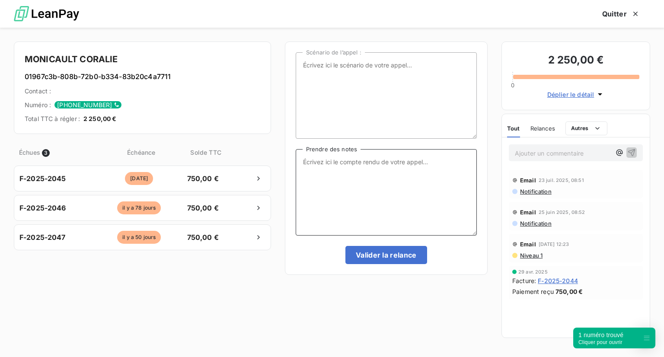
click at [358, 176] on textarea "Prendre des notes" at bounding box center [386, 192] width 181 height 86
click at [317, 168] on textarea "Dis ne pas avoir le temps en raison de son activité pour relire + payer. Me cer…" at bounding box center [386, 192] width 181 height 86
click at [396, 171] on textarea "Dis ne pas avoir le temps en raison de son activité pour relire article + payer…" at bounding box center [386, 192] width 181 height 86
click at [380, 177] on textarea "Dis ne pas avoir le temps en raison de son activité pour relire article + payer…" at bounding box center [386, 192] width 181 height 86
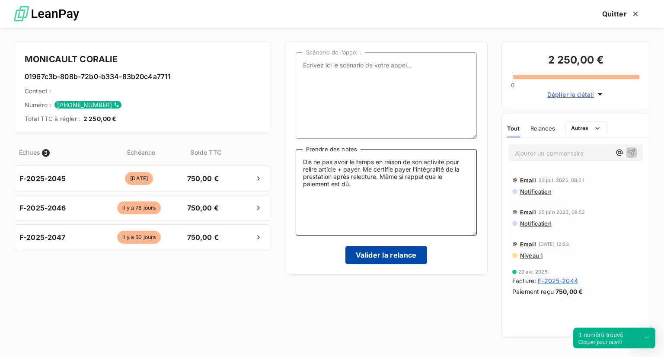
type textarea "Dis ne pas avoir le temps en raison de son activité pour relire article + payer…"
click at [382, 256] on button "Valider la relance" at bounding box center [386, 255] width 82 height 18
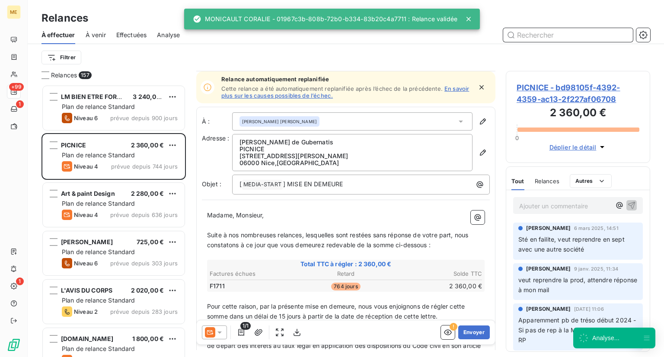
scroll to position [42, 0]
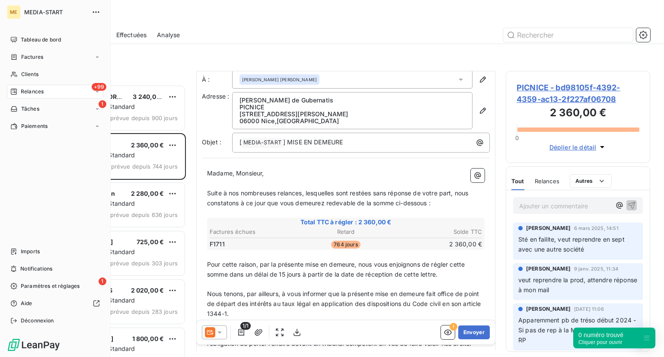
click at [39, 89] on span "Relances" at bounding box center [32, 92] width 23 height 8
click at [38, 70] on div "Clients" at bounding box center [55, 74] width 96 height 14
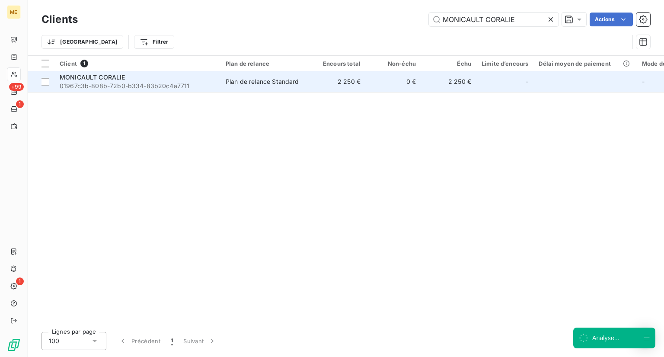
click at [78, 77] on span "MONICAULT CORALIE" at bounding box center [93, 76] width 66 height 7
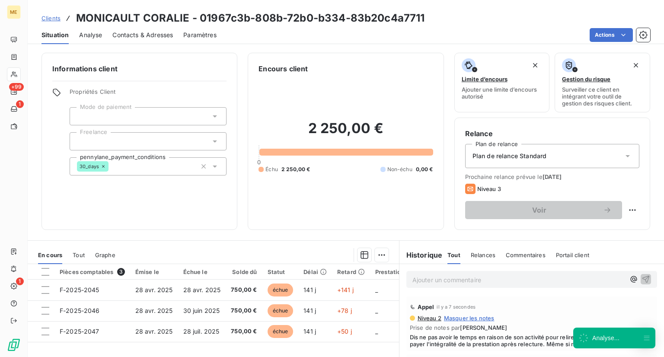
click at [48, 15] on span "Clients" at bounding box center [51, 18] width 19 height 7
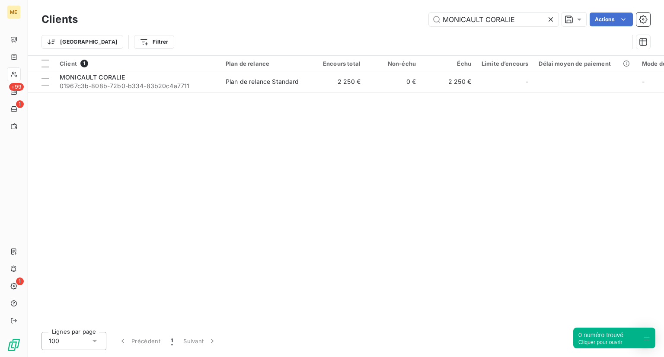
click at [549, 18] on icon at bounding box center [551, 19] width 4 height 4
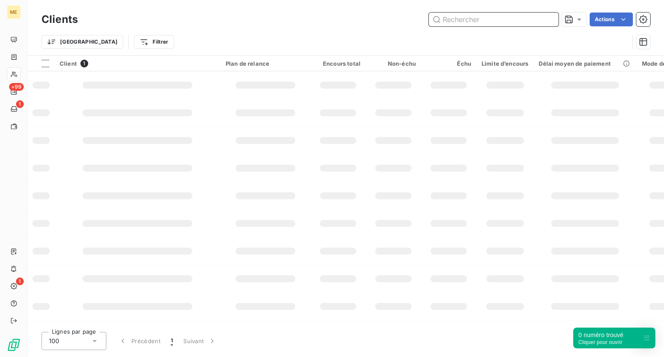
click at [488, 24] on input "text" at bounding box center [494, 20] width 130 height 14
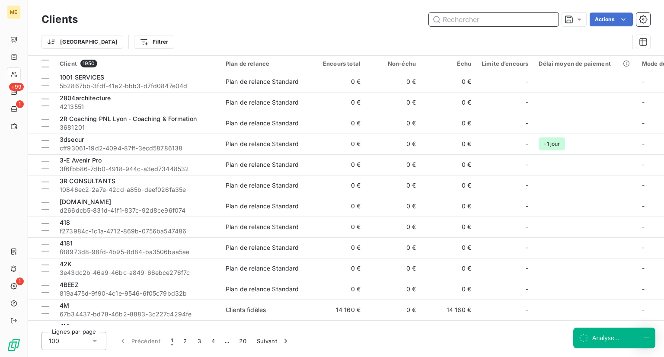
paste input "MANAGEO CONSEILS"
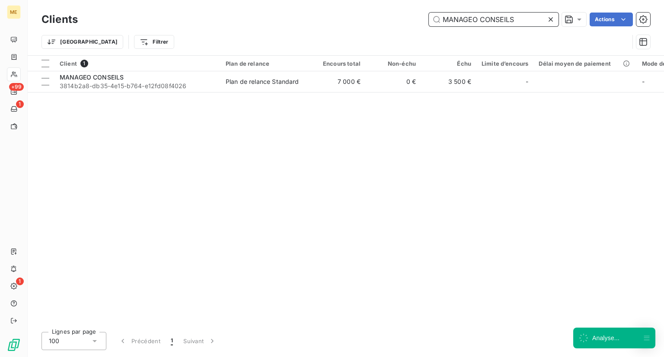
type input "MANAGEO CONSEILS"
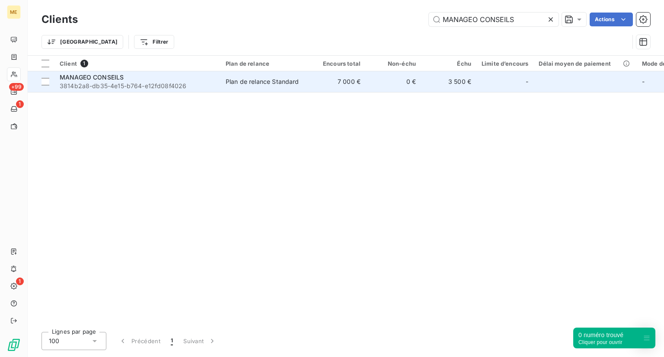
click at [103, 83] on span "3814b2a8-db35-4e15-b764-e12fd08f4026" at bounding box center [138, 86] width 156 height 9
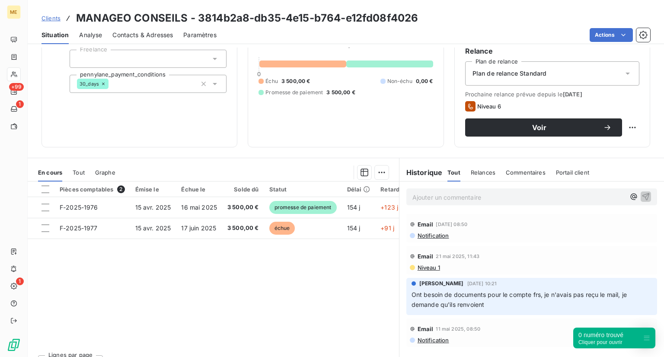
scroll to position [82, 0]
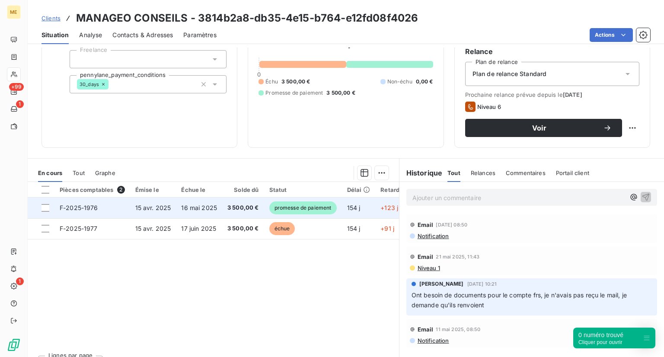
click at [280, 206] on span "promesse de paiement" at bounding box center [302, 207] width 67 height 13
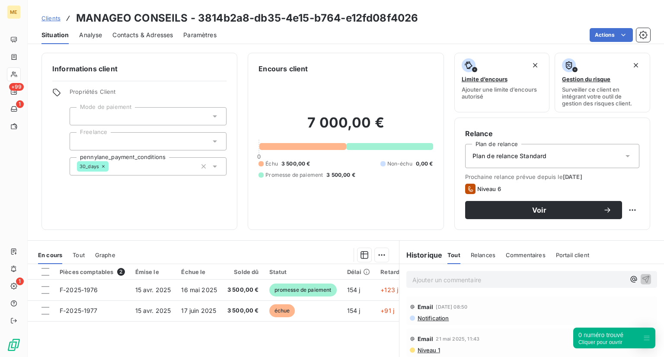
click at [50, 16] on span "Clients" at bounding box center [51, 18] width 19 height 7
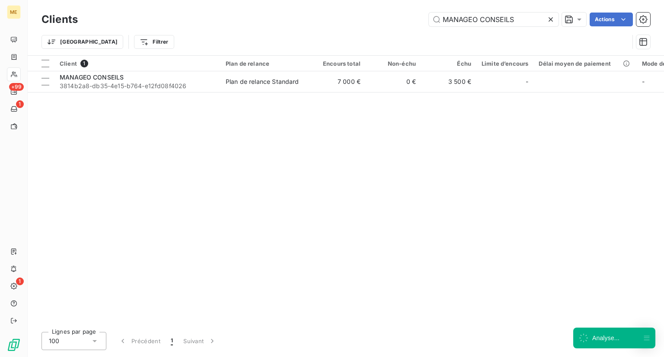
click at [553, 16] on icon at bounding box center [550, 19] width 9 height 9
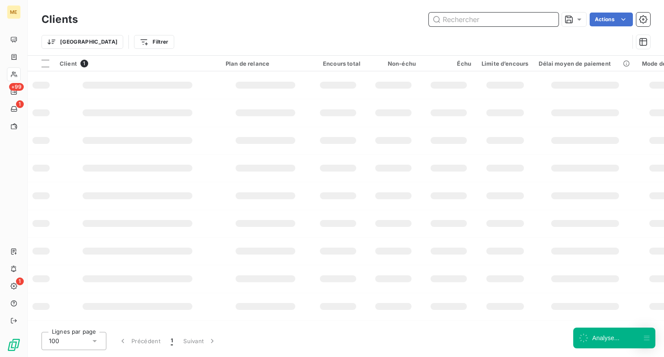
click at [500, 15] on input "text" at bounding box center [494, 20] width 130 height 14
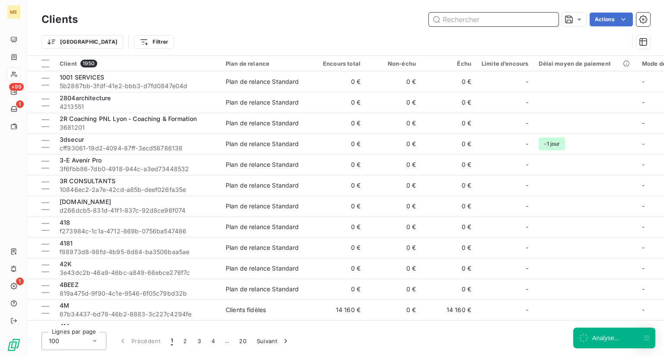
paste input "MAITRE RANIA FAWAZ"
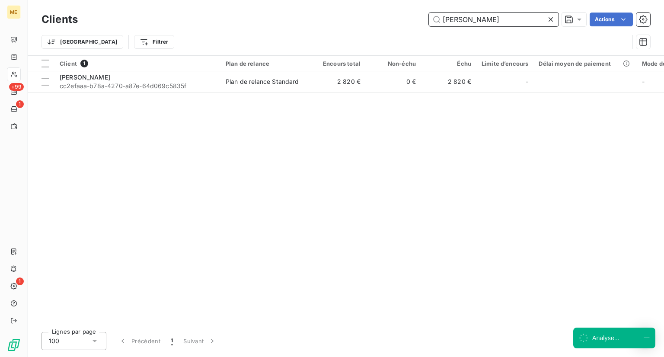
type input "MAITRE RANIA FAWAZ"
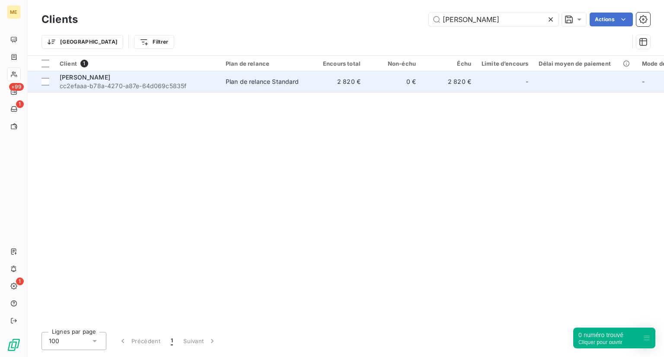
click at [132, 83] on span "cc2efaaa-b78a-4270-a87e-64d069c5835f" at bounding box center [138, 86] width 156 height 9
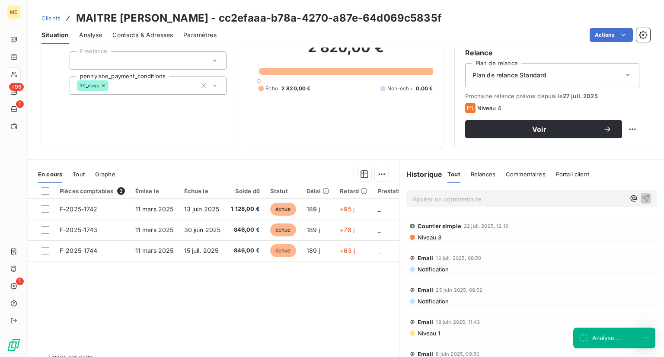
scroll to position [80, 0]
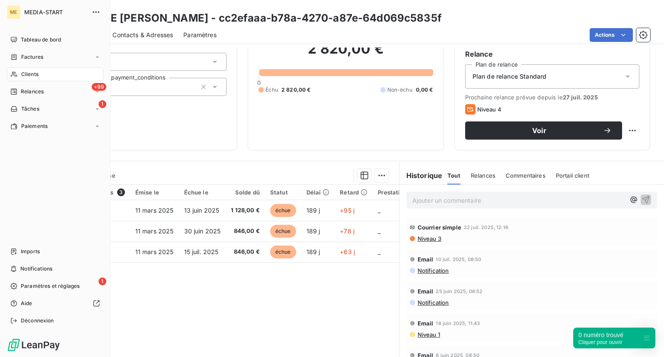
click at [10, 278] on nav "Imports Notifications 1 Paramètres et réglages Aide Déconnexion" at bounding box center [55, 286] width 96 height 83
click at [35, 286] on span "Paramètres et réglages" at bounding box center [50, 286] width 59 height 8
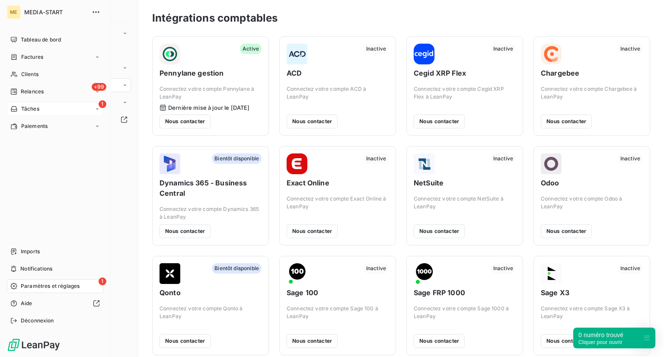
click at [30, 112] on span "Tâches" at bounding box center [30, 109] width 18 height 8
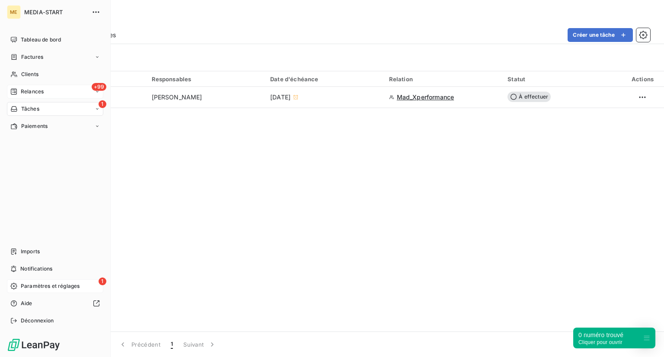
click at [21, 88] on span "Relances" at bounding box center [32, 92] width 23 height 8
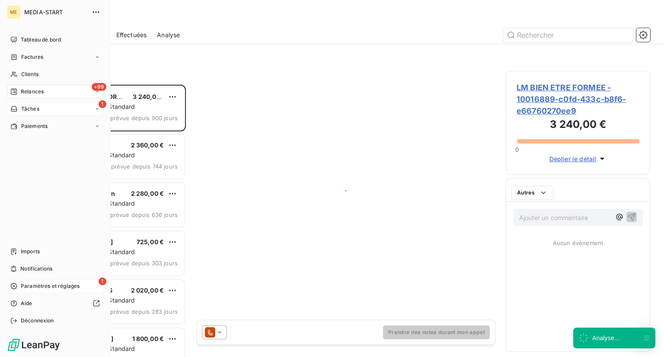
scroll to position [265, 137]
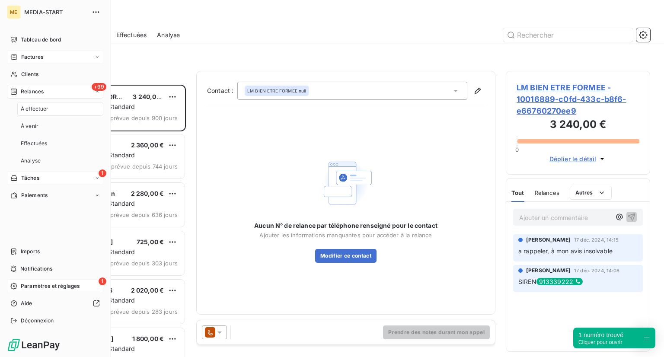
click at [33, 51] on div "Factures" at bounding box center [55, 57] width 96 height 14
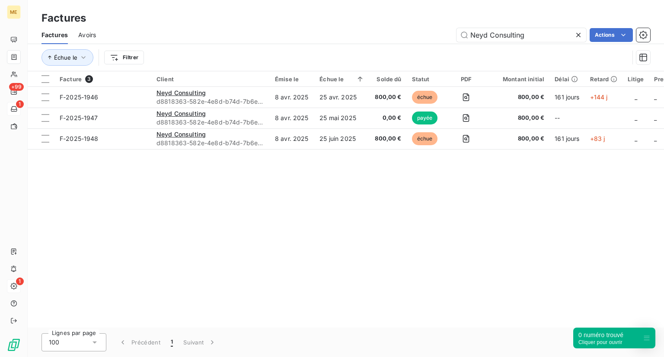
click at [578, 35] on icon at bounding box center [578, 35] width 4 height 4
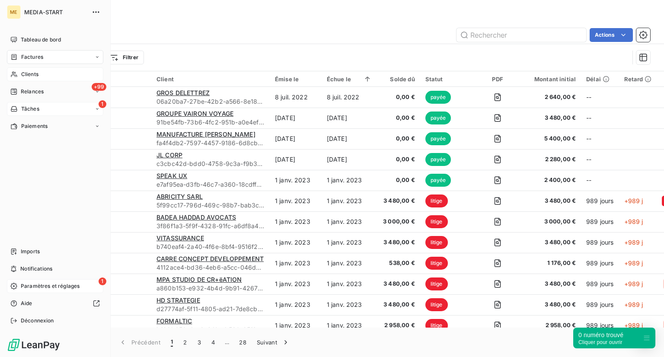
click at [47, 77] on div "Clients" at bounding box center [55, 74] width 96 height 14
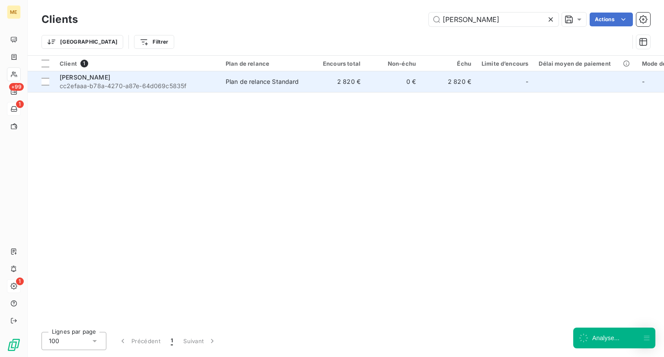
click at [67, 87] on span "cc2efaaa-b78a-4270-a87e-64d069c5835f" at bounding box center [138, 86] width 156 height 9
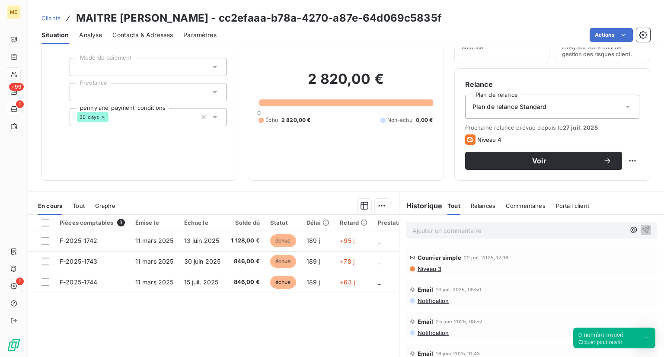
scroll to position [50, 0]
click at [500, 158] on span "Voir" at bounding box center [540, 160] width 128 height 7
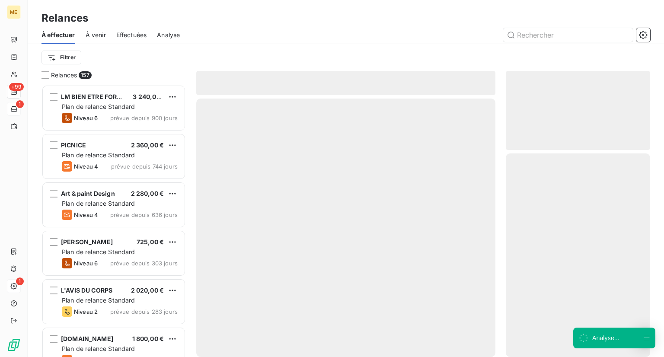
scroll to position [265, 137]
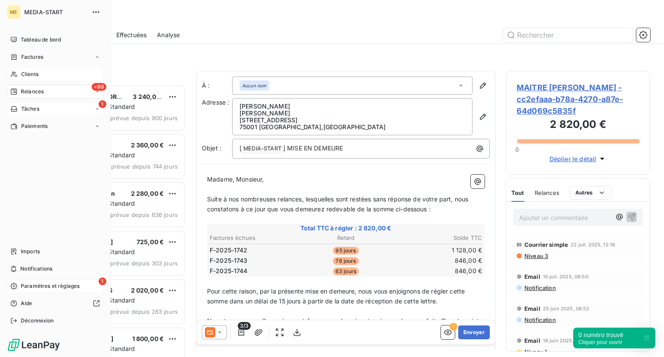
click at [39, 75] on div "Clients" at bounding box center [55, 74] width 96 height 14
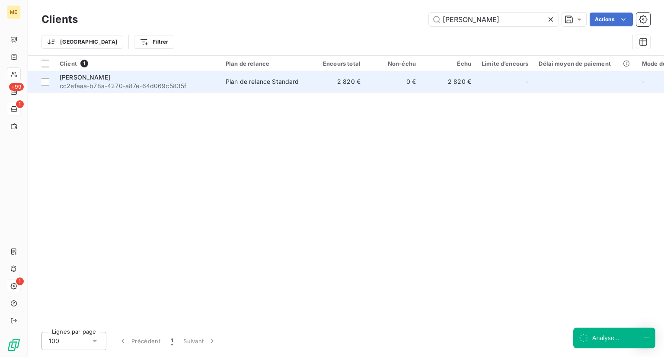
click at [233, 90] on td "Plan de relance Standard" at bounding box center [265, 81] width 90 height 21
